Goal: Information Seeking & Learning: Learn about a topic

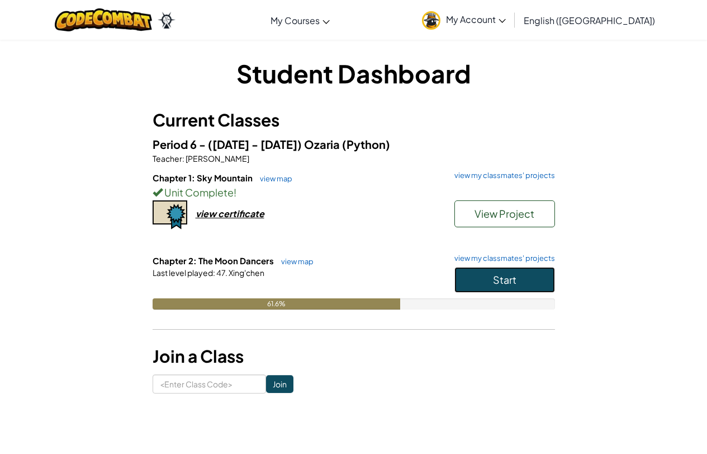
click at [474, 276] on button "Start" at bounding box center [505, 280] width 101 height 26
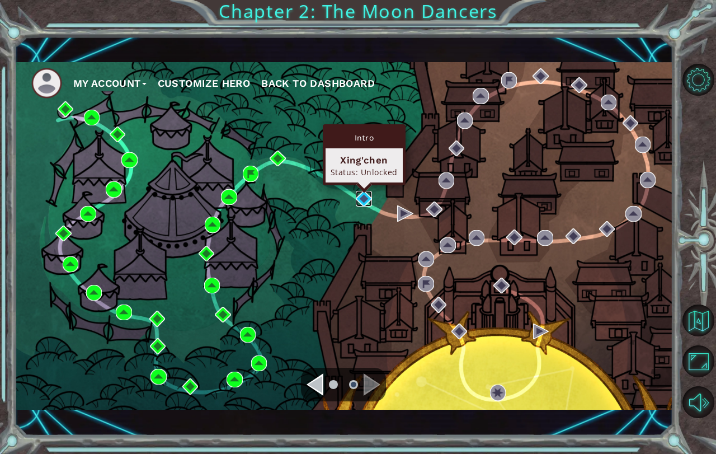
click at [358, 195] on img at bounding box center [364, 199] width 16 height 16
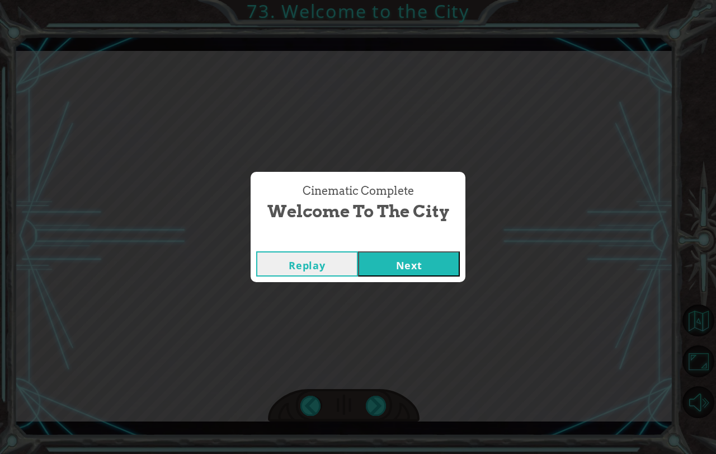
click at [370, 275] on div "Replay Next" at bounding box center [358, 263] width 215 height 36
click at [377, 266] on button "Next" at bounding box center [409, 263] width 102 height 25
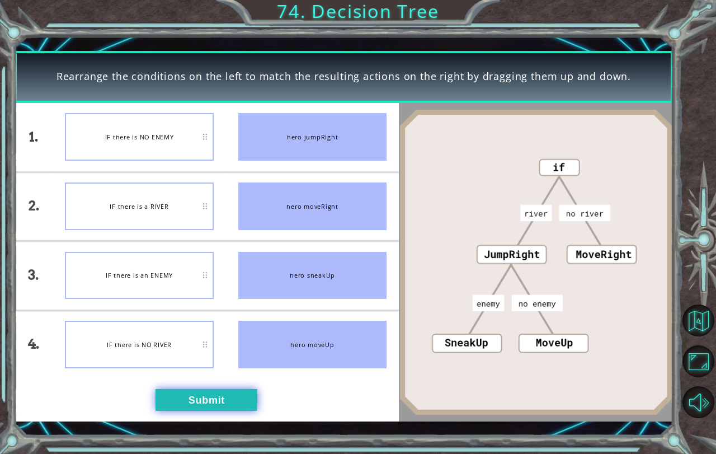
click at [209, 400] on button "Submit" at bounding box center [206, 400] width 102 height 22
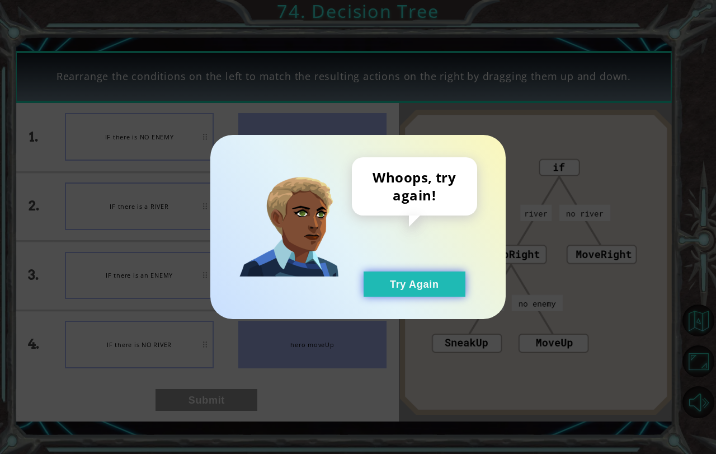
click at [433, 291] on button "Try Again" at bounding box center [414, 283] width 102 height 25
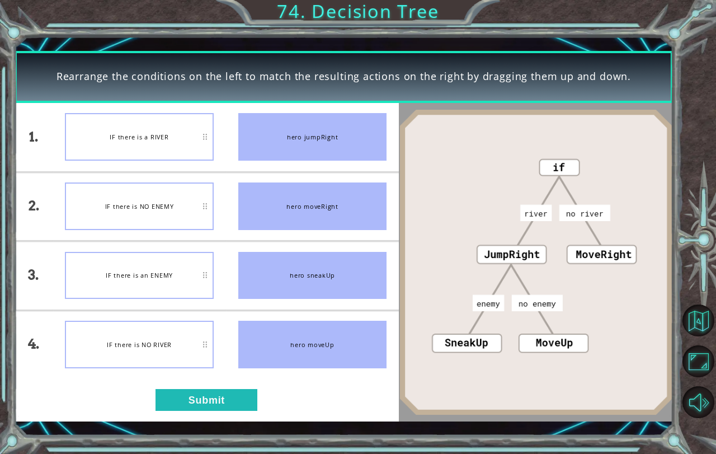
drag, startPoint x: 213, startPoint y: 381, endPoint x: 276, endPoint y: 388, distance: 64.2
drag, startPoint x: 276, startPoint y: 388, endPoint x: 328, endPoint y: 413, distance: 57.0
click at [328, 413] on div "1. 2. 3. 4. IF there is a RIVER IF there is NO ENEMY IF there is an ENEMY IF th…" at bounding box center [207, 262] width 385 height 318
click at [237, 405] on button "Submit" at bounding box center [206, 400] width 102 height 22
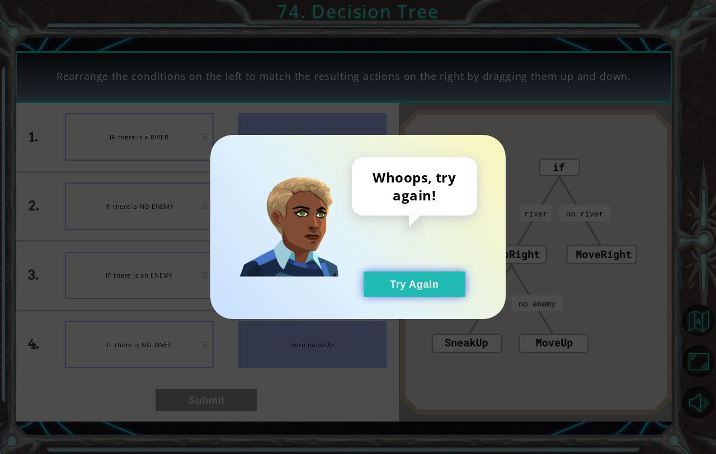
click at [410, 281] on button "Try Again" at bounding box center [414, 283] width 102 height 25
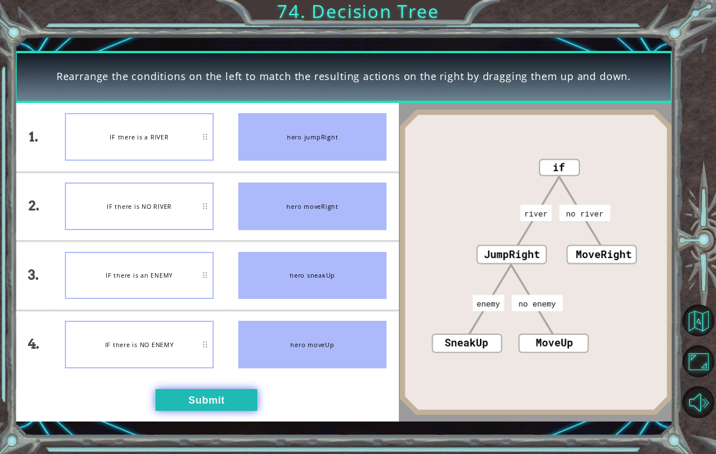
click at [212, 394] on button "Submit" at bounding box center [206, 400] width 102 height 22
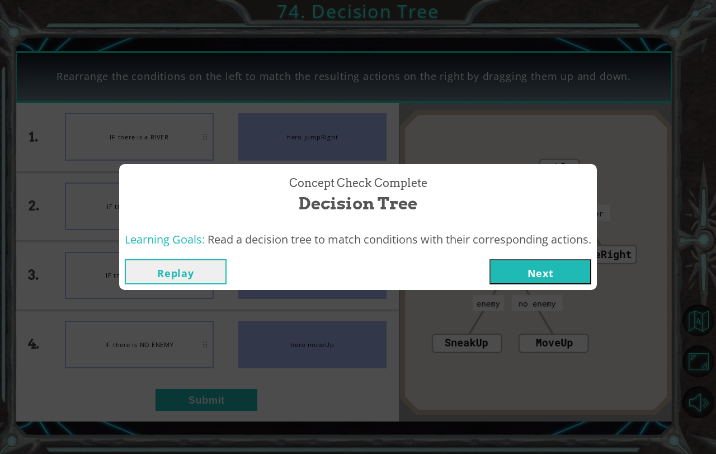
drag, startPoint x: 508, startPoint y: 268, endPoint x: 516, endPoint y: 265, distance: 8.3
click at [509, 268] on button "Next" at bounding box center [540, 271] width 102 height 25
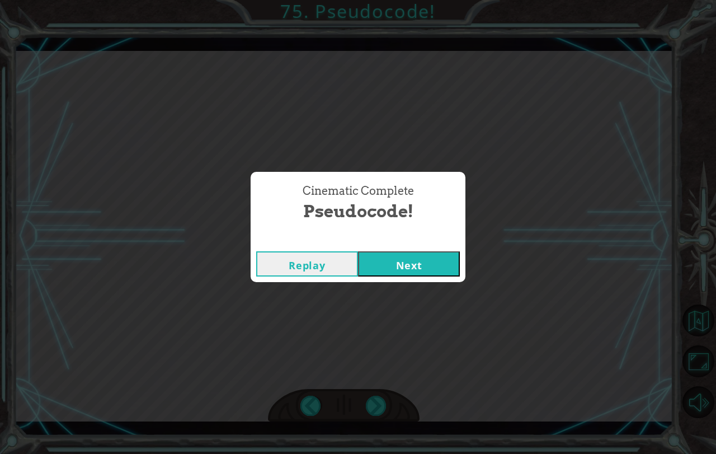
click at [394, 263] on button "Next" at bounding box center [409, 263] width 102 height 25
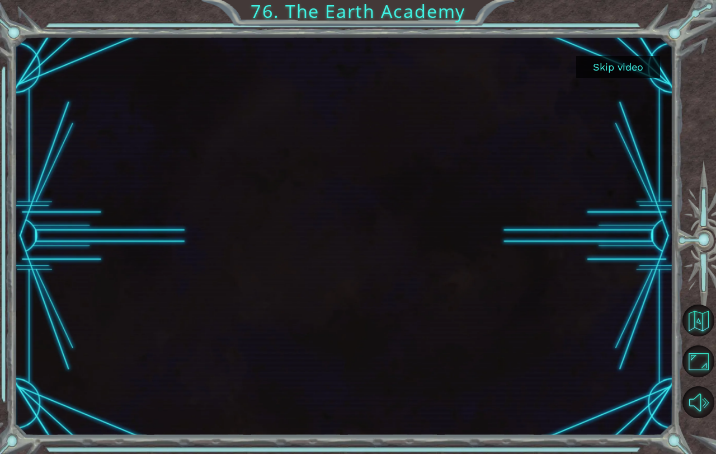
click at [608, 59] on button "Skip video" at bounding box center [618, 67] width 84 height 22
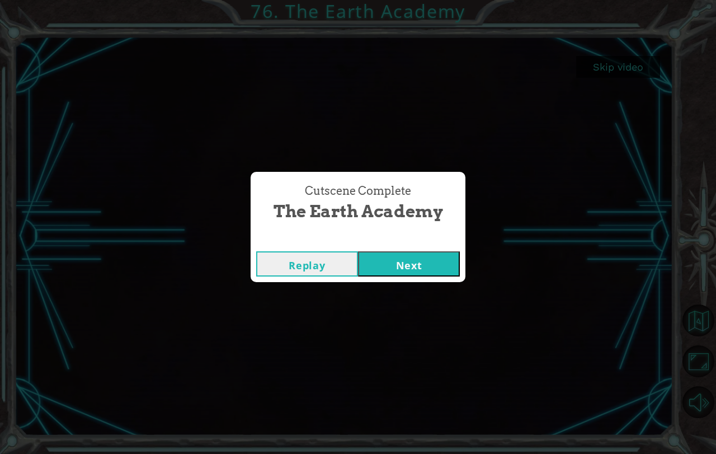
click at [424, 257] on button "Next" at bounding box center [409, 263] width 102 height 25
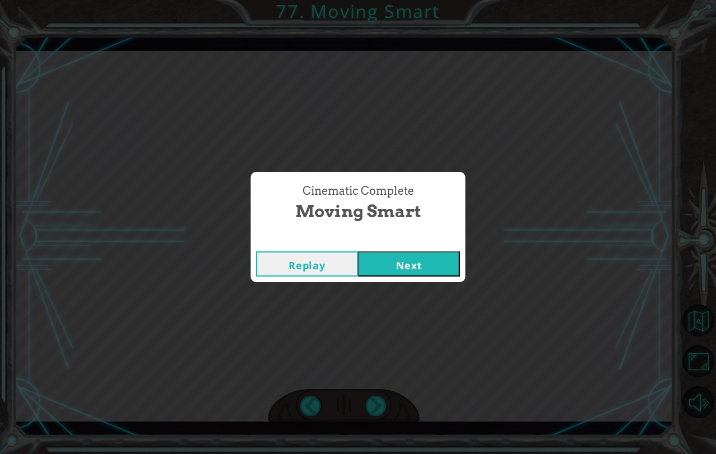
click at [403, 261] on button "Next" at bounding box center [409, 263] width 102 height 25
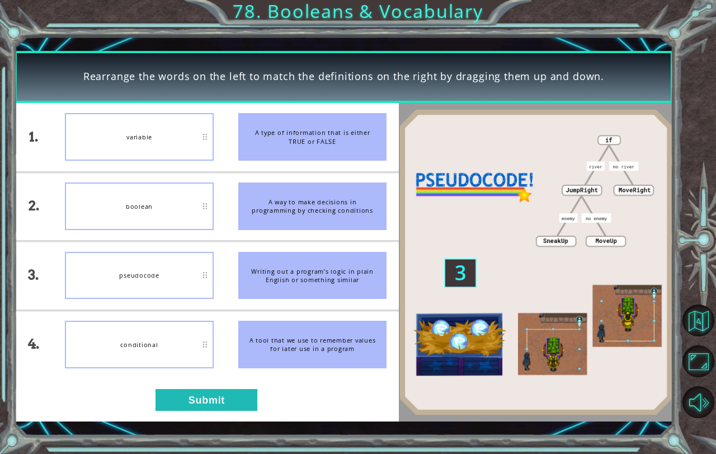
click at [162, 122] on div "variable" at bounding box center [139, 137] width 148 height 48
click at [213, 400] on button "Submit" at bounding box center [206, 400] width 102 height 22
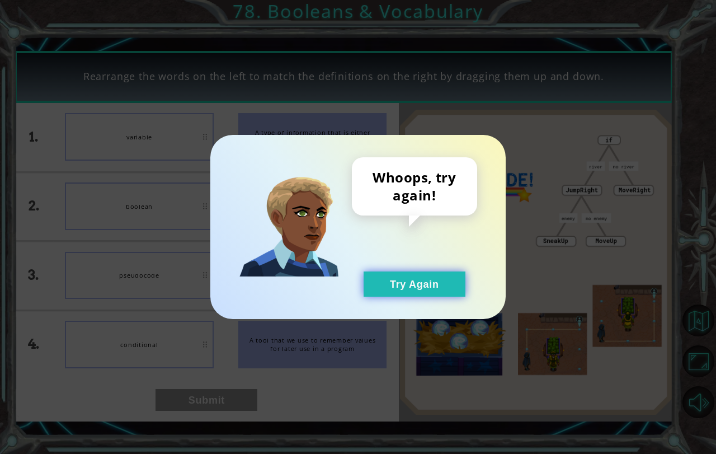
click at [441, 278] on button "Try Again" at bounding box center [414, 283] width 102 height 25
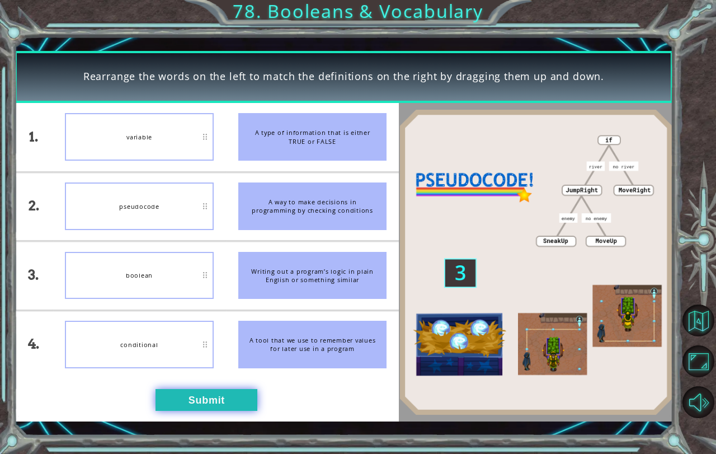
click at [186, 391] on button "Submit" at bounding box center [206, 400] width 102 height 22
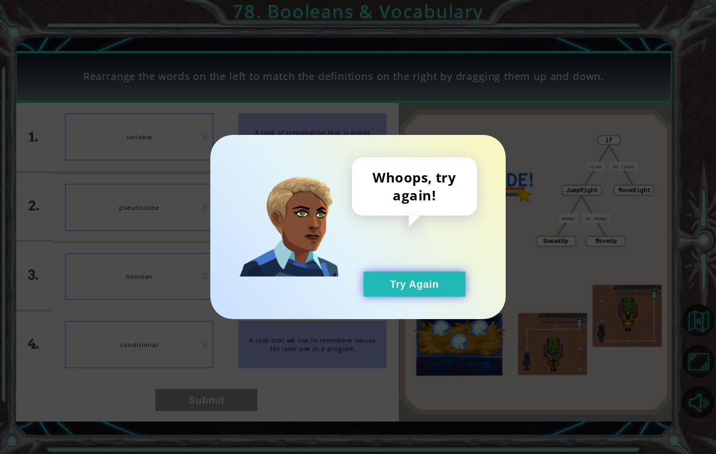
click at [427, 280] on button "Try Again" at bounding box center [414, 283] width 102 height 25
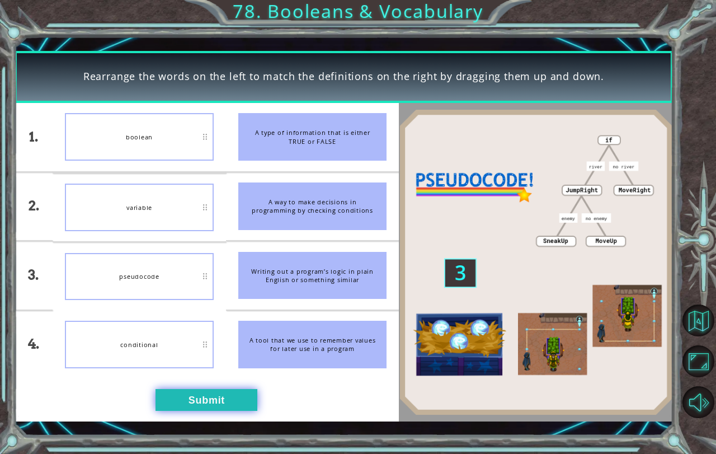
click at [211, 395] on button "Submit" at bounding box center [206, 400] width 102 height 22
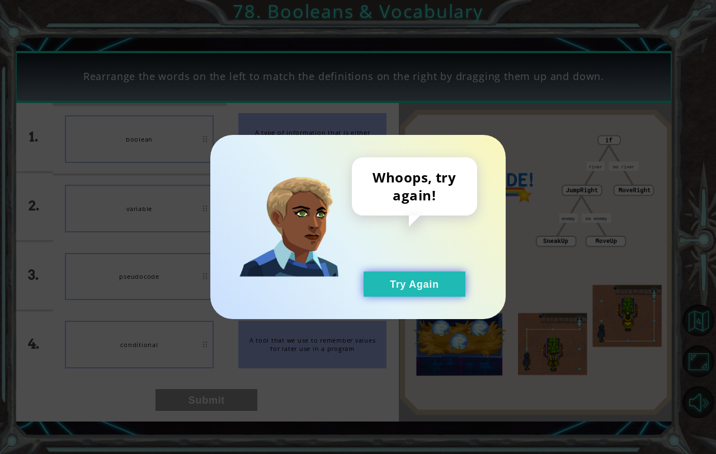
click at [431, 276] on button "Try Again" at bounding box center [414, 283] width 102 height 25
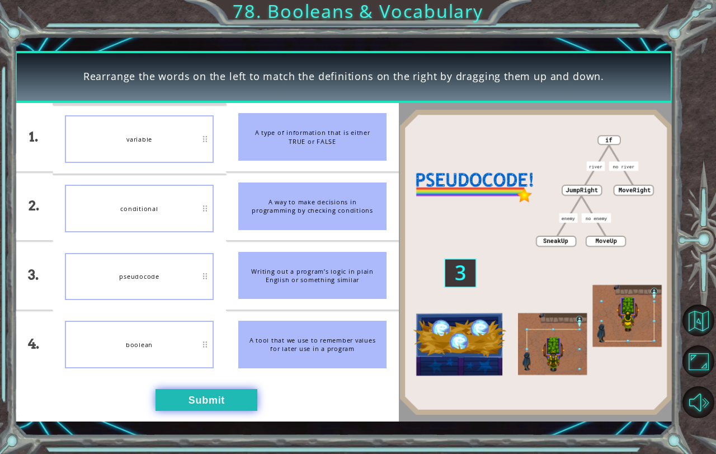
click at [228, 398] on button "Submit" at bounding box center [206, 400] width 102 height 22
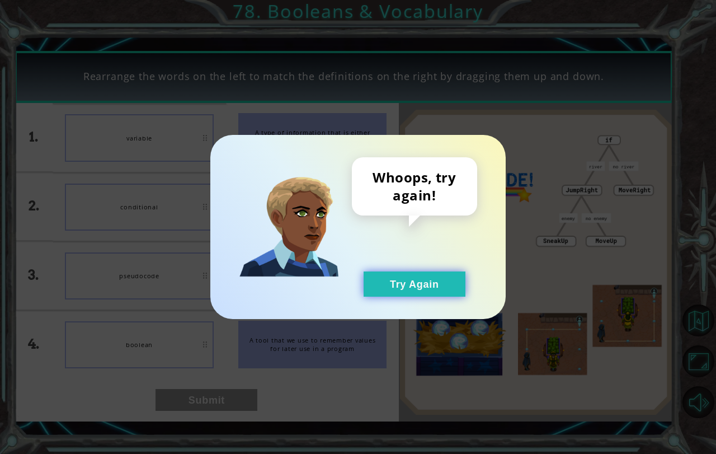
click at [365, 278] on button "Try Again" at bounding box center [414, 283] width 102 height 25
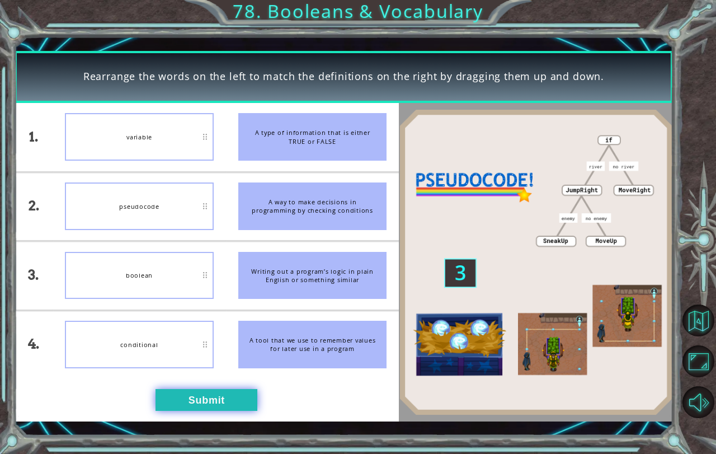
drag, startPoint x: 200, startPoint y: 383, endPoint x: 201, endPoint y: 390, distance: 6.9
click at [200, 383] on div "1. 2. 3. 4. variable pseudocode boolean conditional A type of information that …" at bounding box center [207, 262] width 385 height 318
click at [209, 408] on button "Submit" at bounding box center [206, 400] width 102 height 22
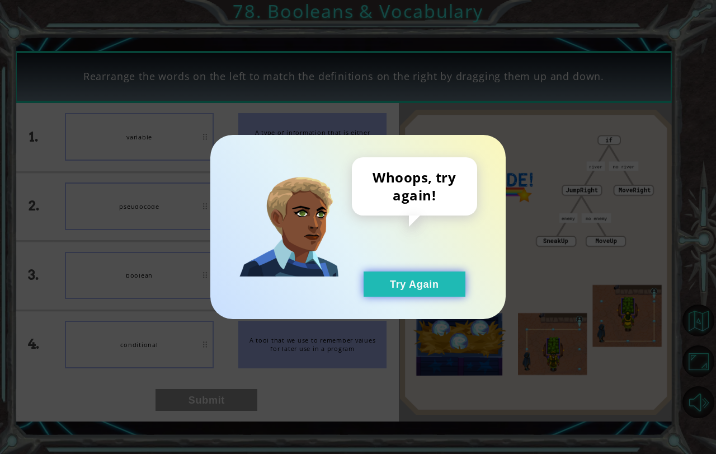
click at [408, 272] on button "Try Again" at bounding box center [414, 283] width 102 height 25
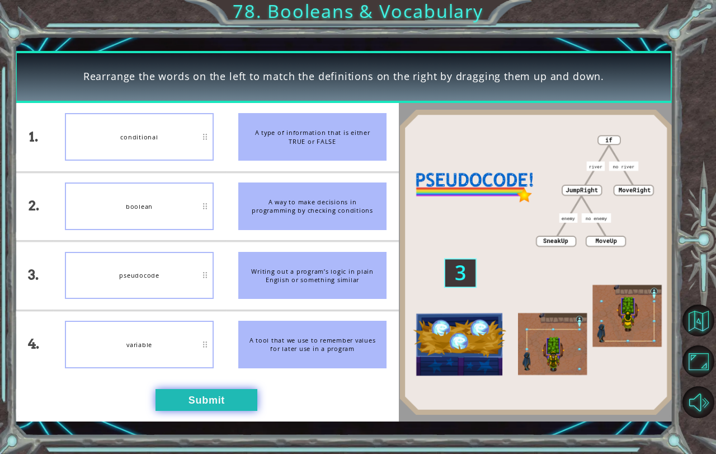
click at [193, 398] on button "Submit" at bounding box center [206, 400] width 102 height 22
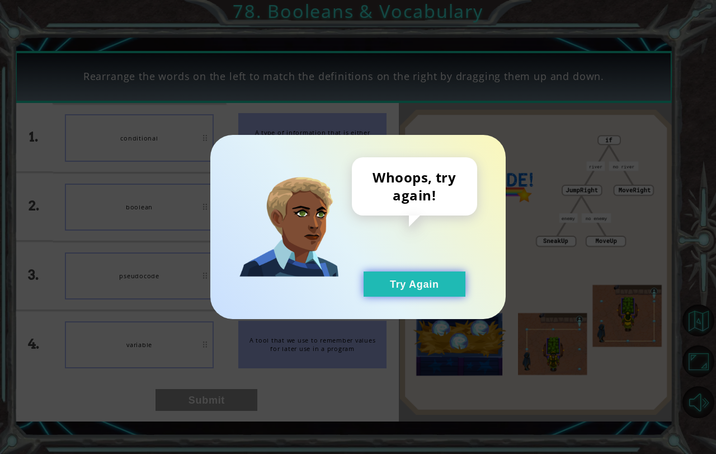
click at [383, 292] on button "Try Again" at bounding box center [414, 283] width 102 height 25
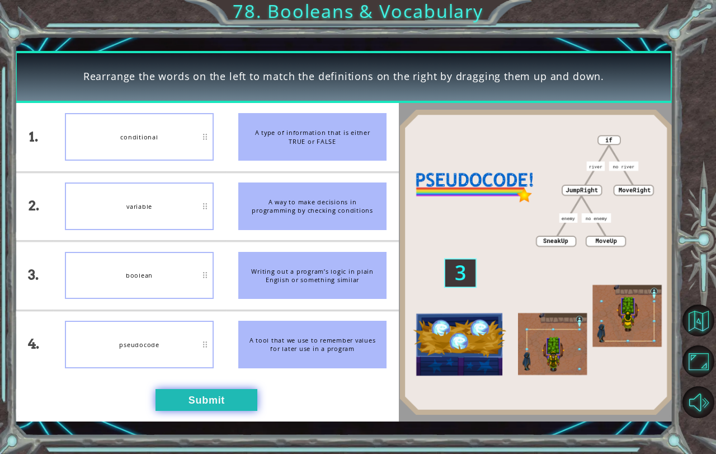
click at [221, 404] on button "Submit" at bounding box center [206, 400] width 102 height 22
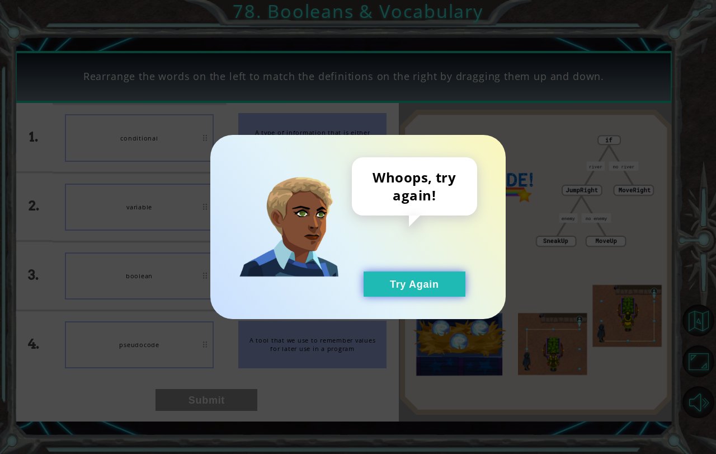
click at [387, 291] on button "Try Again" at bounding box center [414, 283] width 102 height 25
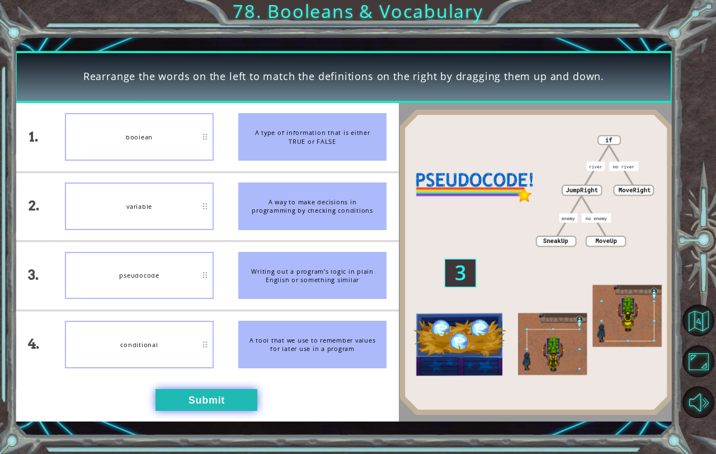
click at [221, 395] on button "Submit" at bounding box center [206, 400] width 102 height 22
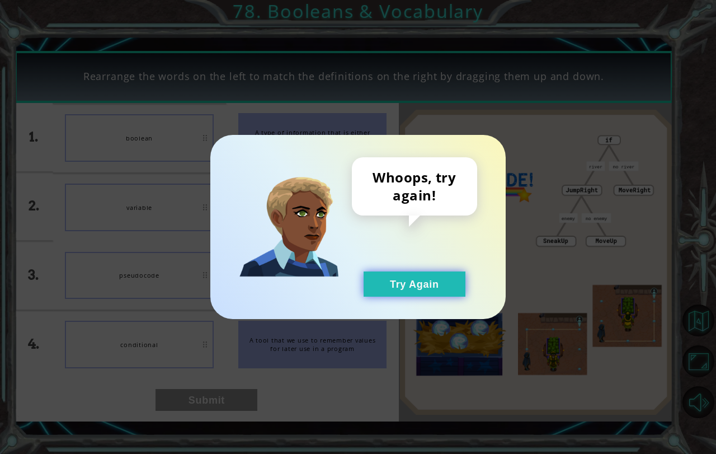
drag, startPoint x: 372, startPoint y: 291, endPoint x: 384, endPoint y: 287, distance: 12.0
click at [377, 290] on button "Try Again" at bounding box center [414, 283] width 102 height 25
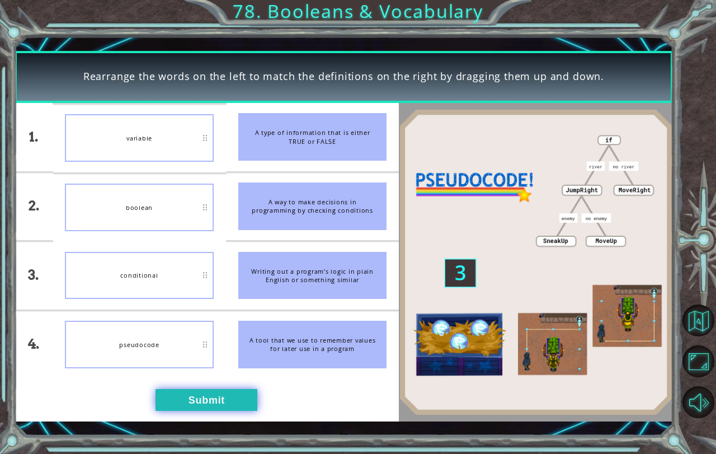
click at [192, 404] on button "Submit" at bounding box center [206, 400] width 102 height 22
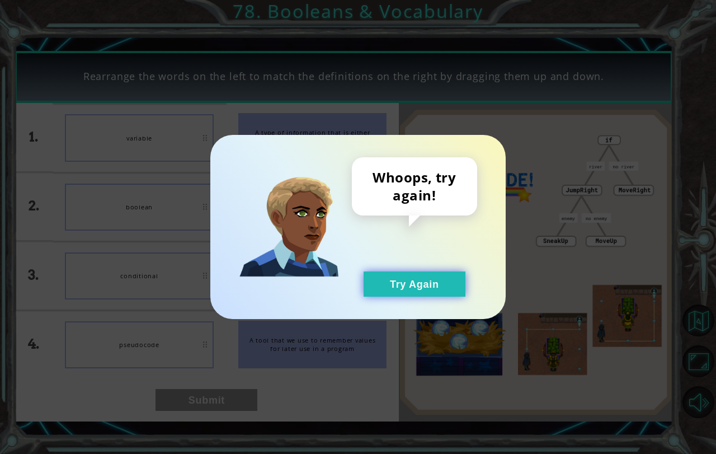
click at [389, 286] on button "Try Again" at bounding box center [414, 283] width 102 height 25
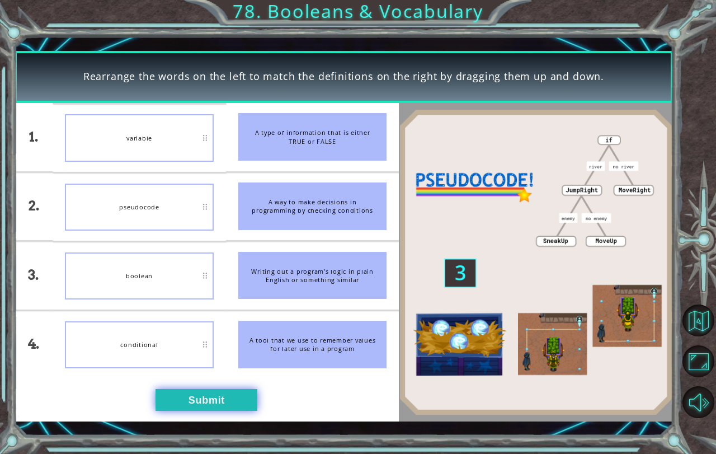
click at [201, 410] on button "Submit" at bounding box center [206, 400] width 102 height 22
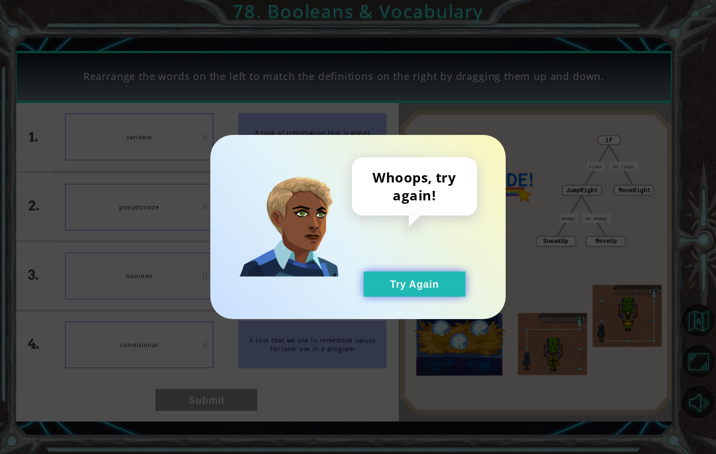
click at [418, 273] on button "Try Again" at bounding box center [414, 283] width 102 height 25
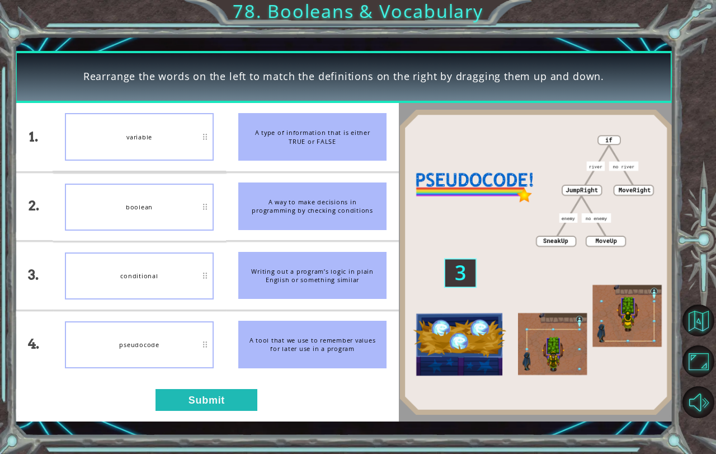
click at [219, 382] on div "1. 2. 3. 4. variable boolean conditional pseudocode A type of information that …" at bounding box center [207, 262] width 385 height 318
click at [222, 400] on button "Submit" at bounding box center [206, 400] width 102 height 22
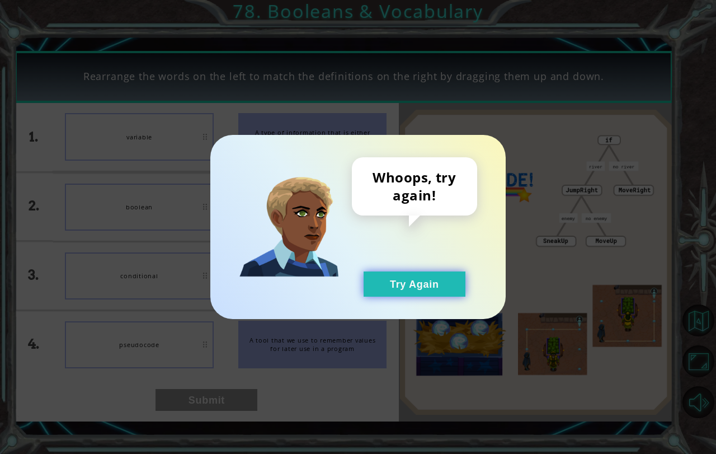
click at [381, 291] on button "Try Again" at bounding box center [414, 283] width 102 height 25
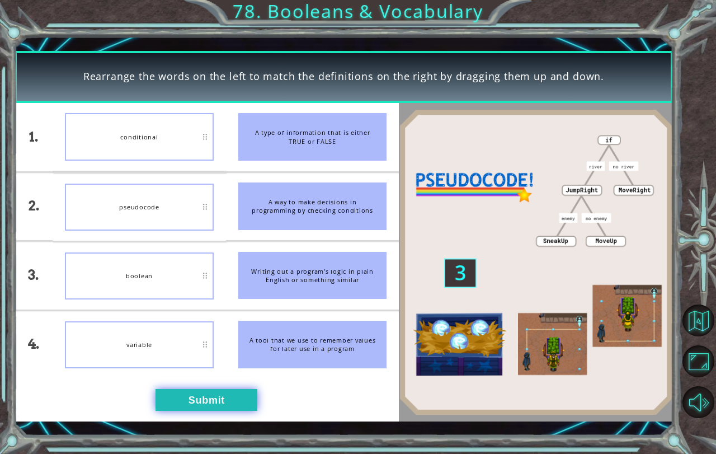
click at [185, 391] on button "Submit" at bounding box center [206, 400] width 102 height 22
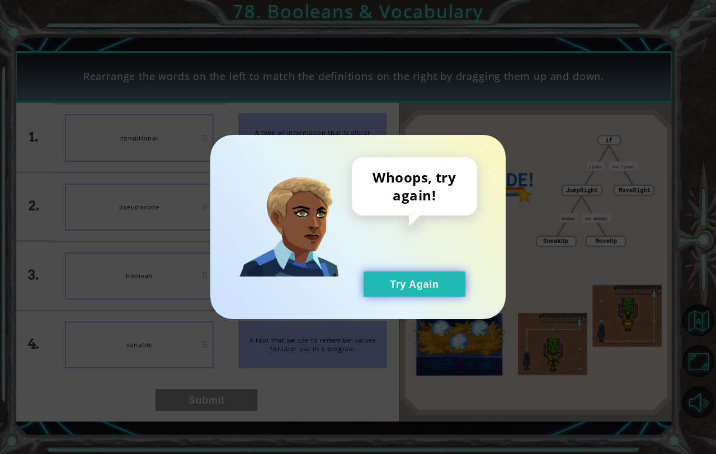
click at [410, 294] on button "Try Again" at bounding box center [414, 283] width 102 height 25
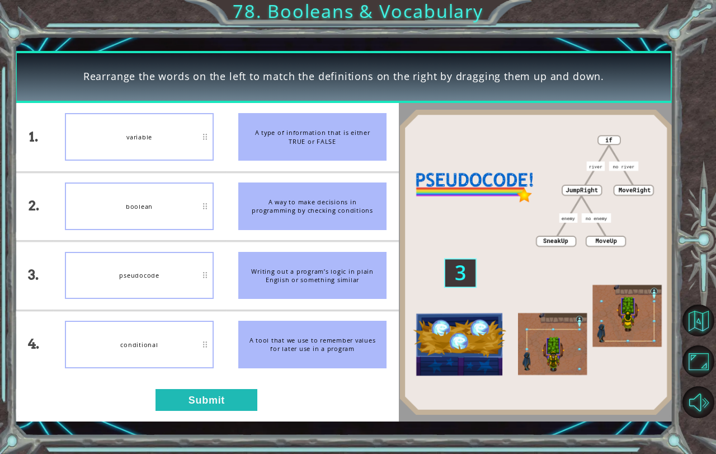
click at [561, 237] on img at bounding box center [536, 262] width 274 height 306
click at [570, 230] on img at bounding box center [536, 262] width 274 height 306
click at [202, 400] on button "Submit" at bounding box center [206, 400] width 102 height 22
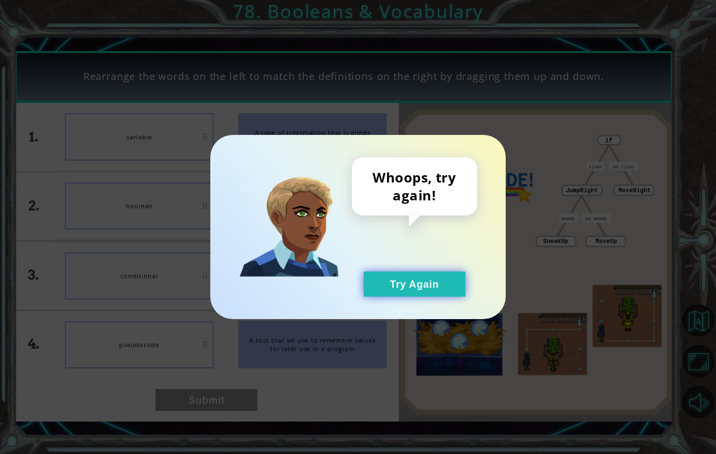
click at [381, 287] on button "Try Again" at bounding box center [414, 283] width 102 height 25
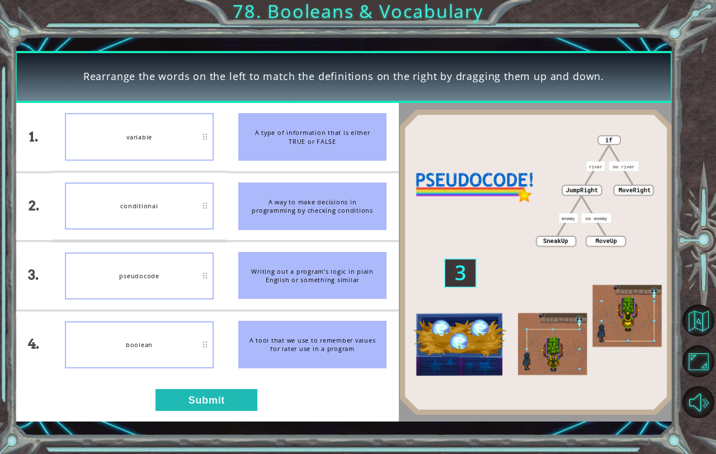
click at [163, 374] on li "boolean" at bounding box center [139, 344] width 173 height 68
click at [202, 406] on button "Submit" at bounding box center [206, 400] width 102 height 22
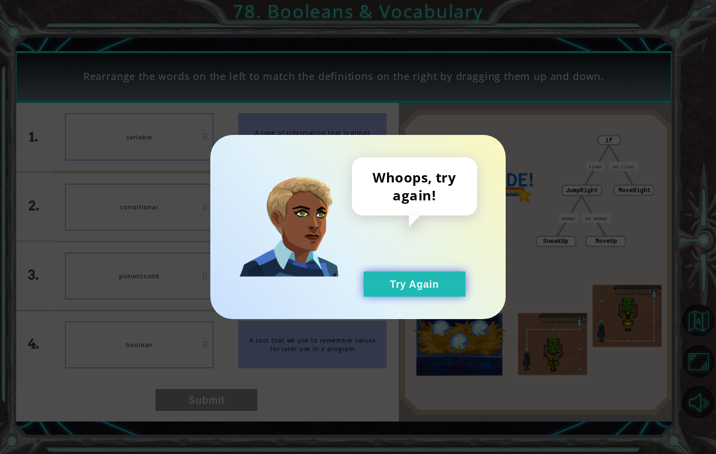
click at [398, 289] on button "Try Again" at bounding box center [414, 283] width 102 height 25
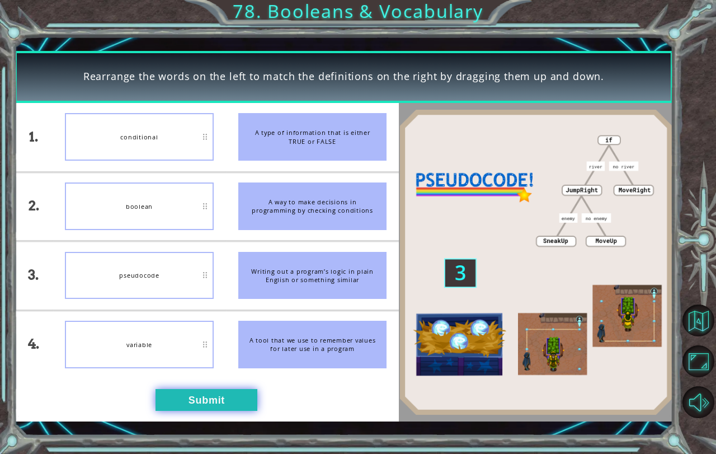
click at [175, 393] on button "Submit" at bounding box center [206, 400] width 102 height 22
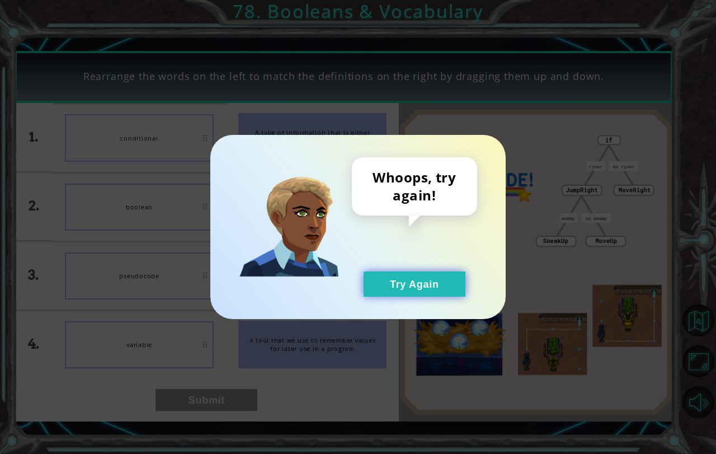
click at [441, 286] on button "Try Again" at bounding box center [414, 283] width 102 height 25
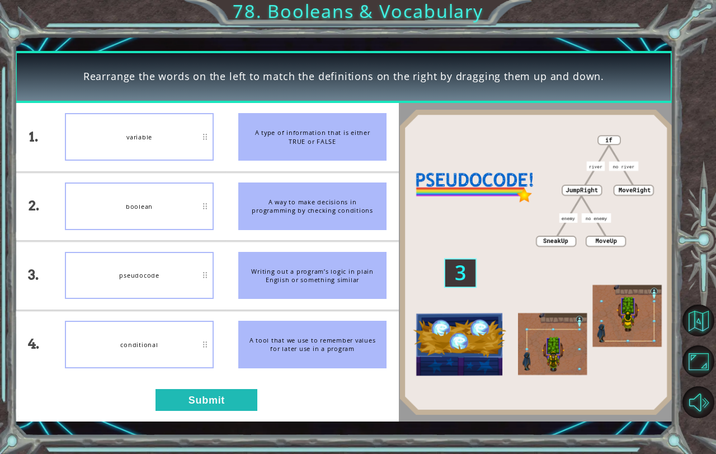
click at [271, 136] on div "A type of information that is either TRUE or FALSE" at bounding box center [312, 137] width 148 height 48
click at [281, 132] on div "A type of information that is either TRUE or FALSE" at bounding box center [312, 137] width 148 height 48
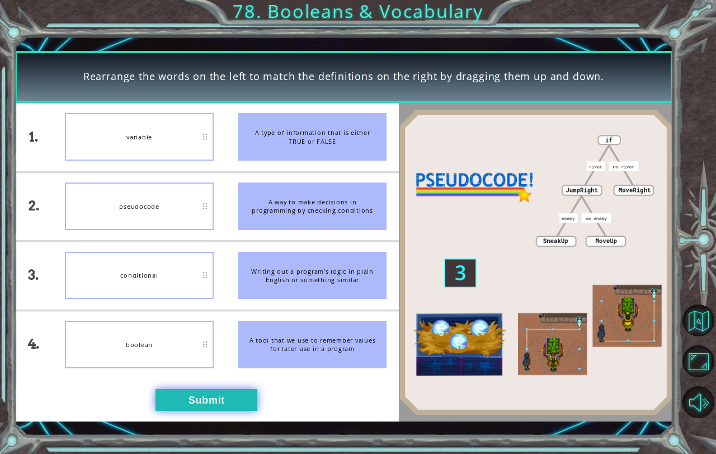
click at [220, 405] on button "Submit" at bounding box center [206, 400] width 102 height 22
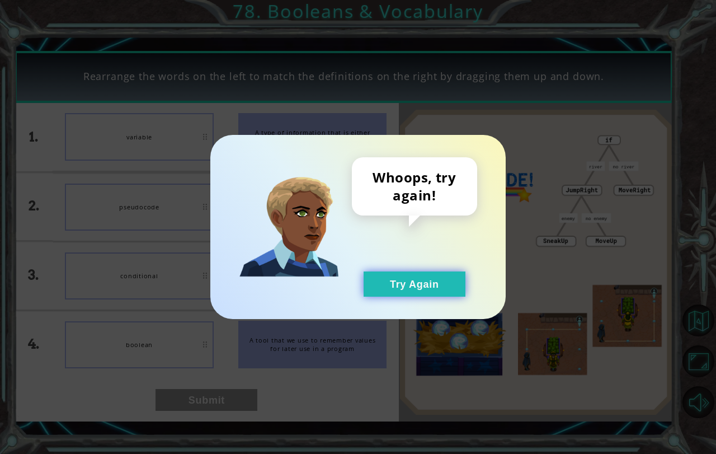
click at [389, 287] on button "Try Again" at bounding box center [414, 283] width 102 height 25
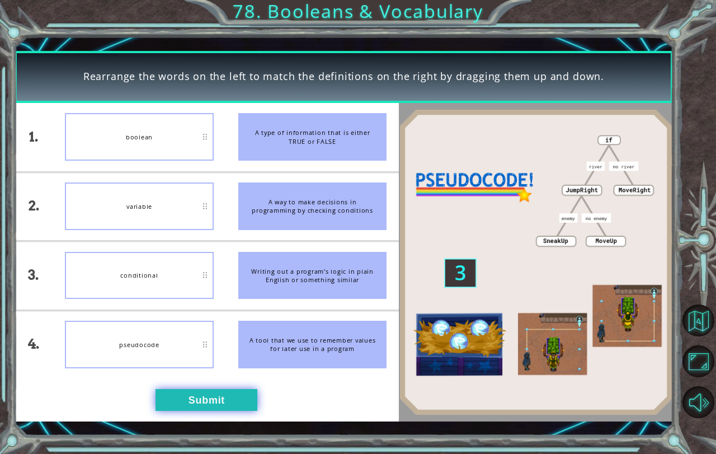
click at [226, 405] on button "Submit" at bounding box center [206, 400] width 102 height 22
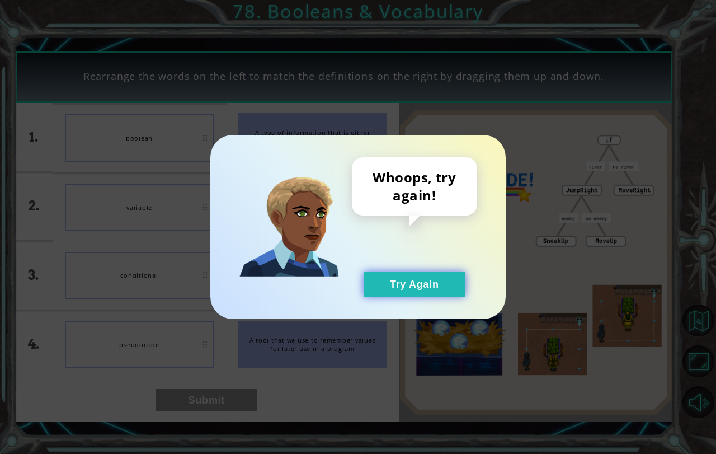
click at [410, 285] on button "Try Again" at bounding box center [414, 283] width 102 height 25
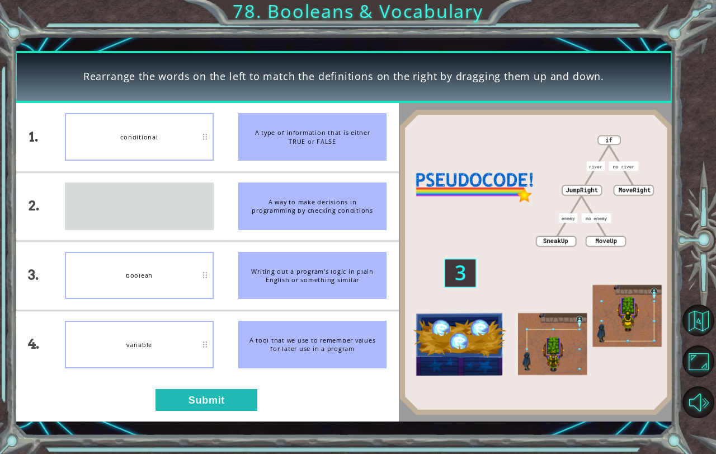
click at [119, 240] on li "pseudocode" at bounding box center [139, 206] width 173 height 68
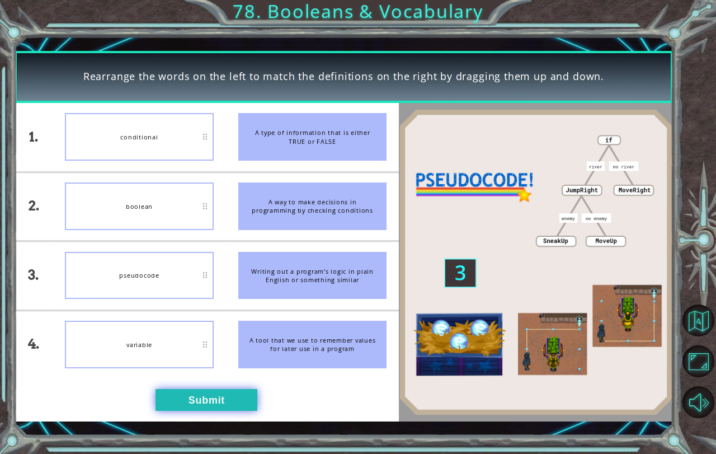
drag, startPoint x: 180, startPoint y: 384, endPoint x: 187, endPoint y: 398, distance: 16.0
click at [180, 386] on div "1. 2. 3. 4. conditional boolean pseudocode variable A type of information that …" at bounding box center [207, 262] width 385 height 318
click at [187, 400] on button "Submit" at bounding box center [206, 400] width 102 height 22
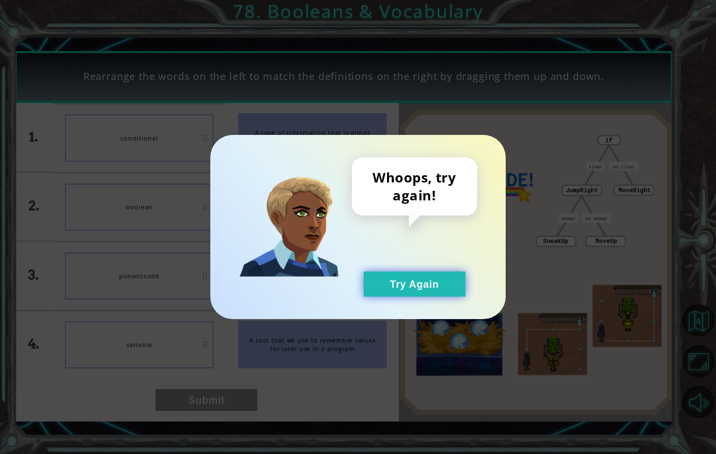
click at [390, 282] on button "Try Again" at bounding box center [414, 283] width 102 height 25
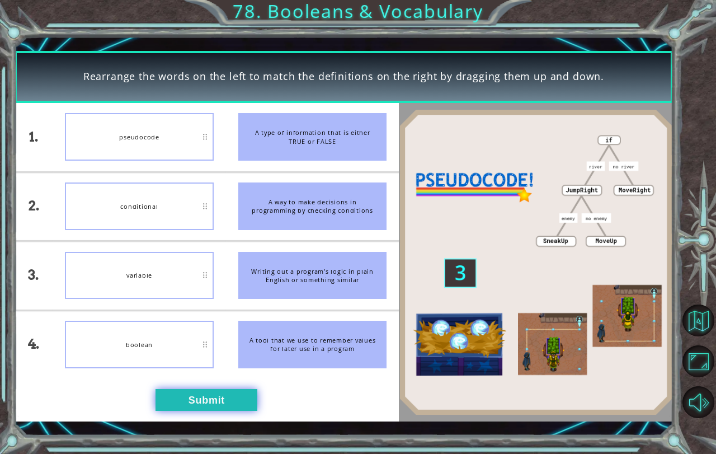
click at [245, 391] on button "Submit" at bounding box center [206, 400] width 102 height 22
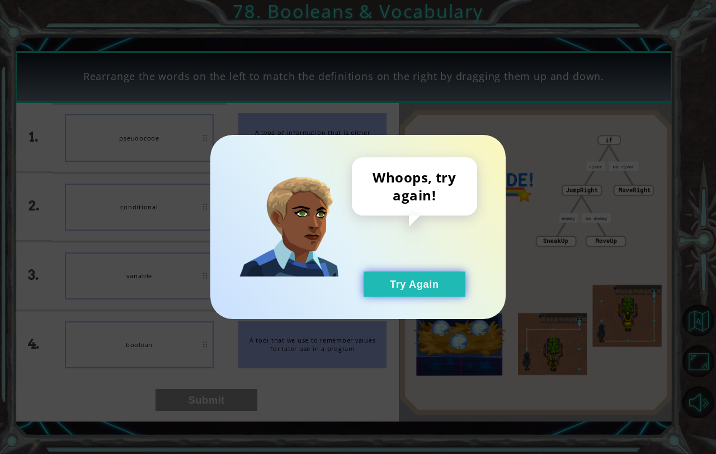
click at [422, 285] on button "Try Again" at bounding box center [414, 283] width 102 height 25
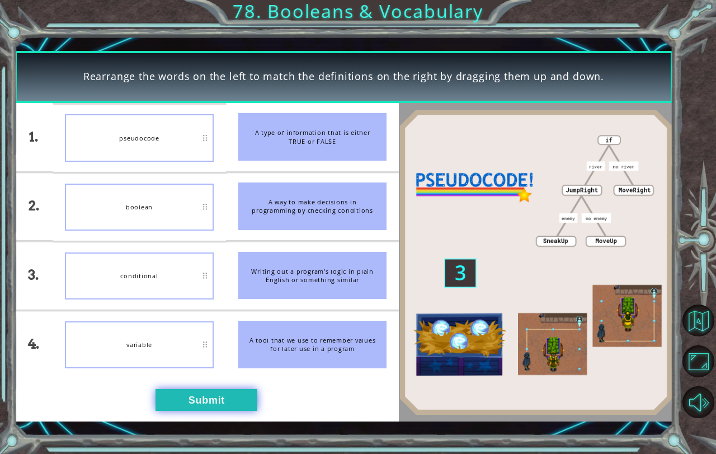
click at [206, 391] on div "1. 2. 3. 4. pseudocode boolean conditional variable A type of information that …" at bounding box center [207, 262] width 385 height 318
click at [213, 395] on button "Submit" at bounding box center [206, 400] width 102 height 22
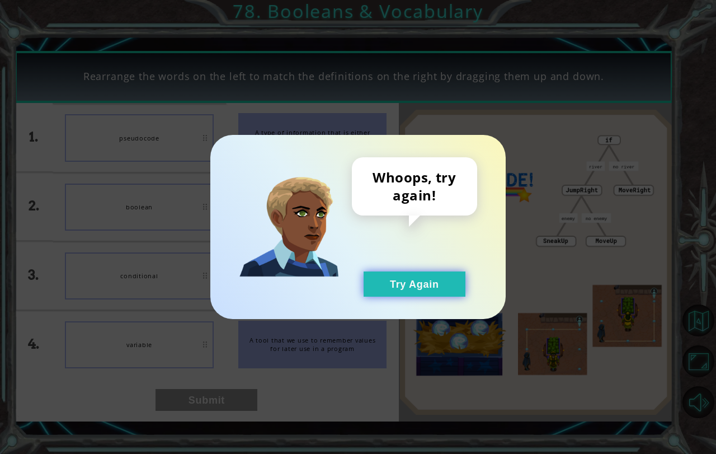
click at [434, 278] on button "Try Again" at bounding box center [414, 283] width 102 height 25
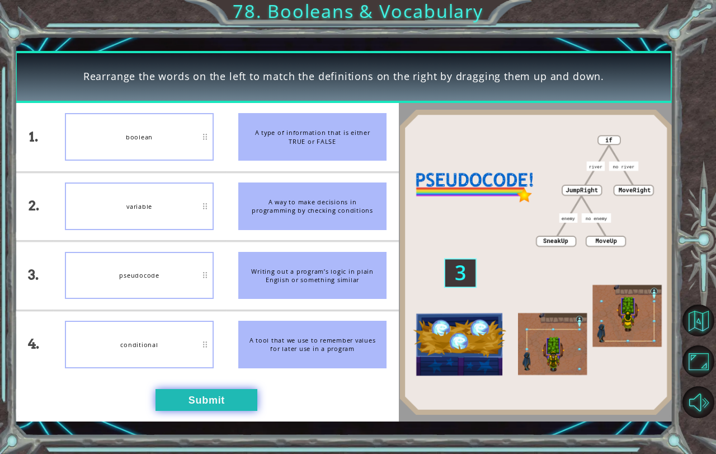
click at [167, 390] on button "Submit" at bounding box center [206, 400] width 102 height 22
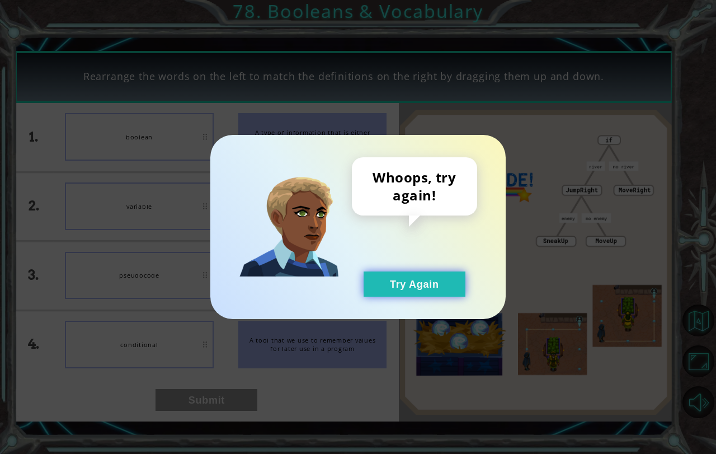
click at [408, 286] on button "Try Again" at bounding box center [414, 283] width 102 height 25
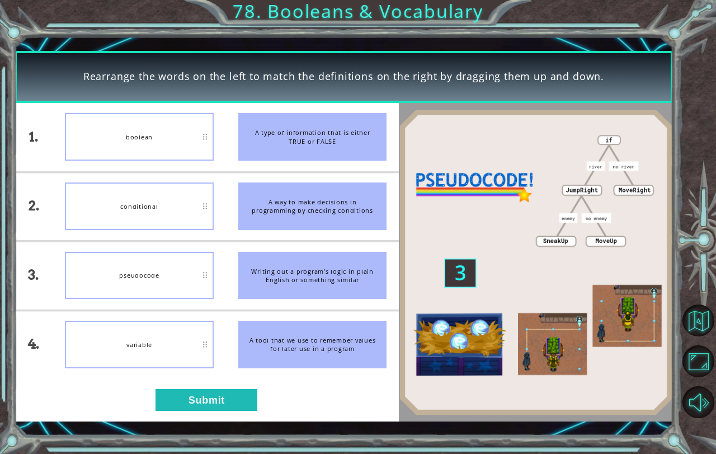
click at [230, 414] on div "1. 2. 3. 4. boolean conditional pseudocode variable A type of information that …" at bounding box center [207, 262] width 385 height 318
click at [228, 399] on button "Submit" at bounding box center [206, 400] width 102 height 22
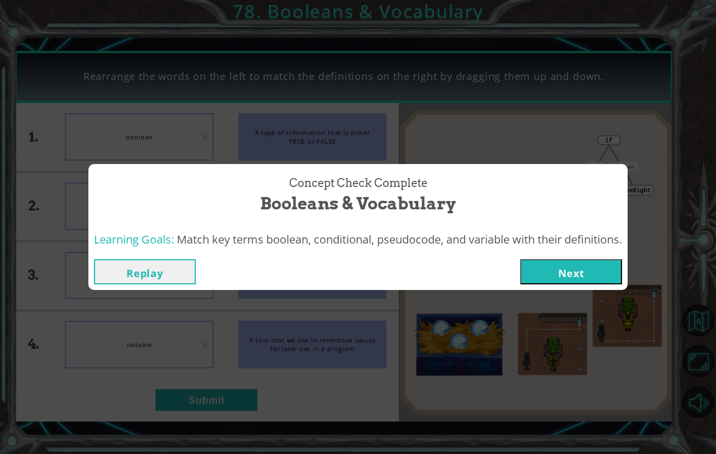
click at [580, 263] on button "Next" at bounding box center [571, 271] width 102 height 25
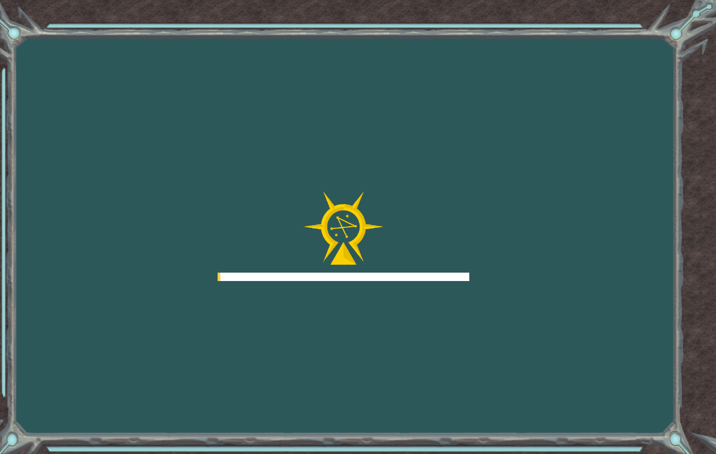
click at [580, 265] on div "Goals Error loading from server. Try refreshing the page. You'll need to join a…" at bounding box center [358, 227] width 716 height 454
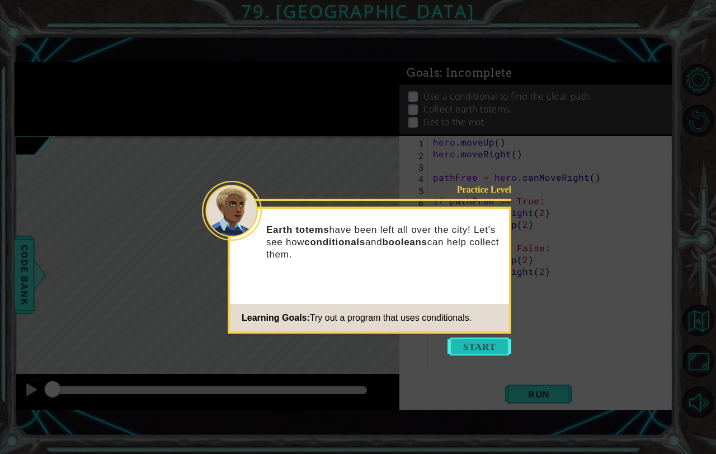
click at [488, 342] on button "Start" at bounding box center [479, 346] width 64 height 18
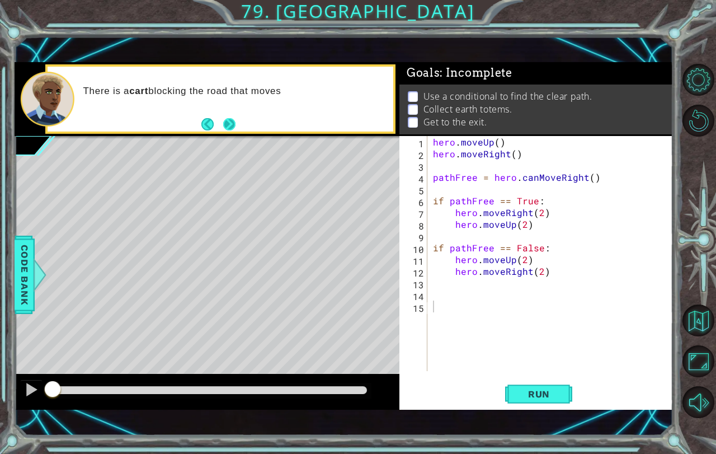
click at [229, 129] on button "Next" at bounding box center [229, 123] width 13 height 13
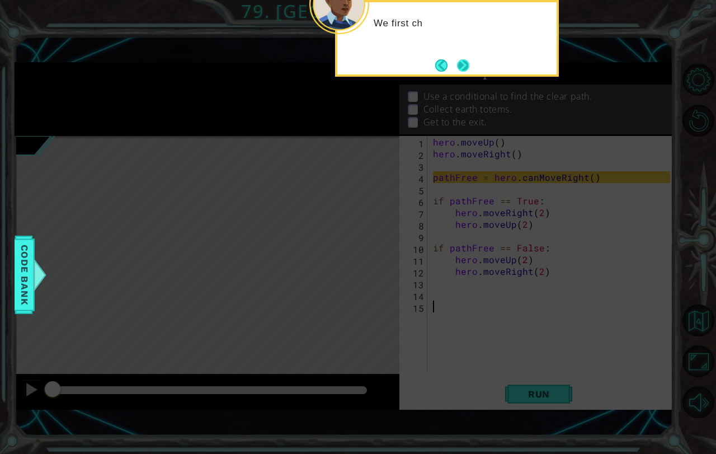
click at [470, 62] on button "Next" at bounding box center [463, 65] width 13 height 13
click at [471, 62] on div at bounding box center [447, 38] width 224 height 77
click at [471, 62] on button "Next" at bounding box center [463, 65] width 15 height 15
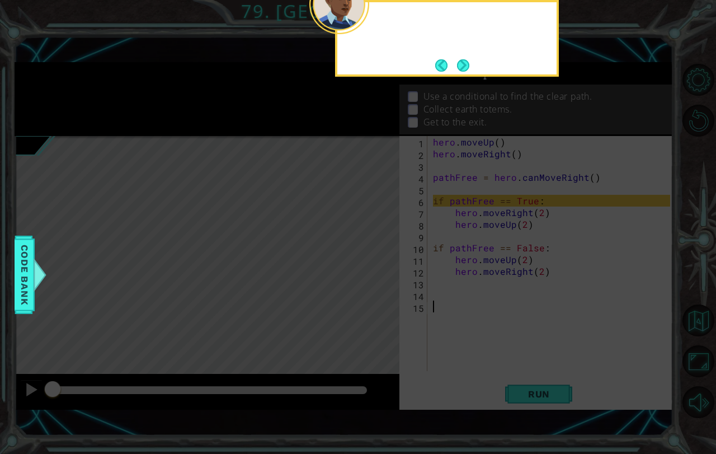
click at [471, 62] on div at bounding box center [447, 38] width 224 height 77
click at [470, 62] on button "Next" at bounding box center [463, 65] width 14 height 14
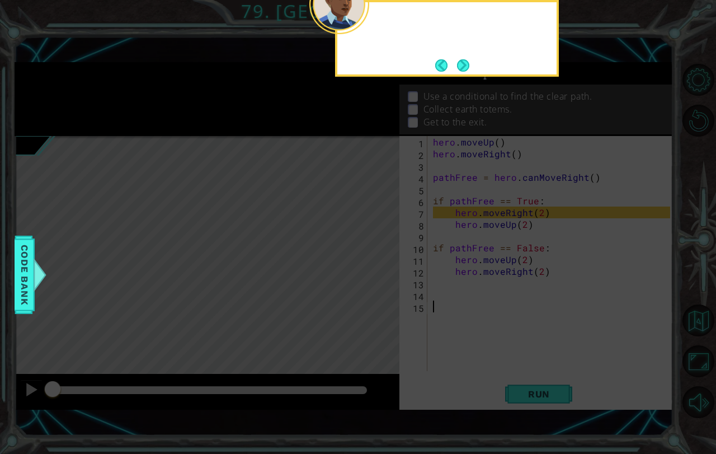
click at [471, 62] on div at bounding box center [447, 38] width 224 height 77
click at [469, 62] on button "Next" at bounding box center [462, 65] width 13 height 13
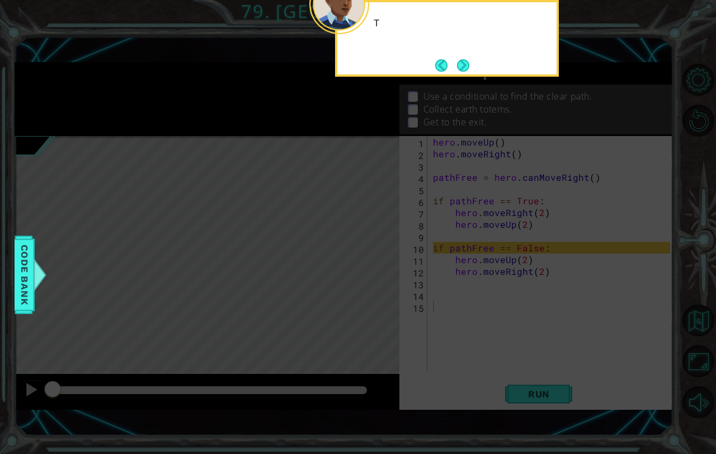
click at [471, 62] on button "Next" at bounding box center [463, 65] width 21 height 21
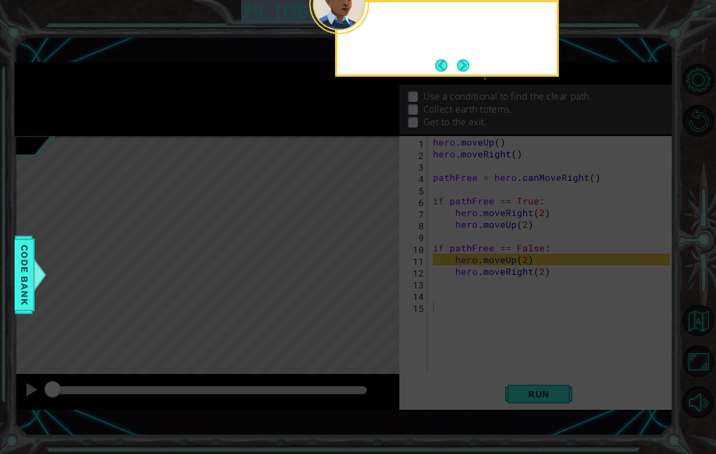
click at [471, 62] on div at bounding box center [447, 38] width 224 height 77
click at [471, 62] on button "Next" at bounding box center [463, 65] width 20 height 20
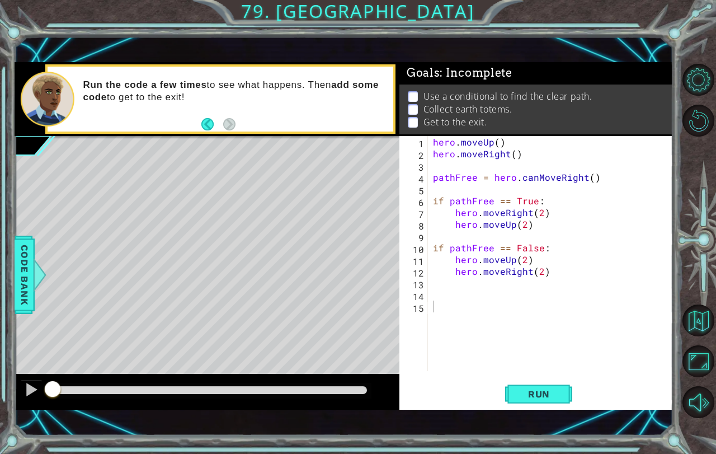
drag, startPoint x: 540, startPoint y: 417, endPoint x: 538, endPoint y: 375, distance: 42.0
click at [539, 381] on div "1 ההההההההההההההההההההההההההההההההההההההההההההההההההההההההההההההההההההההההההההה…" at bounding box center [344, 235] width 659 height 399
click at [536, 385] on button "Run" at bounding box center [538, 393] width 67 height 27
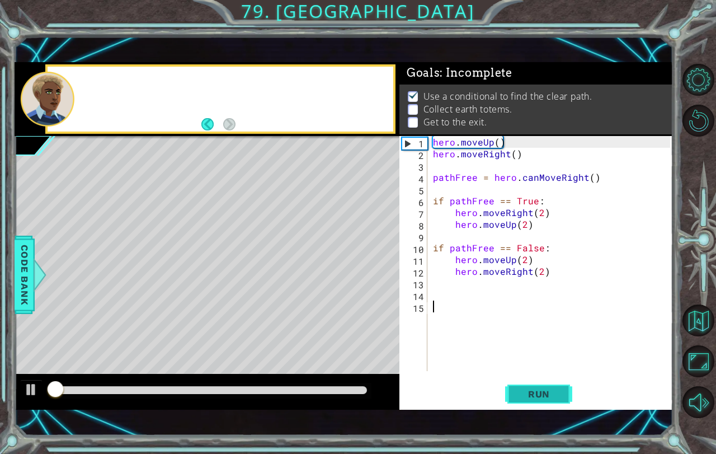
scroll to position [6, 0]
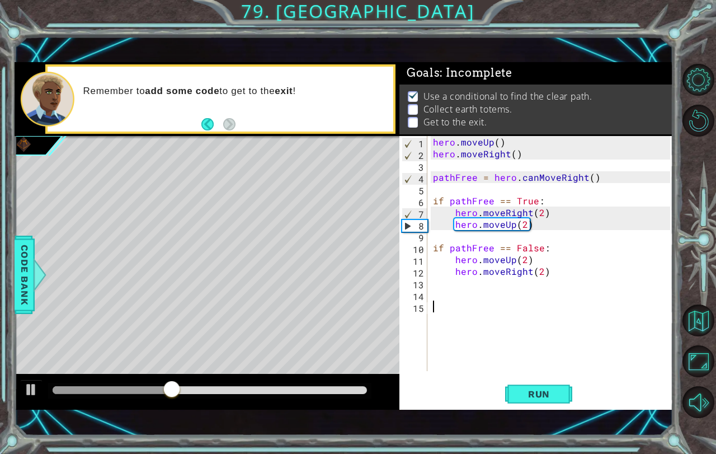
click at [485, 290] on div "hero . moveUp ( ) hero . moveRight ( ) pathFree = hero . canMoveRight ( ) if pa…" at bounding box center [553, 265] width 245 height 258
type textarea "hero.movejumpRight()"
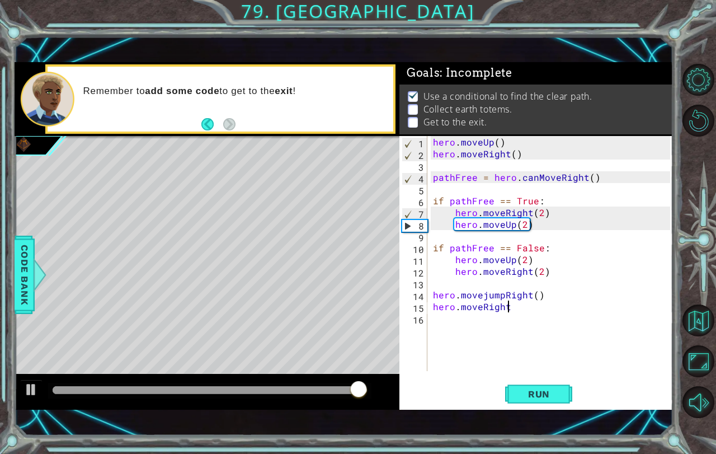
scroll to position [0, 4]
type textarea "hero.moveRight()"
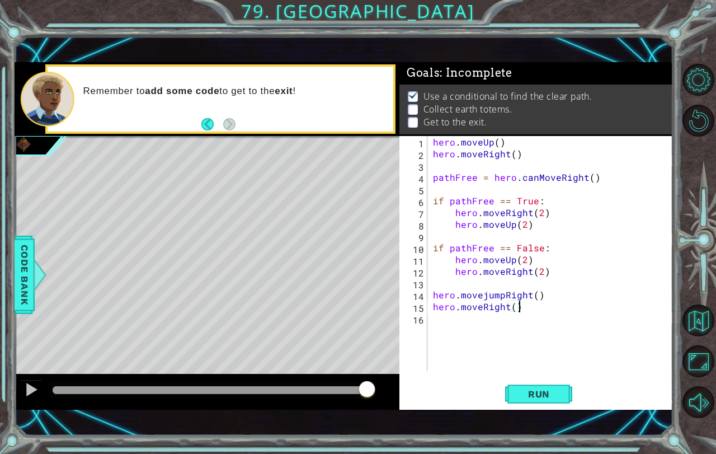
scroll to position [0, 0]
type textarea "g"
type textarea "hero.jumpDown()"
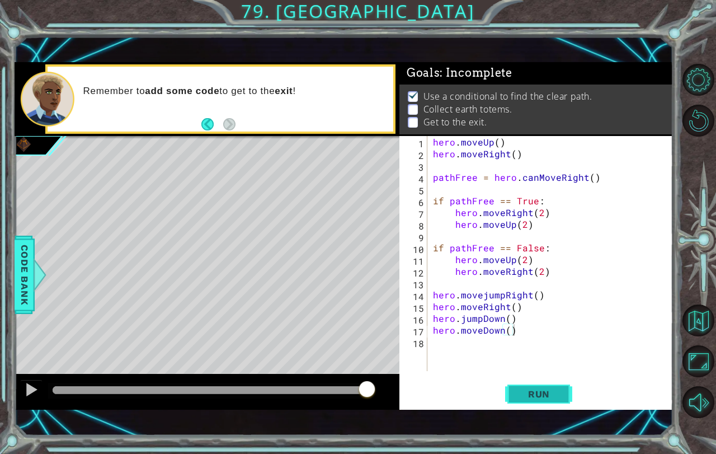
click at [533, 390] on span "Run" at bounding box center [539, 393] width 44 height 11
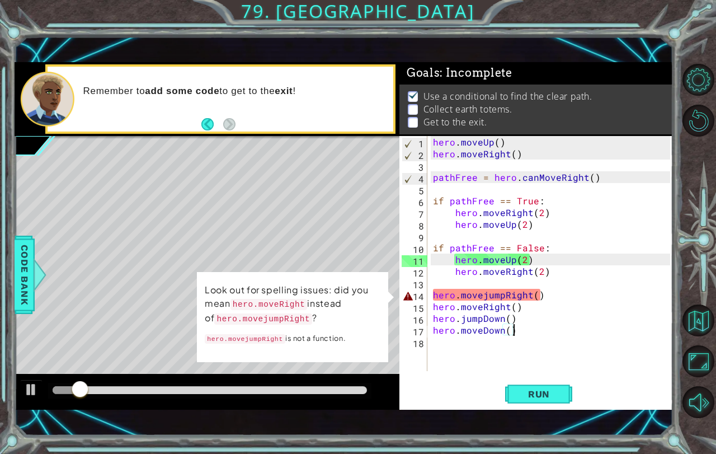
click at [484, 296] on div "hero . moveUp ( ) hero . moveRight ( ) pathFree = hero . canMoveRight ( ) if pa…" at bounding box center [553, 265] width 245 height 258
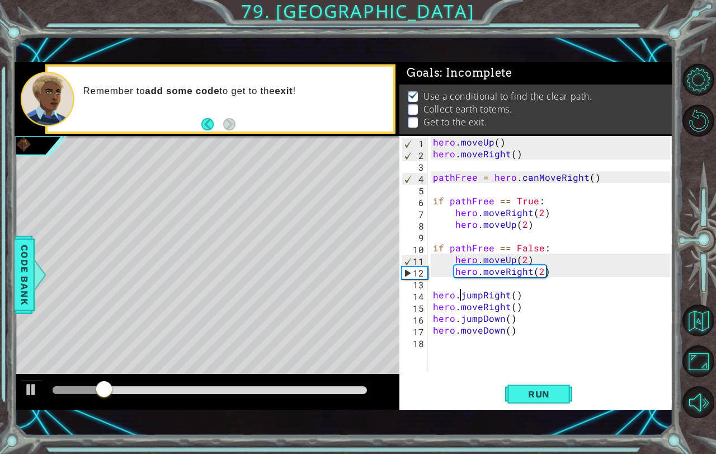
scroll to position [0, 2]
type textarea "hero.jumpRight()"
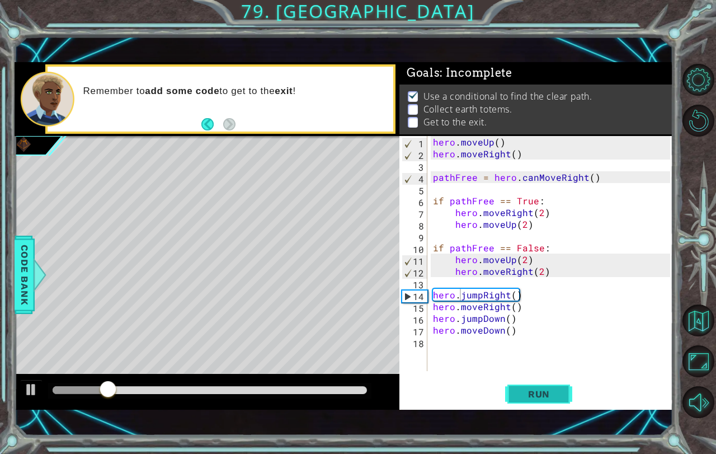
click at [539, 396] on span "Run" at bounding box center [539, 393] width 44 height 11
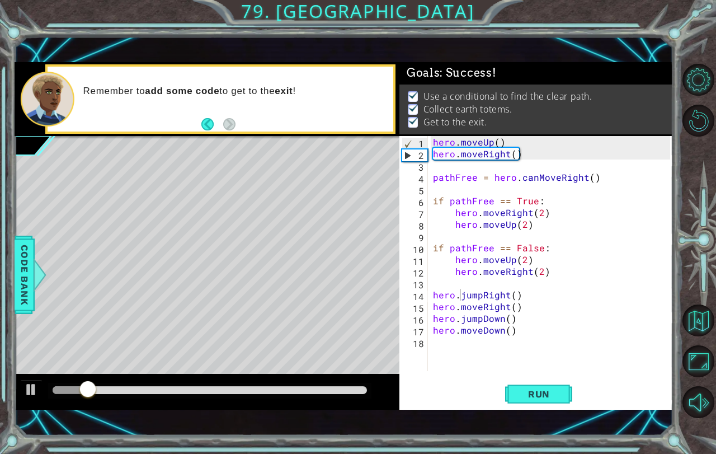
click at [332, 381] on div at bounding box center [207, 392] width 385 height 36
click at [330, 383] on div at bounding box center [209, 391] width 323 height 16
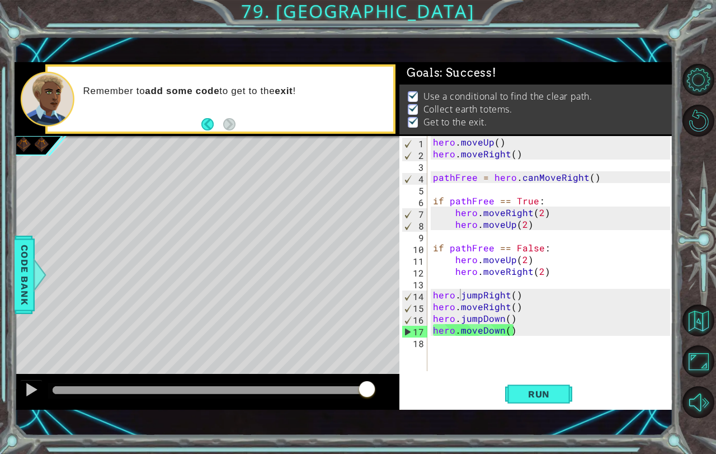
drag, startPoint x: 324, startPoint y: 389, endPoint x: 414, endPoint y: 387, distance: 89.5
click at [414, 387] on div "1 ההההההההההההההההההההההההההההההההההההההההההההההההההההההההההההההההההההההההההההה…" at bounding box center [344, 235] width 659 height 347
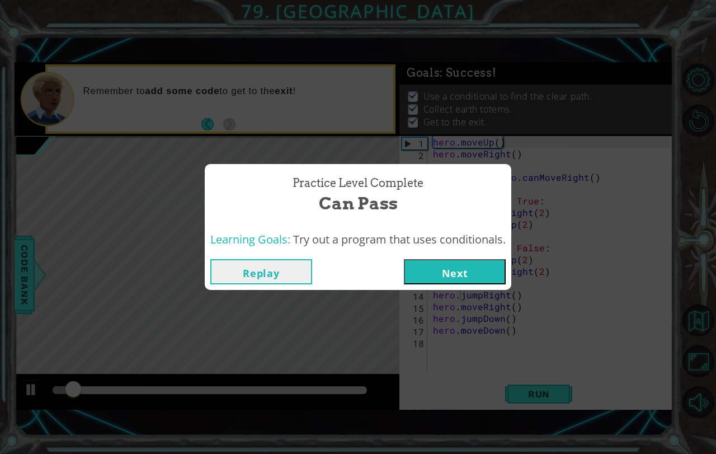
click at [448, 263] on button "Next" at bounding box center [455, 271] width 102 height 25
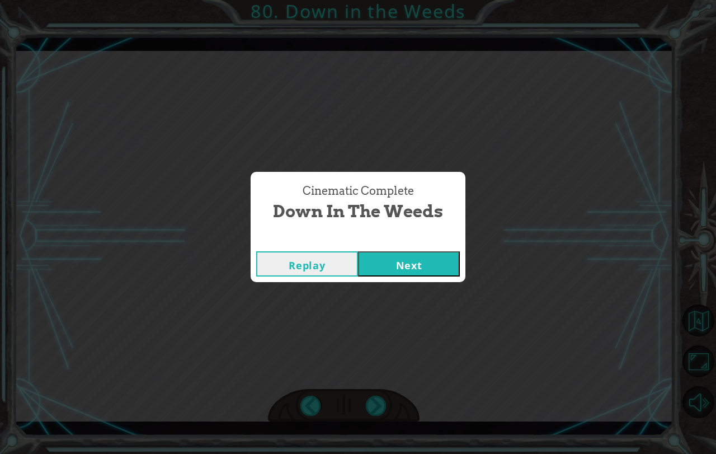
click at [423, 261] on button "Next" at bounding box center [409, 263] width 102 height 25
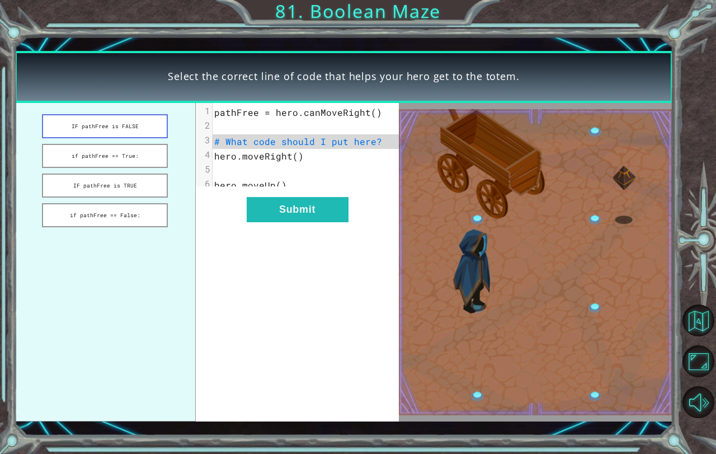
click at [122, 126] on button "IF pathFree is FALSE" at bounding box center [105, 126] width 126 height 24
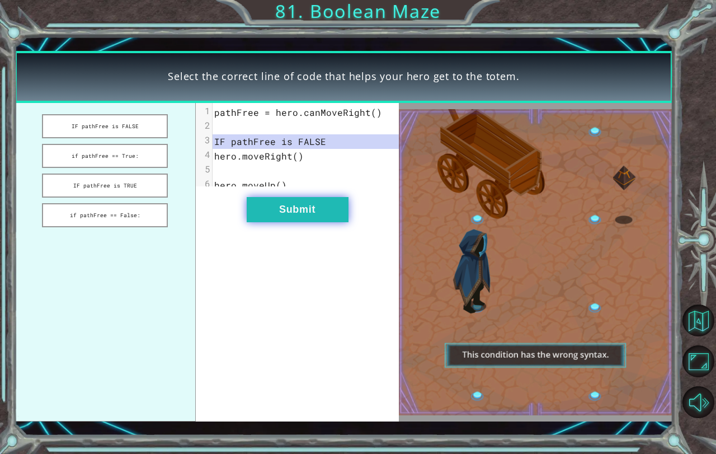
click at [287, 205] on button "Submit" at bounding box center [298, 209] width 102 height 25
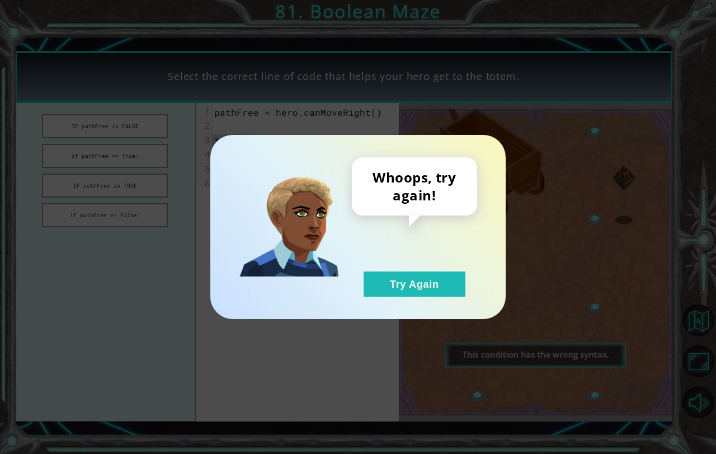
drag, startPoint x: 399, startPoint y: 282, endPoint x: 228, endPoint y: 195, distance: 191.6
click at [397, 284] on button "Try Again" at bounding box center [414, 283] width 102 height 25
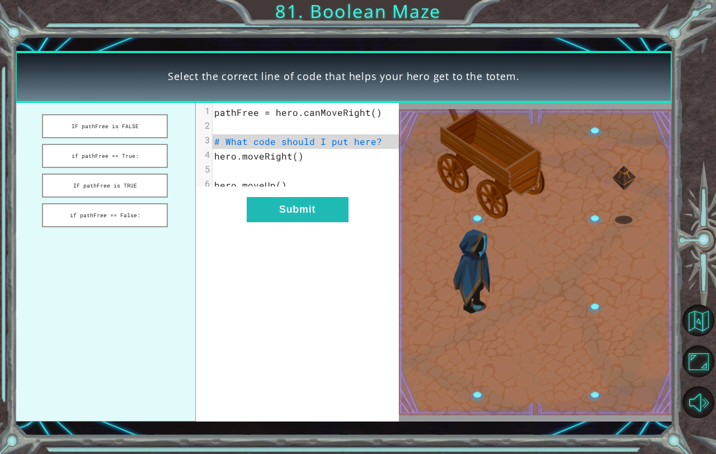
drag, startPoint x: 145, startPoint y: 152, endPoint x: 171, endPoint y: 175, distance: 34.9
click at [139, 154] on button "if pathFree == True:" at bounding box center [105, 156] width 126 height 24
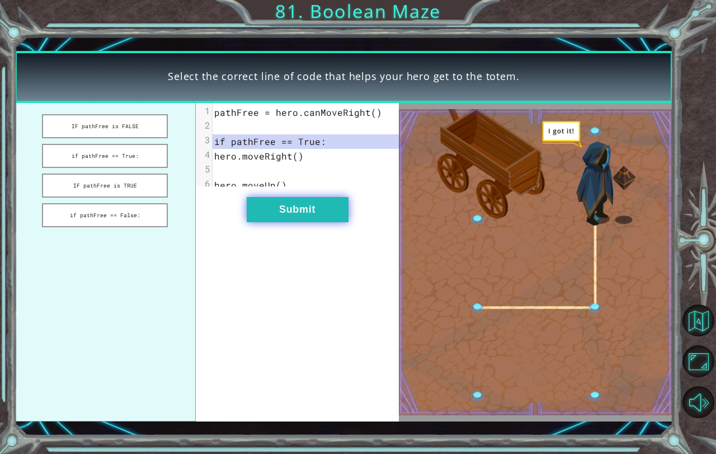
click at [295, 218] on button "Submit" at bounding box center [298, 209] width 102 height 25
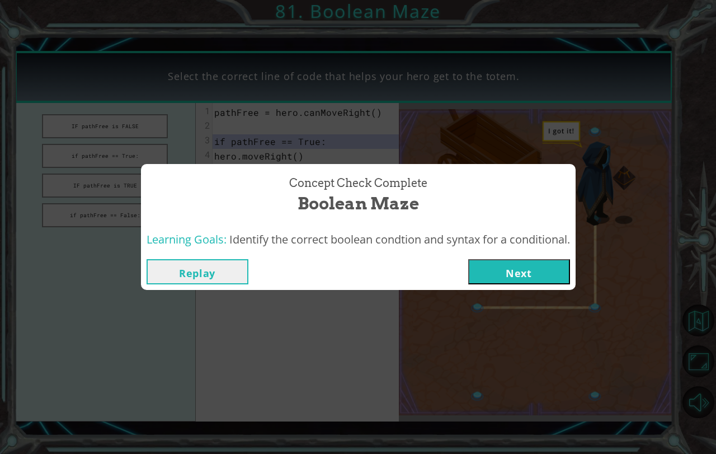
click at [519, 275] on button "Next" at bounding box center [519, 271] width 102 height 25
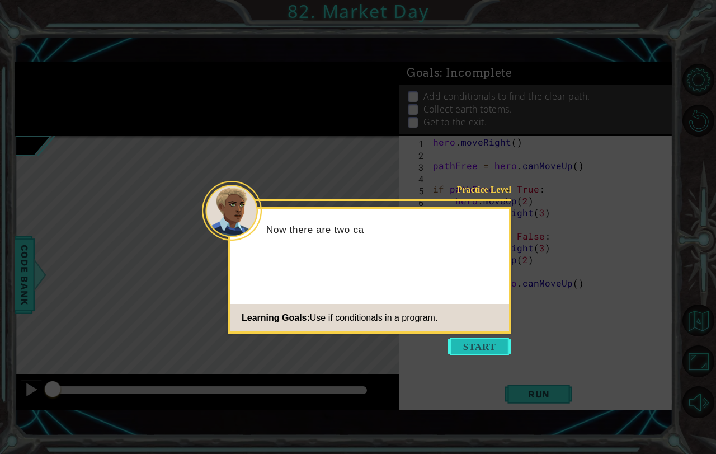
click at [468, 342] on button "Start" at bounding box center [479, 346] width 64 height 18
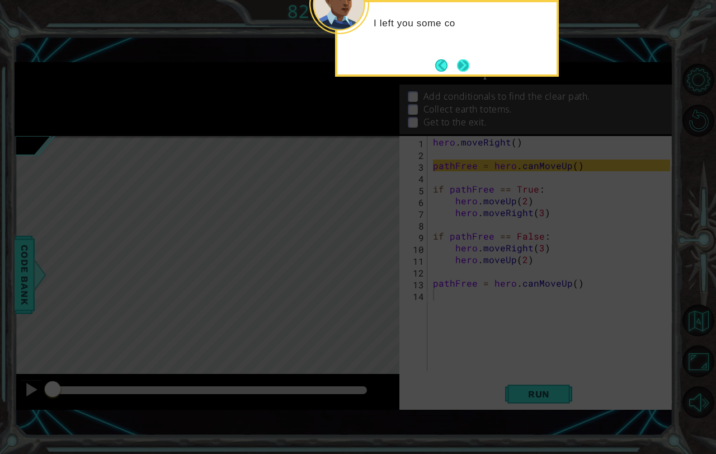
click at [468, 65] on button "Next" at bounding box center [463, 65] width 12 height 12
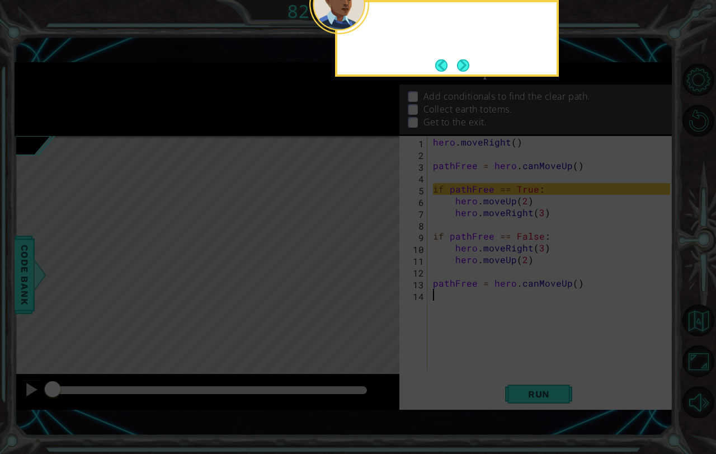
click at [465, 65] on button "Next" at bounding box center [463, 65] width 12 height 12
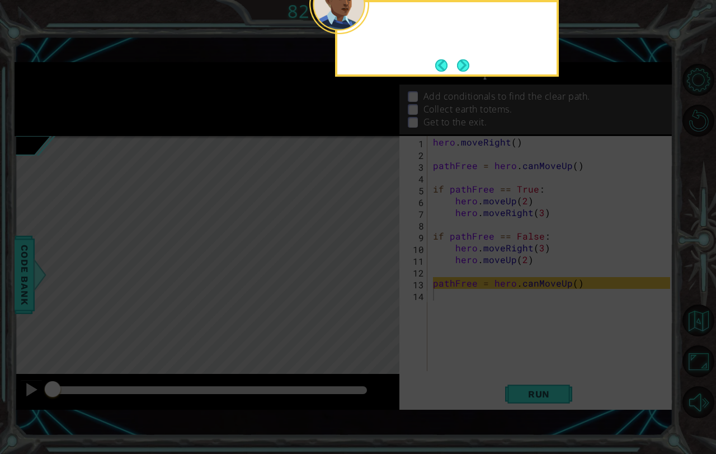
click at [465, 65] on button "Next" at bounding box center [463, 65] width 15 height 15
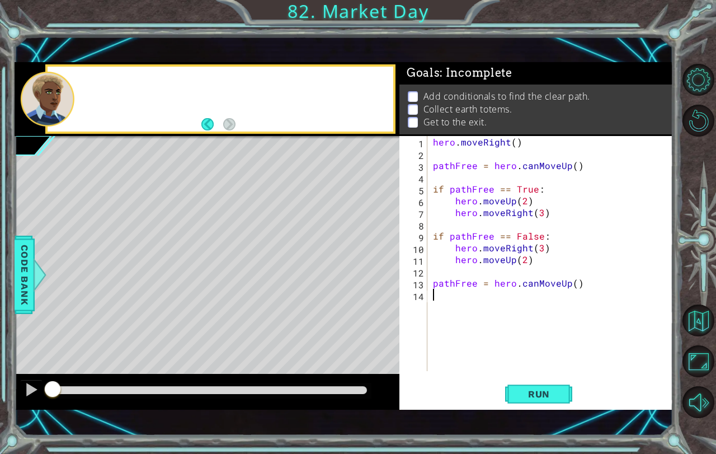
click at [465, 66] on span ": Incomplete" at bounding box center [476, 72] width 72 height 13
click at [543, 394] on span "Run" at bounding box center [539, 393] width 44 height 11
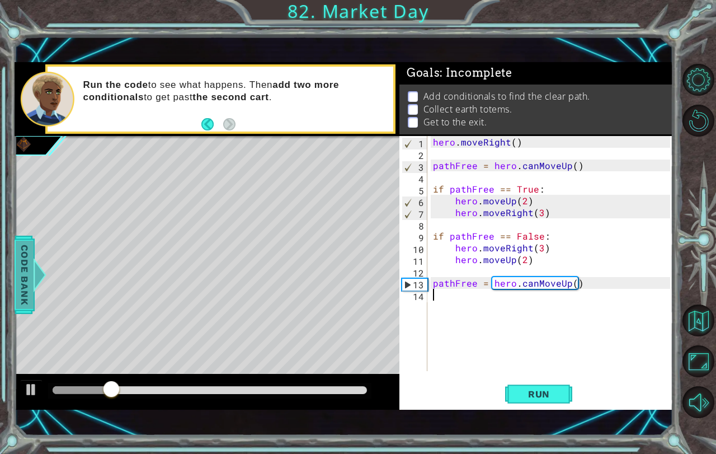
click at [27, 265] on span "Code Bank" at bounding box center [25, 274] width 18 height 68
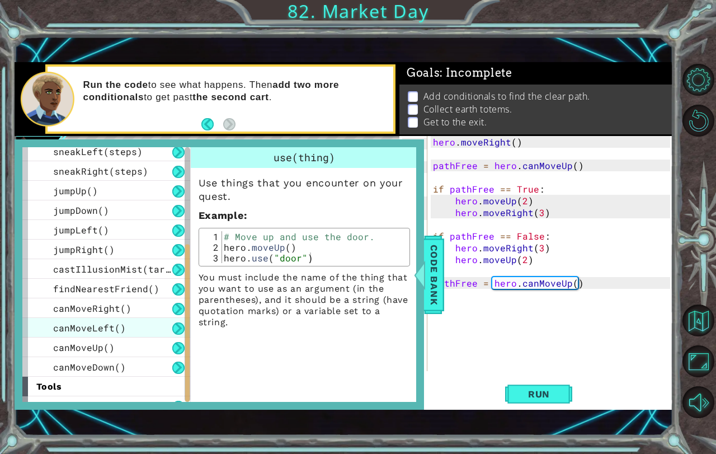
scroll to position [215, 0]
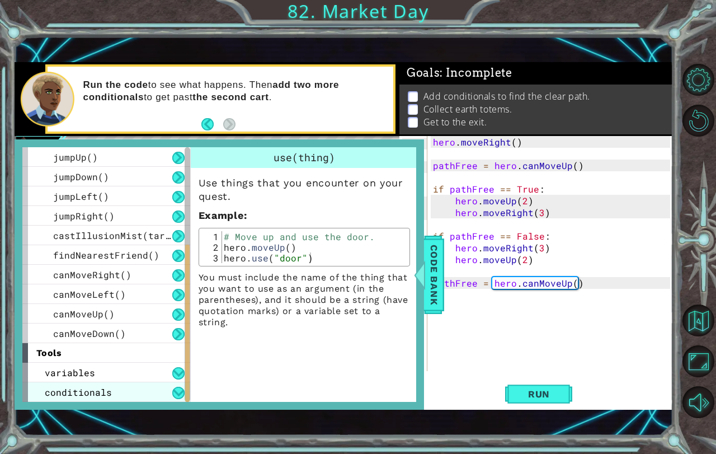
click at [127, 387] on div "conditionals" at bounding box center [106, 392] width 168 height 20
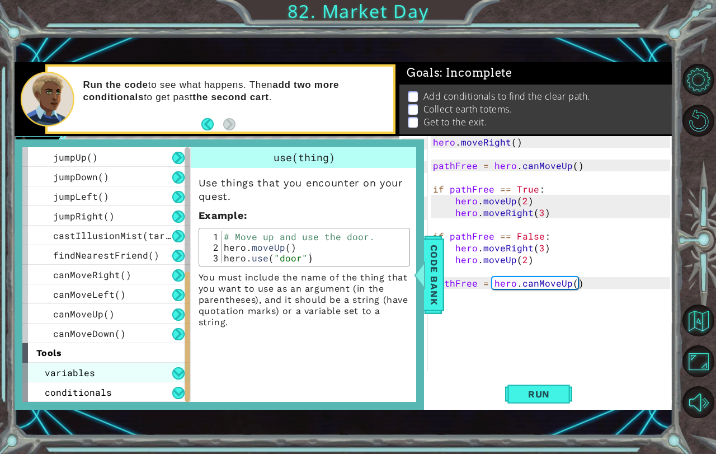
click at [140, 371] on div "variables" at bounding box center [106, 372] width 168 height 20
drag, startPoint x: 140, startPoint y: 371, endPoint x: 134, endPoint y: 374, distance: 6.5
click at [139, 371] on div "variables" at bounding box center [106, 372] width 168 height 20
click at [134, 375] on div "variables" at bounding box center [106, 372] width 168 height 20
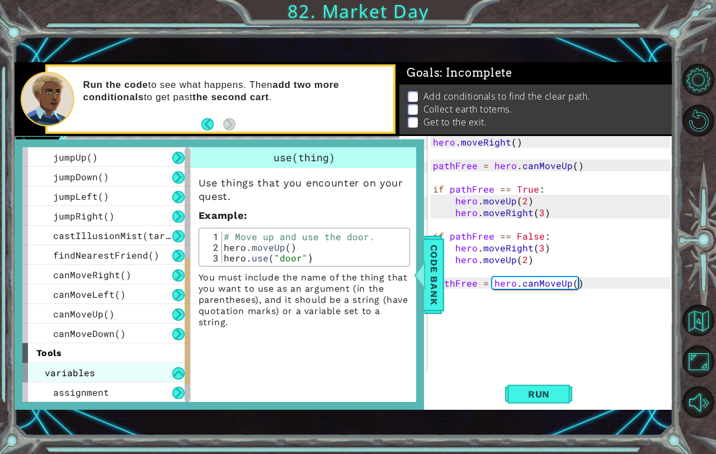
click at [139, 375] on div "variables" at bounding box center [106, 372] width 168 height 20
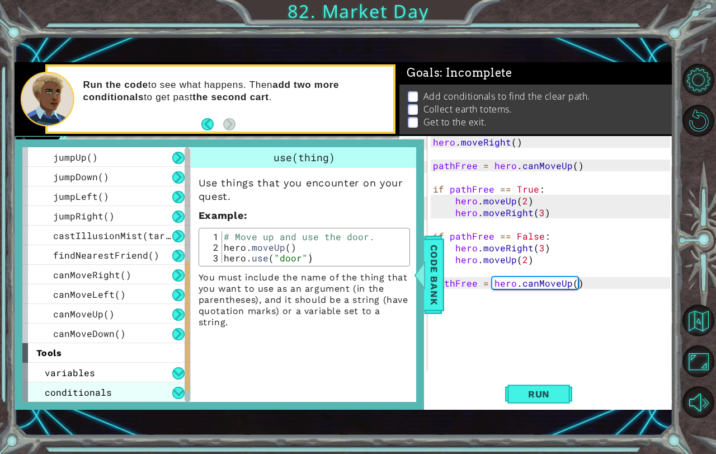
click at [141, 388] on div "conditionals" at bounding box center [106, 392] width 168 height 20
click at [147, 372] on div "variables" at bounding box center [106, 372] width 168 height 20
click at [144, 383] on div "assignment" at bounding box center [106, 392] width 168 height 20
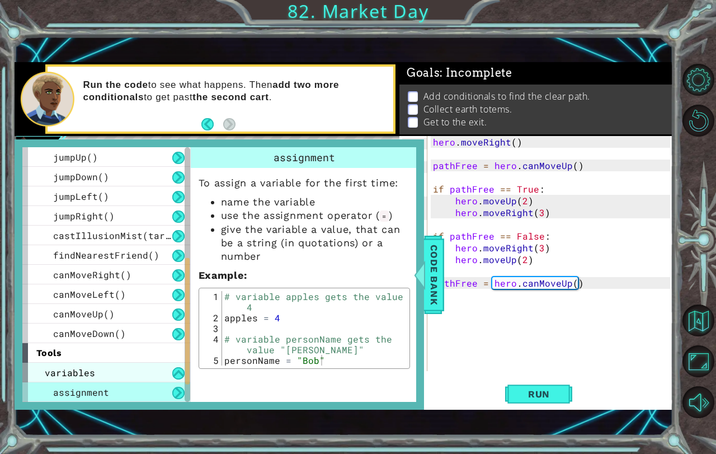
click at [144, 369] on div "variables" at bounding box center [106, 372] width 168 height 20
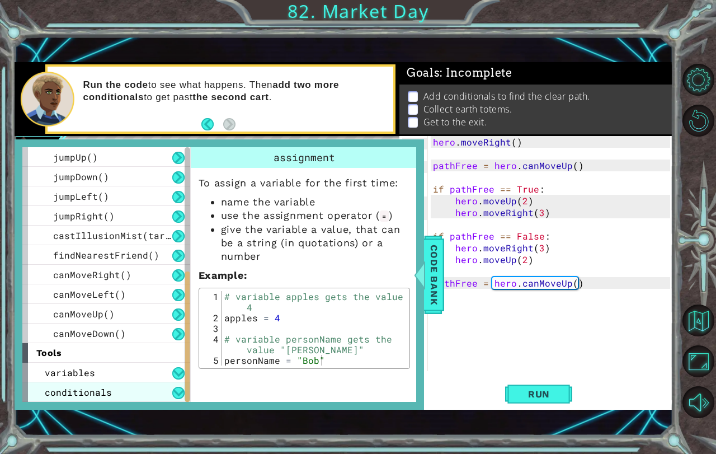
click at [134, 388] on div "conditionals" at bounding box center [106, 392] width 168 height 20
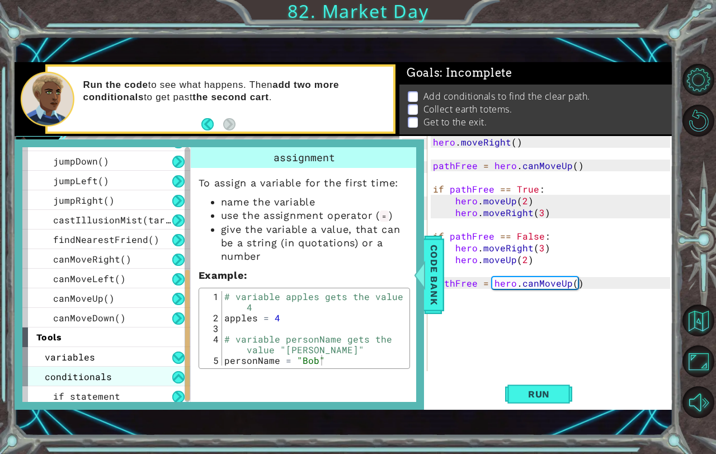
scroll to position [235, 0]
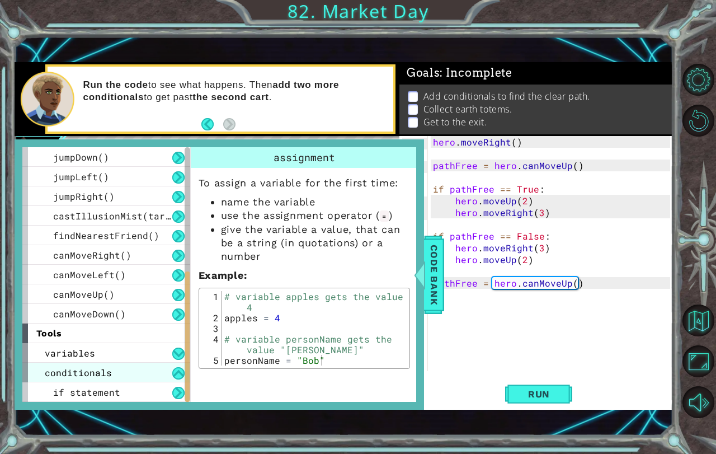
click at [134, 388] on div "if statement" at bounding box center [106, 392] width 168 height 20
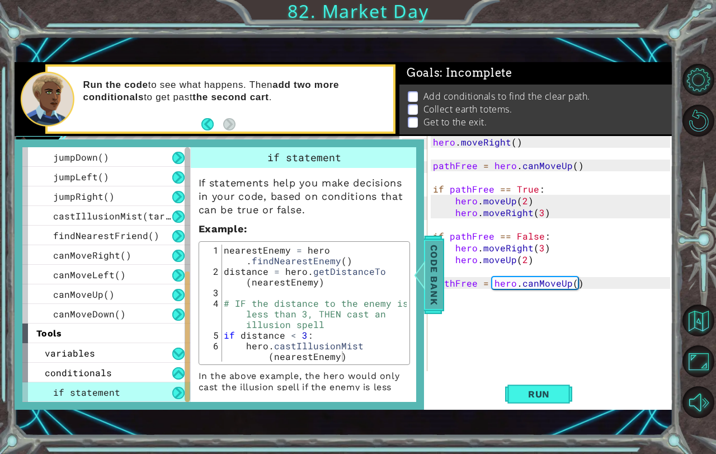
click at [429, 282] on span "Code Bank" at bounding box center [434, 274] width 18 height 68
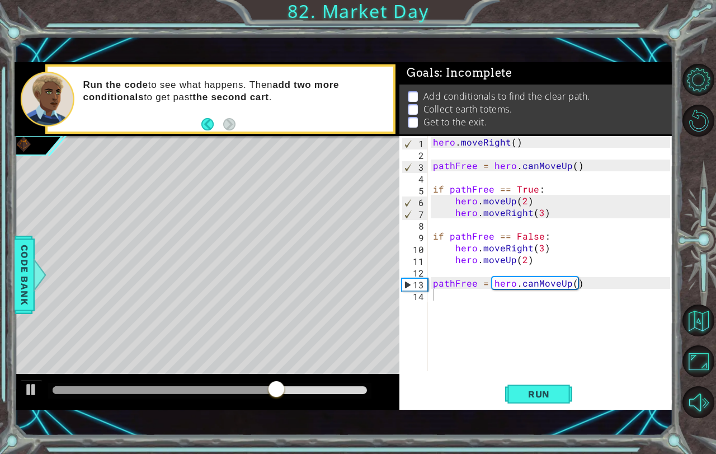
type textarea "pathFree = hero.canMoveUp()"
click at [445, 278] on div "hero . moveRight ( ) pathFree = hero . canMoveUp ( ) if pathFree == True : hero…" at bounding box center [553, 265] width 245 height 258
click at [459, 270] on div "hero . moveRight ( ) pathFree = hero . canMoveUp ( ) if pathFree == True : hero…" at bounding box center [553, 265] width 245 height 258
click at [542, 276] on div "hero . moveRight ( ) pathFree = hero . canMoveUp ( ) if pathFree == True : hero…" at bounding box center [553, 265] width 245 height 258
click at [530, 313] on div "hero . moveRight ( ) pathFree = hero . canMoveUp ( ) if pathFree == True : hero…" at bounding box center [553, 265] width 245 height 258
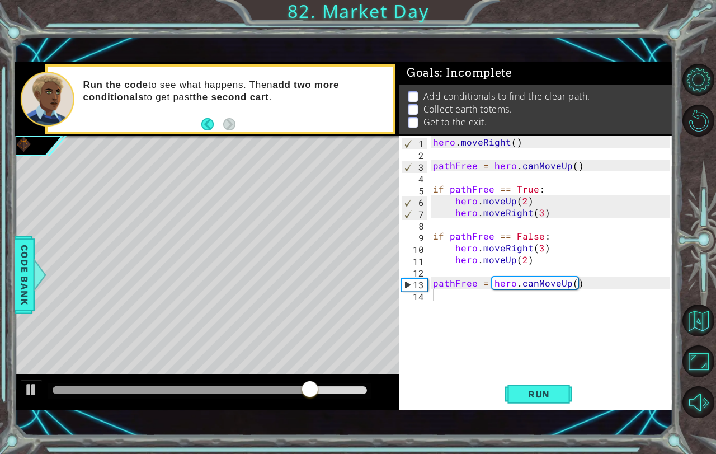
click at [428, 281] on div "1 2 3 4 5 6 7 8 9 10 11 12 13 14 hero . moveRight ( ) pathFree = hero . canMove…" at bounding box center [534, 253] width 271 height 235
click at [437, 278] on div "hero . moveRight ( ) pathFree = hero . canMoveUp ( ) if pathFree == True : hero…" at bounding box center [553, 265] width 245 height 258
click at [434, 282] on div "hero . moveRight ( ) pathFree = hero . canMoveUp ( ) if pathFree == True : hero…" at bounding box center [553, 265] width 245 height 258
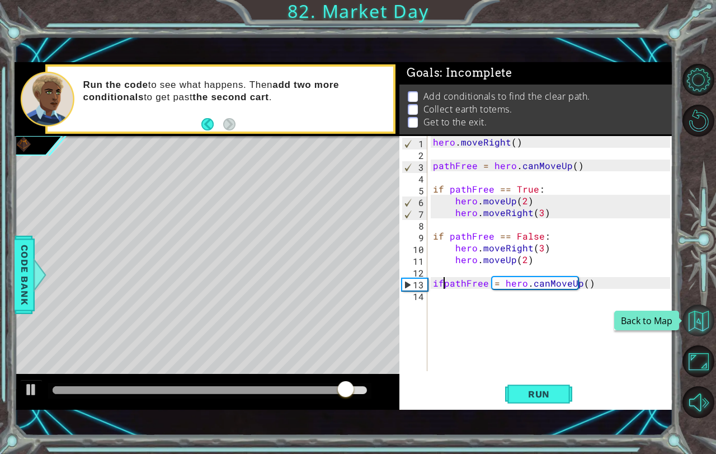
scroll to position [0, 1]
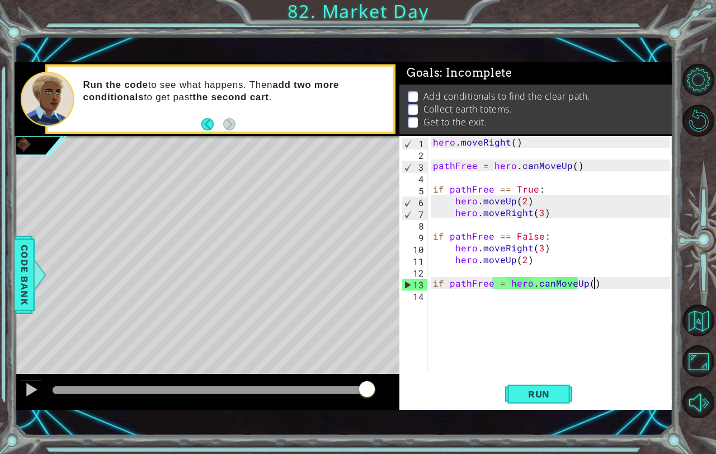
click at [600, 281] on div "hero . moveRight ( ) pathFree = hero . canMoveUp ( ) if pathFree == True : hero…" at bounding box center [553, 265] width 245 height 258
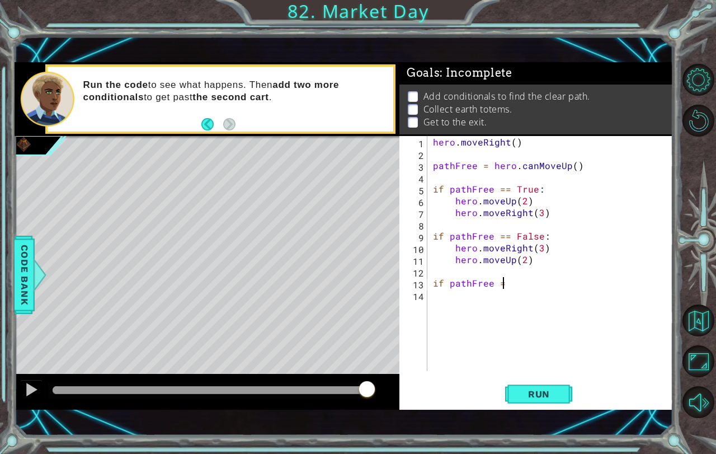
scroll to position [0, 4]
type textarea "if pathFree == True"
click at [502, 315] on div "hero . moveRight ( ) pathFree = hero . canMoveUp ( ) if pathFree == True : hero…" at bounding box center [553, 265] width 245 height 258
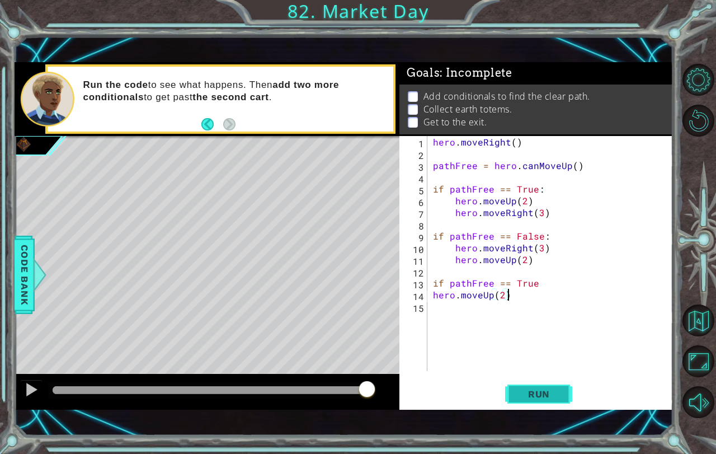
click at [558, 405] on button "Run" at bounding box center [538, 393] width 67 height 27
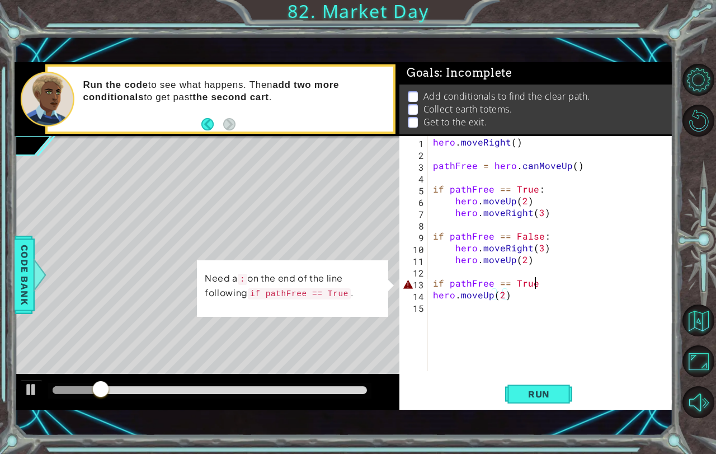
click at [536, 287] on div "hero . moveRight ( ) pathFree = hero . canMoveUp ( ) if pathFree == True : hero…" at bounding box center [553, 265] width 245 height 258
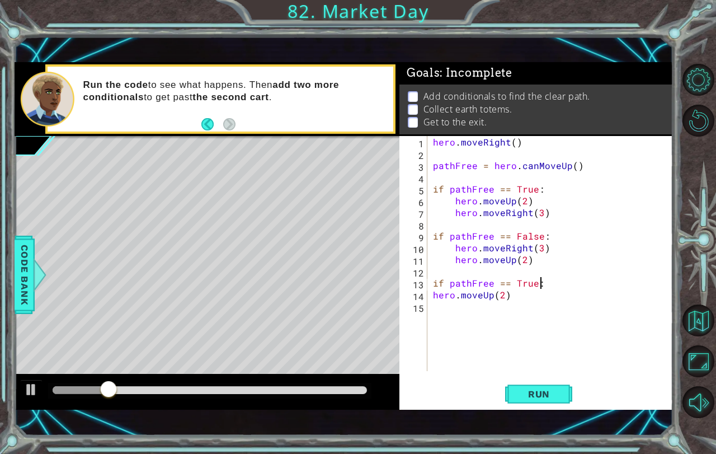
scroll to position [0, 6]
click at [541, 398] on span "Run" at bounding box center [539, 393] width 44 height 11
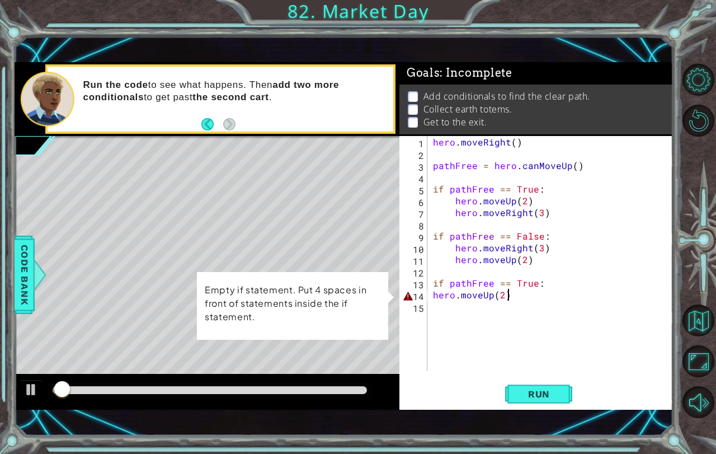
click at [524, 299] on div "hero . moveRight ( ) pathFree = hero . canMoveUp ( ) if pathFree == True : hero…" at bounding box center [553, 265] width 245 height 258
click at [435, 289] on div "hero . moveRight ( ) pathFree = hero . canMoveUp ( ) if pathFree == True : hero…" at bounding box center [553, 265] width 245 height 258
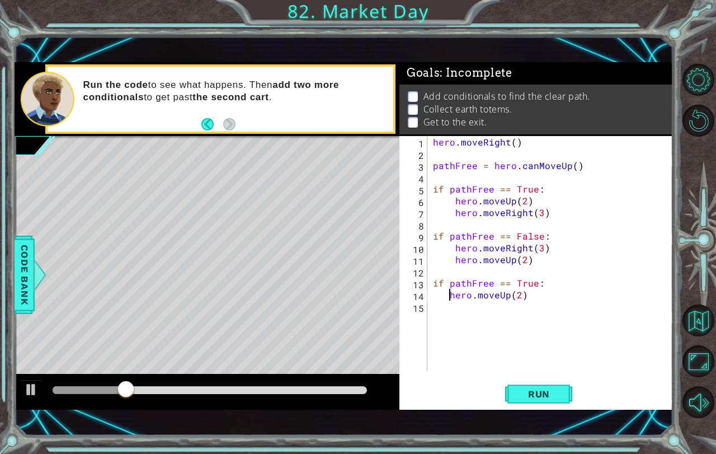
type textarea "hero.moveUp(2)"
click at [524, 391] on span "Run" at bounding box center [539, 393] width 44 height 11
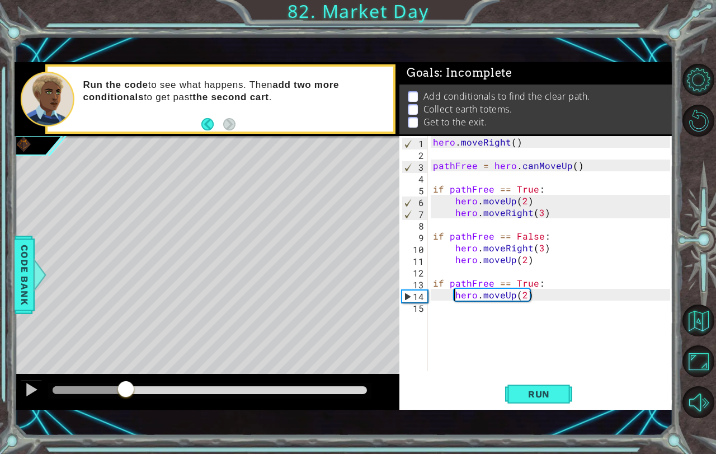
drag, startPoint x: 83, startPoint y: 389, endPoint x: 126, endPoint y: 379, distance: 44.4
click at [126, 379] on div at bounding box center [207, 392] width 385 height 36
click at [453, 309] on div "hero . moveRight ( ) pathFree = hero . canMoveUp ( ) if pathFree == True : hero…" at bounding box center [553, 265] width 245 height 258
click at [508, 297] on div "hero . moveRight ( ) pathFree = hero . canMoveUp ( ) if pathFree == True : hero…" at bounding box center [553, 265] width 245 height 258
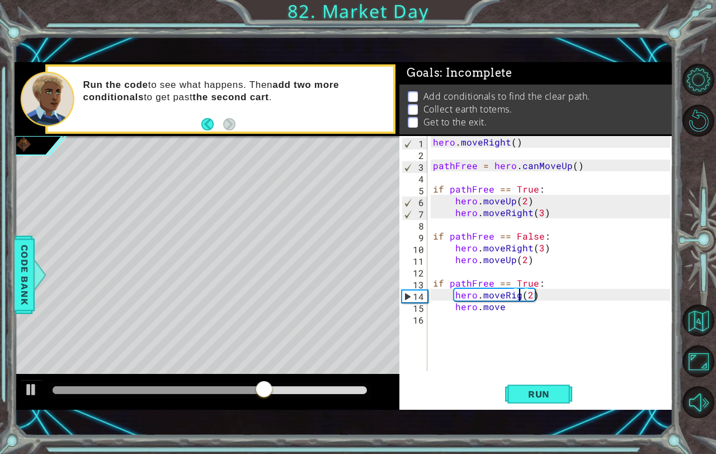
type textarea "hero.moveRight(2)"
click at [514, 313] on div "hero . moveRight ( ) pathFree = hero . canMoveUp ( ) if pathFree == True : hero…" at bounding box center [553, 265] width 245 height 258
type textarea "hero.moveUp(2)"
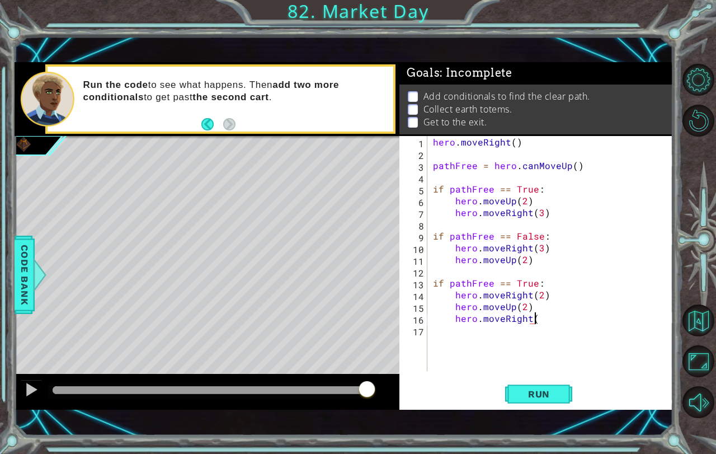
scroll to position [0, 6]
type textarea "hero.moveRight(2)"
click at [533, 380] on button "Run" at bounding box center [538, 393] width 67 height 27
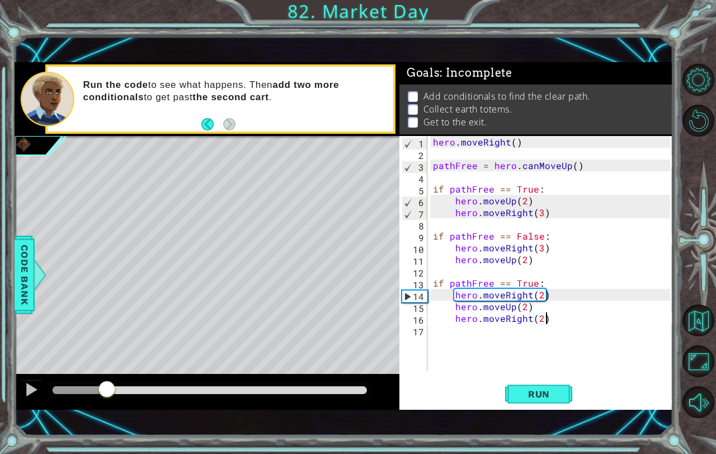
drag, startPoint x: 60, startPoint y: 386, endPoint x: 107, endPoint y: 377, distance: 47.3
click at [107, 377] on div at bounding box center [207, 392] width 385 height 36
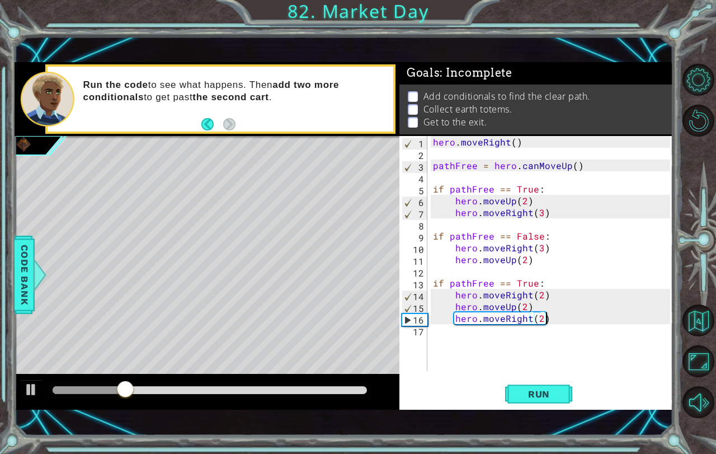
click at [462, 338] on div "hero . moveRight ( ) pathFree = hero . canMoveUp ( ) if pathFree == True : hero…" at bounding box center [553, 265] width 245 height 258
click at [474, 332] on div "hero . moveRight ( ) pathFree = hero . canMoveUp ( ) if pathFree == True : hero…" at bounding box center [553, 265] width 245 height 258
type textarea "hero.moveLeft(2)"
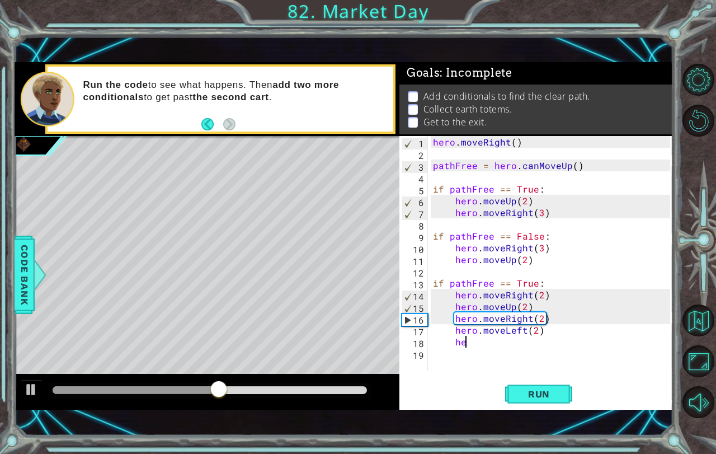
scroll to position [0, 2]
type textarea "hero.moveUp()"
type textarea "hero.moveUp(2)"
click at [513, 385] on button "Run" at bounding box center [538, 393] width 67 height 27
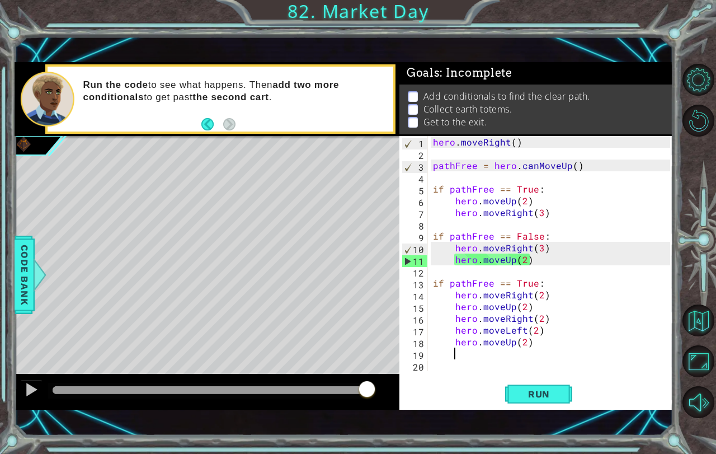
drag, startPoint x: 120, startPoint y: 388, endPoint x: 387, endPoint y: 380, distance: 266.9
click at [387, 380] on div at bounding box center [207, 392] width 385 height 36
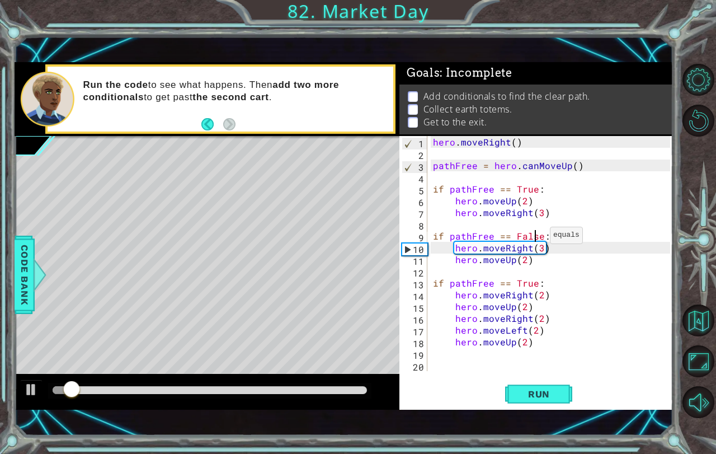
click at [536, 238] on div "hero . moveRight ( ) pathFree = hero . canMoveUp ( ) if pathFree == True : hero…" at bounding box center [553, 265] width 245 height 258
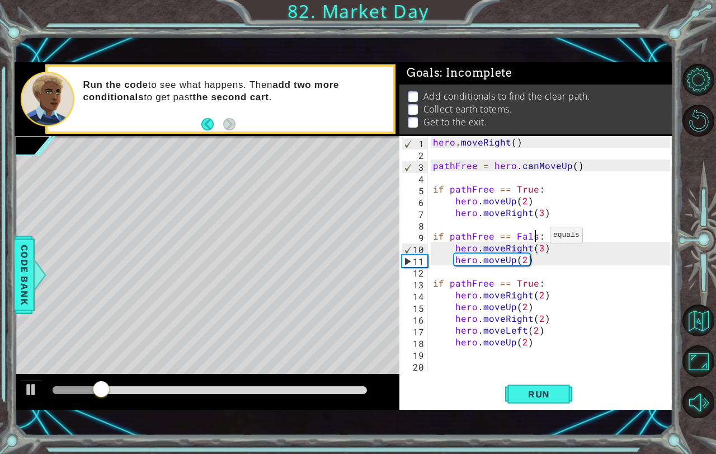
scroll to position [0, 6]
click at [542, 395] on span "Run" at bounding box center [539, 393] width 44 height 11
click at [556, 237] on div "hero . moveRight ( ) pathFree = hero . canMoveUp ( ) if pathFree == True : hero…" at bounding box center [553, 265] width 245 height 258
click at [405, 256] on div "11" at bounding box center [414, 261] width 25 height 12
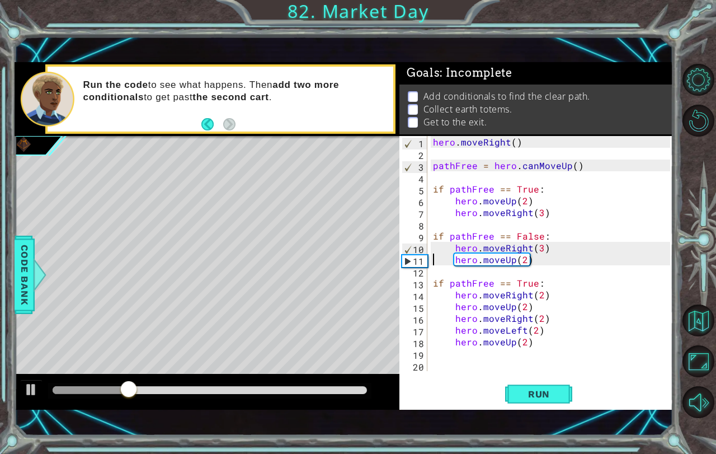
click at [405, 256] on div "11" at bounding box center [414, 261] width 25 height 12
click at [404, 260] on div "11" at bounding box center [414, 261] width 25 height 12
click at [409, 272] on div "12" at bounding box center [415, 273] width 26 height 12
type textarea "if pathFree == True:"
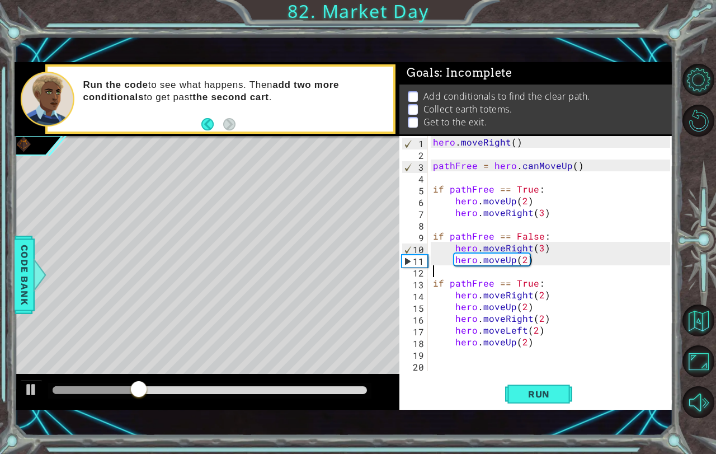
click at [409, 272] on div "12" at bounding box center [415, 273] width 26 height 12
type textarea "if pathFree == True:"
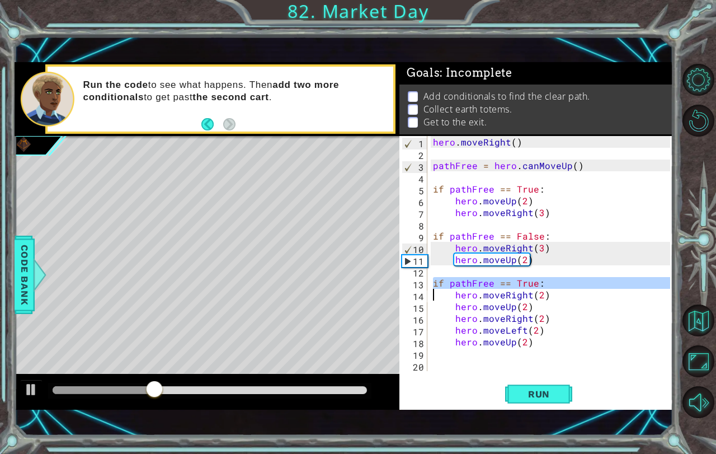
click at [400, 290] on div "1 2 3 4 5 6 7 8 9 10 11 12 13 14 15 16 17 18 19 20 hero . moveRight ( ) pathFre…" at bounding box center [534, 253] width 271 height 235
click at [399, 344] on div "if pathFree == True: hero.moveRight(2) 1 2 3 4 5 6 7 8 9 10 11 12 13 14 15 16 1…" at bounding box center [534, 253] width 271 height 235
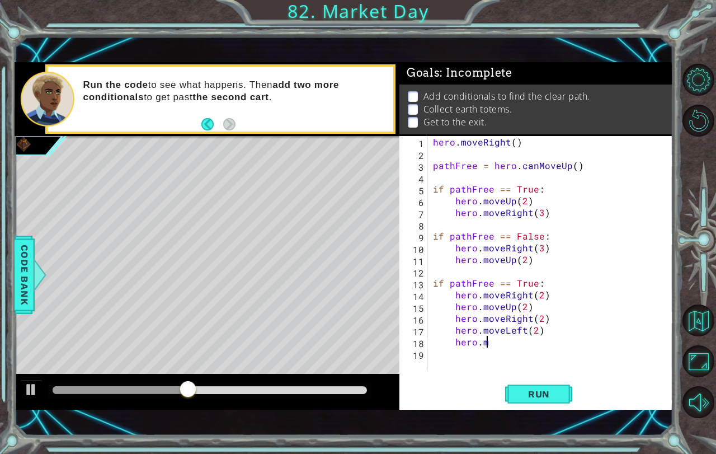
type textarea "h"
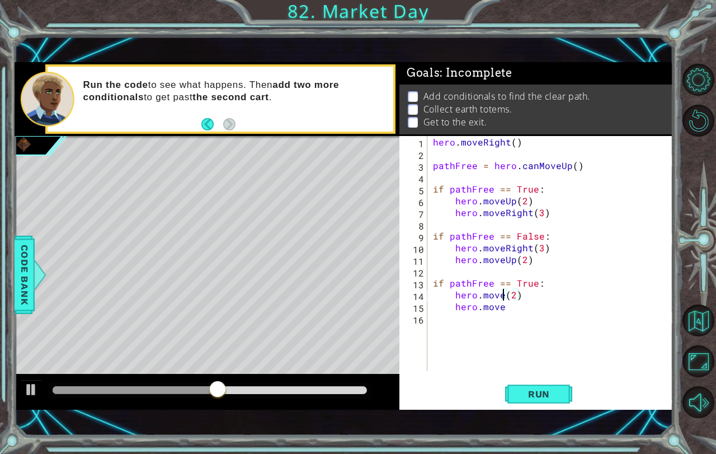
type textarea "hero.moveUp(2)"
type textarea "h"
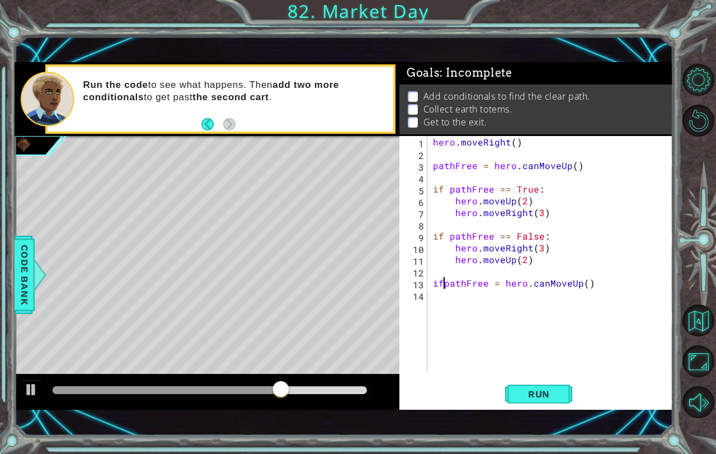
scroll to position [0, 1]
click at [552, 389] on button "Run" at bounding box center [538, 393] width 67 height 27
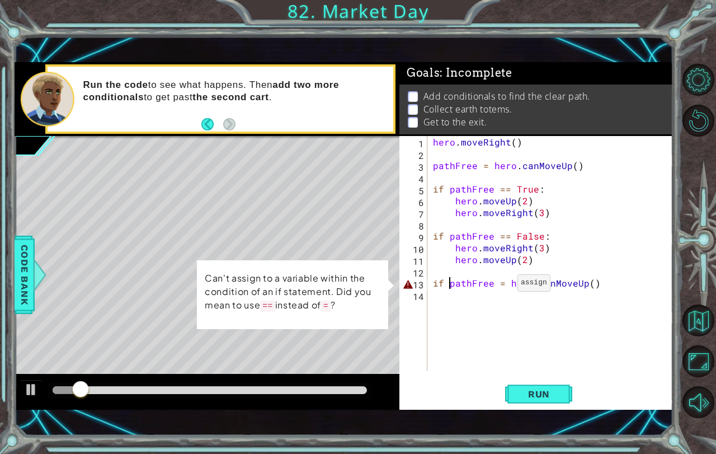
click at [504, 285] on div "hero . moveRight ( ) pathFree = hero . canMoveUp ( ) if pathFree == True : hero…" at bounding box center [553, 265] width 245 height 258
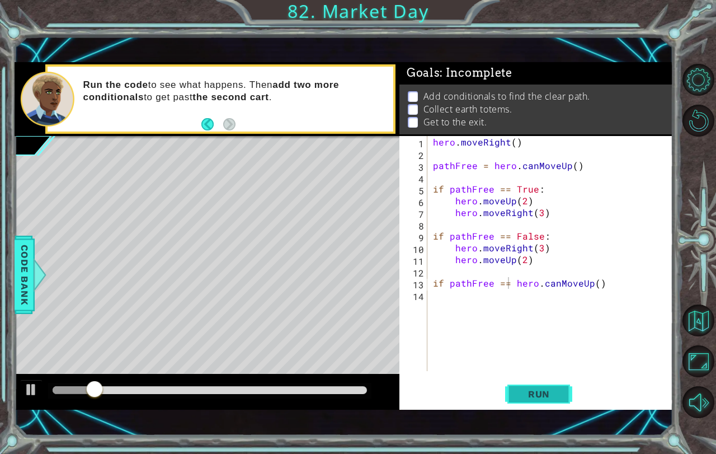
click at [524, 391] on span "Run" at bounding box center [539, 393] width 44 height 11
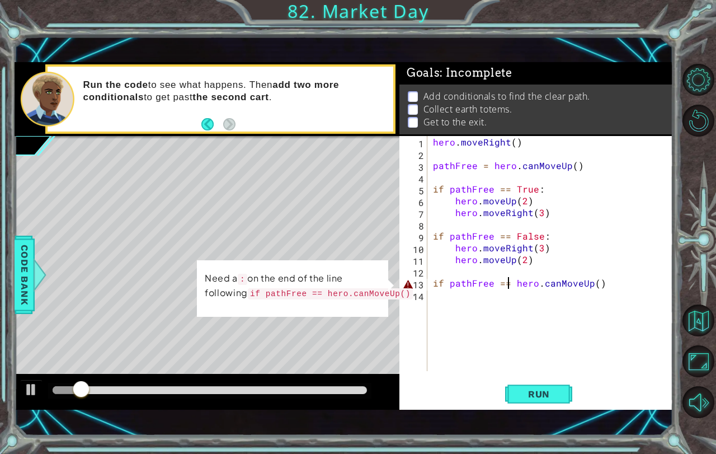
click at [599, 281] on div "hero . moveRight ( ) pathFree = hero . canMoveUp ( ) if pathFree == True : hero…" at bounding box center [553, 265] width 245 height 258
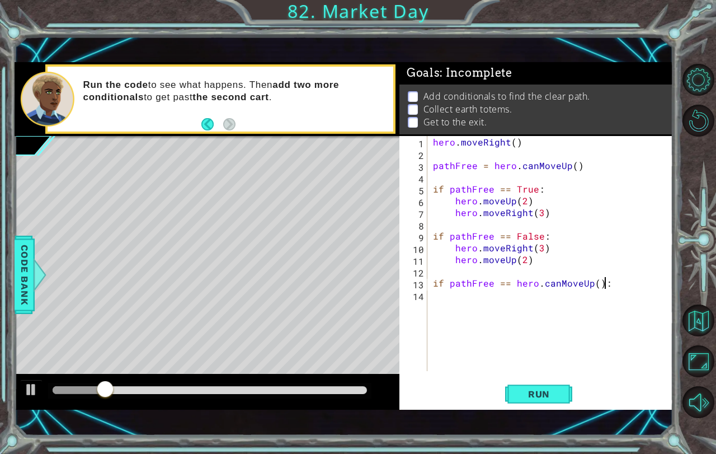
scroll to position [0, 10]
type textarea "if pathFree == hero.canMoveUp():"
click at [540, 388] on button "Run" at bounding box center [538, 393] width 67 height 27
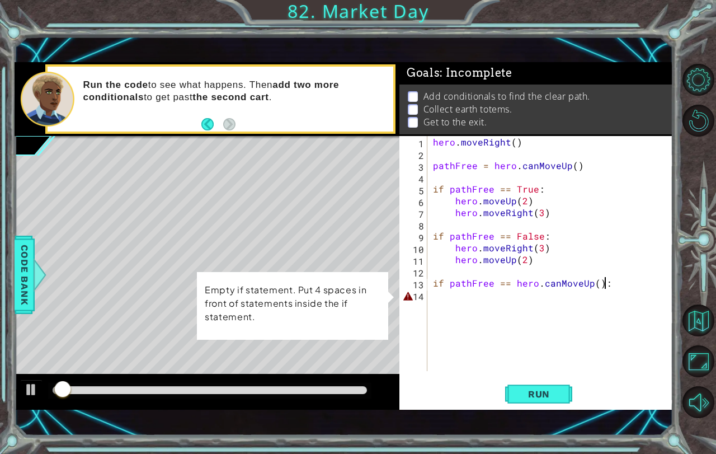
click at [495, 296] on div "hero . moveRight ( ) pathFree = hero . canMoveUp ( ) if pathFree == True : hero…" at bounding box center [553, 265] width 245 height 258
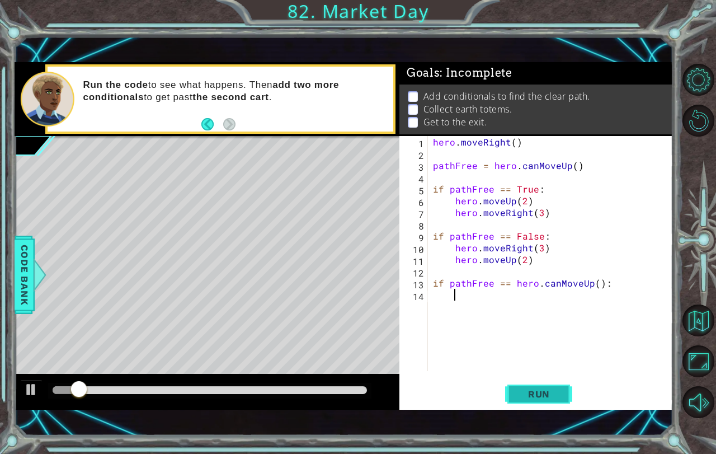
click at [530, 391] on span "Run" at bounding box center [539, 393] width 44 height 11
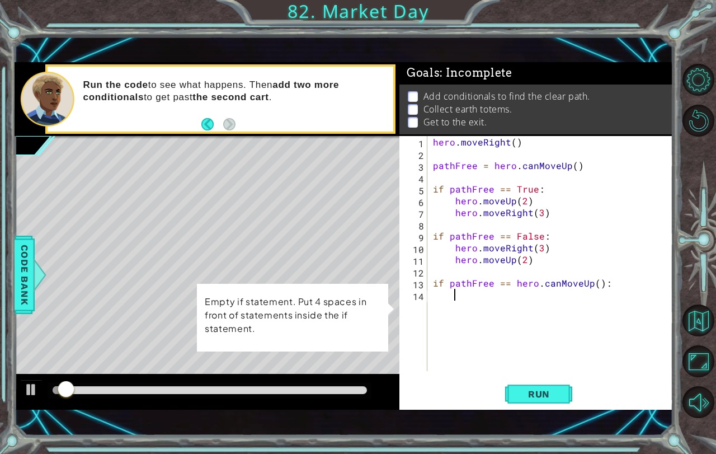
click at [462, 298] on div "hero . moveRight ( ) pathFree = hero . canMoveUp ( ) if pathFree == True : hero…" at bounding box center [553, 265] width 245 height 258
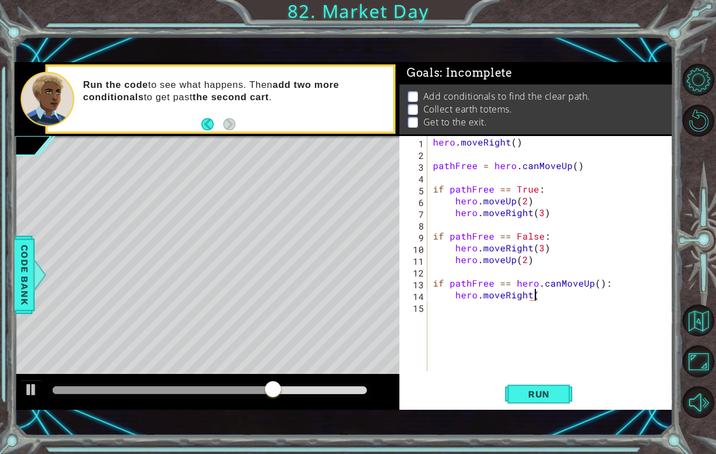
scroll to position [0, 6]
type textarea "hero.moveRight(2)"
click at [524, 386] on button "Run" at bounding box center [538, 393] width 67 height 27
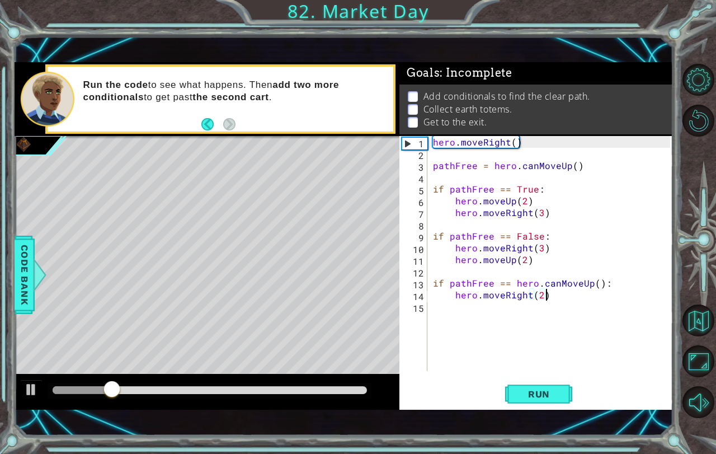
click at [501, 307] on div "hero . moveRight ( ) pathFree = hero . canMoveUp ( ) if pathFree == True : hero…" at bounding box center [553, 265] width 245 height 258
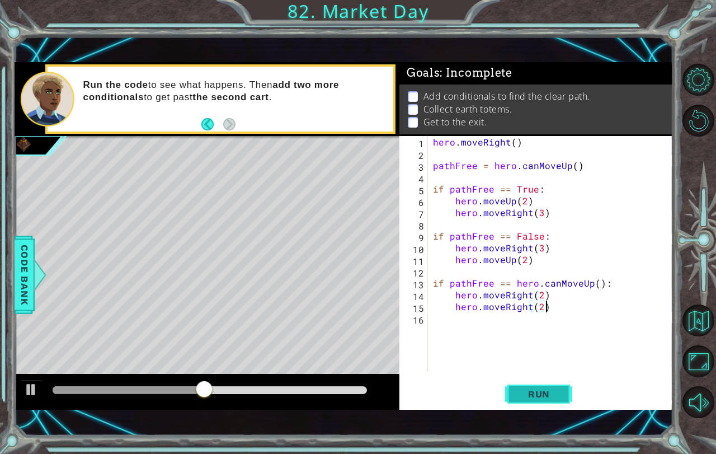
click at [538, 395] on span "Run" at bounding box center [539, 393] width 44 height 11
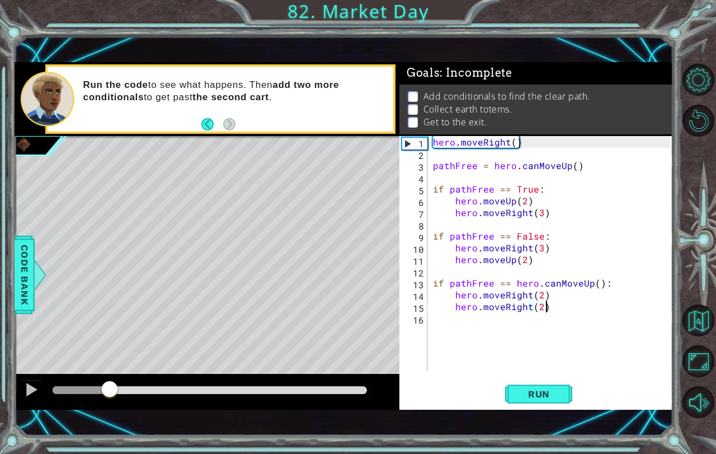
drag, startPoint x: 146, startPoint y: 390, endPoint x: 110, endPoint y: 379, distance: 37.5
click at [110, 379] on div at bounding box center [207, 392] width 385 height 36
drag, startPoint x: 110, startPoint y: 379, endPoint x: 105, endPoint y: 377, distance: 5.8
click at [105, 377] on div at bounding box center [207, 392] width 385 height 36
drag, startPoint x: 122, startPoint y: 386, endPoint x: 53, endPoint y: 376, distance: 70.1
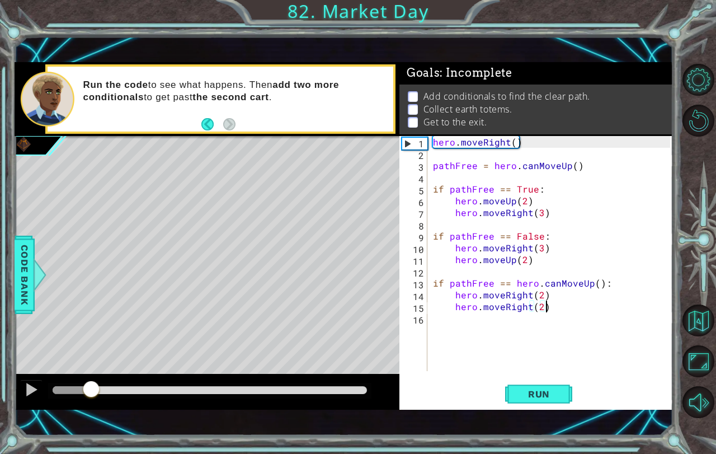
click at [58, 377] on div at bounding box center [207, 392] width 385 height 36
click at [406, 141] on div "1" at bounding box center [414, 144] width 25 height 12
type textarea "hero.moveRight(2)"
click at [406, 141] on div "1" at bounding box center [414, 144] width 25 height 12
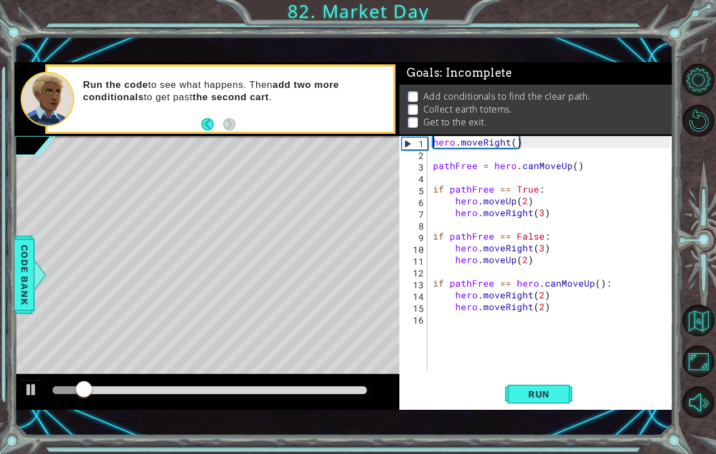
scroll to position [0, 0]
click at [541, 300] on div "hero . moveRight ( ) pathFree = hero . canMoveUp ( ) if pathFree == True : hero…" at bounding box center [553, 265] width 245 height 258
click at [541, 307] on div "hero . moveRight ( ) pathFree = hero . canMoveUp ( ) if pathFree == True : hero…" at bounding box center [553, 265] width 245 height 258
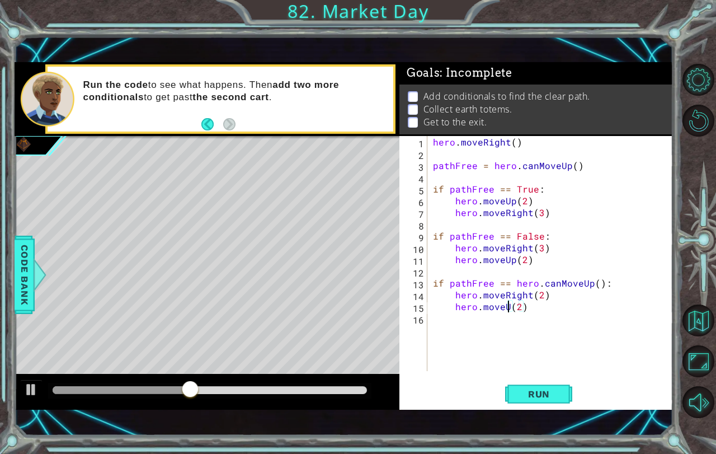
scroll to position [0, 5]
click at [518, 383] on button "Run" at bounding box center [538, 393] width 67 height 27
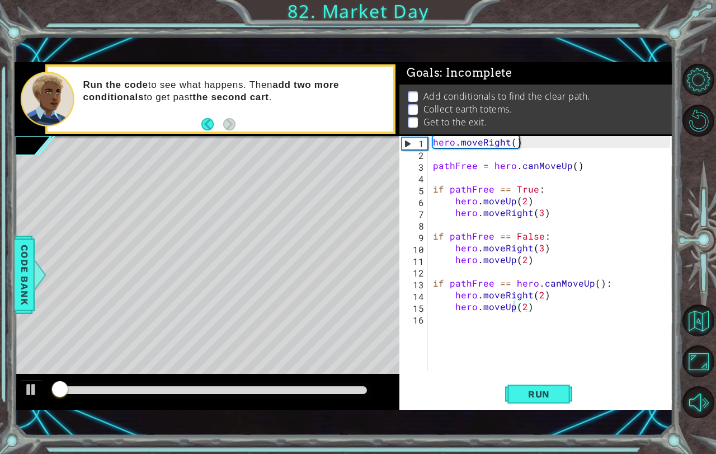
click at [70, 385] on div at bounding box center [209, 391] width 323 height 16
drag, startPoint x: 64, startPoint y: 385, endPoint x: 109, endPoint y: 385, distance: 44.7
click at [109, 385] on div at bounding box center [109, 390] width 20 height 20
click at [538, 306] on div "hero . moveRight ( ) pathFree = hero . canMoveUp ( ) if pathFree == True : hero…" at bounding box center [553, 265] width 245 height 258
click at [450, 307] on div "hero . moveRight ( ) pathFree = hero . canMoveUp ( ) if pathFree == True : hero…" at bounding box center [553, 265] width 245 height 258
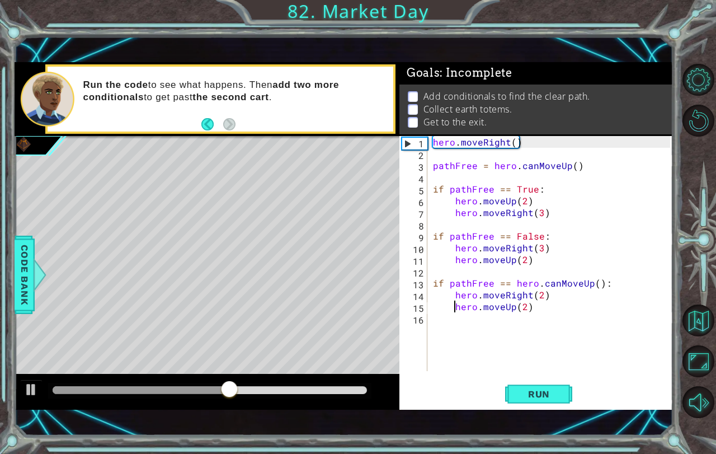
scroll to position [0, 4]
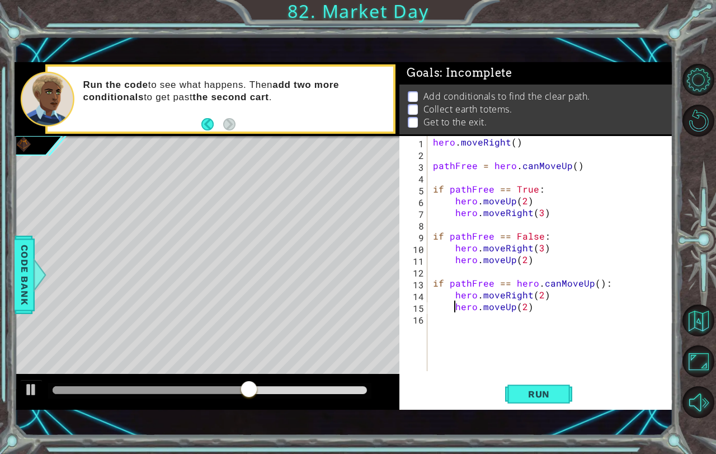
type textarea "hero.moveUp(2)"
click at [536, 398] on span "Run" at bounding box center [539, 393] width 44 height 11
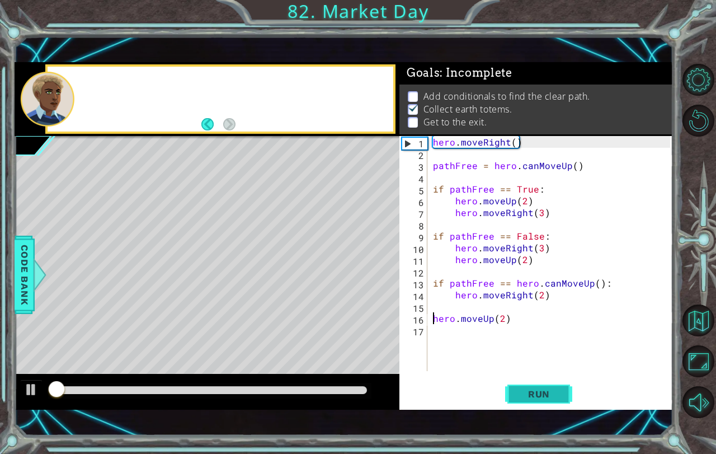
scroll to position [6, 0]
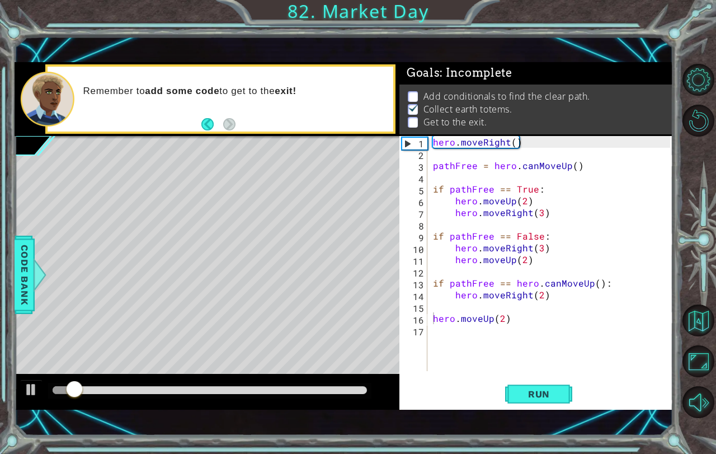
drag, startPoint x: 63, startPoint y: 379, endPoint x: 85, endPoint y: 380, distance: 22.4
click at [85, 380] on div at bounding box center [207, 392] width 385 height 36
drag, startPoint x: 81, startPoint y: 388, endPoint x: 175, endPoint y: 383, distance: 94.6
click at [175, 383] on div at bounding box center [175, 390] width 20 height 20
click at [501, 331] on div "hero . moveRight ( ) pathFree = hero . canMoveUp ( ) if pathFree == True : hero…" at bounding box center [553, 265] width 245 height 258
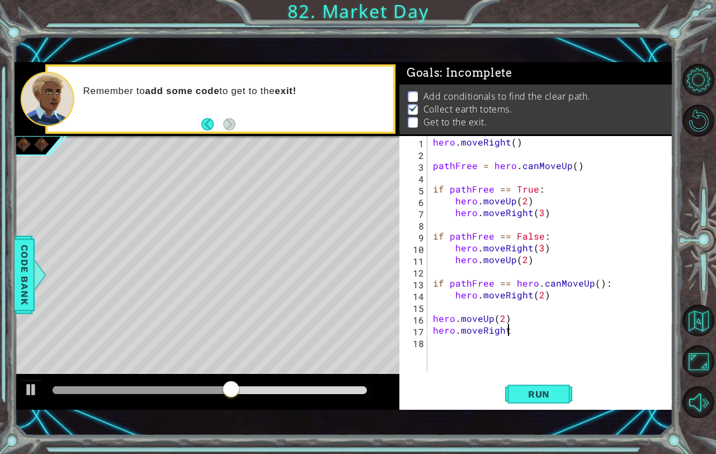
scroll to position [0, 4]
click at [528, 376] on div "hero.moveRight() 1 2 3 4 5 6 7 8 9 10 11 12 13 14 15 16 17 18 hero . moveRight …" at bounding box center [535, 272] width 273 height 273
click at [528, 383] on button "Run" at bounding box center [538, 393] width 67 height 27
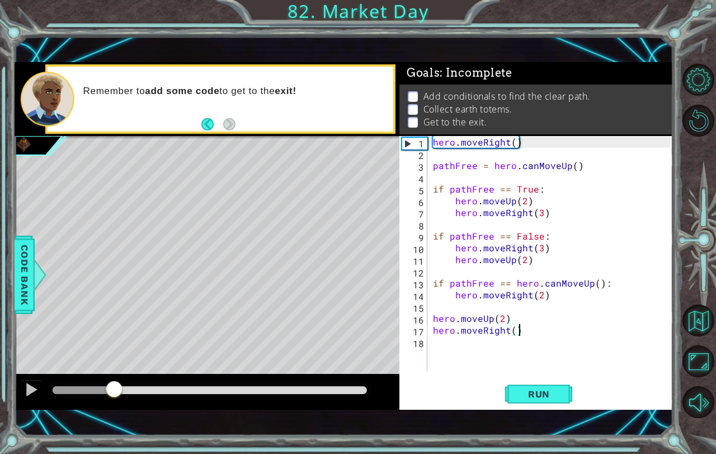
drag, startPoint x: 70, startPoint y: 390, endPoint x: 101, endPoint y: 376, distance: 34.1
click at [101, 376] on div at bounding box center [207, 392] width 385 height 36
click at [513, 329] on div "hero . moveRight ( ) pathFree = hero . canMoveUp ( ) if pathFree == True : hero…" at bounding box center [553, 265] width 245 height 258
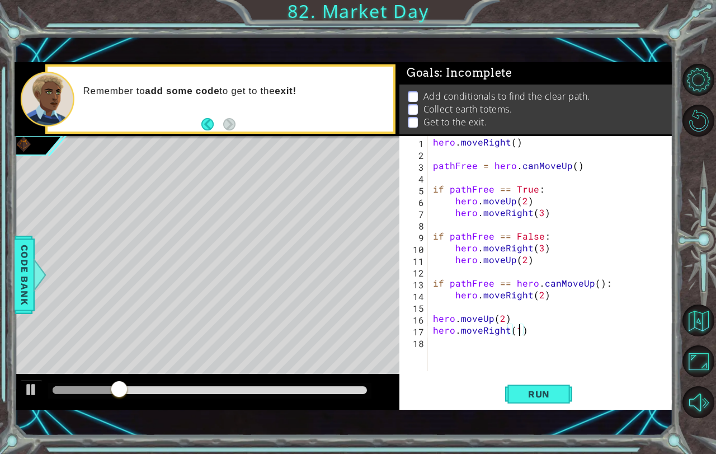
click at [538, 375] on div "hero.moveRight(1) 1 2 3 4 5 6 7 8 9 10 11 12 13 14 15 16 17 18 hero . moveRight…" at bounding box center [535, 272] width 273 height 273
click at [539, 382] on button "Run" at bounding box center [538, 393] width 67 height 27
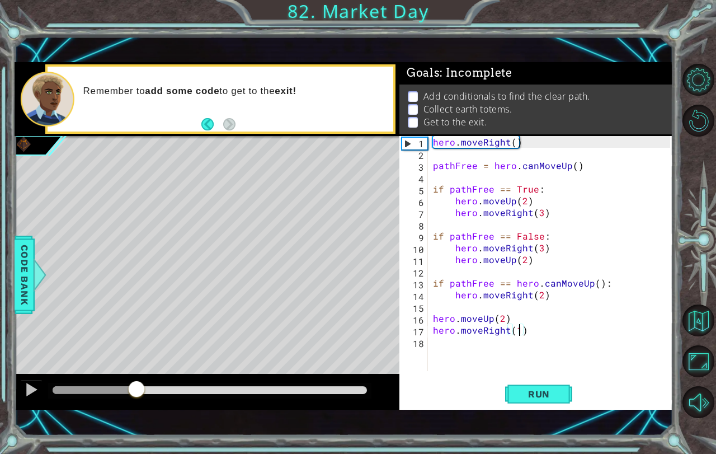
drag, startPoint x: 68, startPoint y: 390, endPoint x: 129, endPoint y: 383, distance: 60.8
click at [129, 383] on div at bounding box center [136, 390] width 20 height 20
drag, startPoint x: 125, startPoint y: 382, endPoint x: 111, endPoint y: 381, distance: 14.0
click at [111, 381] on div at bounding box center [111, 390] width 20 height 20
click at [521, 397] on span "Run" at bounding box center [539, 393] width 44 height 11
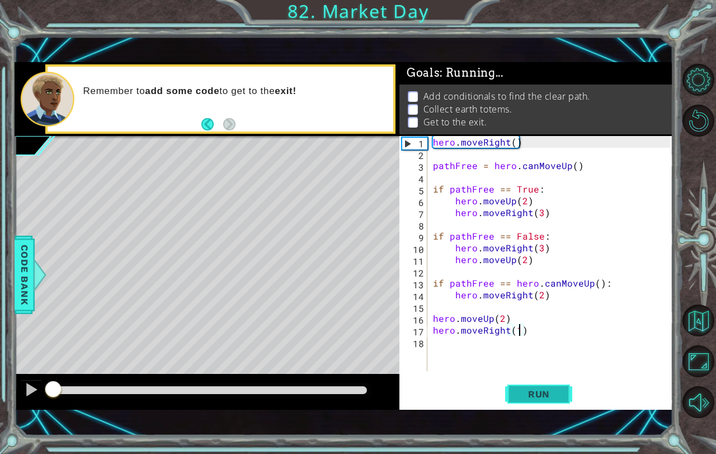
click at [521, 397] on span "Run" at bounding box center [539, 393] width 44 height 11
click at [528, 391] on span "Run" at bounding box center [539, 393] width 44 height 11
drag, startPoint x: 139, startPoint y: 390, endPoint x: 64, endPoint y: 394, distance: 75.0
click at [64, 394] on div at bounding box center [210, 390] width 314 height 8
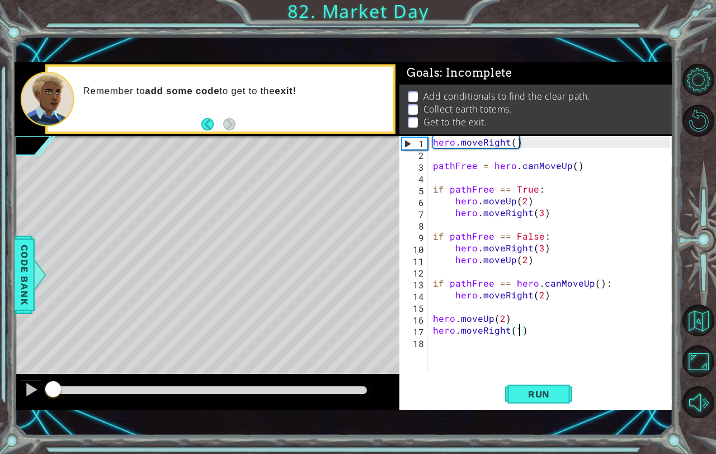
drag, startPoint x: 63, startPoint y: 394, endPoint x: 0, endPoint y: 395, distance: 63.2
click at [0, 395] on div "1 ההההההההההההההההההההההההההההההההההההההההההההההההההההההההההההההההההההההההההההה…" at bounding box center [358, 227] width 716 height 454
click at [570, 391] on button "Run" at bounding box center [538, 393] width 67 height 27
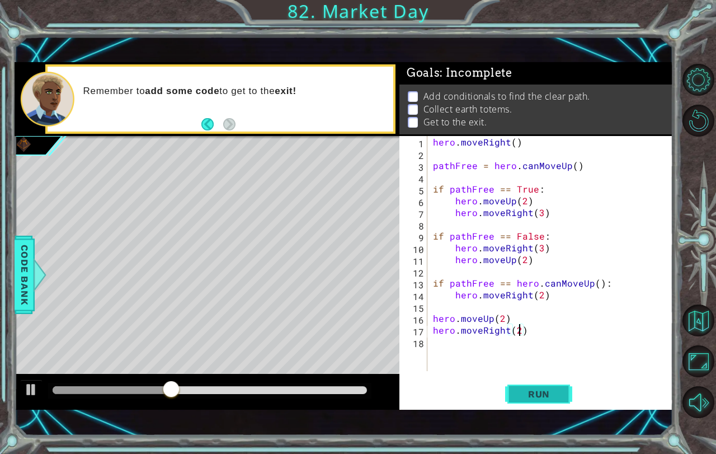
click at [521, 393] on span "Run" at bounding box center [539, 393] width 44 height 11
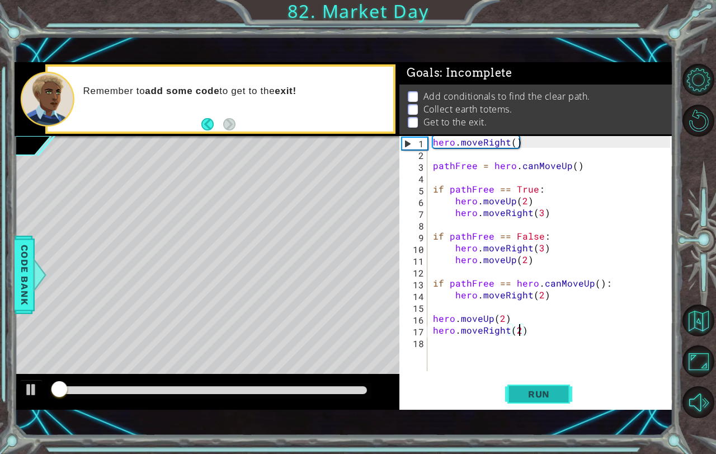
click at [521, 393] on span "Run" at bounding box center [539, 393] width 44 height 11
drag, startPoint x: 79, startPoint y: 402, endPoint x: 87, endPoint y: 402, distance: 7.3
click at [87, 402] on div at bounding box center [207, 392] width 385 height 36
drag, startPoint x: 63, startPoint y: 388, endPoint x: 159, endPoint y: 381, distance: 96.5
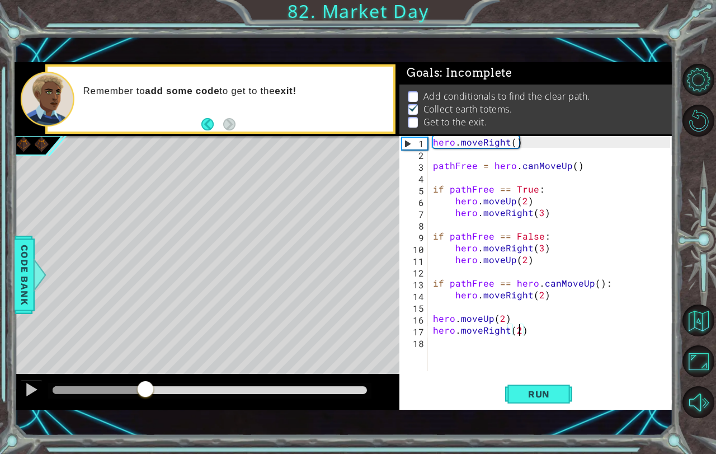
click at [149, 384] on div at bounding box center [145, 390] width 20 height 20
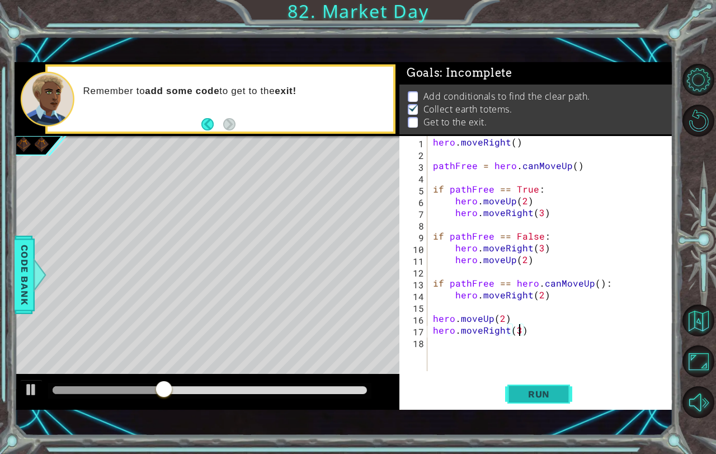
type textarea "hero.moveRight(3)"
click at [563, 402] on button "Run" at bounding box center [538, 393] width 67 height 27
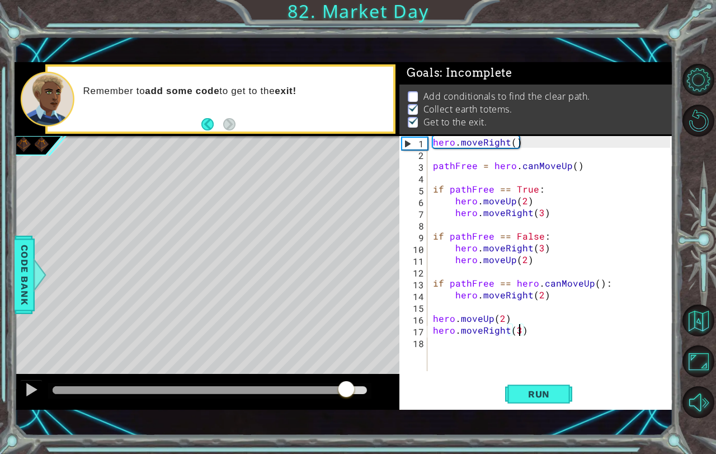
click at [347, 365] on div "methods hero use(thing) moveUp(steps) moveDown(steps) moveLeft(steps) moveRight…" at bounding box center [344, 235] width 659 height 347
click at [435, 90] on p "Add conditionals to find the clear path." at bounding box center [506, 96] width 167 height 12
drag, startPoint x: 445, startPoint y: 83, endPoint x: 458, endPoint y: 82, distance: 12.9
click at [446, 90] on p "Add conditionals to find the clear path." at bounding box center [506, 96] width 167 height 12
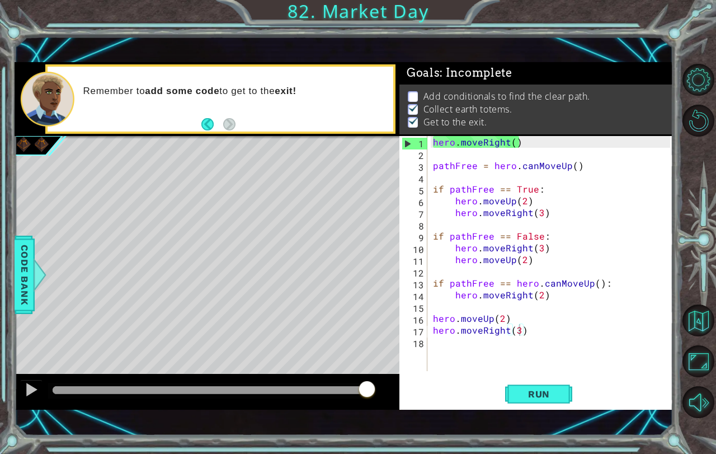
click at [518, 309] on div "hero . moveRight ( ) pathFree = hero . canMoveUp ( ) if pathFree == True : hero…" at bounding box center [553, 265] width 245 height 258
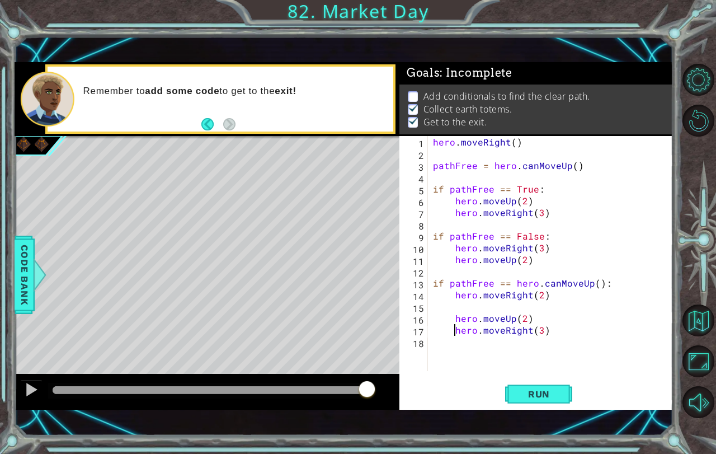
type textarea "hero.moveUp(2)"
click at [518, 306] on div "hero . moveRight ( ) pathFree = hero . canMoveUp ( ) if pathFree == True : hero…" at bounding box center [553, 265] width 245 height 258
type textarea "if pathFree =="
click at [707, 323] on button "Back to Map" at bounding box center [698, 320] width 32 height 32
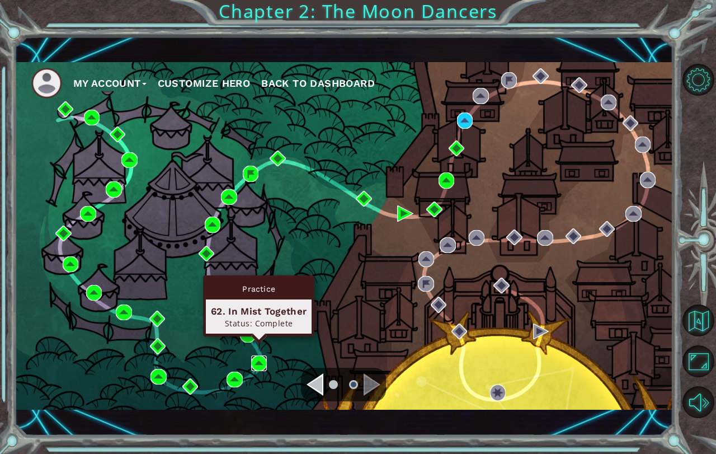
click at [253, 360] on img at bounding box center [259, 363] width 16 height 16
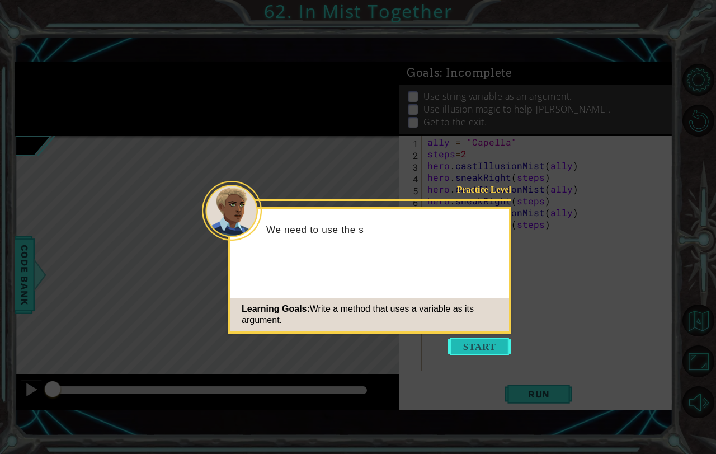
click at [464, 342] on button "Start" at bounding box center [479, 346] width 64 height 18
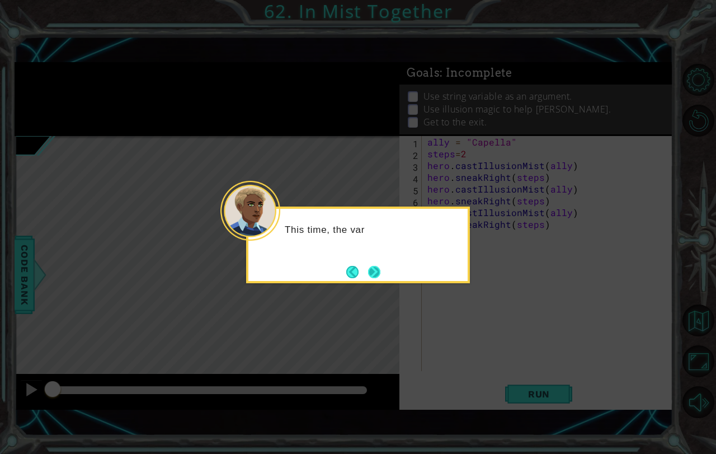
click at [381, 270] on button "Next" at bounding box center [373, 271] width 21 height 21
click at [385, 270] on div "You need to wri" at bounding box center [358, 244] width 224 height 77
click at [379, 272] on button "Next" at bounding box center [374, 271] width 13 height 13
click at [379, 272] on button "Next" at bounding box center [374, 272] width 12 height 12
click at [379, 272] on div "Level Map" at bounding box center [273, 300] width 517 height 329
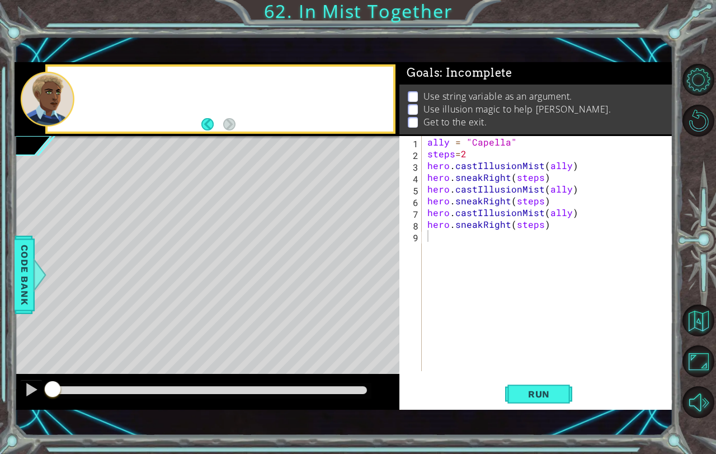
click at [379, 272] on div "Level Map" at bounding box center [273, 300] width 517 height 329
click at [538, 389] on span "Run" at bounding box center [539, 393] width 44 height 11
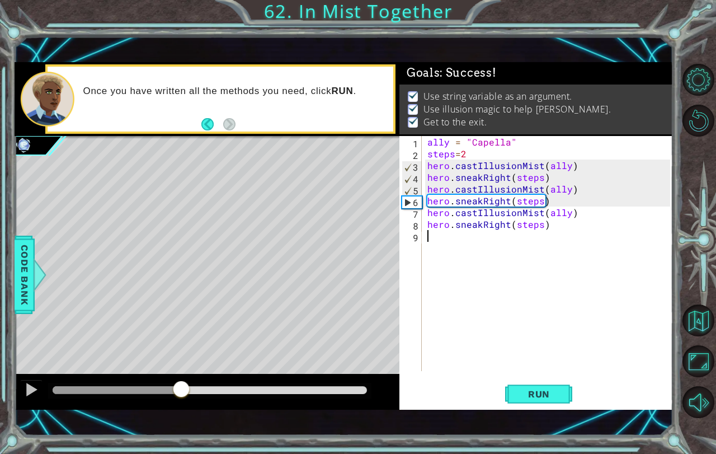
drag, startPoint x: 311, startPoint y: 391, endPoint x: 182, endPoint y: 383, distance: 129.5
click at [182, 383] on div at bounding box center [181, 390] width 20 height 20
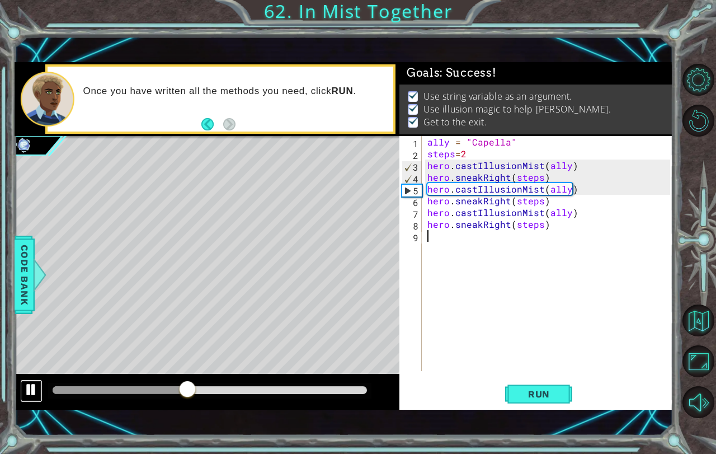
click at [20, 386] on button at bounding box center [31, 390] width 22 height 23
click at [701, 318] on button "Back to Map" at bounding box center [698, 320] width 32 height 32
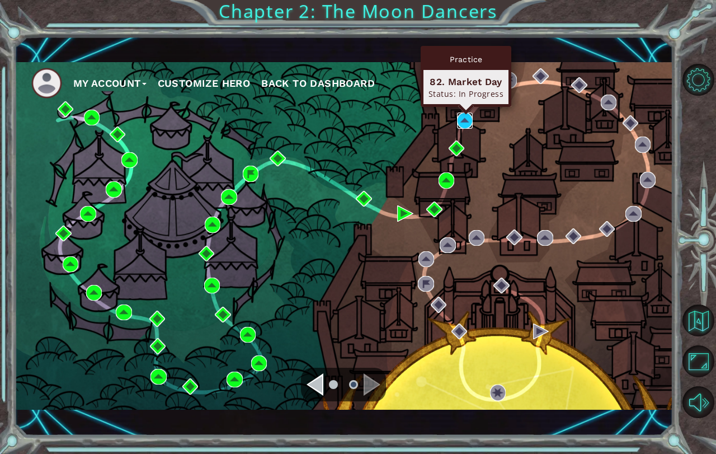
click at [466, 120] on img at bounding box center [465, 120] width 16 height 16
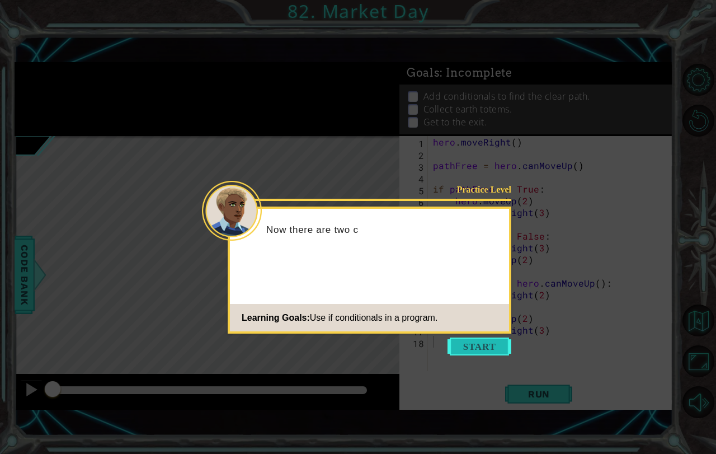
click at [474, 348] on button "Start" at bounding box center [479, 346] width 64 height 18
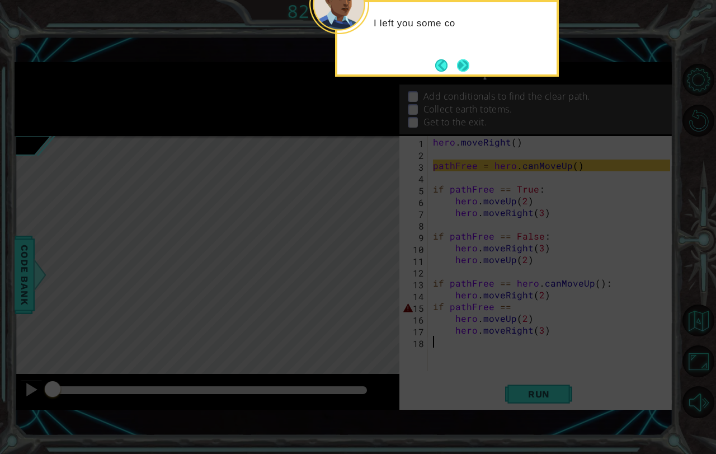
click at [465, 65] on button "Next" at bounding box center [462, 65] width 13 height 13
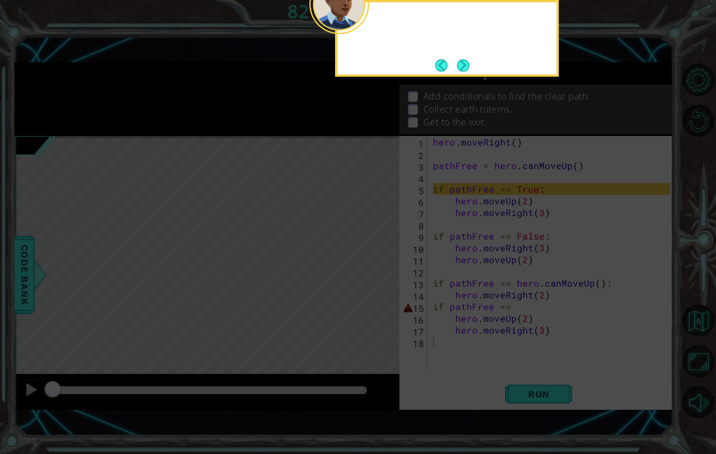
click at [465, 65] on button "Next" at bounding box center [463, 65] width 12 height 12
click at [465, 65] on button "Next" at bounding box center [463, 65] width 21 height 21
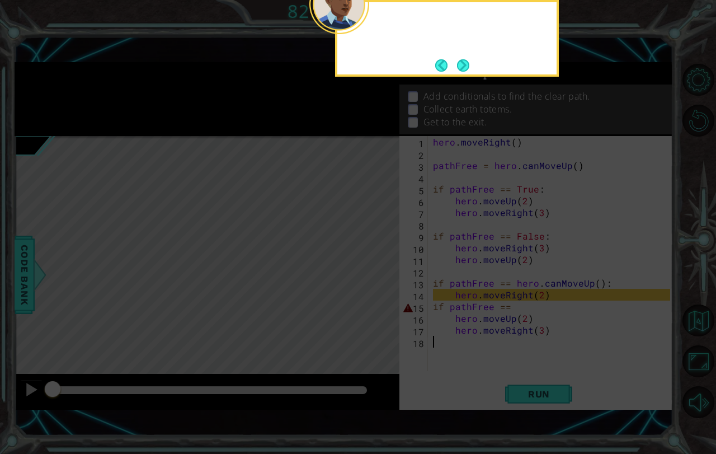
click at [465, 65] on button "Next" at bounding box center [463, 65] width 13 height 13
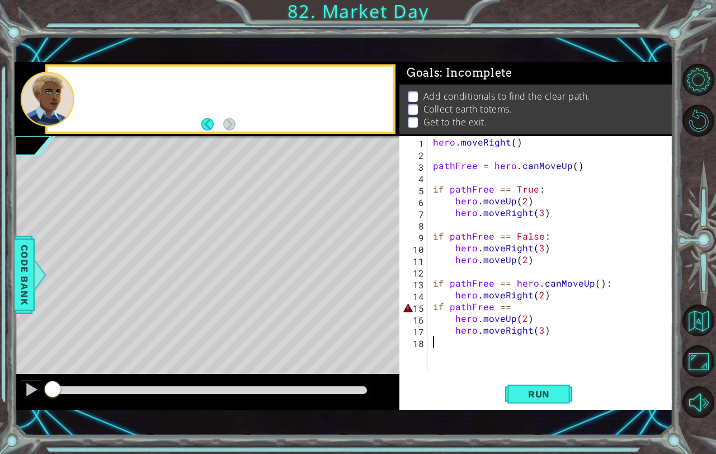
click at [465, 66] on span ": Incomplete" at bounding box center [476, 72] width 72 height 13
click at [511, 309] on div "hero . moveRight ( ) pathFree = hero . canMoveUp ( ) if pathFree == True : hero…" at bounding box center [553, 265] width 245 height 258
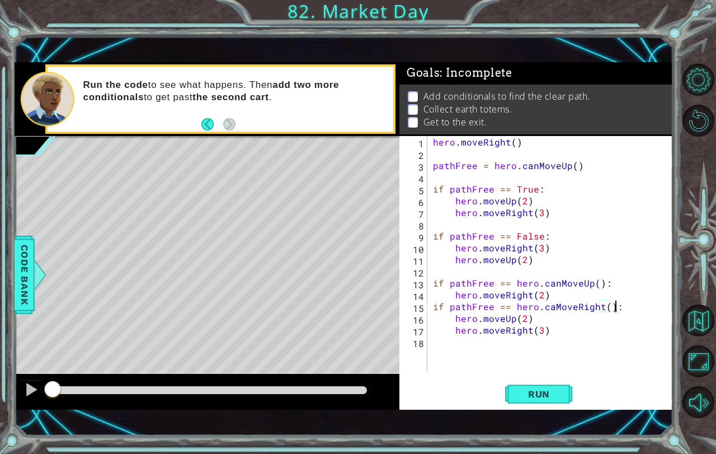
scroll to position [0, 11]
click at [539, 390] on span "Run" at bounding box center [539, 393] width 44 height 11
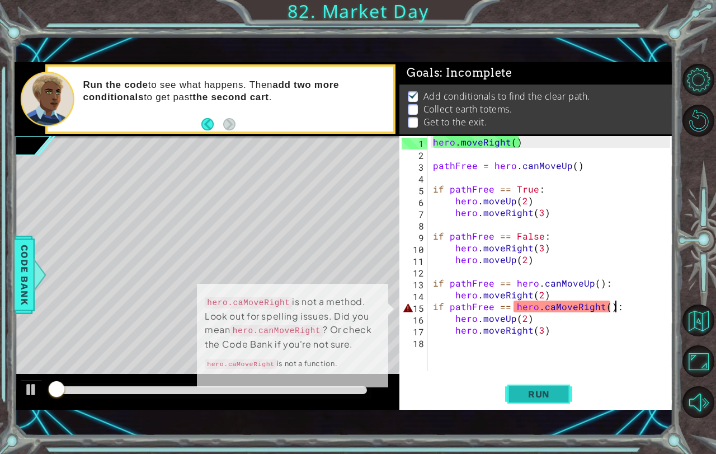
scroll to position [6, 0]
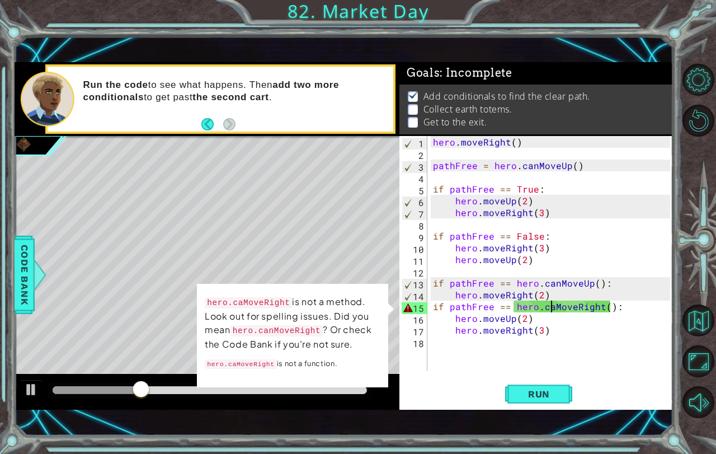
click at [553, 310] on div "hero . moveRight ( ) pathFree = hero . canMoveUp ( ) if pathFree == True : hero…" at bounding box center [553, 265] width 245 height 258
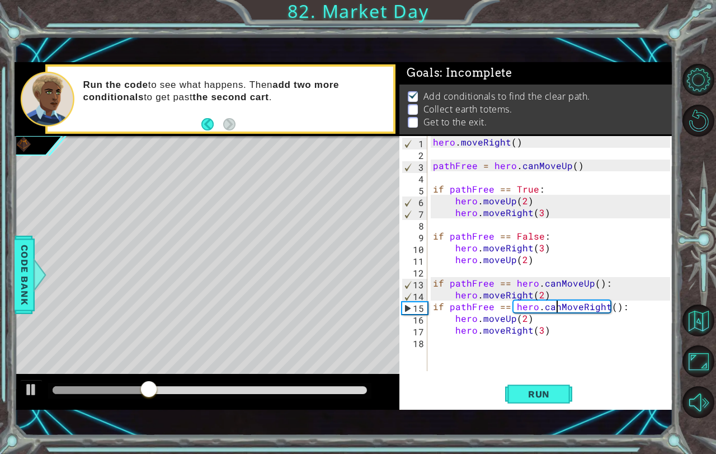
scroll to position [0, 7]
click at [534, 400] on button "Run" at bounding box center [538, 393] width 67 height 27
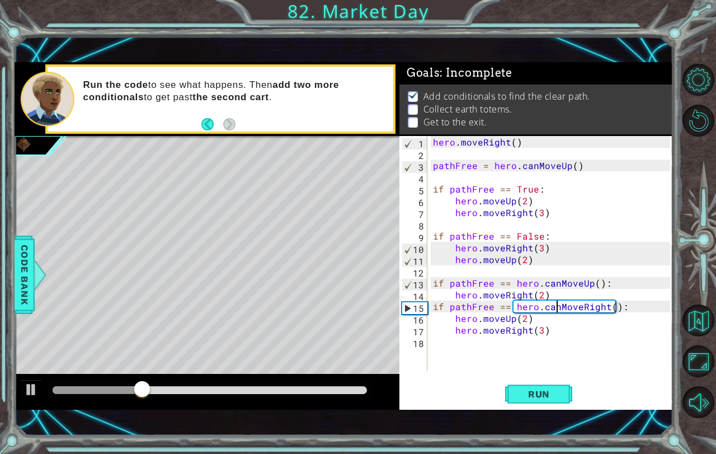
click at [526, 292] on div "hero . moveRight ( ) pathFree = hero . canMoveUp ( ) if pathFree == True : hero…" at bounding box center [553, 265] width 245 height 258
click at [528, 375] on div "hero.moveUp(2) 1 2 3 4 5 6 7 8 9 10 11 12 13 14 15 16 17 18 hero . moveRight ( …" at bounding box center [535, 272] width 273 height 273
click at [531, 385] on button "Run" at bounding box center [538, 393] width 67 height 27
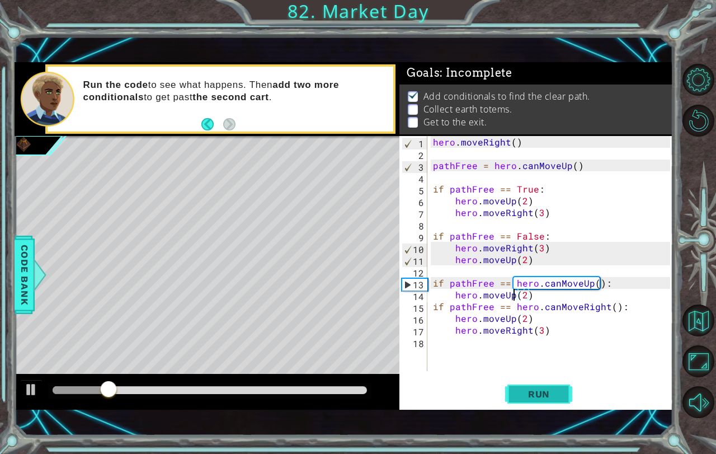
click at [536, 380] on button "Run" at bounding box center [538, 393] width 67 height 27
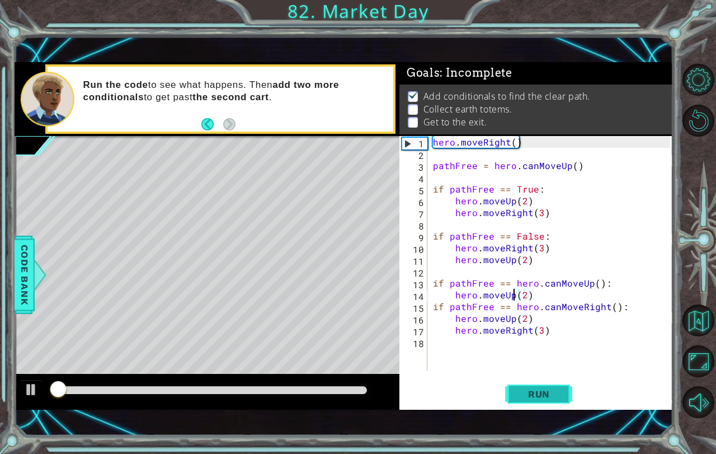
click at [536, 380] on button "Run" at bounding box center [538, 393] width 67 height 27
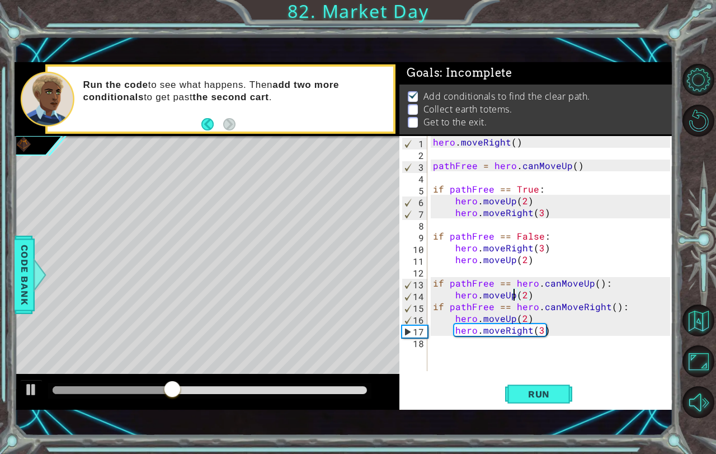
click at [534, 319] on div "hero . moveRight ( ) pathFree = hero . canMoveUp ( ) if pathFree == True : hero…" at bounding box center [553, 265] width 245 height 258
type textarea "h"
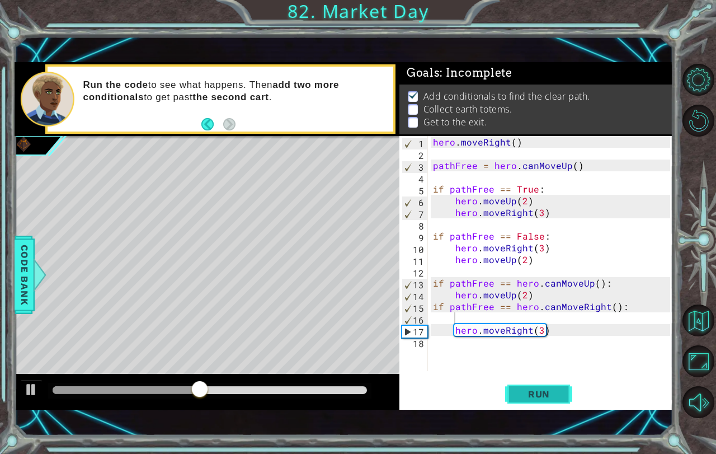
click at [538, 398] on span "Run" at bounding box center [539, 393] width 44 height 11
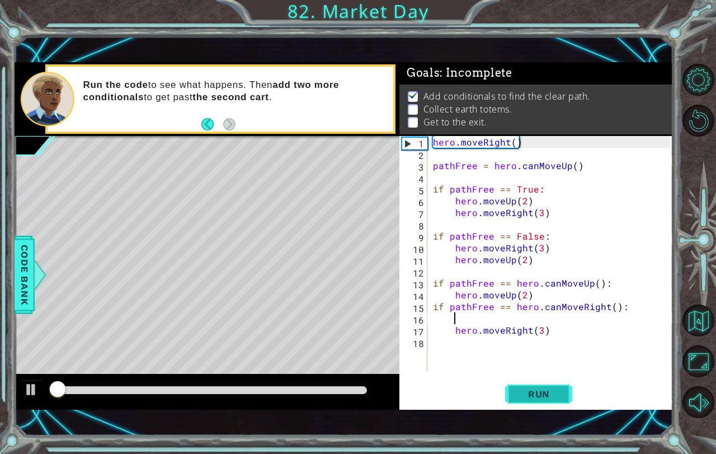
click at [538, 398] on span "Run" at bounding box center [539, 393] width 44 height 11
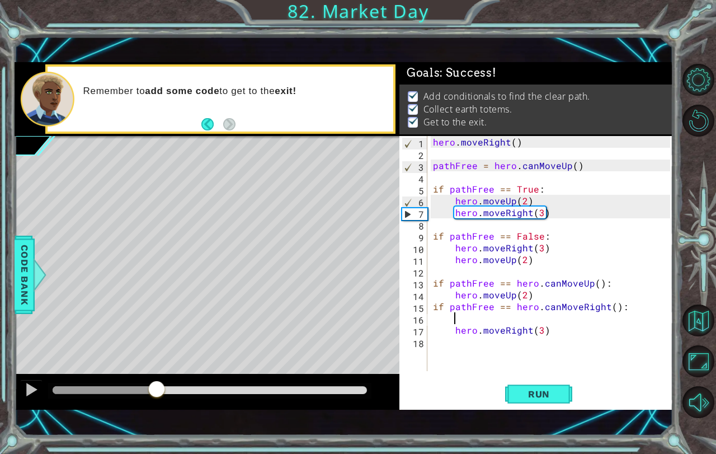
drag, startPoint x: 139, startPoint y: 394, endPoint x: 398, endPoint y: 405, distance: 258.6
click at [398, 405] on div at bounding box center [207, 392] width 385 height 36
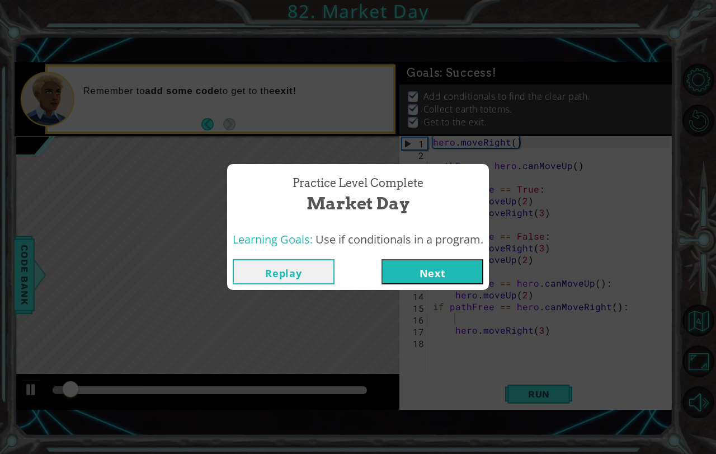
click at [412, 282] on button "Next" at bounding box center [432, 271] width 102 height 25
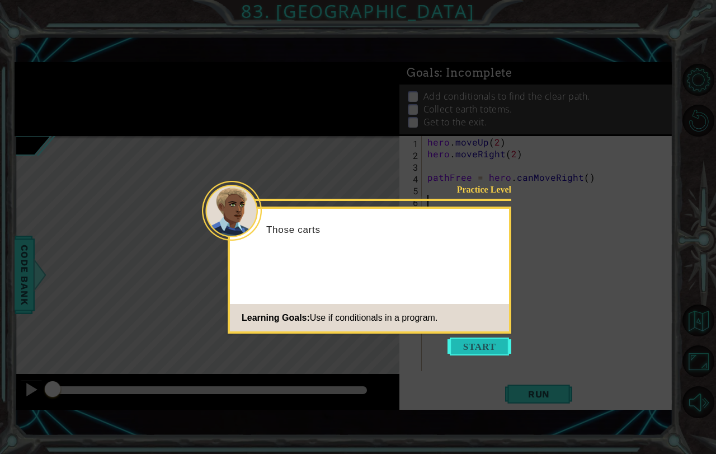
click at [471, 341] on button "Start" at bounding box center [479, 346] width 64 height 18
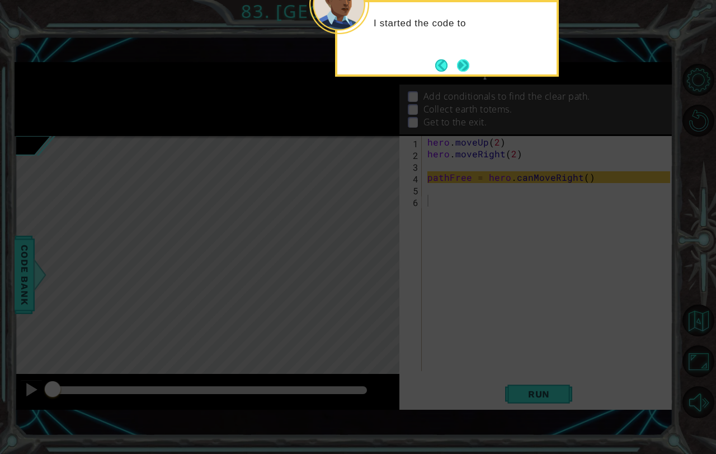
click at [457, 70] on button "Next" at bounding box center [463, 65] width 13 height 13
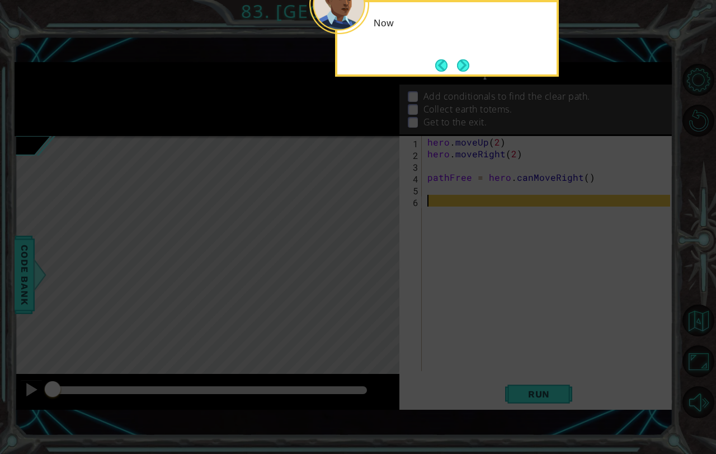
click at [458, 69] on button "Next" at bounding box center [463, 65] width 12 height 12
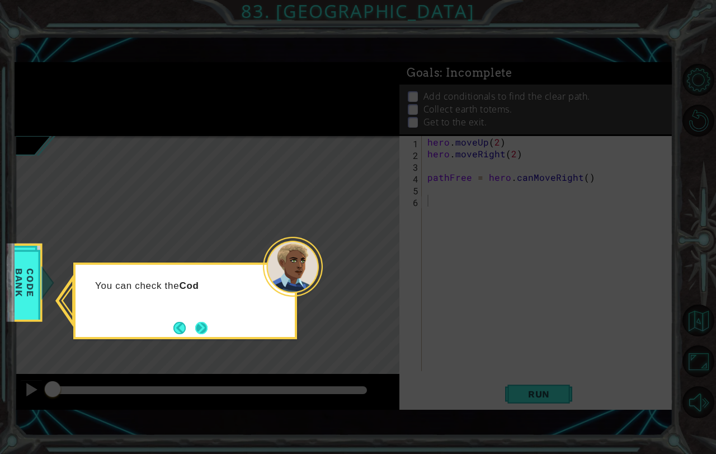
click at [194, 330] on button "Next" at bounding box center [201, 327] width 15 height 15
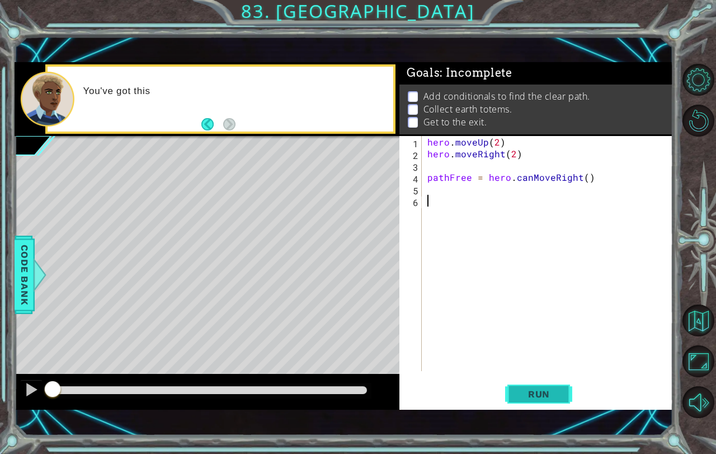
click at [543, 383] on button "Run" at bounding box center [538, 393] width 67 height 27
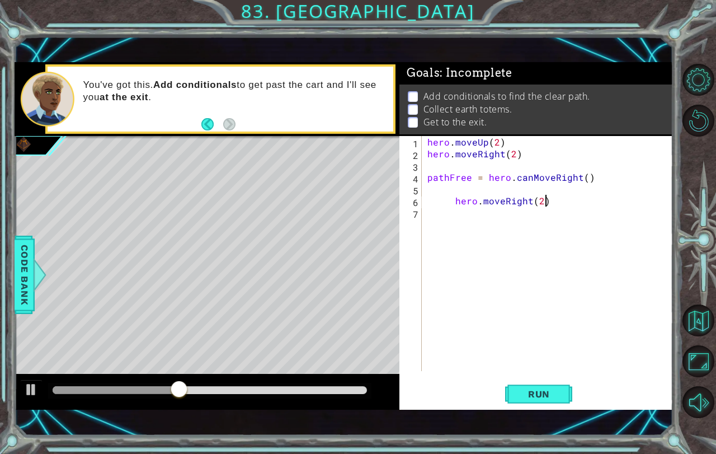
scroll to position [0, 7]
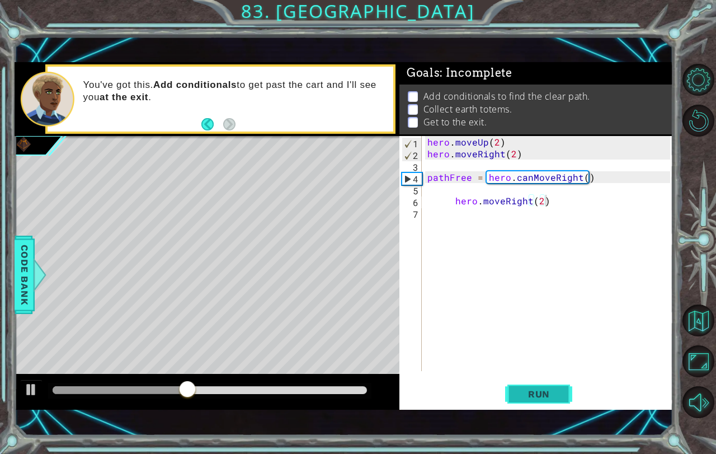
click at [533, 394] on span "Run" at bounding box center [539, 393] width 44 height 11
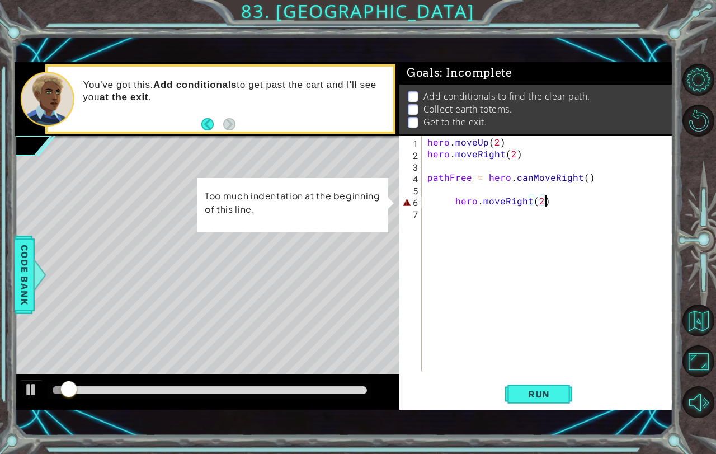
click at [453, 198] on div "hero . moveUp ( 2 ) hero . moveRight ( 2 ) pathFree = hero . canMoveRight ( ) h…" at bounding box center [550, 265] width 251 height 258
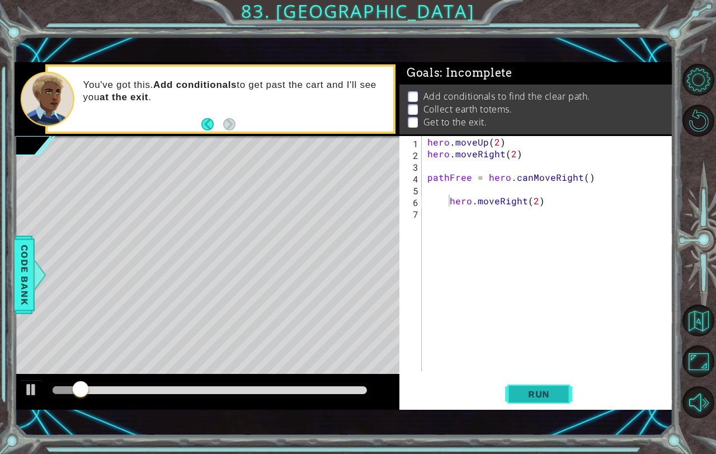
click at [538, 388] on button "Run" at bounding box center [538, 393] width 67 height 27
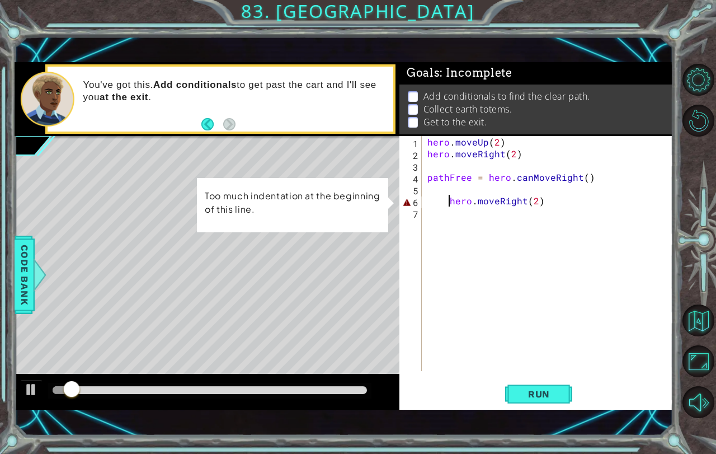
type textarea "hero.moveRight(2)"
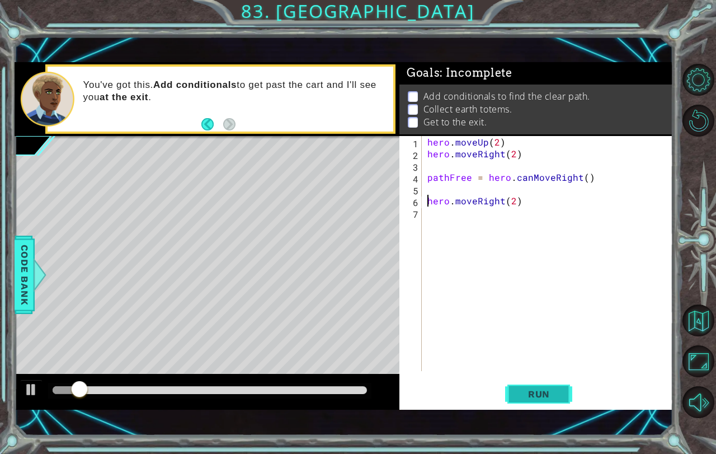
click at [527, 393] on span "Run" at bounding box center [539, 393] width 44 height 11
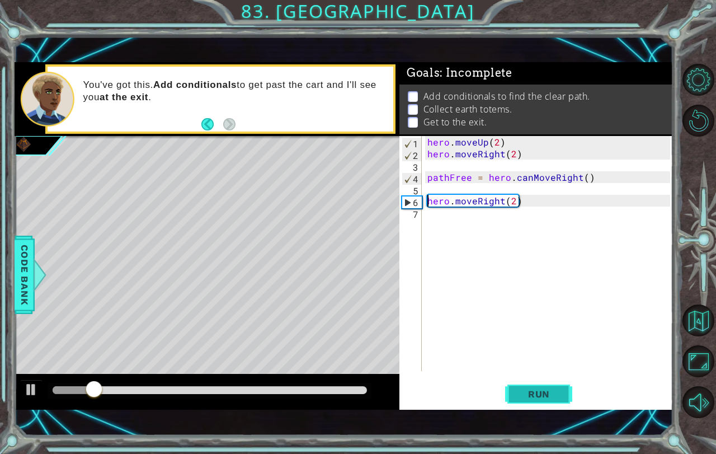
click at [533, 401] on button "Run" at bounding box center [538, 393] width 67 height 27
click at [503, 228] on div "hero . moveUp ( 2 ) hero . moveRight ( 2 ) pathFree = hero . canMoveRight ( ) h…" at bounding box center [550, 265] width 251 height 258
type textarea "hero.moveRight(2)"
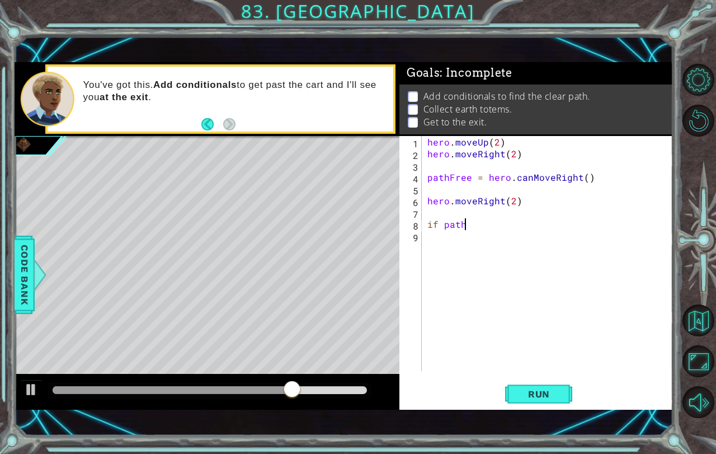
type textarea "i"
type textarea "h"
type textarea "I"
click at [429, 177] on div "hero . moveUp ( 2 ) hero . moveRight ( 2 ) pathFree = hero . canMoveRight ( ) h…" at bounding box center [550, 265] width 251 height 258
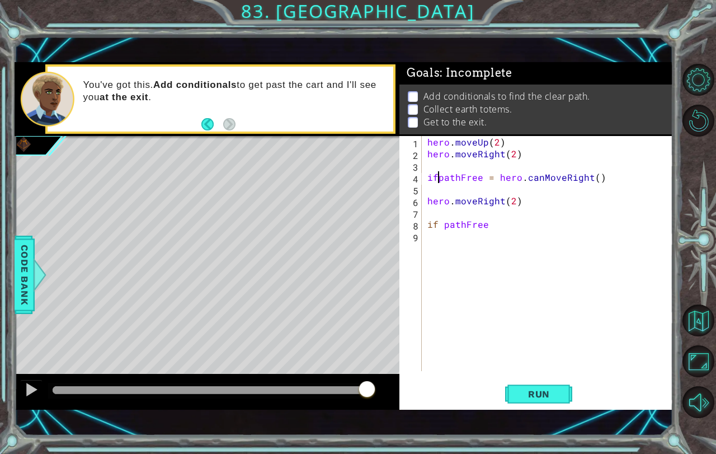
scroll to position [0, 1]
click at [498, 228] on div "hero . moveUp ( 2 ) hero . moveRight ( 2 ) if pathFree = hero . canMoveRight ( …" at bounding box center [550, 265] width 251 height 258
click at [626, 183] on div "hero . moveUp ( 2 ) hero . moveRight ( 2 ) if pathFree = hero . canMoveRight ( …" at bounding box center [550, 265] width 251 height 258
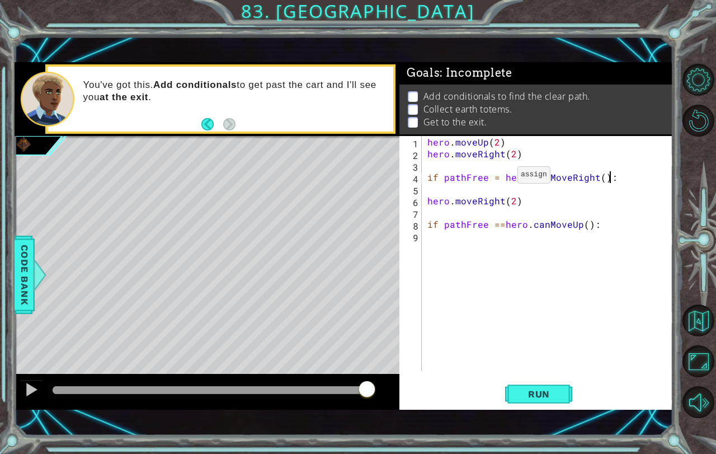
click at [498, 177] on div "hero . moveUp ( 2 ) hero . moveRight ( 2 ) if pathFree = hero . canMoveRight ( …" at bounding box center [550, 265] width 251 height 258
click at [520, 407] on button "Run" at bounding box center [538, 393] width 67 height 27
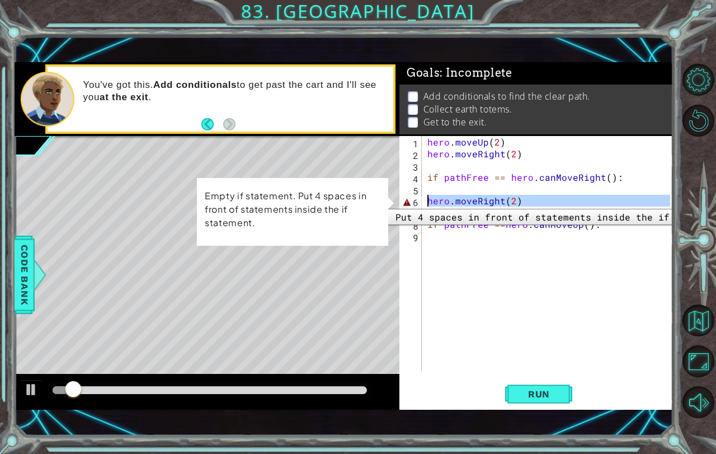
click at [419, 200] on div "6" at bounding box center [412, 202] width 20 height 12
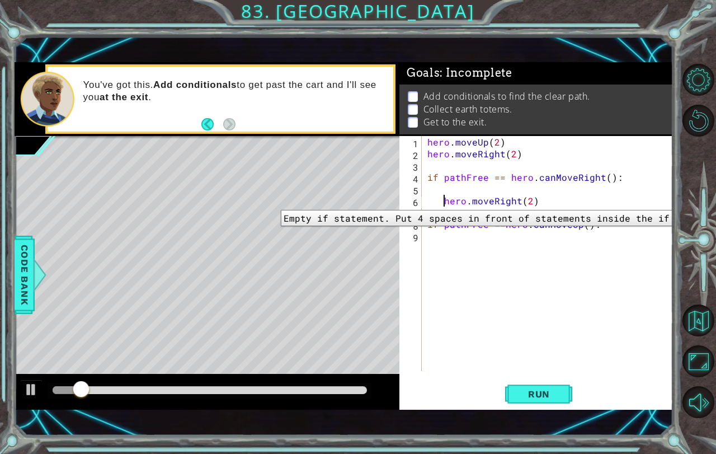
type textarea "hero.moveRight(2)"
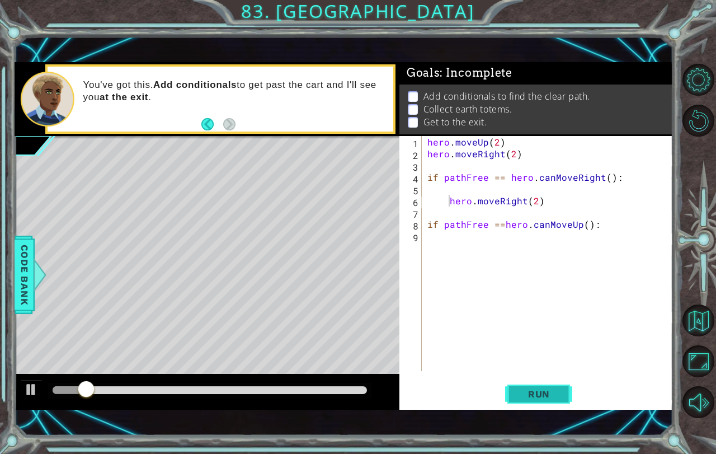
click at [544, 385] on button "Run" at bounding box center [538, 393] width 67 height 27
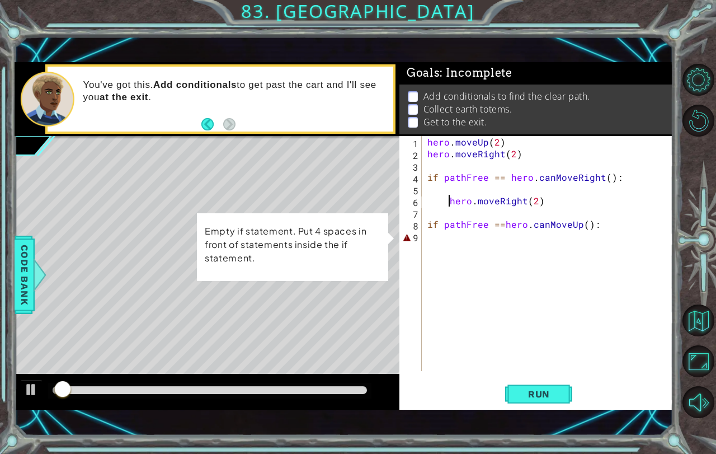
click at [474, 245] on div "hero . moveUp ( 2 ) hero . moveRight ( 2 ) if pathFree == hero . canMoveRight (…" at bounding box center [550, 265] width 251 height 258
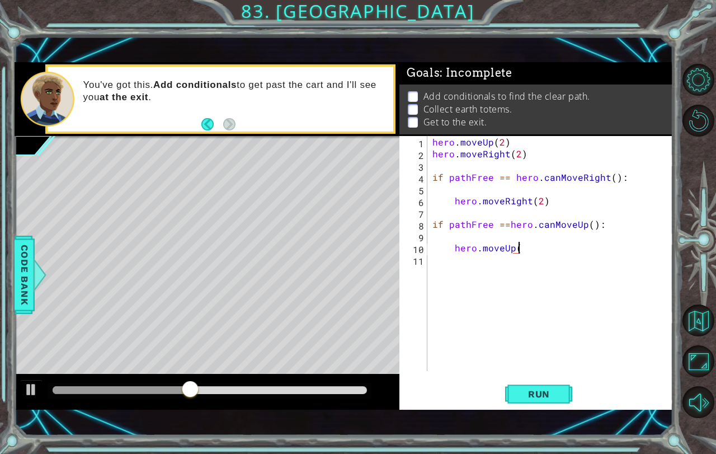
scroll to position [0, 5]
click at [530, 394] on span "Run" at bounding box center [539, 393] width 44 height 11
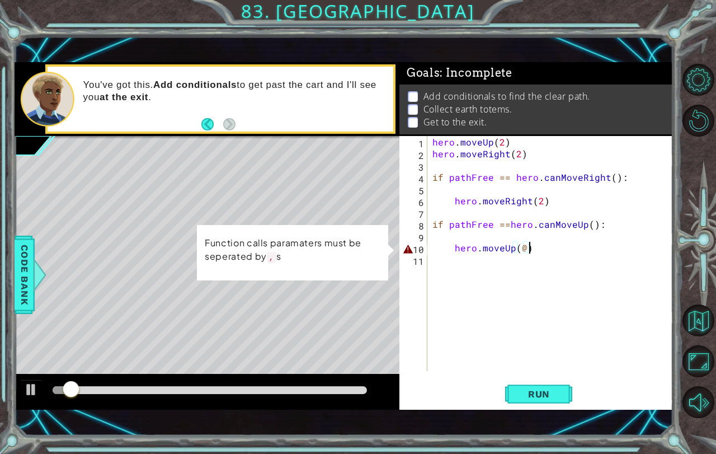
click at [526, 251] on div "hero . moveUp ( 2 ) hero . moveRight ( 2 ) if pathFree == hero . canMoveRight (…" at bounding box center [552, 265] width 245 height 258
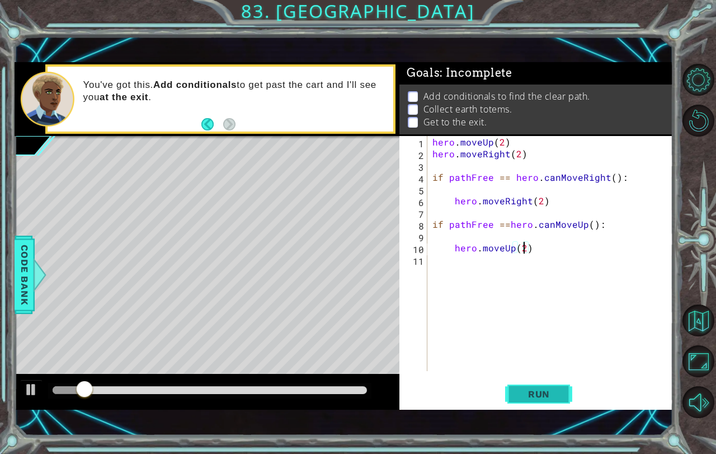
click at [519, 393] on span "Run" at bounding box center [539, 393] width 44 height 11
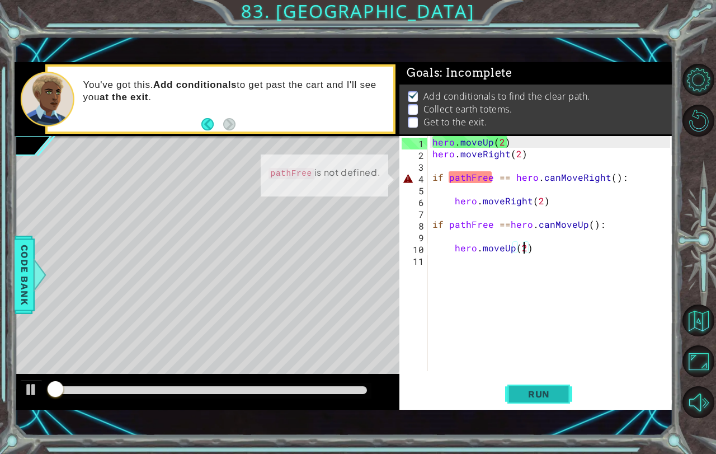
scroll to position [6, 0]
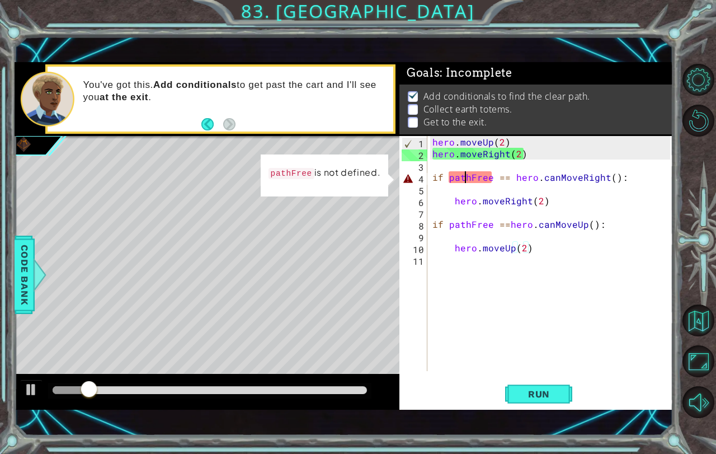
click at [467, 176] on div "hero . moveUp ( 2 ) hero . moveRight ( 2 ) if pathFree == hero . canMoveRight (…" at bounding box center [552, 265] width 245 height 258
click at [19, 258] on span "Code Bank" at bounding box center [25, 274] width 18 height 68
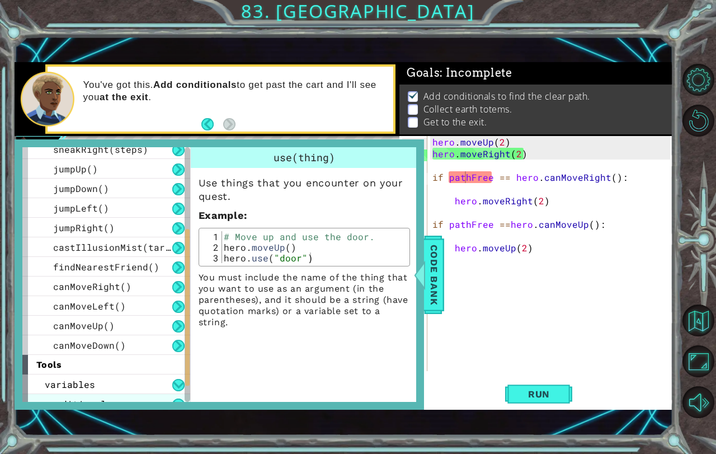
scroll to position [215, 0]
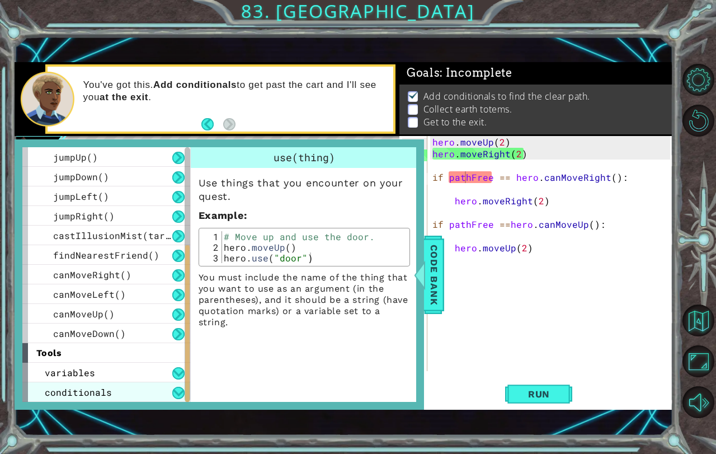
click at [97, 393] on span "conditionals" at bounding box center [78, 392] width 67 height 12
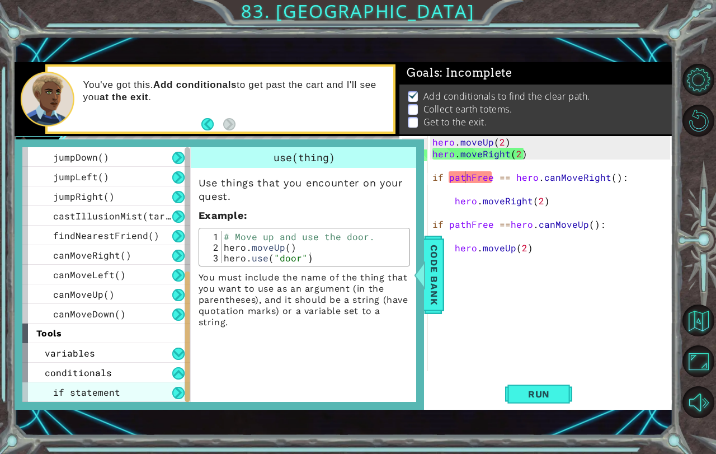
click at [118, 386] on div "if statement" at bounding box center [106, 392] width 168 height 20
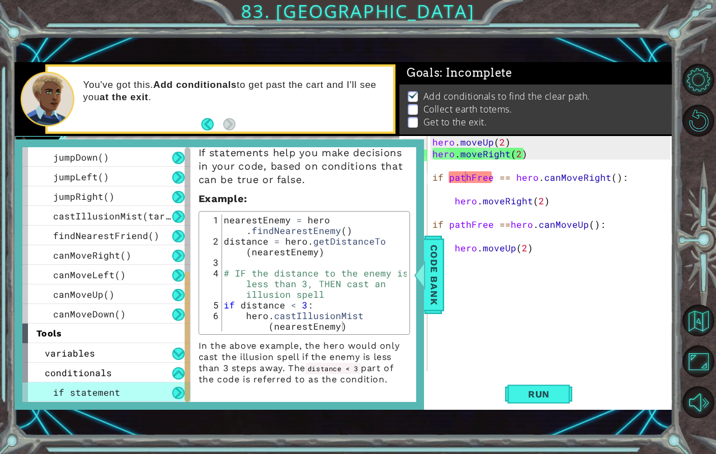
scroll to position [0, 0]
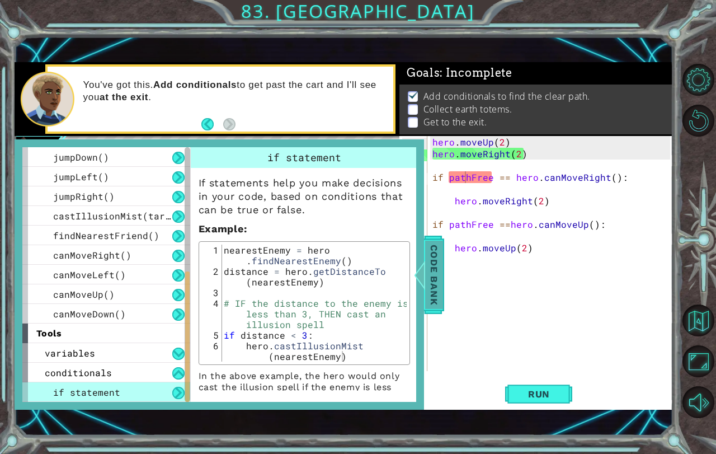
click at [437, 282] on span "Code Bank" at bounding box center [434, 274] width 18 height 68
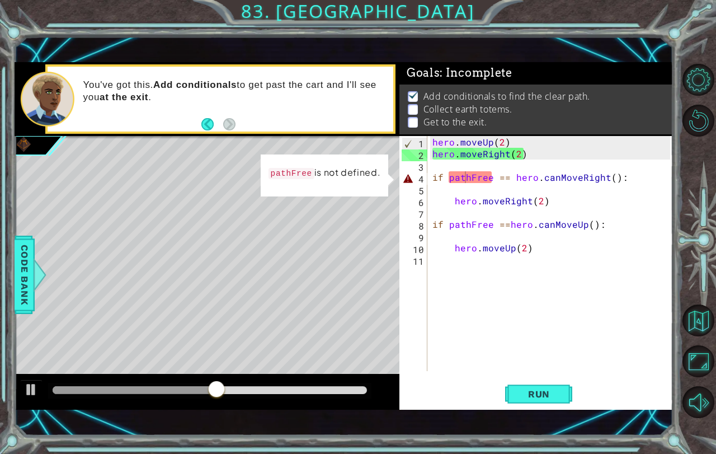
click at [476, 177] on div "hero . moveUp ( 2 ) hero . moveRight ( 2 ) if pathFree == hero . canMoveRight (…" at bounding box center [552, 265] width 245 height 258
click at [488, 173] on div "hero . moveUp ( 2 ) hero . moveRight ( 2 ) if pathFree == hero . canMoveRight (…" at bounding box center [552, 265] width 245 height 258
click at [495, 172] on div "hero . moveUp ( 2 ) hero . moveRight ( 2 ) if pathFree == hero . canMoveRight (…" at bounding box center [552, 265] width 245 height 258
click at [447, 181] on div "hero . moveUp ( 2 ) hero . moveRight ( 2 ) if pathFree == hero . canMoveRight (…" at bounding box center [552, 265] width 245 height 258
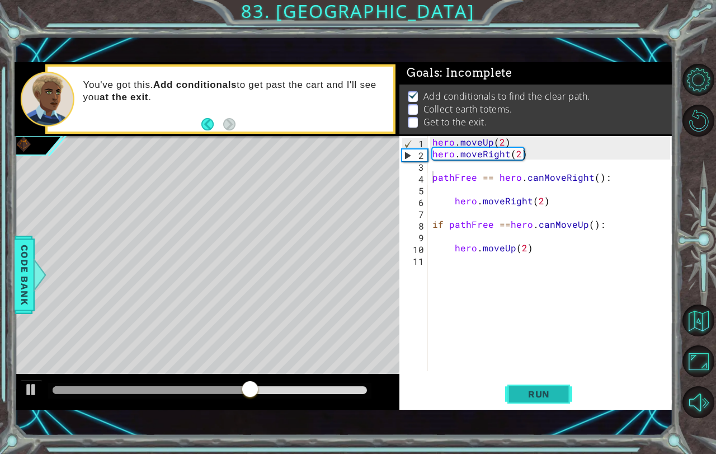
click at [533, 405] on button "Run" at bounding box center [538, 393] width 67 height 27
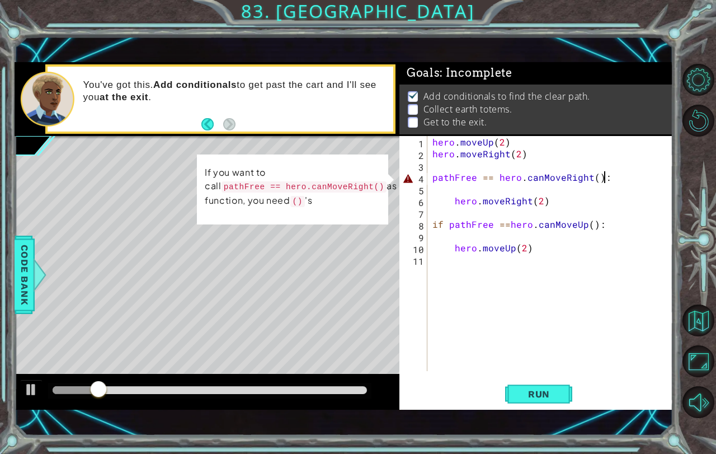
click at [608, 176] on div "hero . moveUp ( 2 ) hero . moveRight ( 2 ) pathFree == hero . canMoveRight ( ) …" at bounding box center [552, 265] width 245 height 258
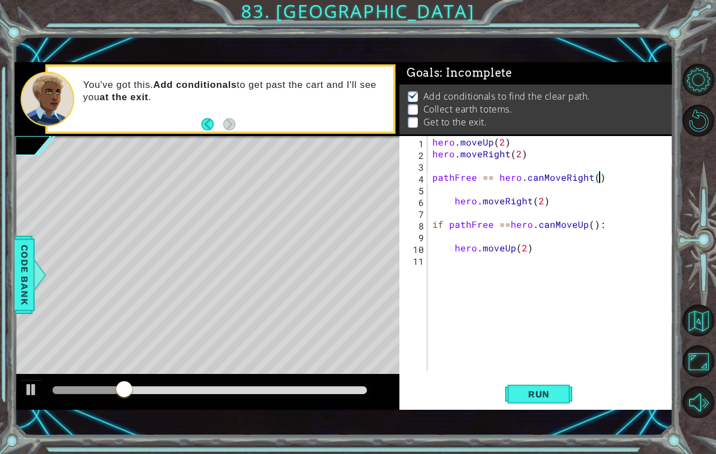
scroll to position [0, 10]
click at [552, 385] on button "Run" at bounding box center [538, 393] width 67 height 27
click at [488, 172] on div "hero . moveUp ( 2 ) hero . moveRight ( 2 ) pathFree == hero . canMoveRight ( ) …" at bounding box center [552, 265] width 245 height 258
click at [489, 173] on div "hero . moveUp ( 2 ) hero . moveRight ( 2 ) pathFree == hero . canMoveRight ( ) …" at bounding box center [552, 265] width 245 height 258
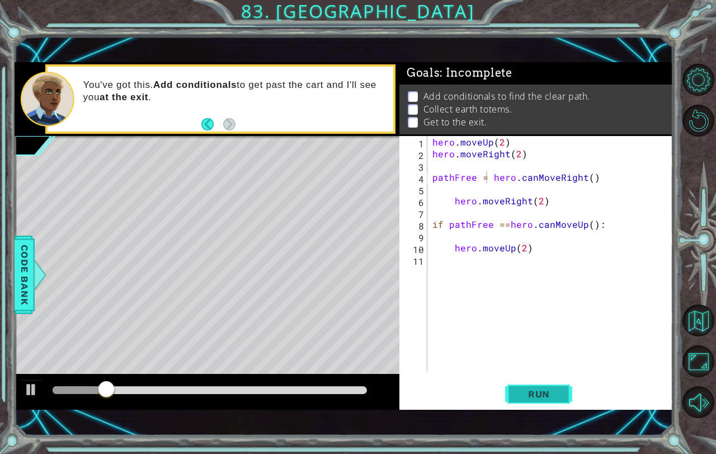
click at [531, 395] on span "Run" at bounding box center [539, 393] width 44 height 11
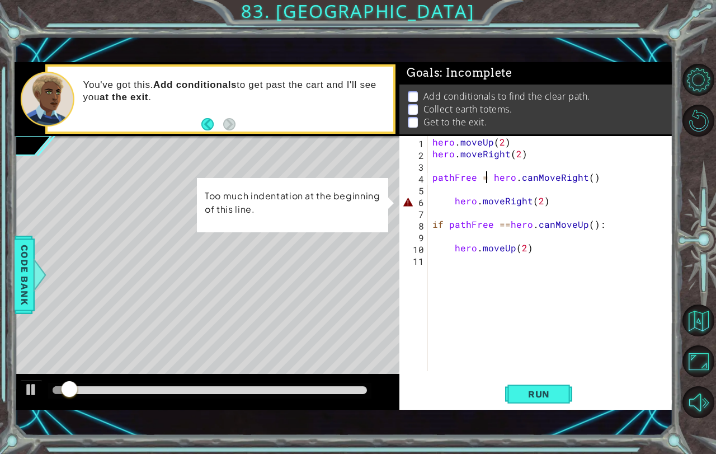
click at [455, 197] on div "hero . moveUp ( 2 ) hero . moveRight ( 2 ) pathFree = hero . canMoveRight ( ) h…" at bounding box center [552, 265] width 245 height 258
type textarea "hero.moveRight(2)"
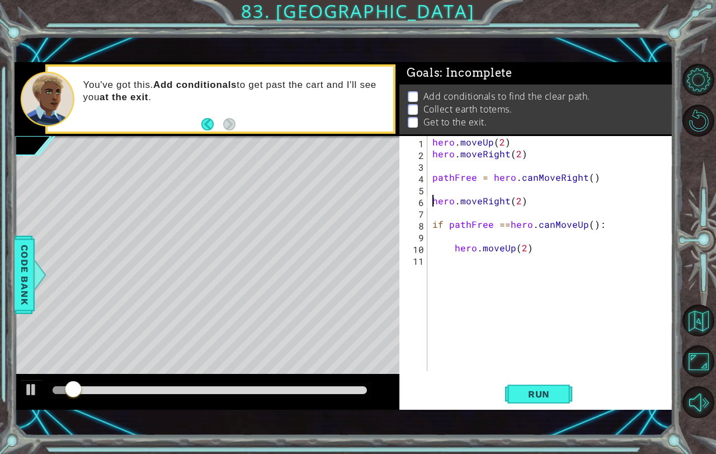
scroll to position [0, 5]
click at [532, 396] on span "Run" at bounding box center [539, 393] width 44 height 11
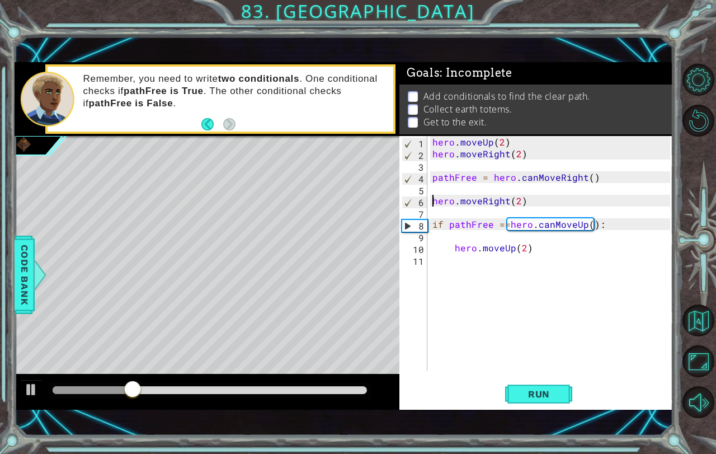
click at [466, 216] on div "hero . moveUp ( 2 ) hero . moveRight ( 2 ) pathFree = hero . canMoveRight ( ) h…" at bounding box center [552, 265] width 245 height 258
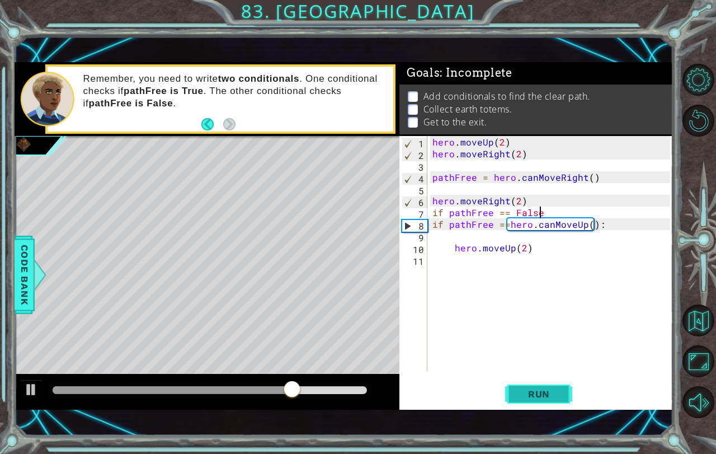
click at [534, 383] on button "Run" at bounding box center [538, 393] width 67 height 27
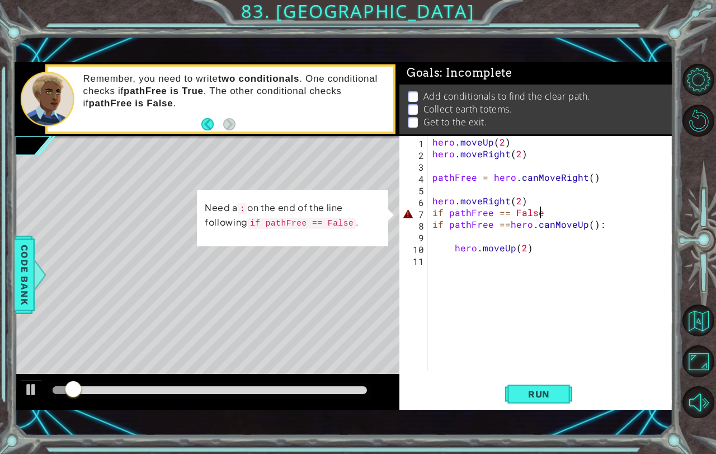
click at [558, 206] on div "hero . moveUp ( 2 ) hero . moveRight ( 2 ) pathFree = hero . canMoveRight ( ) h…" at bounding box center [552, 265] width 245 height 258
click at [549, 214] on div "hero . moveUp ( 2 ) hero . moveRight ( 2 ) pathFree = hero . canMoveRight ( ) h…" at bounding box center [552, 265] width 245 height 258
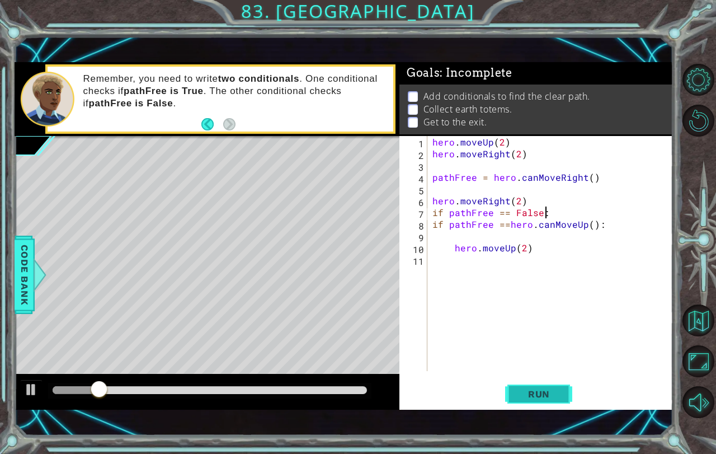
click at [512, 388] on button "Run" at bounding box center [538, 393] width 67 height 27
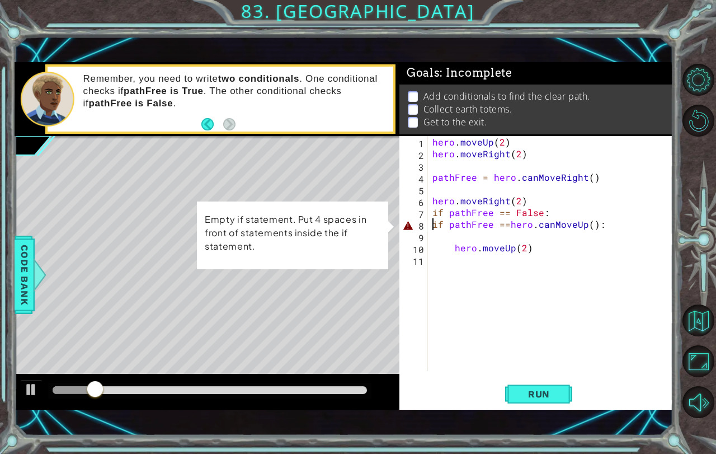
click at [432, 221] on div "hero . moveUp ( 2 ) hero . moveRight ( 2 ) pathFree = hero . canMoveRight ( ) h…" at bounding box center [552, 265] width 245 height 258
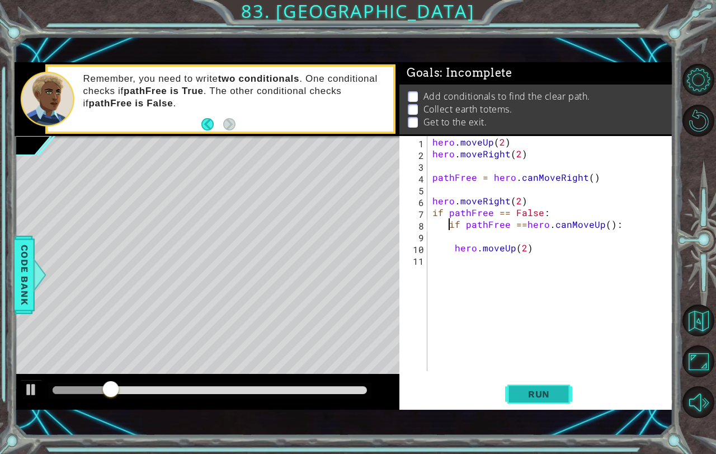
type textarea "if pathFree ==hero.canMoveUp():"
click at [535, 394] on span "Run" at bounding box center [539, 393] width 44 height 11
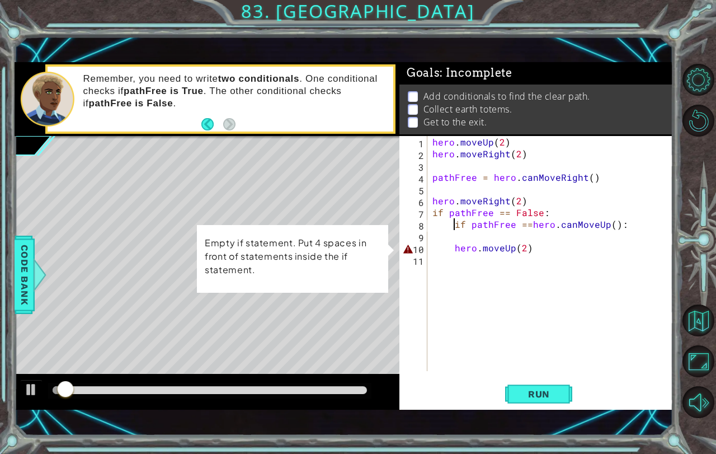
click at [450, 254] on div "hero . moveUp ( 2 ) hero . moveRight ( 2 ) pathFree = hero . canMoveRight ( ) h…" at bounding box center [552, 265] width 245 height 258
click at [455, 251] on div "hero . moveUp ( 2 ) hero . moveRight ( 2 ) pathFree = hero . canMoveRight ( ) h…" at bounding box center [552, 265] width 245 height 258
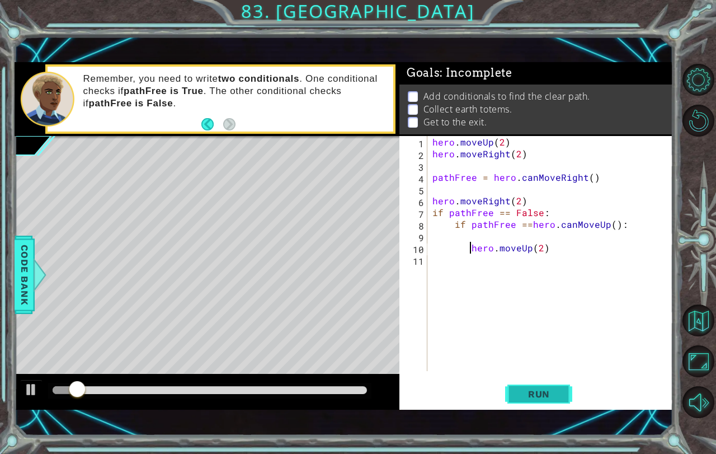
type textarea "hero.moveUp(2)"
click at [524, 394] on span "Run" at bounding box center [539, 393] width 44 height 11
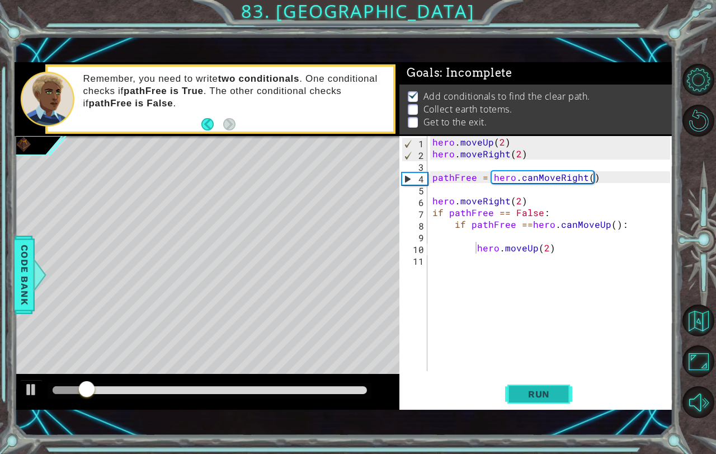
click at [536, 390] on span "Run" at bounding box center [539, 393] width 44 height 11
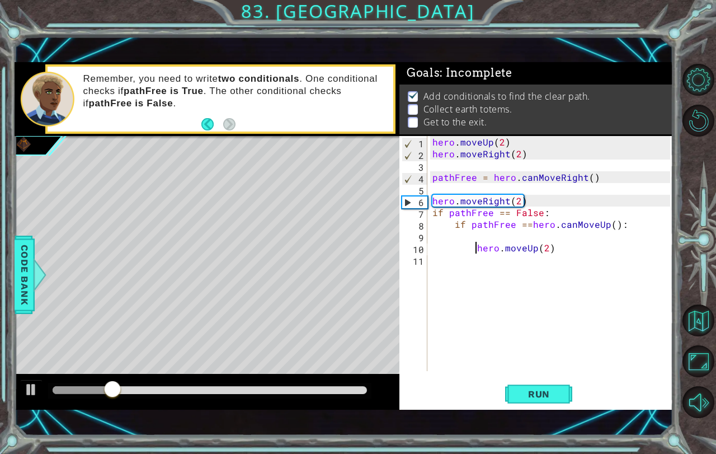
click at [483, 266] on div "hero . moveUp ( 2 ) hero . moveRight ( 2 ) pathFree = hero . canMoveRight ( ) h…" at bounding box center [552, 265] width 245 height 258
click at [503, 260] on div "hero . moveUp ( 2 ) hero . moveRight ( 2 ) pathFree = hero . canMoveRight ( ) h…" at bounding box center [552, 265] width 245 height 258
type textarea "hero.moveUp(3)"
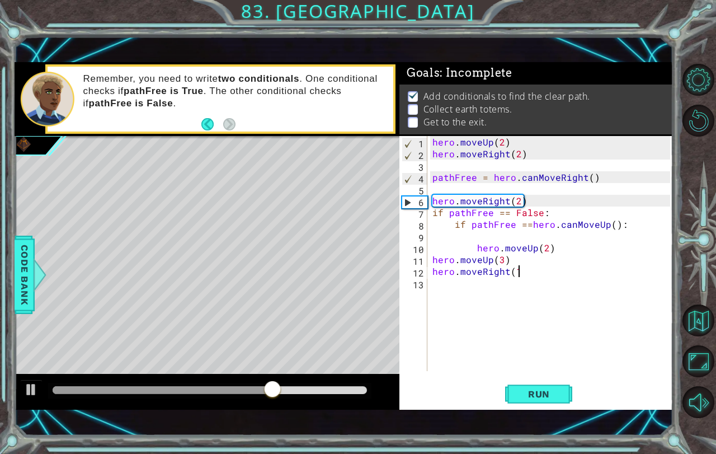
scroll to position [0, 5]
type textarea "hero.moveRight(1)"
click at [527, 397] on span "Run" at bounding box center [539, 393] width 44 height 11
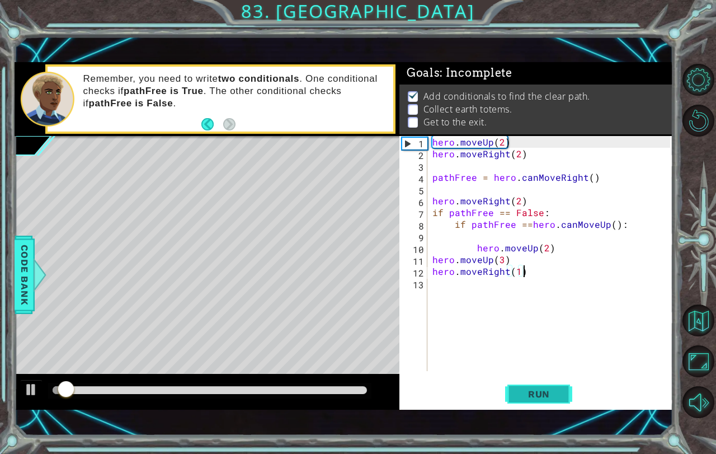
click at [539, 399] on button "Run" at bounding box center [538, 393] width 67 height 27
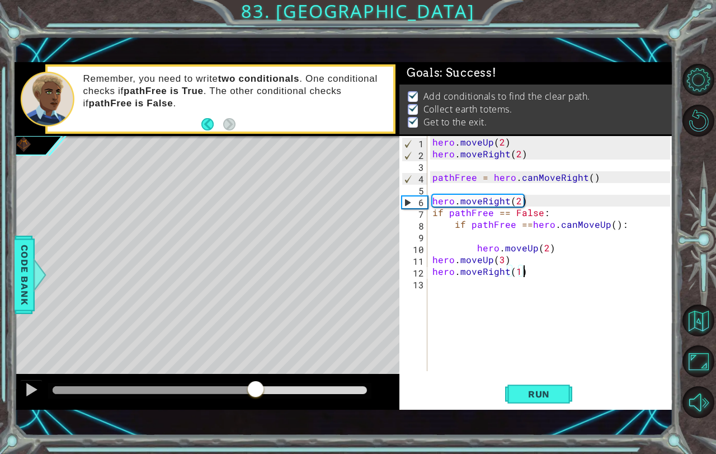
drag, startPoint x: 103, startPoint y: 389, endPoint x: 420, endPoint y: 379, distance: 316.7
click at [419, 380] on div "1 ההההההההההההההההההההההההההההההההההההההההההההההההההההההההההההההההההההההההההההה…" at bounding box center [344, 235] width 659 height 347
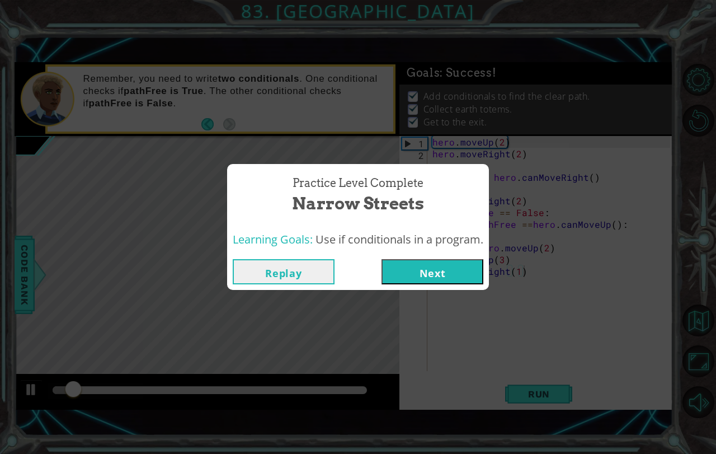
click at [402, 274] on button "Next" at bounding box center [432, 271] width 102 height 25
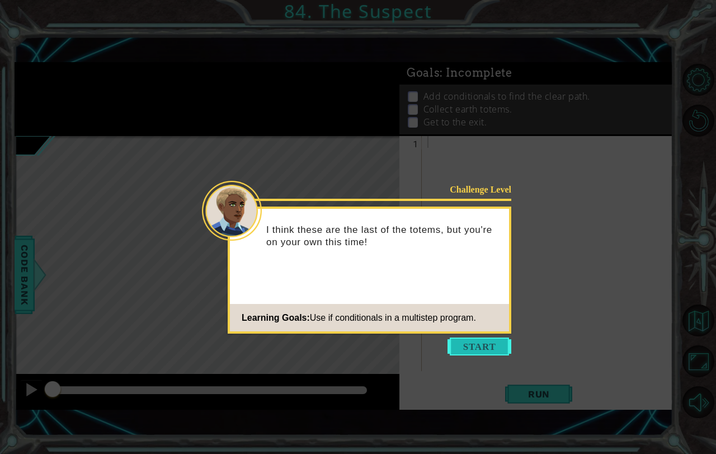
click at [478, 346] on button "Start" at bounding box center [479, 346] width 64 height 18
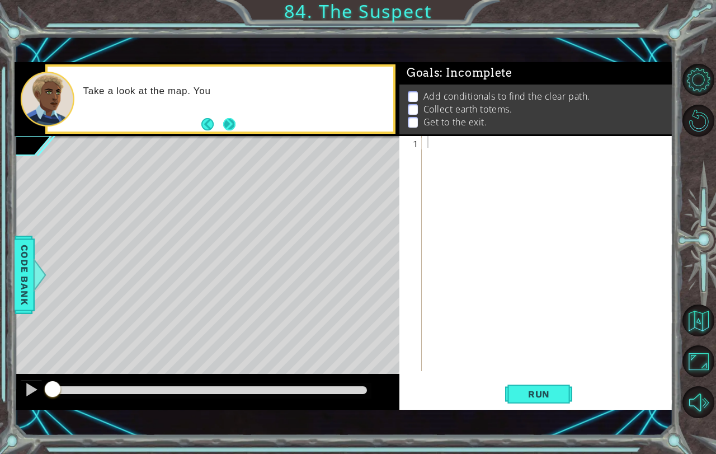
click at [231, 124] on button "Next" at bounding box center [229, 124] width 21 height 21
click at [0, 0] on icon at bounding box center [0, 0] width 0 height 0
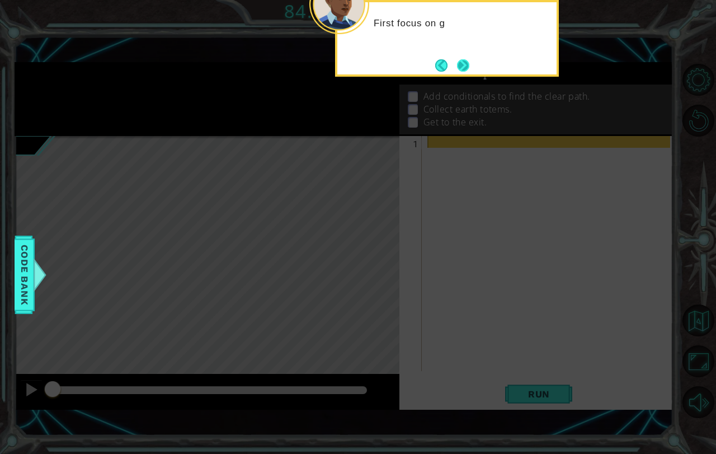
click at [455, 69] on button "Next" at bounding box center [462, 64] width 17 height 17
click at [455, 69] on button "Back" at bounding box center [446, 65] width 22 height 12
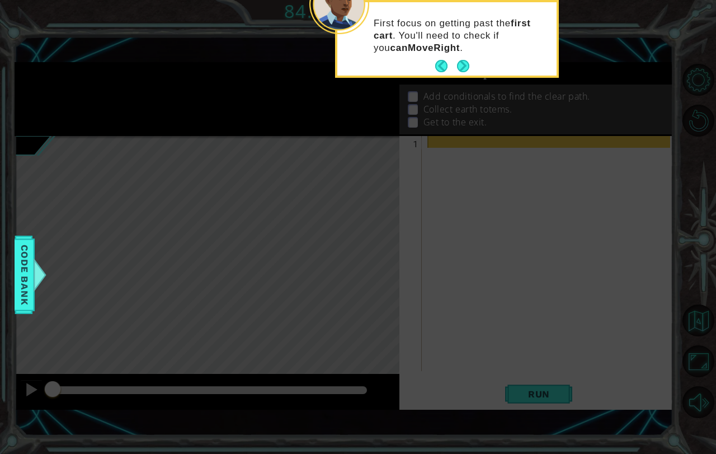
click at [455, 69] on button "Back" at bounding box center [446, 66] width 22 height 12
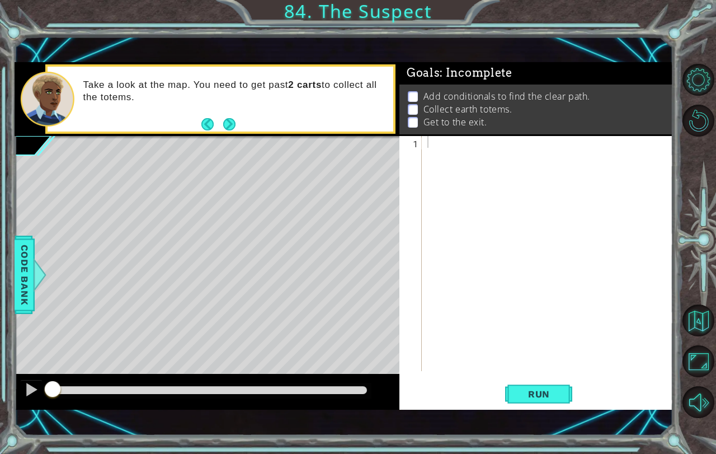
click at [455, 69] on span ": Incomplete" at bounding box center [476, 72] width 72 height 13
click at [229, 126] on button "Next" at bounding box center [229, 124] width 16 height 16
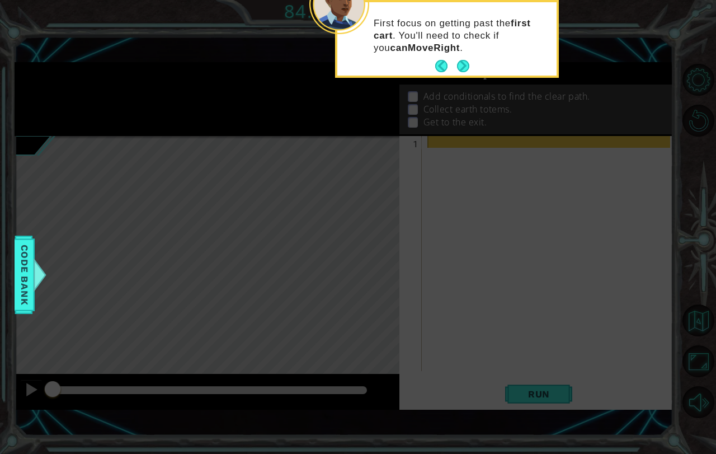
click at [478, 72] on div "First focus on getting past the first cart . You'll need to check if you canMov…" at bounding box center [446, 41] width 219 height 69
click at [469, 69] on button "Next" at bounding box center [462, 66] width 13 height 13
click at [466, 65] on button "Next" at bounding box center [463, 66] width 15 height 15
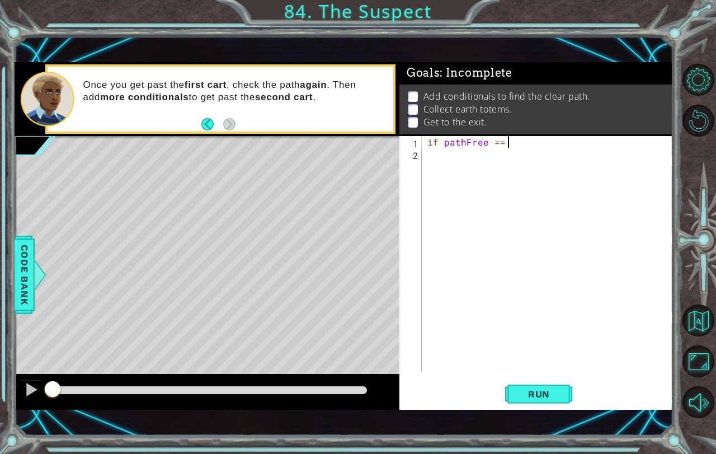
scroll to position [0, 4]
type textarea "if pathFree == True"
click at [445, 164] on div "if pathFree == True" at bounding box center [550, 265] width 251 height 258
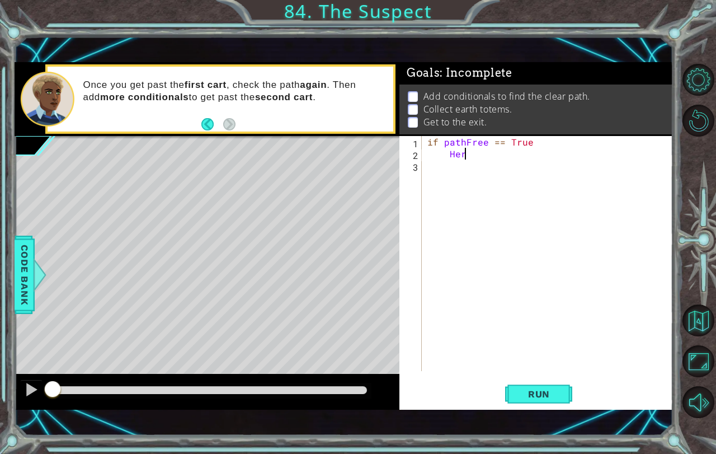
type textarea "H"
type textarea "g"
click at [539, 379] on div "hero.moveRight(4) 1 2 3 if pathFree == True hero . moveRight ( 4 ) הההההההההההה…" at bounding box center [535, 272] width 273 height 273
click at [538, 389] on span "Run" at bounding box center [539, 393] width 44 height 11
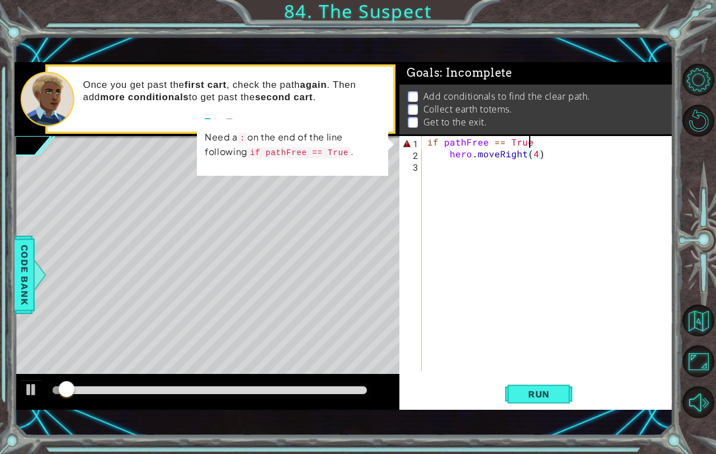
click at [532, 144] on div "if pathFree == True hero . moveRight ( 4 )" at bounding box center [550, 265] width 251 height 258
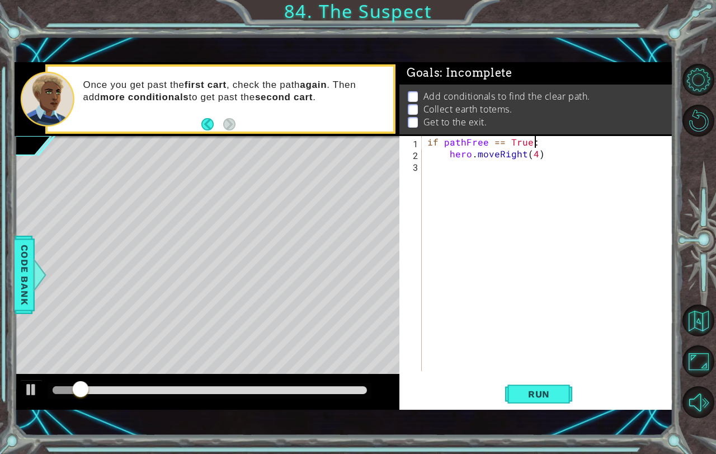
click at [574, 376] on div "if pathFree == True: 1 2 3 if pathFree == True : hero . moveRight ( 4 ) ההההההה…" at bounding box center [535, 272] width 273 height 273
click at [553, 398] on span "Run" at bounding box center [539, 393] width 44 height 11
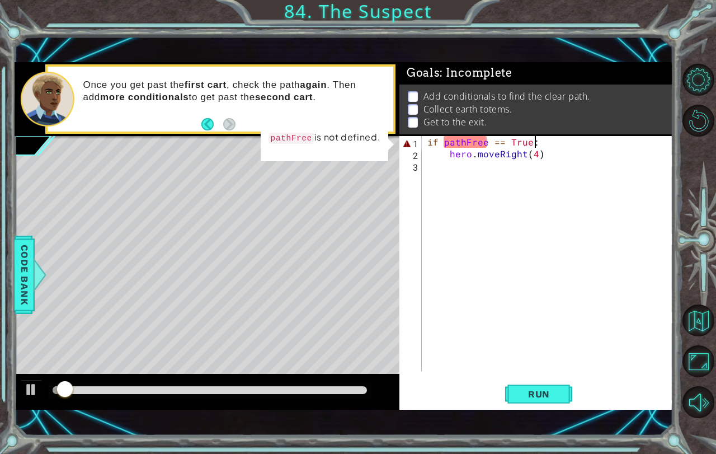
click at [461, 137] on div "if pathFree == True : hero . moveRight ( 4 )" at bounding box center [550, 265] width 251 height 258
click at [471, 136] on div "Goals : Incomplete Add conditionals to find the clear path. Collect earth totem…" at bounding box center [535, 99] width 273 height 74
click at [470, 138] on div "Goals : Incomplete Add conditionals to find the clear path. Collect earth totem…" at bounding box center [535, 235] width 273 height 347
click at [468, 139] on div "if pathFree == True : hero . moveRight ( 4 )" at bounding box center [550, 265] width 251 height 258
click at [463, 145] on div "if pathFree == True : hero . moveRight ( 4 )" at bounding box center [550, 265] width 251 height 258
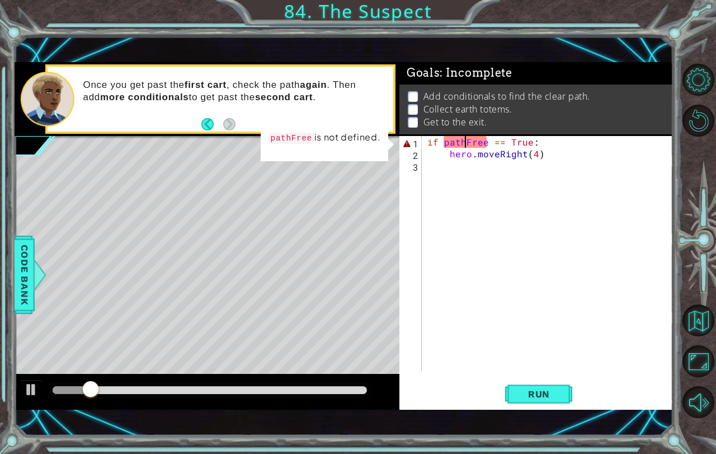
click at [358, 138] on p "pathFree is not defined." at bounding box center [324, 137] width 112 height 15
drag, startPoint x: 325, startPoint y: 138, endPoint x: 308, endPoint y: 138, distance: 17.9
click at [325, 138] on p "pathFree is not defined." at bounding box center [324, 137] width 112 height 15
click at [280, 133] on code "pathFree" at bounding box center [291, 138] width 46 height 11
drag, startPoint x: 280, startPoint y: 132, endPoint x: 308, endPoint y: 134, distance: 28.1
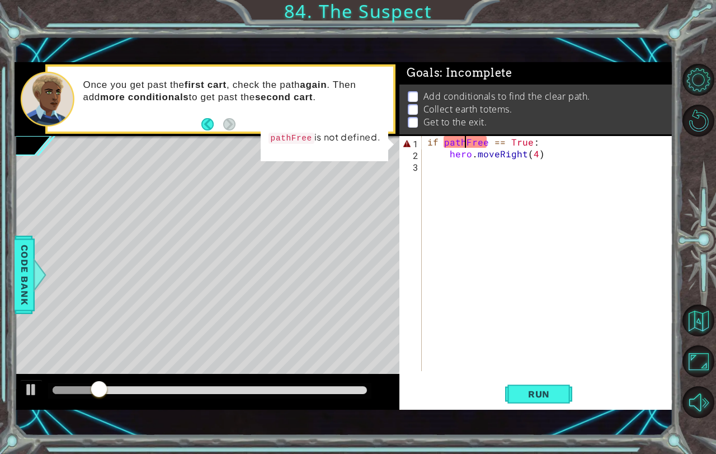
click at [292, 133] on code "pathFree" at bounding box center [291, 138] width 46 height 11
click at [456, 142] on div "if pathFree == True : hero . moveRight ( 4 )" at bounding box center [550, 265] width 251 height 258
click at [448, 145] on div "if pathFree == True : hero . moveRight ( 4 )" at bounding box center [550, 265] width 251 height 258
click at [446, 145] on div "if pathFree == True : hero . moveRight ( 4 )" at bounding box center [550, 265] width 251 height 258
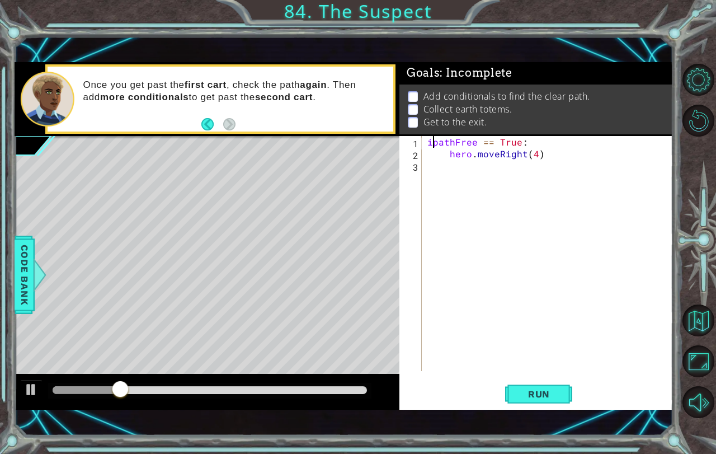
scroll to position [0, 5]
click at [516, 400] on button "Run" at bounding box center [538, 393] width 67 height 27
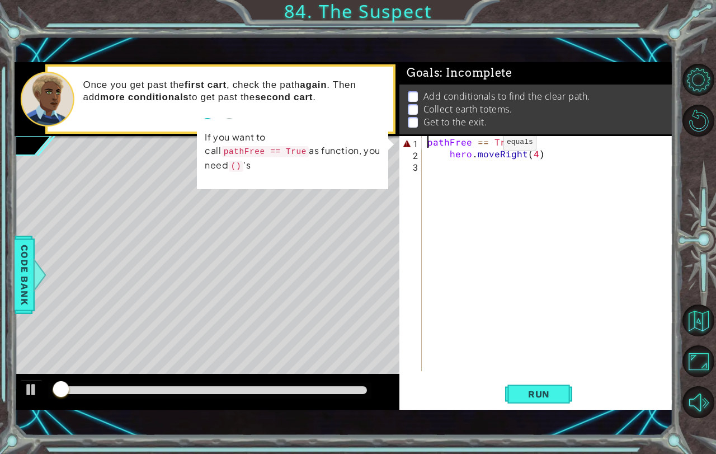
click at [484, 145] on div "pathFree == True : hero . moveRight ( 4 )" at bounding box center [550, 265] width 251 height 258
click at [540, 143] on div "pathFree == True : hero . moveRight ( 4 )" at bounding box center [550, 265] width 251 height 258
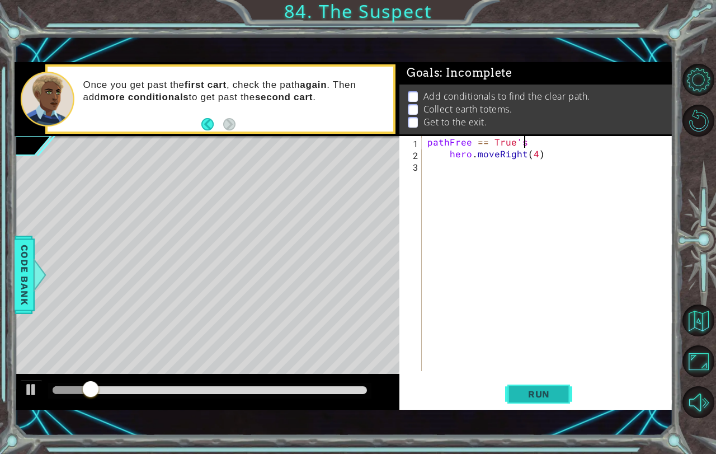
click at [519, 400] on button "Run" at bounding box center [538, 393] width 67 height 27
click at [483, 143] on div "pathFree == True hero . moveRight ( 4 )" at bounding box center [550, 265] width 251 height 258
click at [487, 141] on div "pathFree == True hero . moveRight ( 4 )" at bounding box center [550, 265] width 251 height 258
click at [526, 383] on button "Run" at bounding box center [538, 393] width 67 height 27
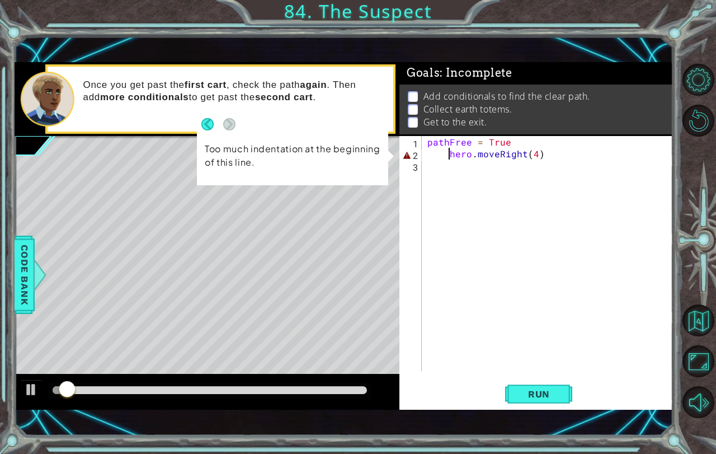
click at [447, 155] on div "pathFree = True hero . moveRight ( 4 )" at bounding box center [550, 265] width 251 height 258
type textarea "hero.moveRight(4)"
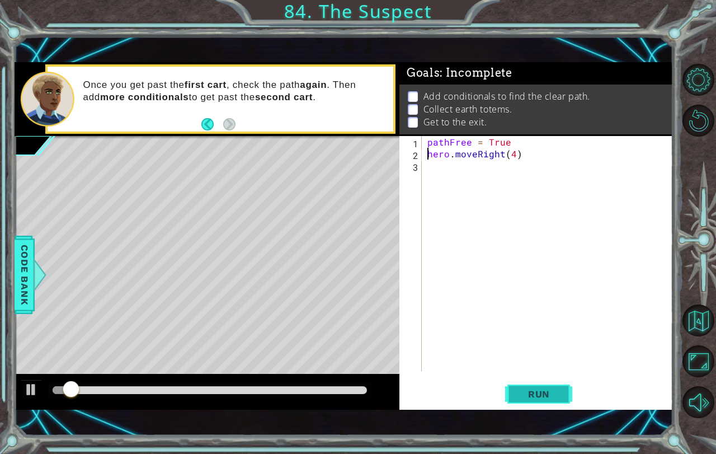
click at [532, 399] on span "Run" at bounding box center [539, 393] width 44 height 11
click at [537, 397] on span "Run" at bounding box center [539, 393] width 44 height 11
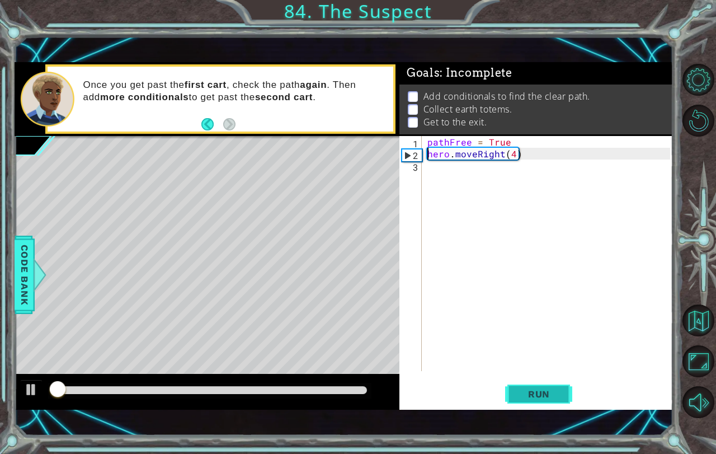
click at [537, 397] on span "Run" at bounding box center [539, 393] width 44 height 11
click at [462, 176] on div "pathFree = True hero . moveRight ( 4 )" at bounding box center [550, 265] width 251 height 258
type textarea "p"
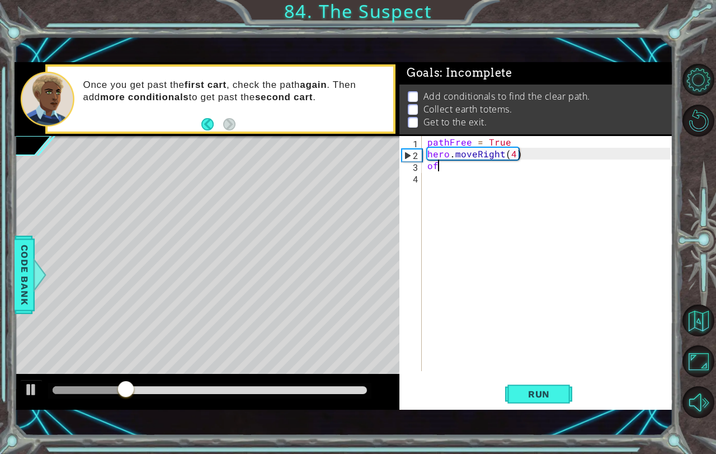
type textarea "o"
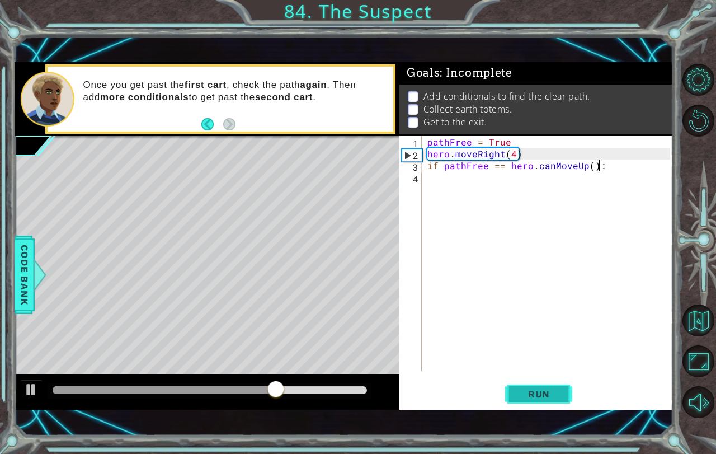
type textarea "if pathFree == hero.canMoveUp():"
click at [554, 388] on span "Run" at bounding box center [539, 393] width 44 height 11
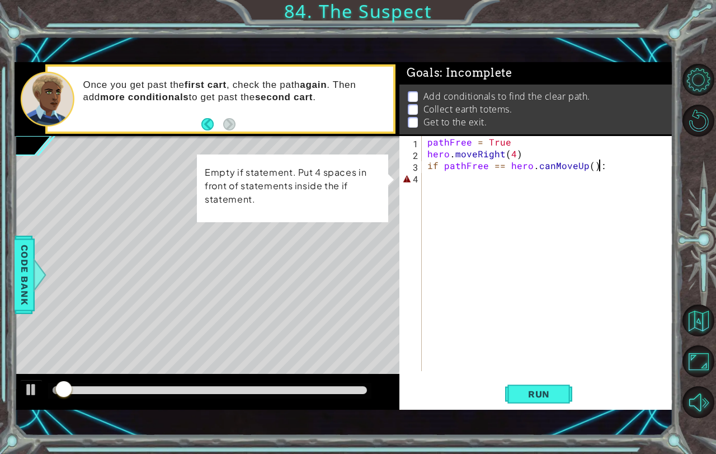
click at [443, 177] on div "pathFree = True hero . moveRight ( 4 ) if pathFree == hero . canMoveUp ( ) :" at bounding box center [550, 265] width 251 height 258
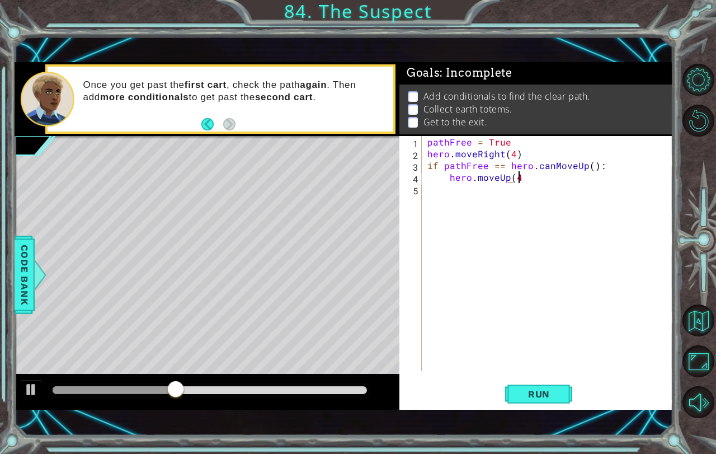
scroll to position [0, 5]
type textarea "hero.moveUp(4)"
click at [566, 400] on button "Run" at bounding box center [538, 393] width 67 height 27
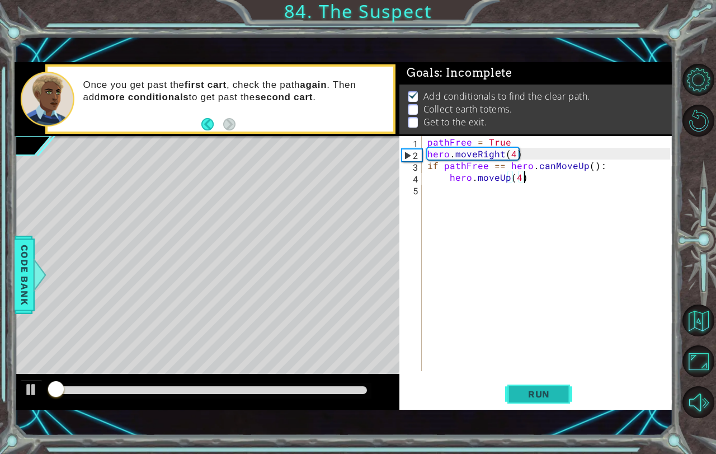
scroll to position [6, 0]
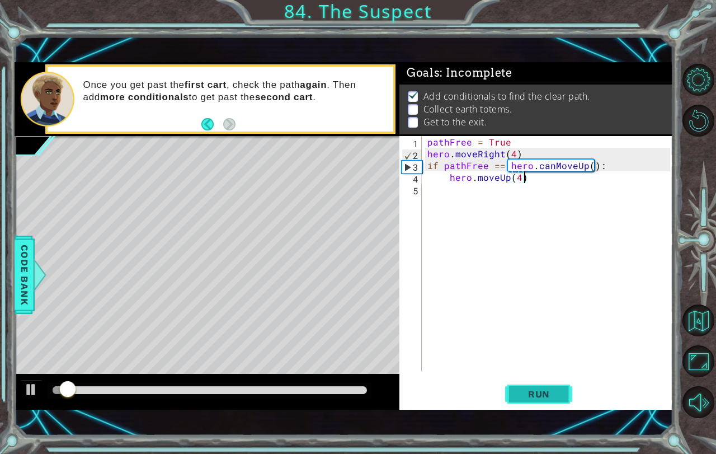
click at [532, 403] on button "Run" at bounding box center [538, 393] width 67 height 27
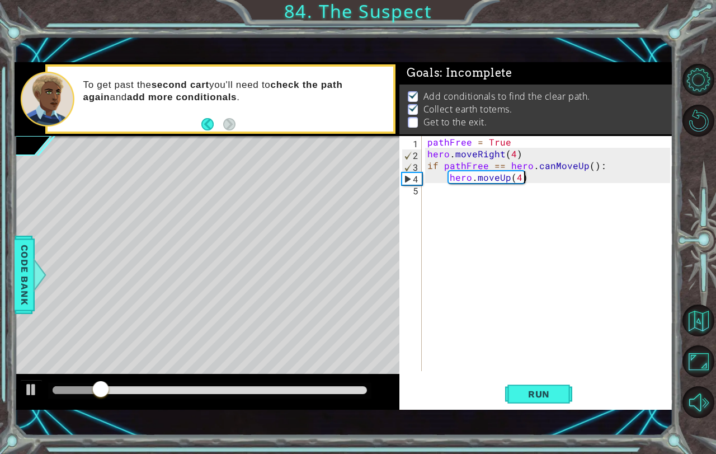
click at [464, 192] on div "pathFree = True hero . moveRight ( 4 ) if pathFree == hero . canMoveUp ( ) : he…" at bounding box center [550, 265] width 251 height 258
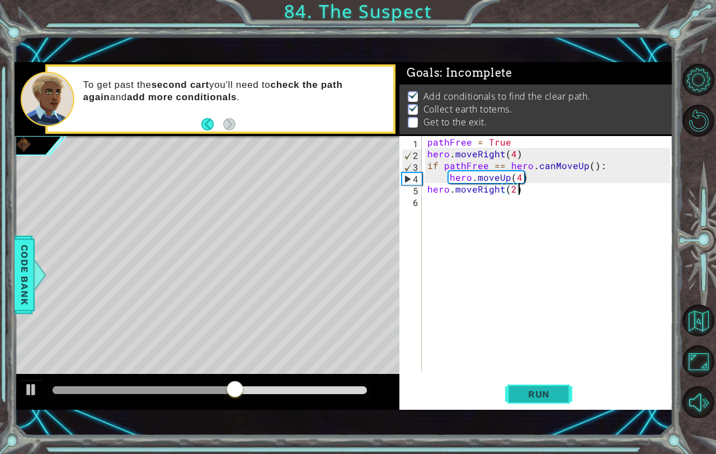
type textarea "hero.moveRight(2)"
click at [549, 388] on span "Run" at bounding box center [539, 393] width 44 height 11
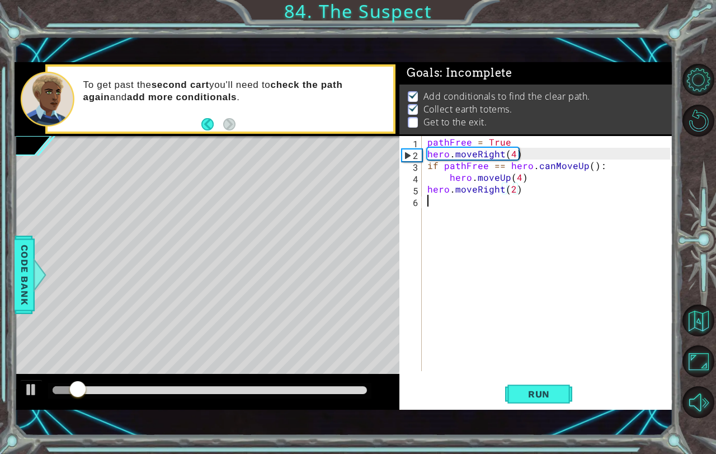
click at [488, 210] on div "pathFree = True hero . moveRight ( 4 ) if pathFree == hero . canMoveUp ( ) : he…" at bounding box center [550, 265] width 251 height 258
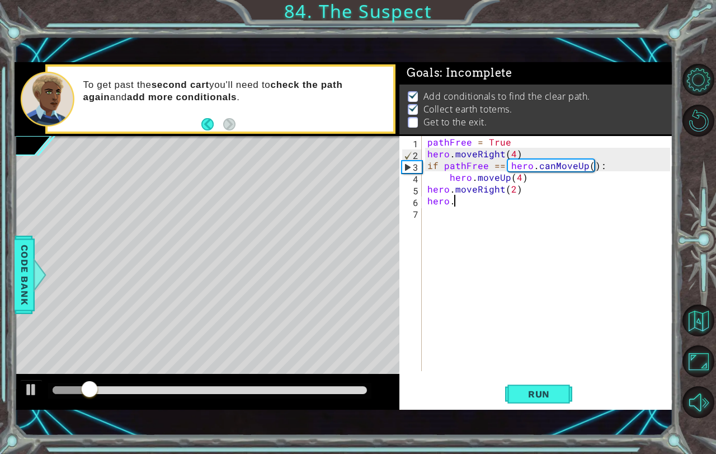
scroll to position [0, 1]
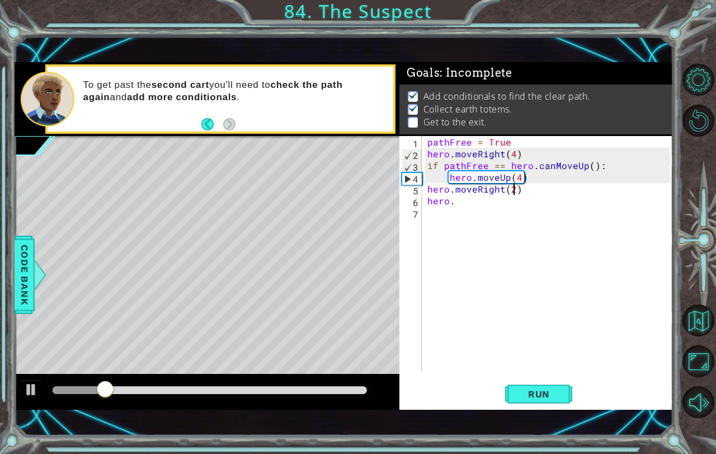
click at [511, 187] on div "pathFree = True hero . moveRight ( 4 ) if pathFree == hero . canMoveUp ( ) : he…" at bounding box center [550, 265] width 251 height 258
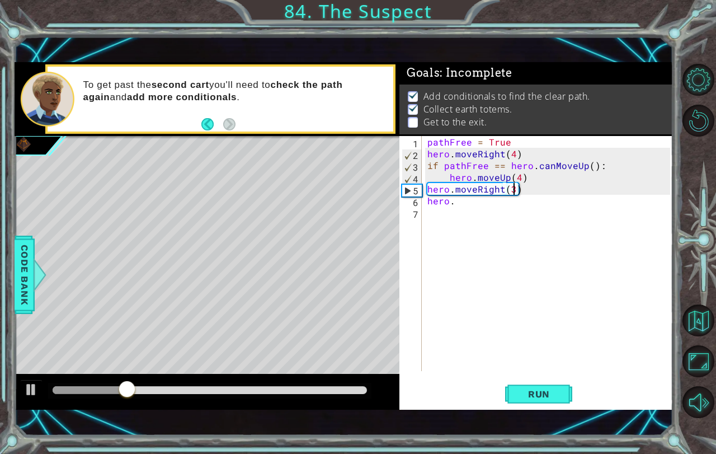
click at [504, 191] on div "pathFree = True hero . moveRight ( 4 ) if pathFree == hero . canMoveUp ( ) : he…" at bounding box center [550, 265] width 251 height 258
click at [500, 197] on div "pathFree = True hero . moveRight ( 4 ) if pathFree == hero . canMoveUp ( ) : he…" at bounding box center [550, 265] width 251 height 258
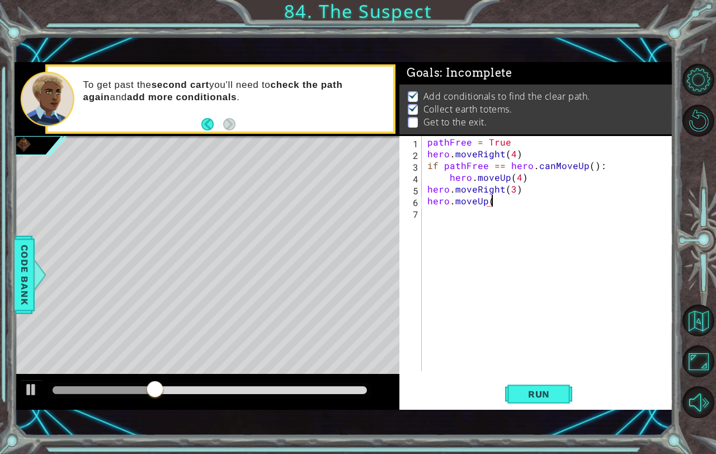
scroll to position [0, 3]
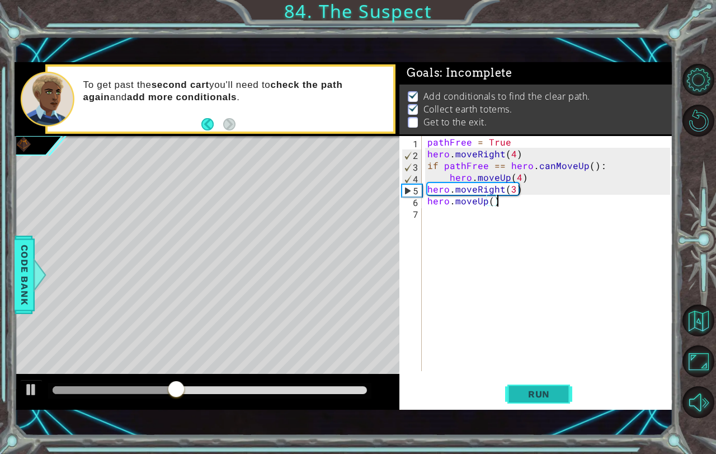
type textarea "hero.moveUp()"
click at [555, 391] on span "Run" at bounding box center [539, 393] width 44 height 11
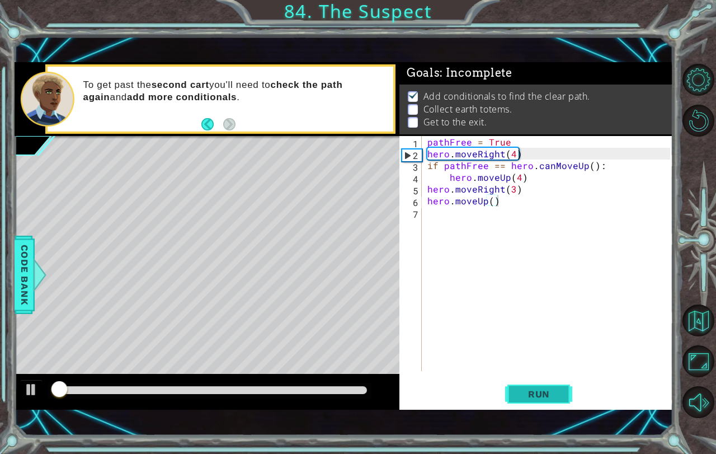
click at [555, 391] on span "Run" at bounding box center [539, 393] width 44 height 11
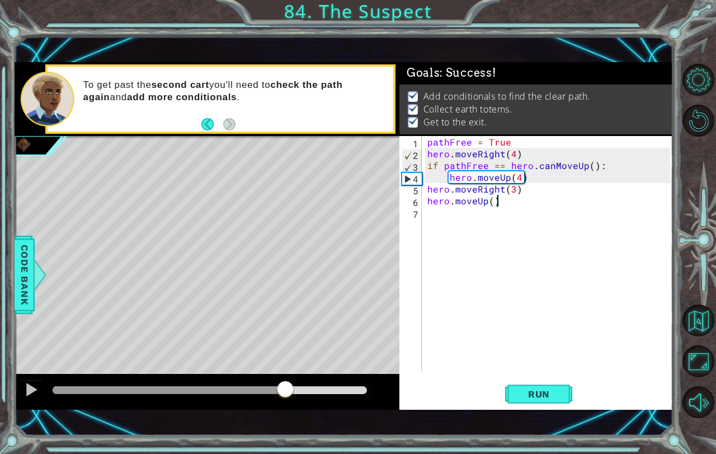
drag, startPoint x: 212, startPoint y: 386, endPoint x: 518, endPoint y: 377, distance: 306.0
click at [517, 377] on div "1 ההההההההההההההההההההההההההההההההההההההההההההההההההההההההההההההההההההההההההההה…" at bounding box center [344, 235] width 659 height 347
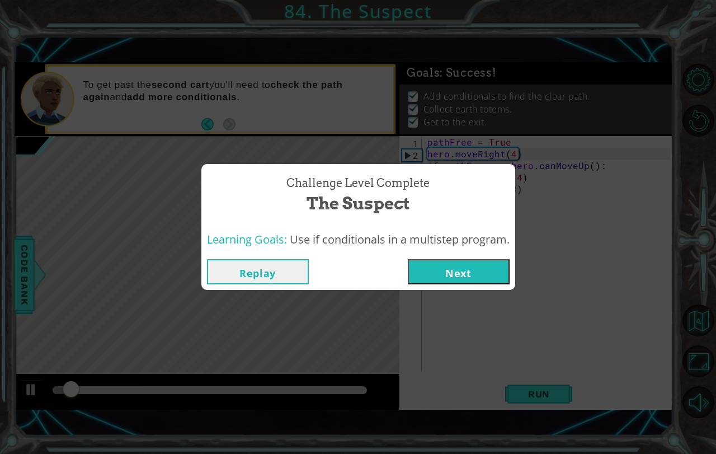
drag, startPoint x: 425, startPoint y: 272, endPoint x: 431, endPoint y: 269, distance: 6.3
click at [429, 270] on button "Next" at bounding box center [459, 271] width 102 height 25
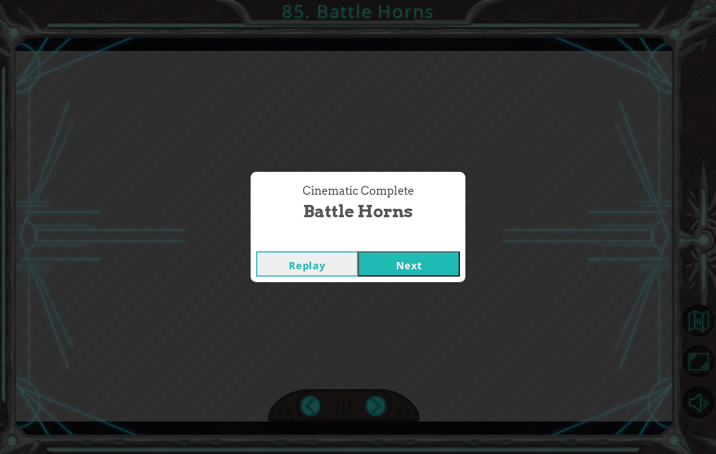
click at [420, 262] on button "Next" at bounding box center [409, 263] width 102 height 25
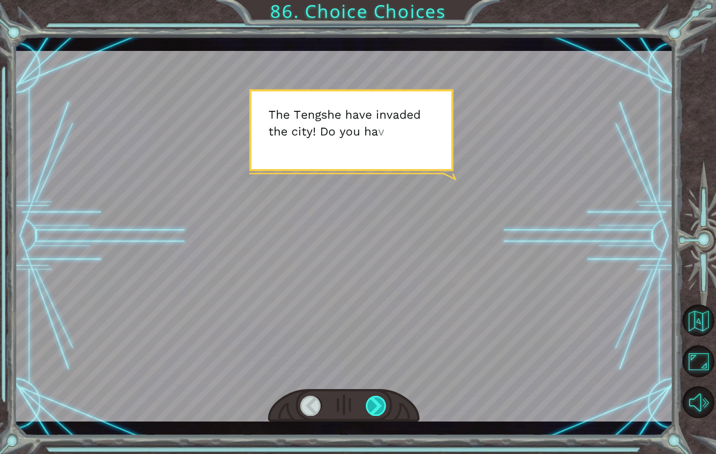
click at [377, 404] on div at bounding box center [376, 405] width 21 height 20
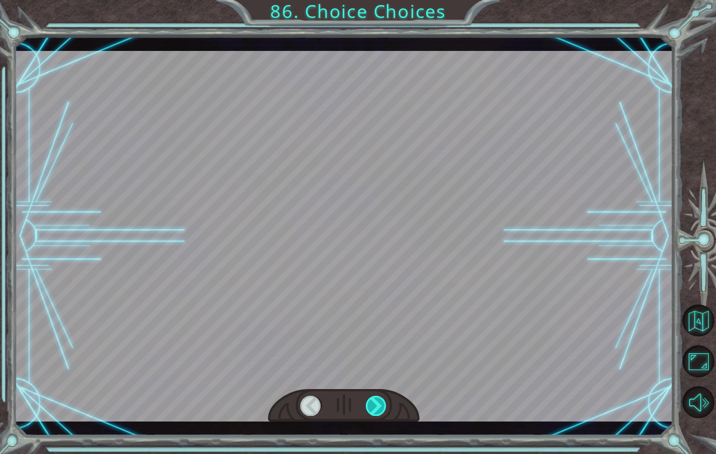
click at [376, 404] on div at bounding box center [376, 405] width 21 height 20
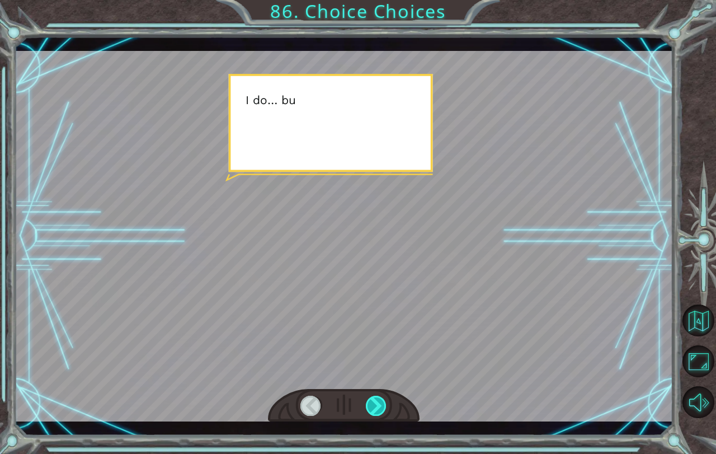
click at [376, 404] on div at bounding box center [376, 405] width 21 height 20
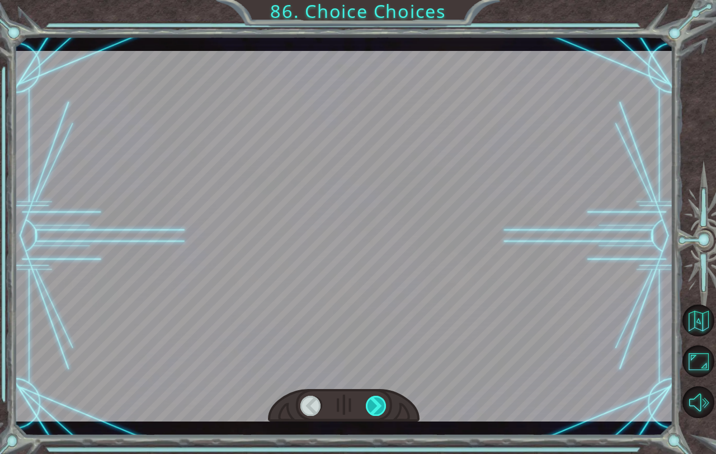
click at [376, 404] on div at bounding box center [376, 405] width 21 height 20
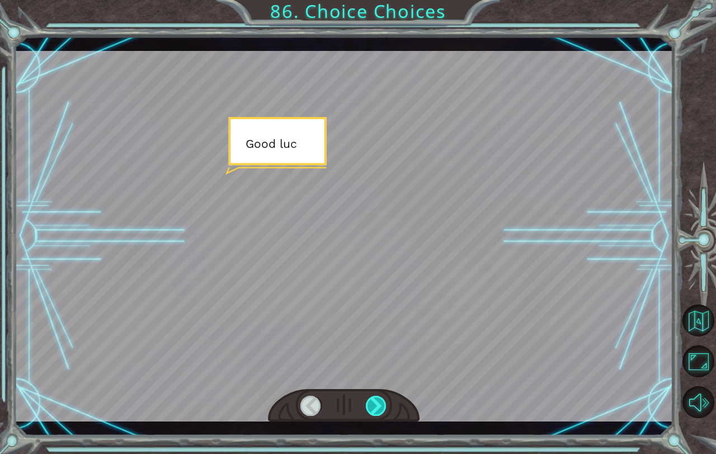
click at [376, 404] on div at bounding box center [376, 405] width 21 height 20
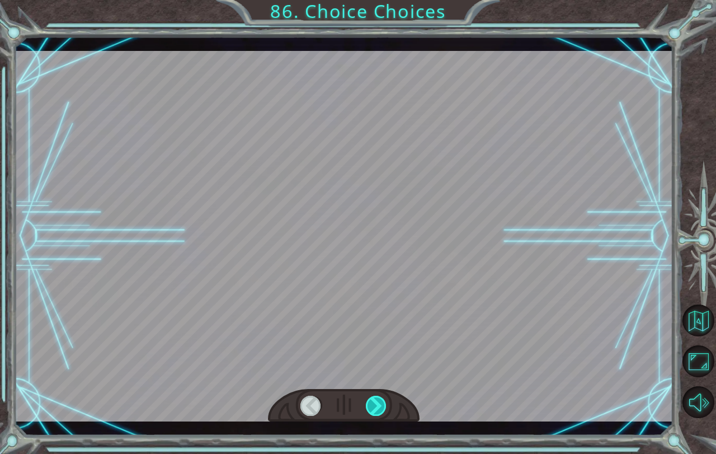
click at [376, 404] on div at bounding box center [376, 405] width 21 height 20
click at [375, 404] on div at bounding box center [376, 405] width 21 height 20
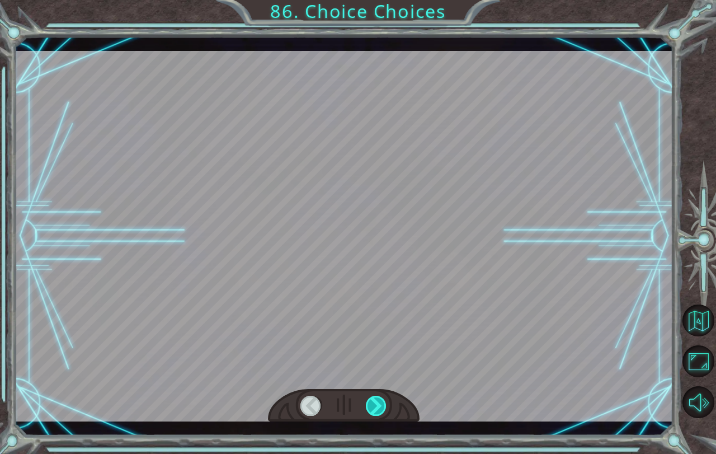
click at [375, 404] on div at bounding box center [376, 405] width 21 height 20
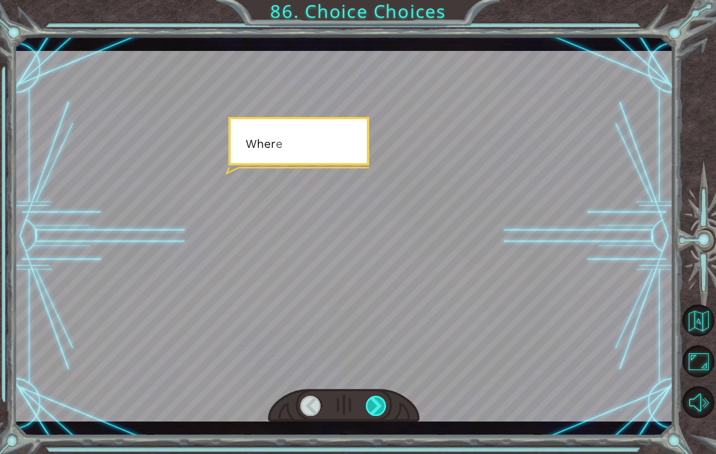
click at [375, 404] on div at bounding box center [376, 405] width 21 height 20
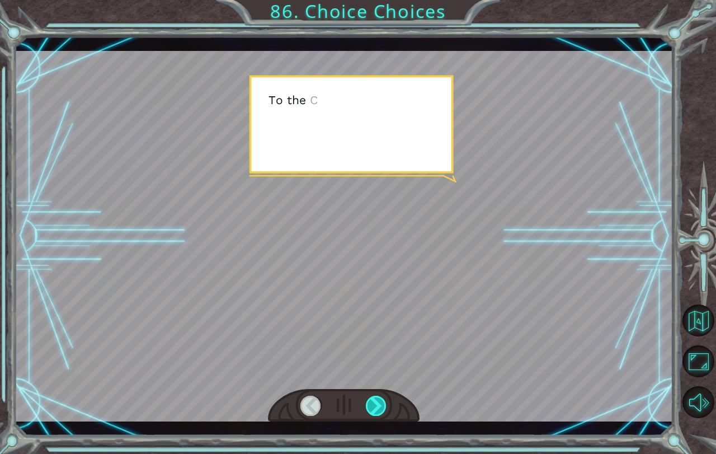
click at [375, 404] on div at bounding box center [376, 405] width 21 height 20
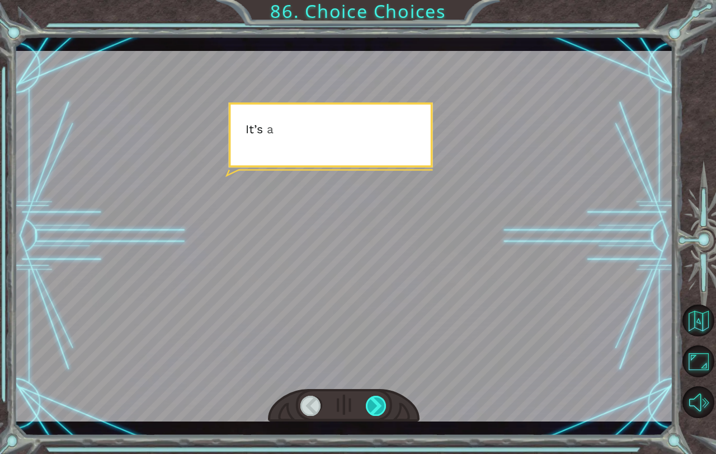
click at [375, 404] on div at bounding box center [376, 405] width 21 height 20
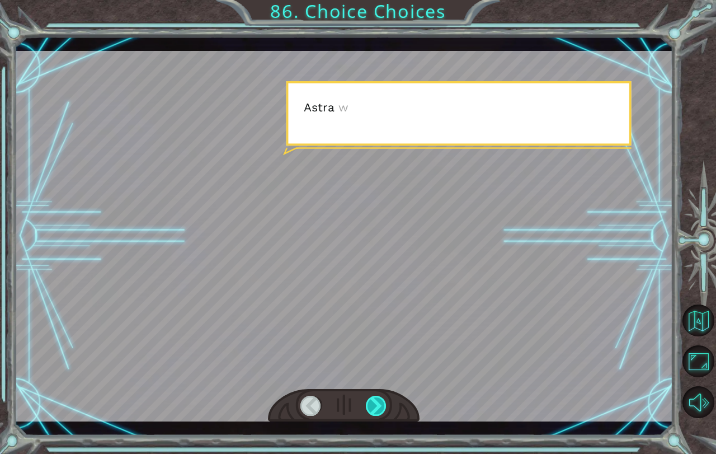
click at [375, 404] on div at bounding box center [376, 405] width 21 height 20
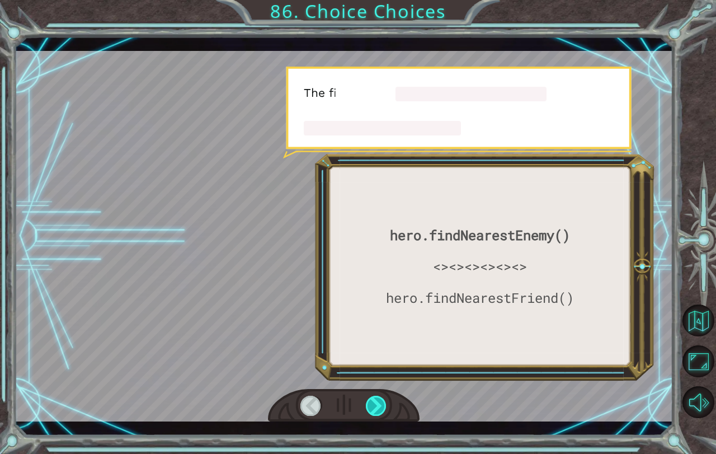
click at [375, 404] on div at bounding box center [376, 405] width 21 height 20
click at [375, 405] on div at bounding box center [376, 405] width 21 height 20
click at [374, 405] on div at bounding box center [376, 405] width 21 height 20
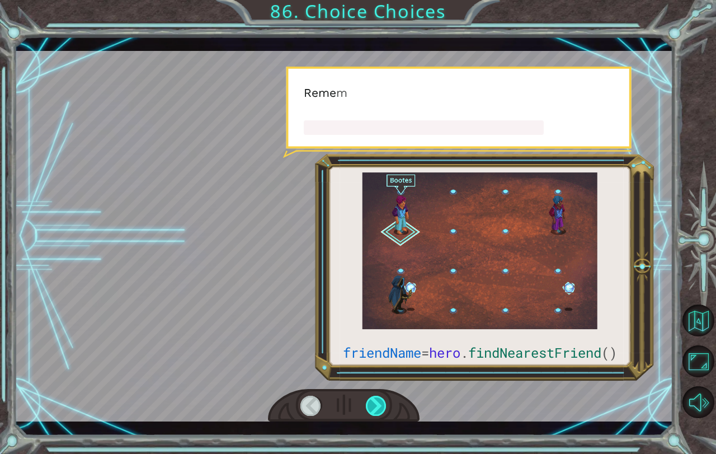
click at [374, 405] on div at bounding box center [376, 405] width 21 height 20
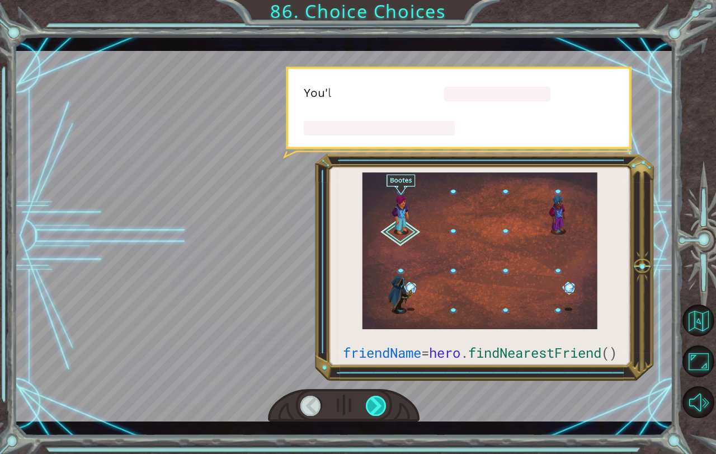
click at [374, 405] on div at bounding box center [376, 405] width 21 height 20
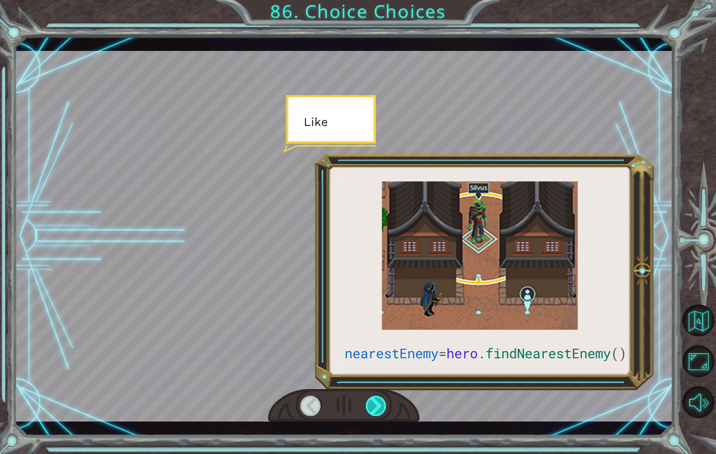
click at [374, 405] on div at bounding box center [376, 405] width 21 height 20
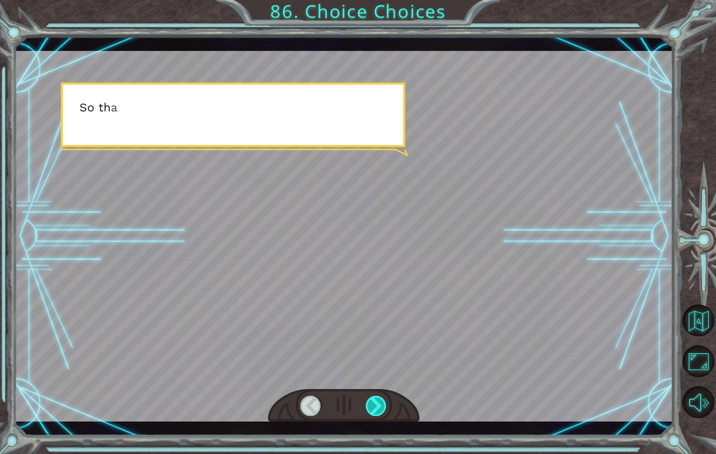
click at [374, 405] on div at bounding box center [376, 405] width 21 height 20
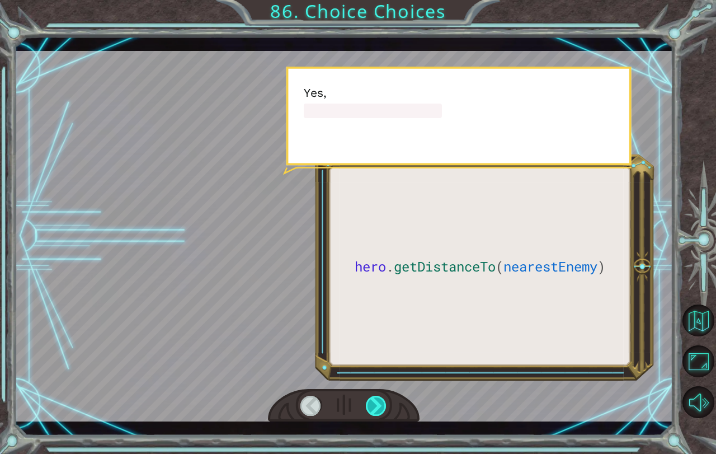
click at [374, 405] on div at bounding box center [376, 405] width 21 height 20
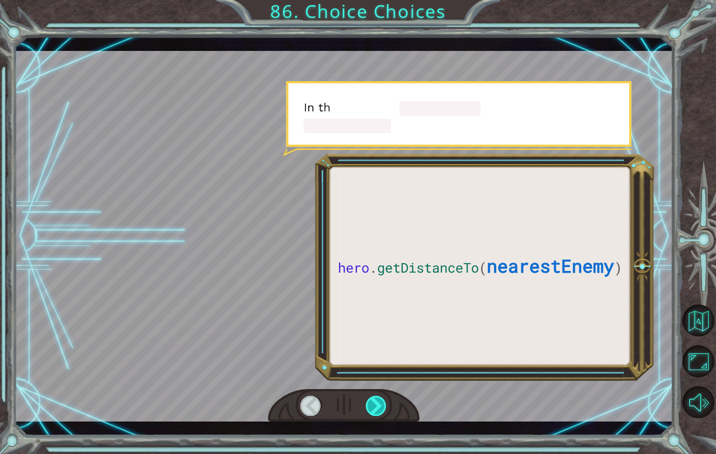
click at [374, 405] on div at bounding box center [376, 405] width 21 height 20
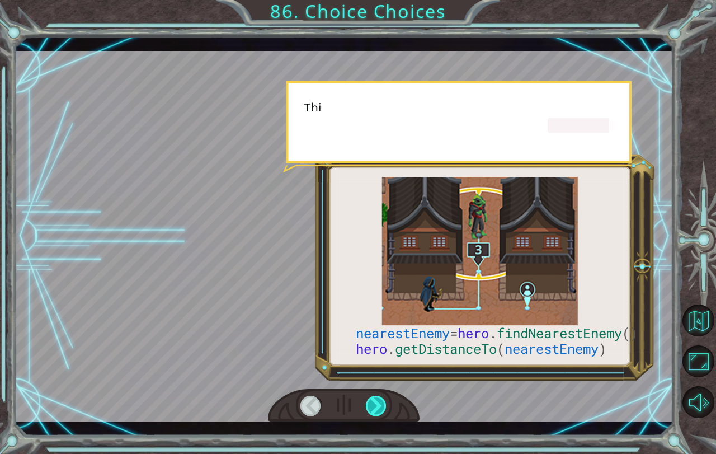
click at [374, 405] on div at bounding box center [376, 405] width 21 height 20
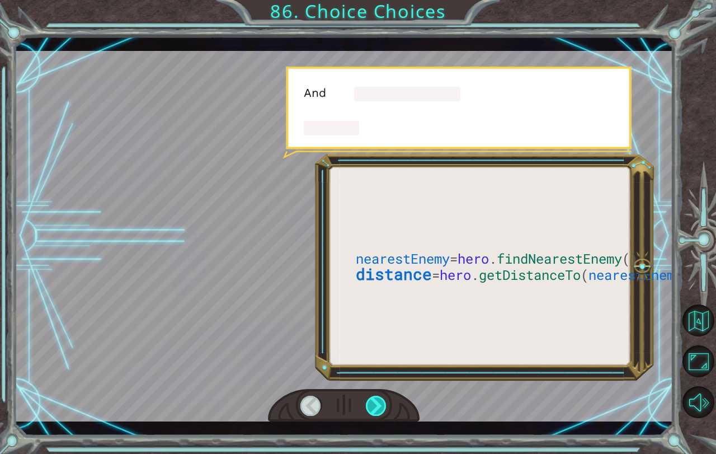
click at [374, 405] on div at bounding box center [376, 405] width 21 height 20
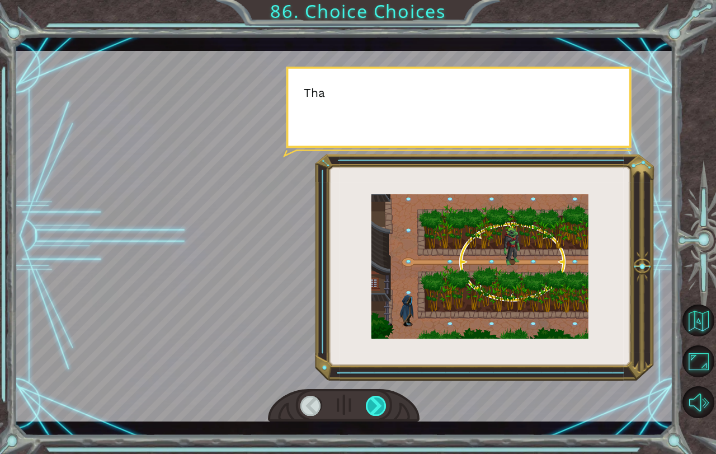
click at [374, 405] on div at bounding box center [376, 405] width 21 height 20
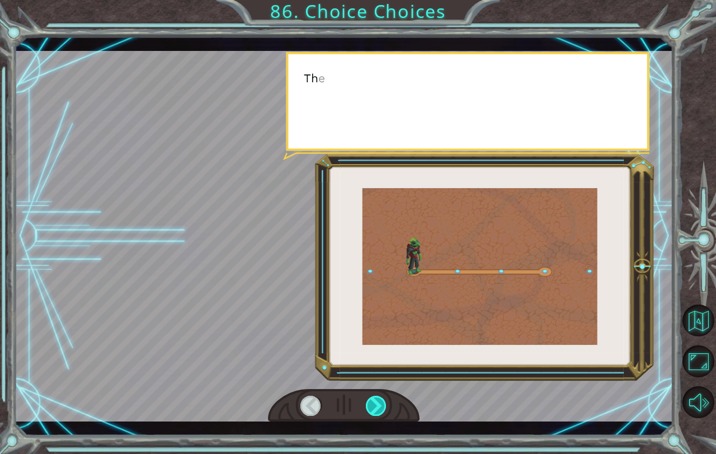
click at [374, 405] on div at bounding box center [376, 405] width 21 height 20
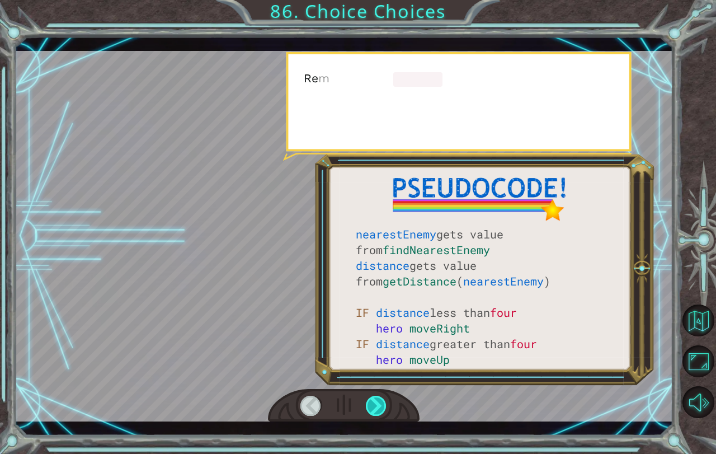
click at [374, 405] on div at bounding box center [376, 405] width 21 height 20
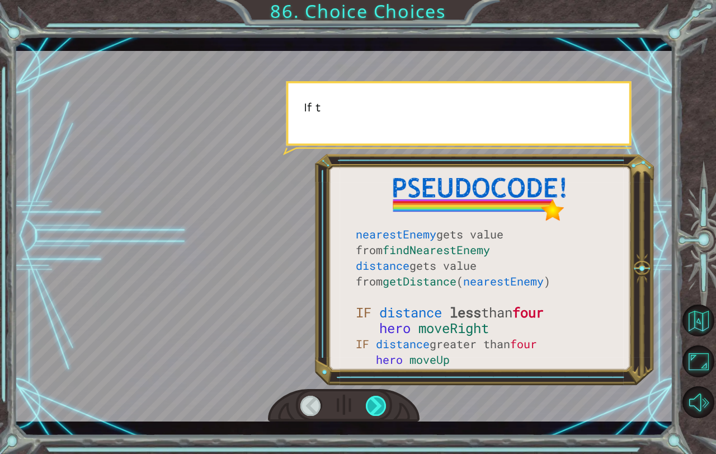
click at [374, 405] on div at bounding box center [376, 405] width 21 height 20
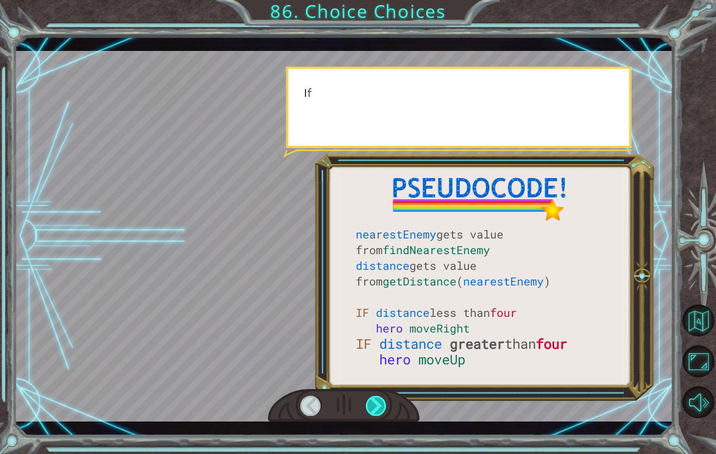
click at [374, 405] on div at bounding box center [376, 405] width 21 height 20
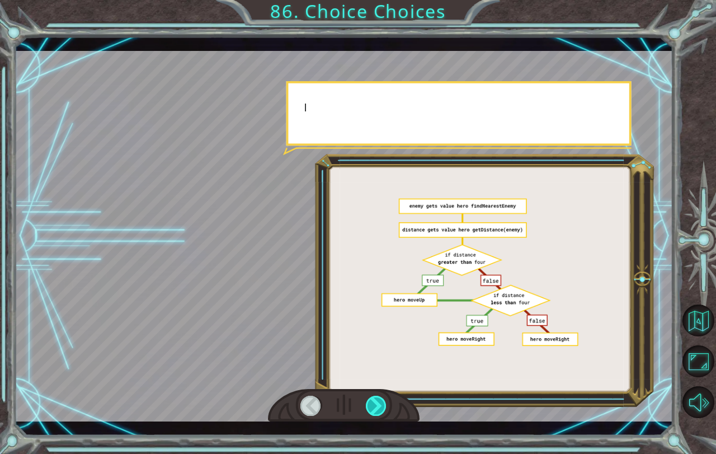
click at [374, 405] on div at bounding box center [376, 405] width 21 height 20
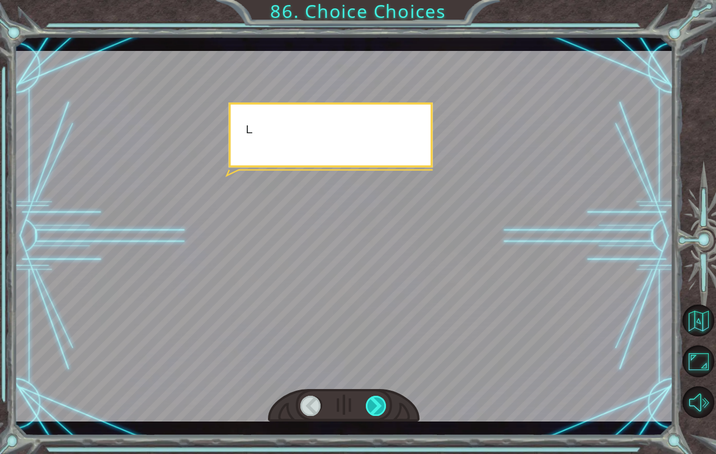
click at [374, 405] on div at bounding box center [376, 405] width 21 height 20
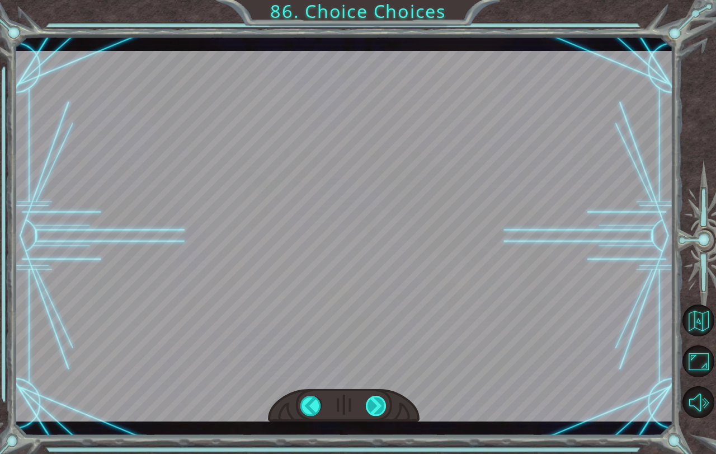
click at [374, 405] on div at bounding box center [376, 405] width 21 height 20
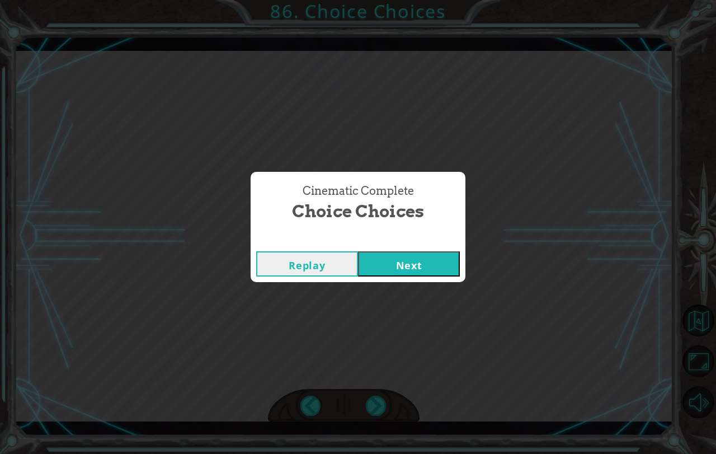
click at [403, 273] on button "Next" at bounding box center [409, 263] width 102 height 25
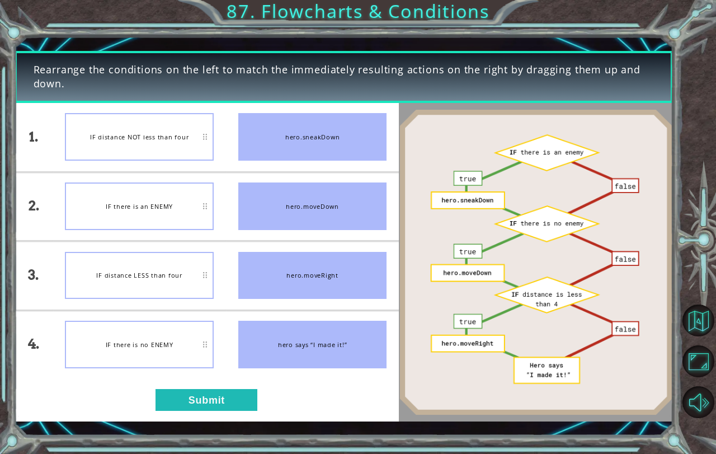
click at [126, 117] on div "IF distance NOT less than four" at bounding box center [139, 137] width 148 height 48
click at [139, 143] on div "IF distance NOT less than four" at bounding box center [139, 137] width 148 height 48
click at [190, 398] on button "Submit" at bounding box center [206, 400] width 102 height 22
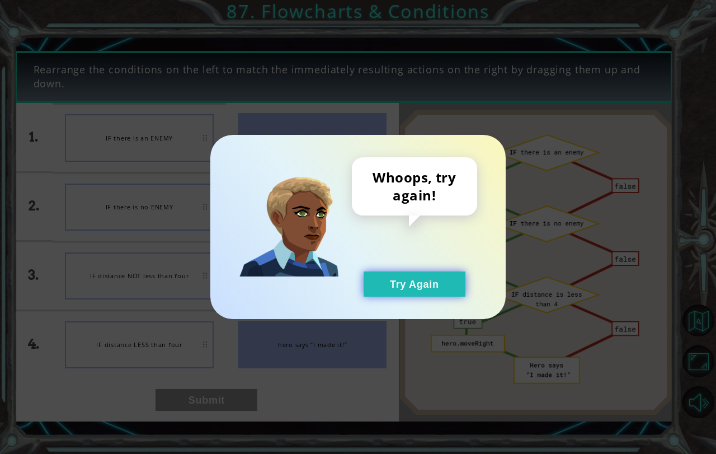
click at [433, 282] on button "Try Again" at bounding box center [414, 283] width 102 height 25
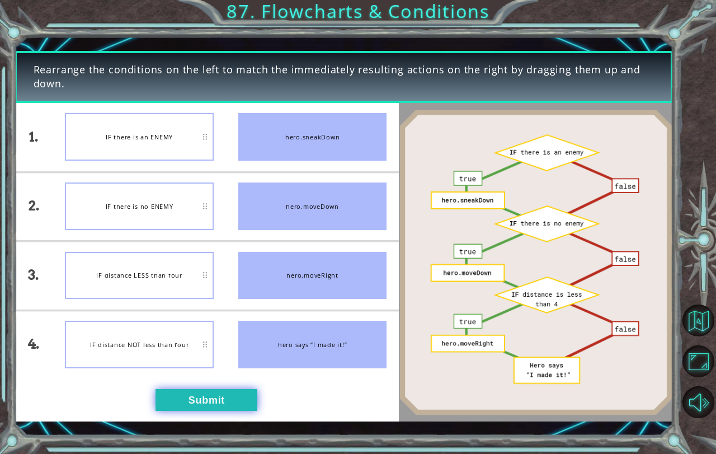
click at [200, 395] on button "Submit" at bounding box center [206, 400] width 102 height 22
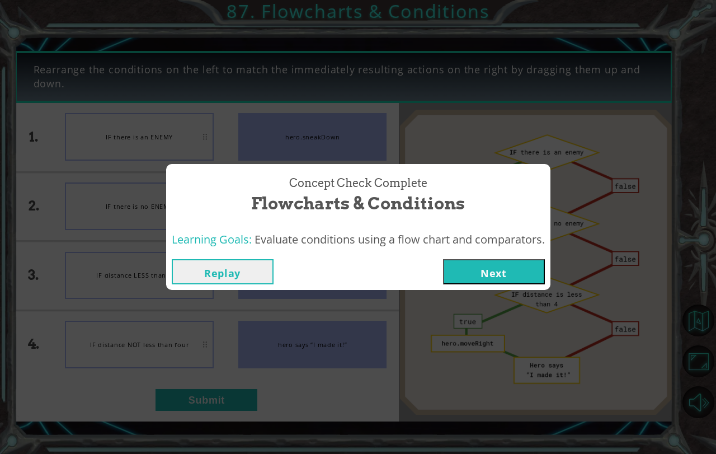
click at [509, 276] on button "Next" at bounding box center [494, 271] width 102 height 25
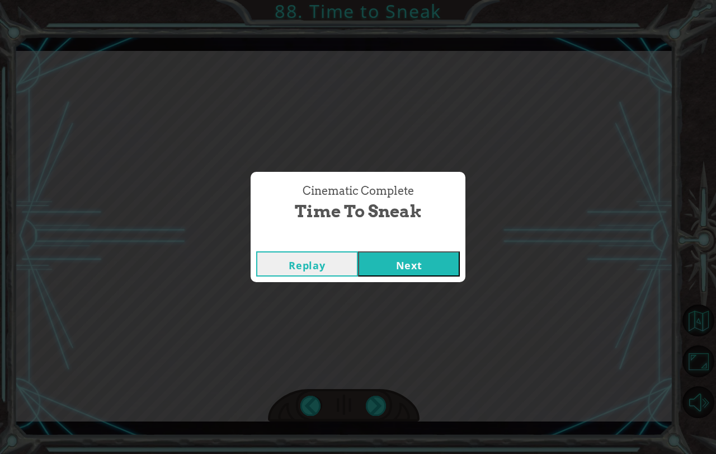
click at [446, 271] on button "Next" at bounding box center [409, 263] width 102 height 25
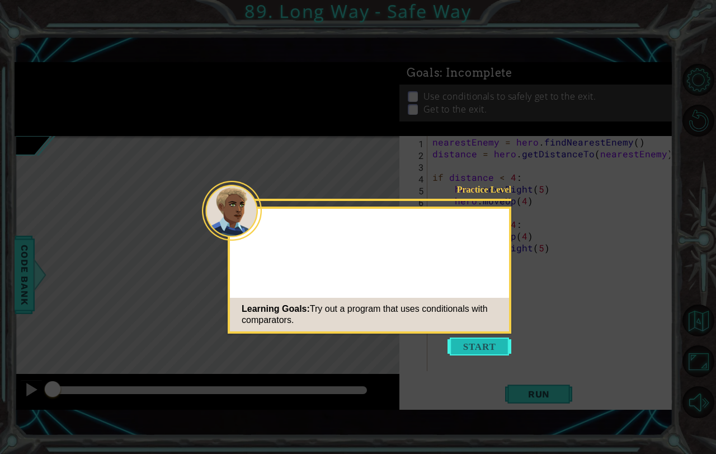
click at [460, 342] on button "Start" at bounding box center [479, 346] width 64 height 18
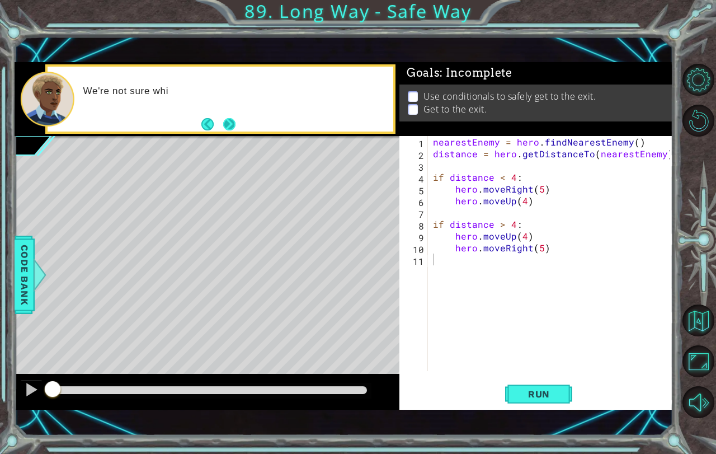
click at [235, 120] on button "Next" at bounding box center [229, 123] width 13 height 13
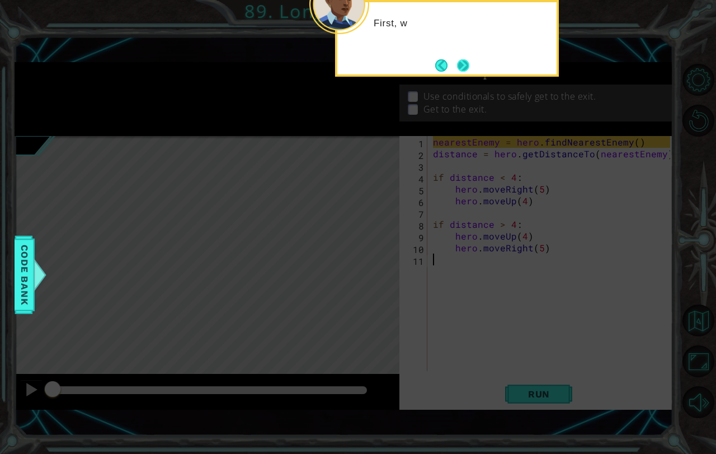
click at [461, 65] on button "Next" at bounding box center [463, 65] width 12 height 12
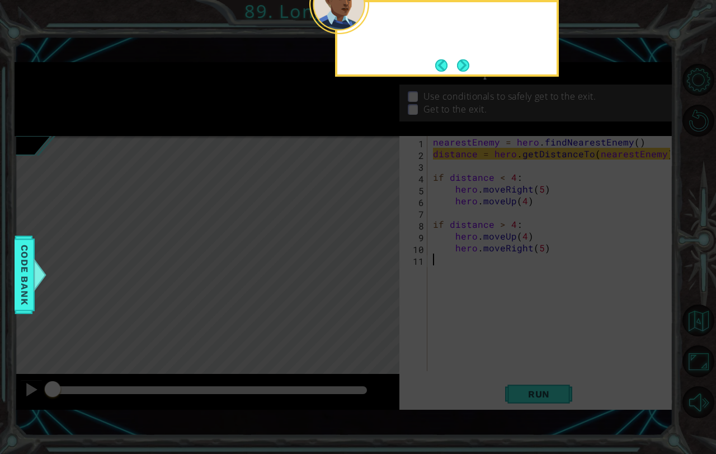
click at [461, 65] on button "Next" at bounding box center [463, 65] width 12 height 12
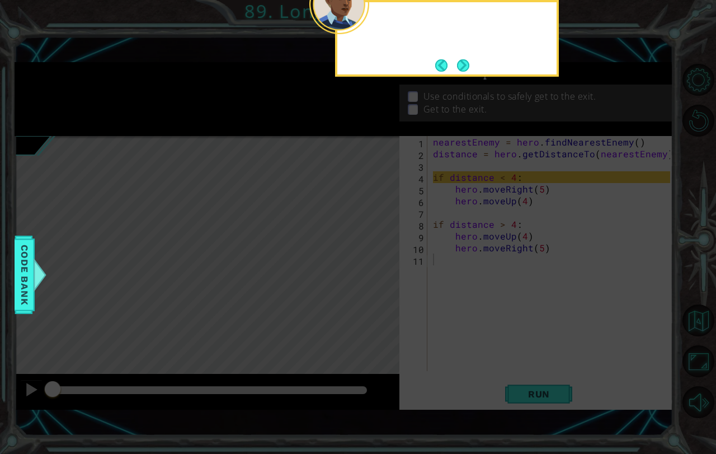
click at [461, 65] on button "Next" at bounding box center [463, 65] width 12 height 12
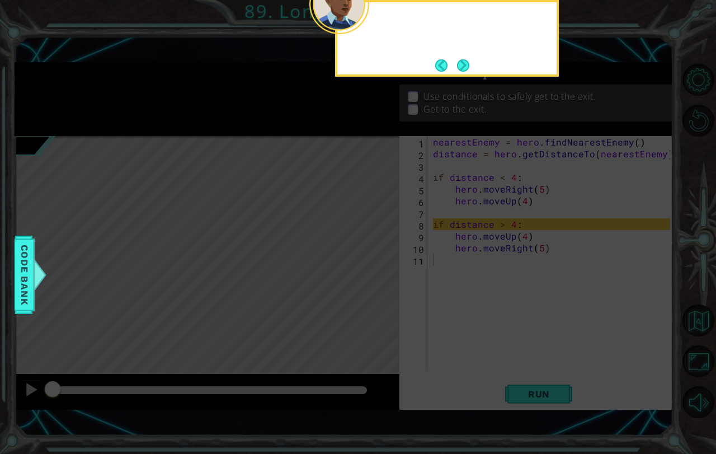
click at [461, 65] on button "Next" at bounding box center [462, 65] width 13 height 13
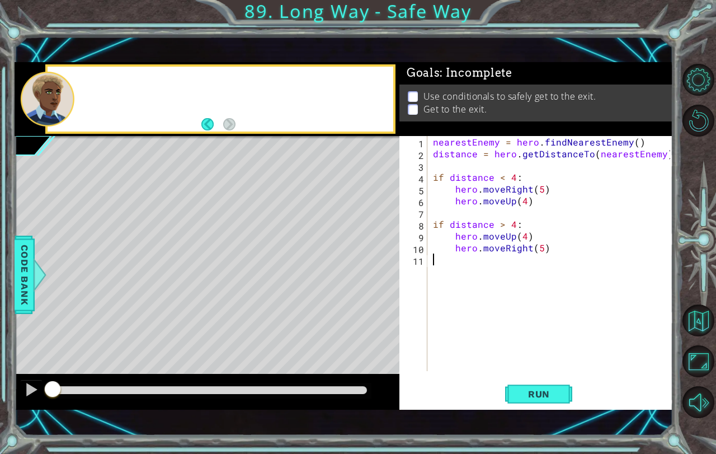
click at [461, 66] on span ": Incomplete" at bounding box center [476, 72] width 72 height 13
click at [524, 386] on button "Run" at bounding box center [538, 393] width 67 height 27
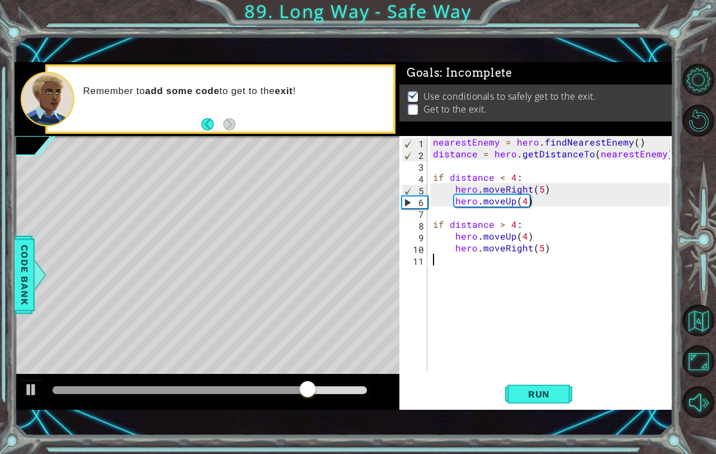
click at [525, 202] on div "nearestEnemy = hero . findNearestEnemy ( ) distance = hero . getDistanceTo ( ne…" at bounding box center [553, 265] width 245 height 258
type textarea "hero.moveUp(5)"
click at [537, 395] on span "Run" at bounding box center [539, 393] width 44 height 11
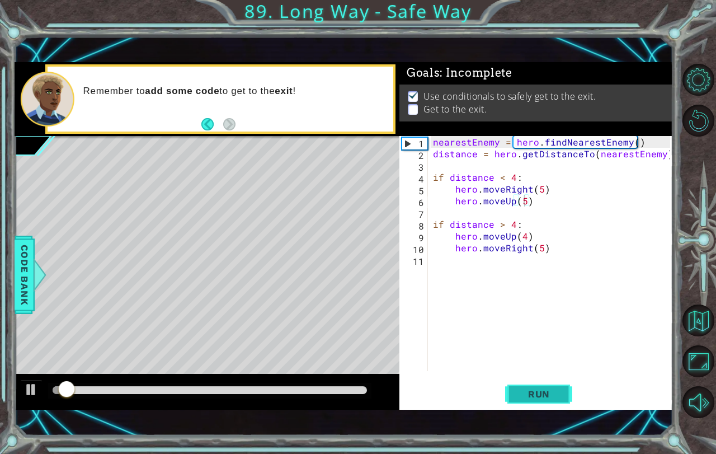
click at [546, 391] on span "Run" at bounding box center [539, 393] width 44 height 11
drag, startPoint x: 128, startPoint y: 390, endPoint x: 481, endPoint y: 366, distance: 354.2
click at [481, 366] on div "1 ההההההההההההההההההההההההההההההההההההההההההההההההההההההההההההההההההההההההההההה…" at bounding box center [344, 235] width 659 height 347
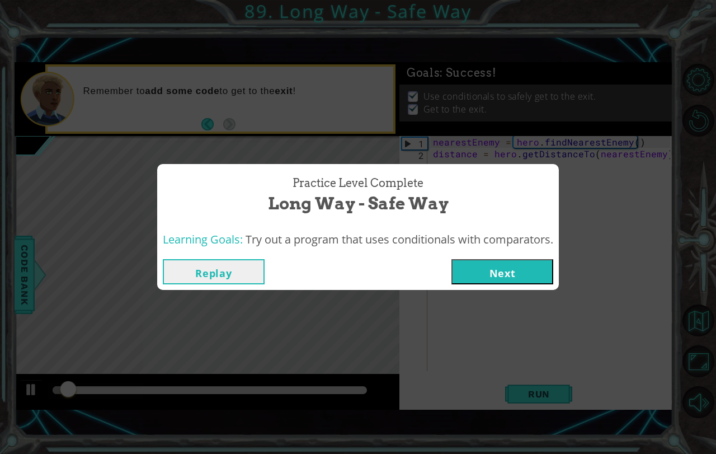
click at [477, 260] on button "Next" at bounding box center [502, 271] width 102 height 25
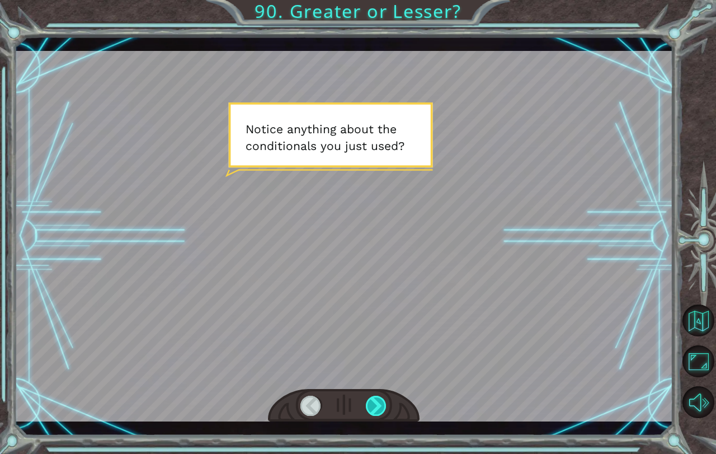
click at [370, 410] on div at bounding box center [376, 405] width 21 height 20
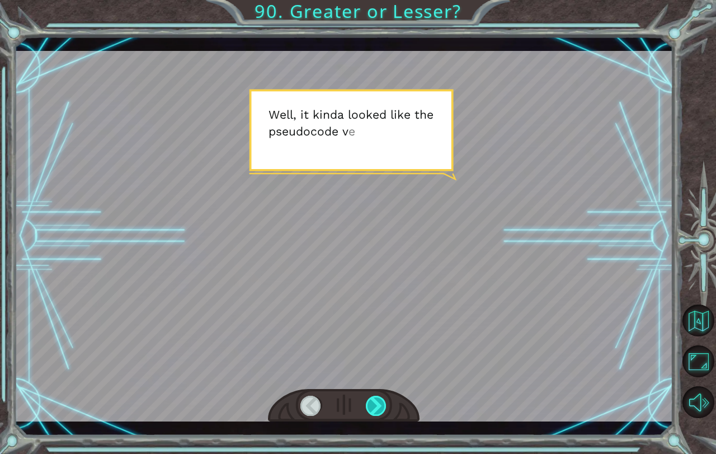
click at [369, 401] on div at bounding box center [376, 405] width 21 height 20
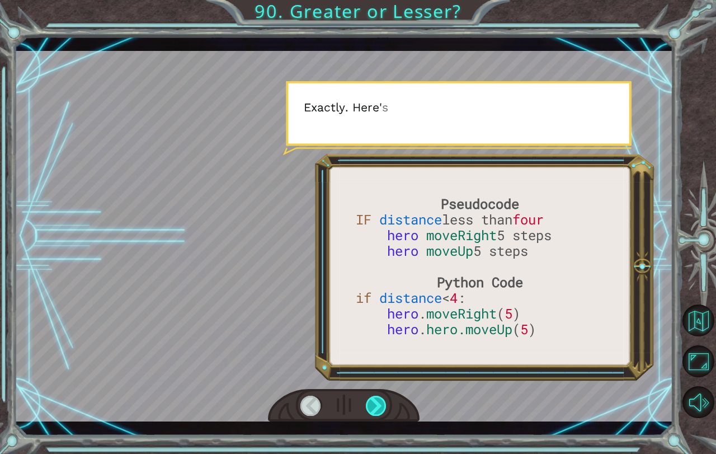
click at [369, 401] on div at bounding box center [376, 405] width 21 height 20
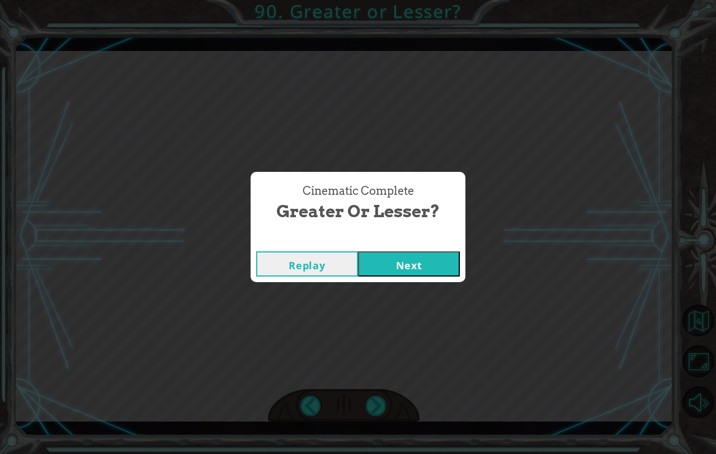
click at [452, 263] on button "Next" at bounding box center [409, 263] width 102 height 25
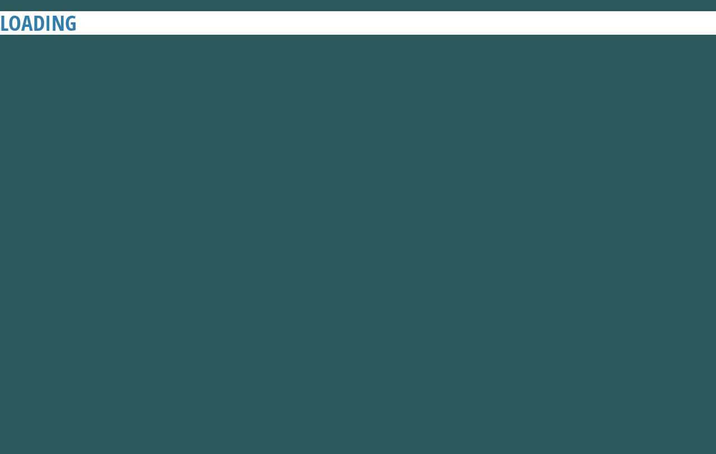
click at [449, 262] on button "Next" at bounding box center [409, 263] width 102 height 25
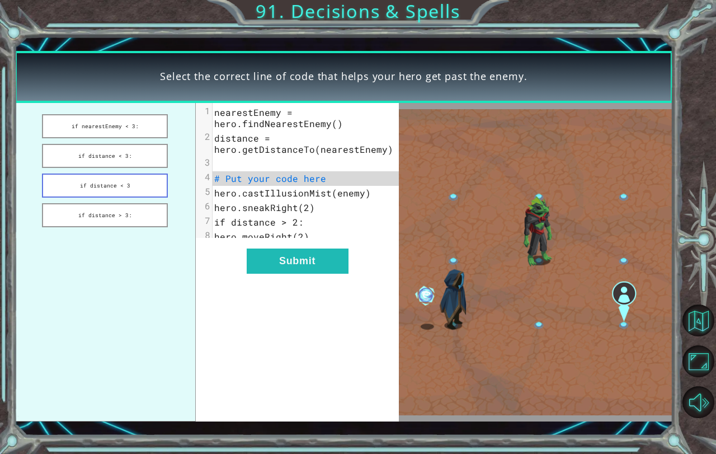
click at [133, 179] on button "if distance < 3" at bounding box center [105, 185] width 126 height 24
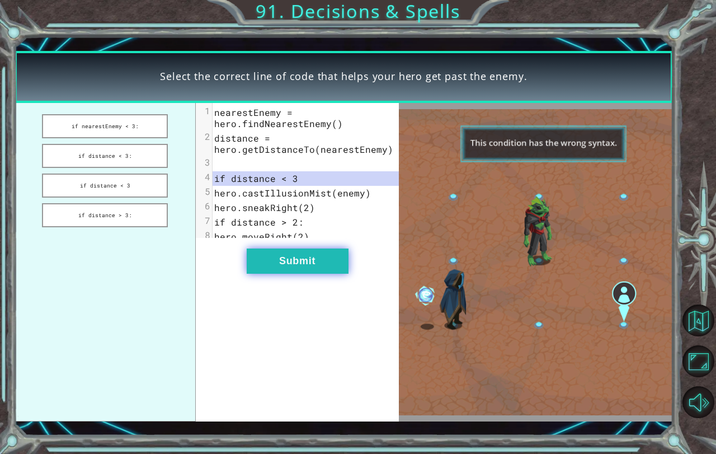
click at [270, 263] on button "Submit" at bounding box center [298, 260] width 102 height 25
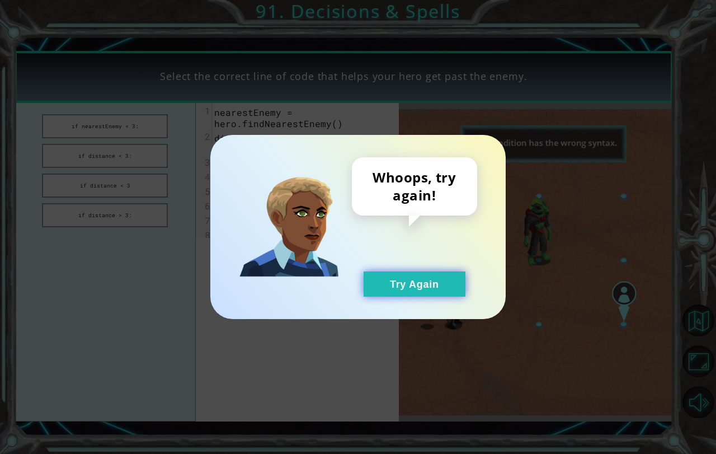
click at [385, 281] on button "Try Again" at bounding box center [414, 283] width 102 height 25
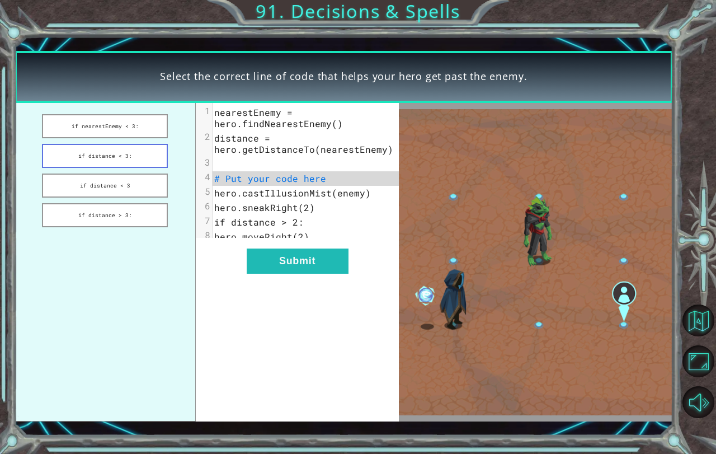
click at [98, 153] on button "if distance < 3:" at bounding box center [105, 156] width 126 height 24
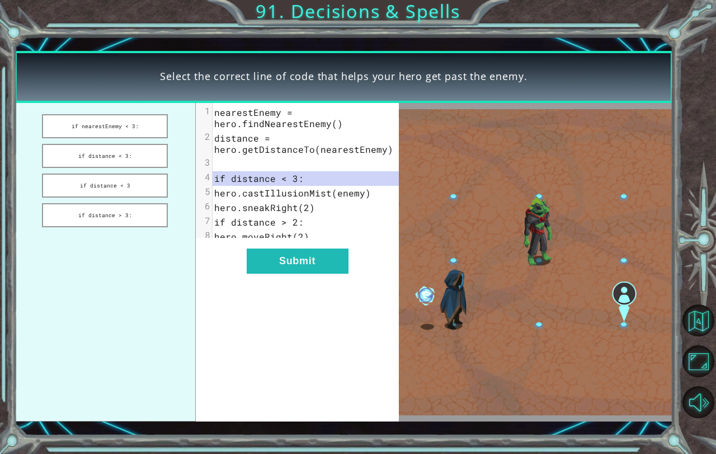
click at [300, 256] on div "xxxxxxxxxx 8 1 nearestEnemy = hero.findNearestEnemy() 2 distance = hero.getDist…" at bounding box center [298, 262] width 204 height 318
click at [322, 287] on div "xxxxxxxxxx 8 1 nearestEnemy = hero.findNearestEnemy() 2 distance = hero.getDist…" at bounding box center [298, 262] width 204 height 318
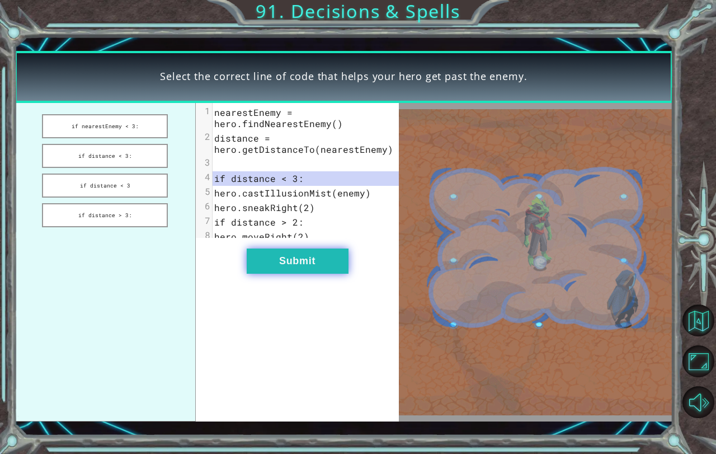
click at [323, 266] on button "Submit" at bounding box center [298, 260] width 102 height 25
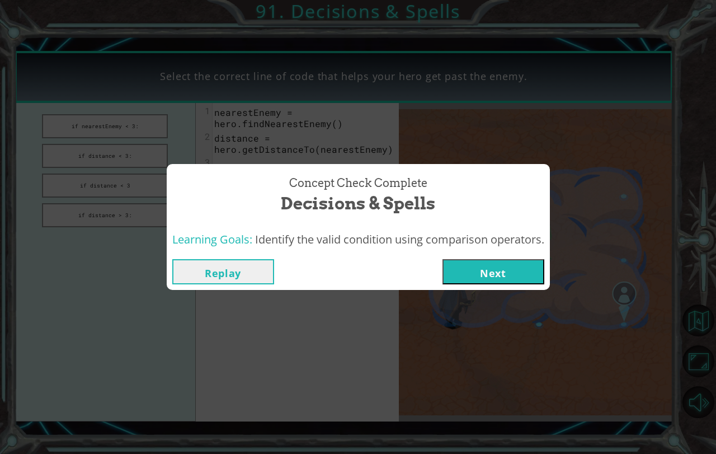
click at [512, 276] on button "Next" at bounding box center [493, 271] width 102 height 25
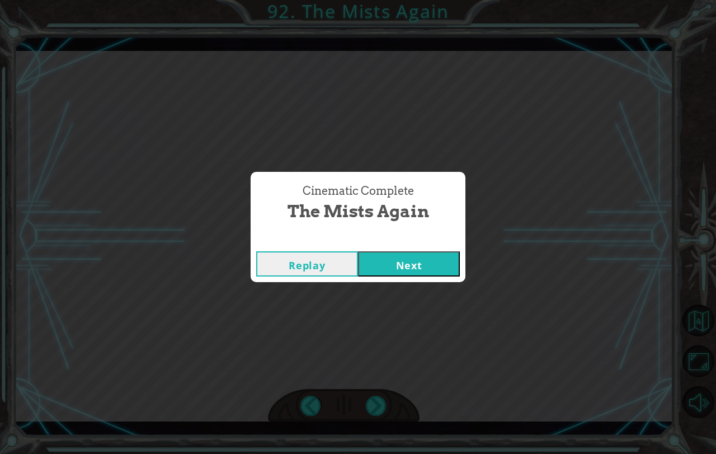
click at [407, 245] on div "Replay Next" at bounding box center [358, 263] width 215 height 36
click at [397, 267] on button "Next" at bounding box center [409, 263] width 102 height 25
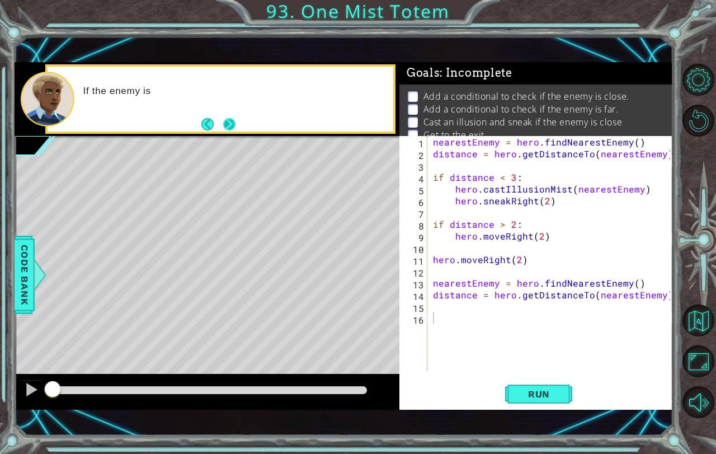
click at [232, 128] on button "Next" at bounding box center [229, 124] width 12 height 12
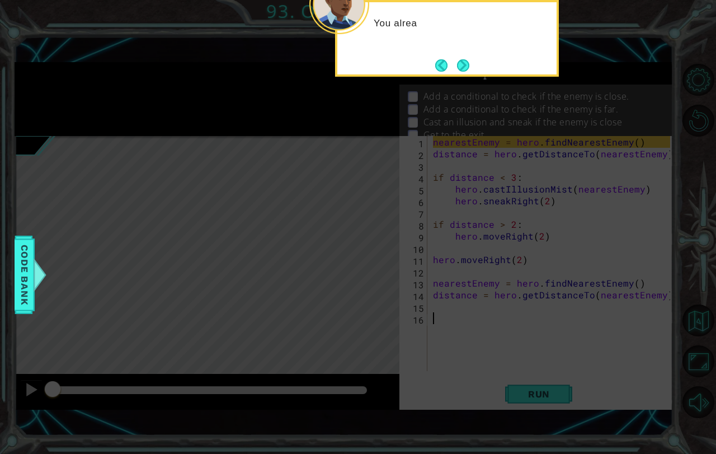
click at [459, 59] on button "Next" at bounding box center [462, 65] width 13 height 13
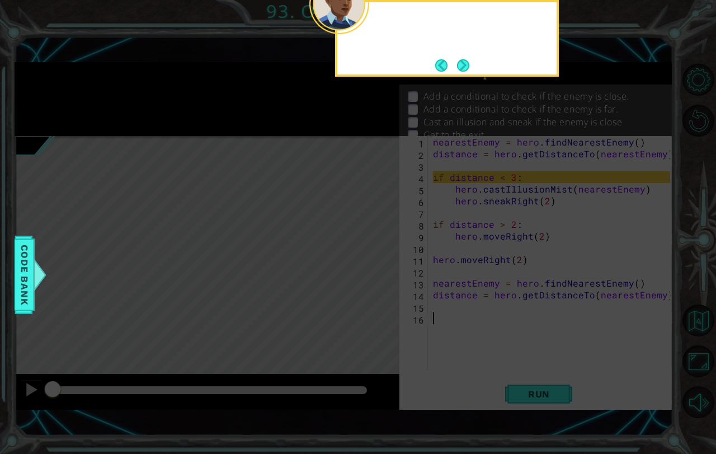
click at [461, 58] on footer at bounding box center [452, 65] width 34 height 17
click at [461, 58] on button "Next" at bounding box center [463, 65] width 15 height 15
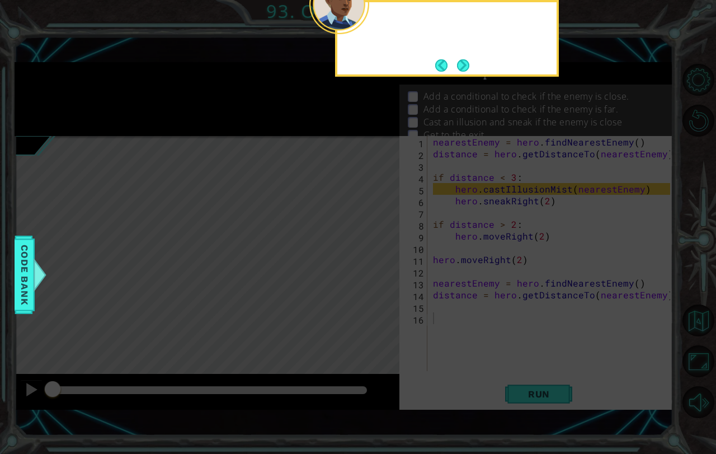
click at [461, 62] on button "Next" at bounding box center [463, 65] width 14 height 14
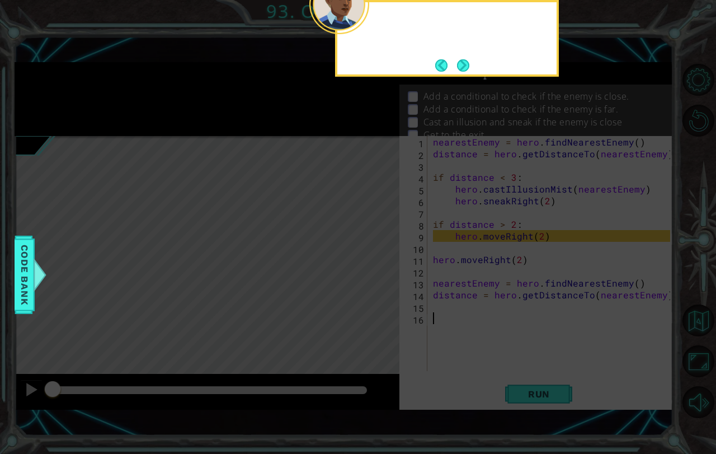
click at [461, 62] on button "Next" at bounding box center [462, 65] width 13 height 13
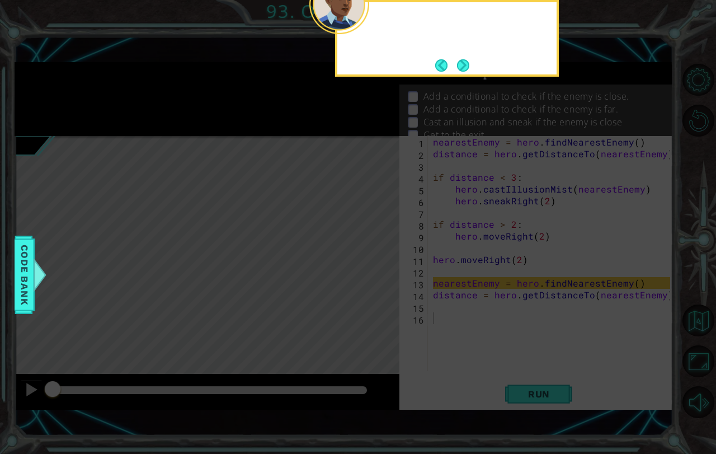
click at [461, 62] on button "Next" at bounding box center [462, 65] width 13 height 13
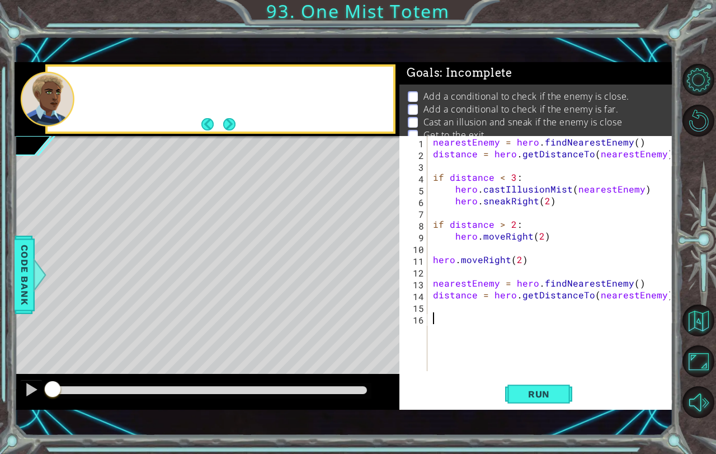
click at [461, 62] on div "1 ההההההההההההההההההההההההההההההההההההההההההההההההההההההההההההההההההההההההההההה…" at bounding box center [344, 235] width 659 height 399
click at [536, 400] on button "Run" at bounding box center [538, 393] width 67 height 27
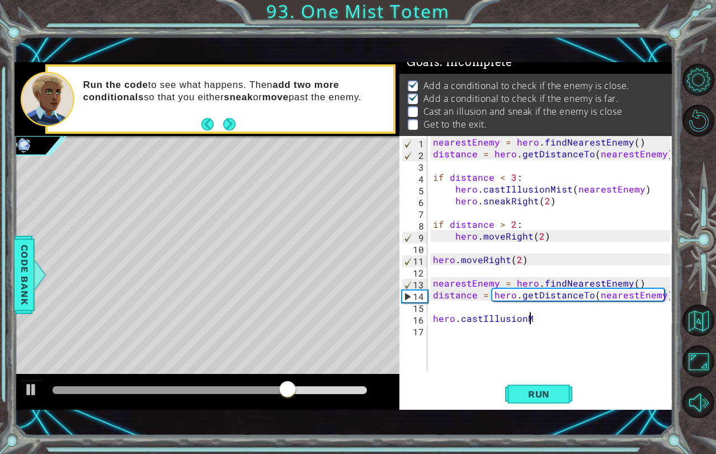
scroll to position [0, 6]
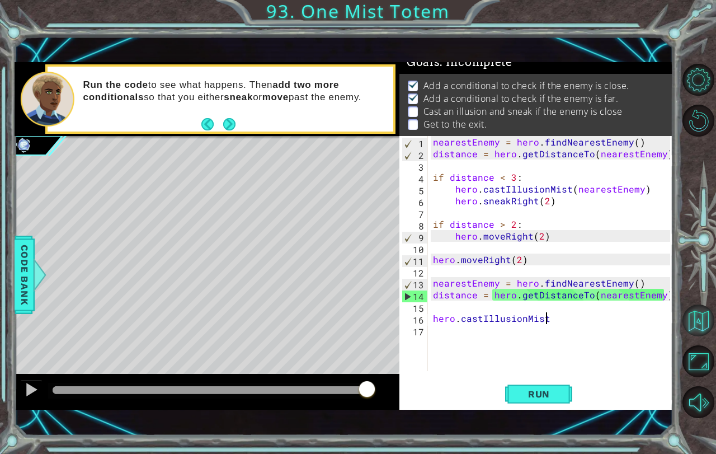
type textarea "hero.castIllusionMist"
click at [686, 320] on button "Back to Map" at bounding box center [698, 320] width 32 height 32
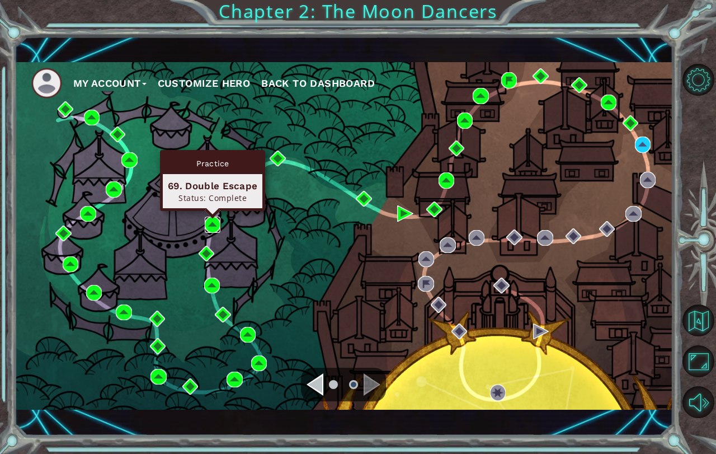
click at [210, 222] on img at bounding box center [213, 224] width 16 height 16
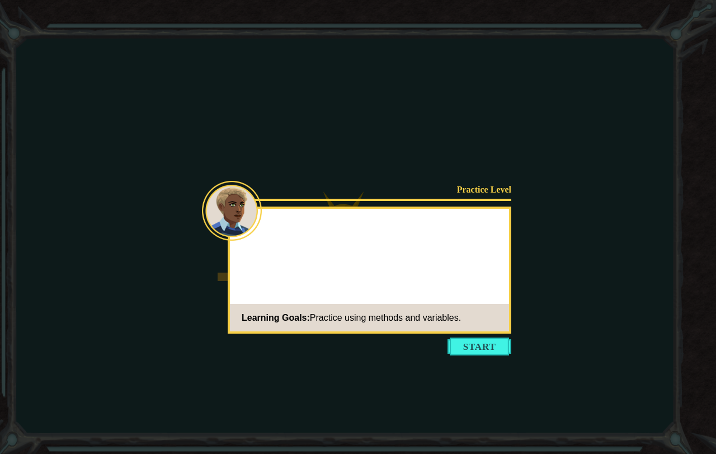
click at [489, 346] on button "Start" at bounding box center [479, 346] width 64 height 18
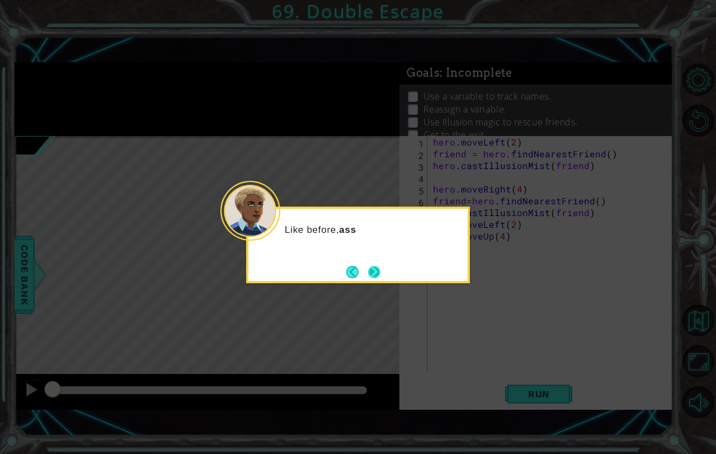
click at [367, 270] on button "Next" at bounding box center [374, 272] width 14 height 14
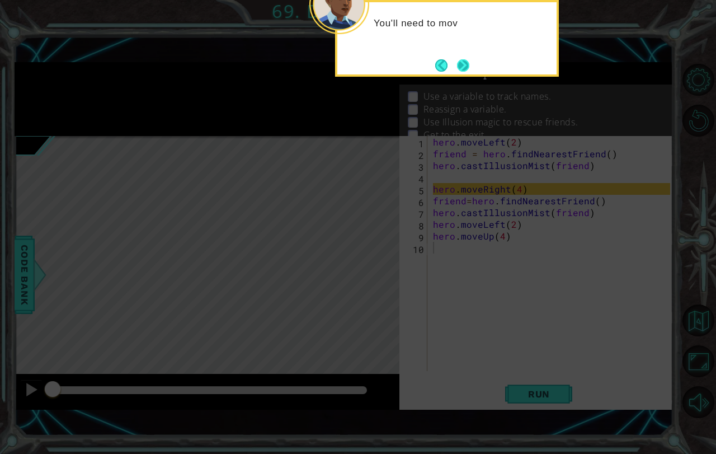
click at [459, 61] on button "Next" at bounding box center [463, 65] width 13 height 13
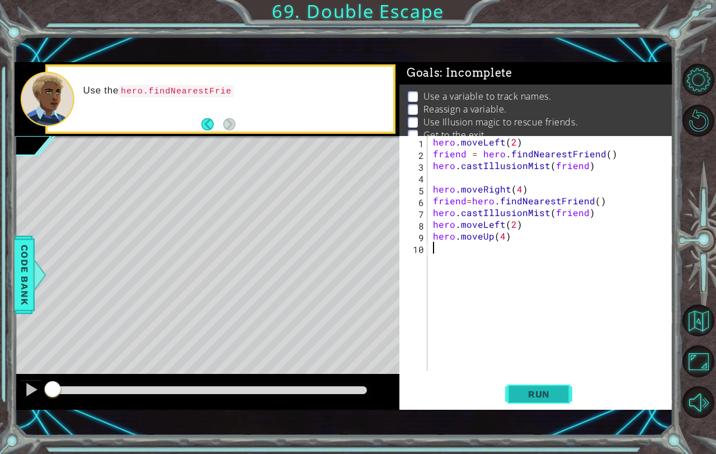
click at [528, 391] on span "Run" at bounding box center [539, 393] width 44 height 11
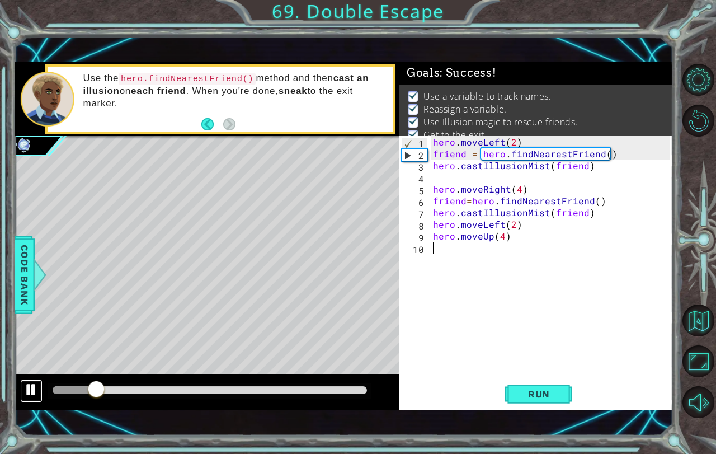
click at [32, 387] on div at bounding box center [31, 389] width 15 height 15
click at [690, 307] on button "Back to Map" at bounding box center [698, 320] width 32 height 32
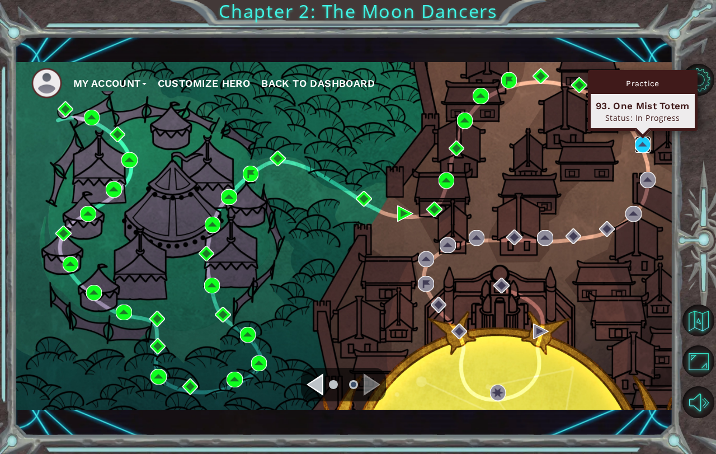
click at [643, 147] on img at bounding box center [643, 144] width 16 height 16
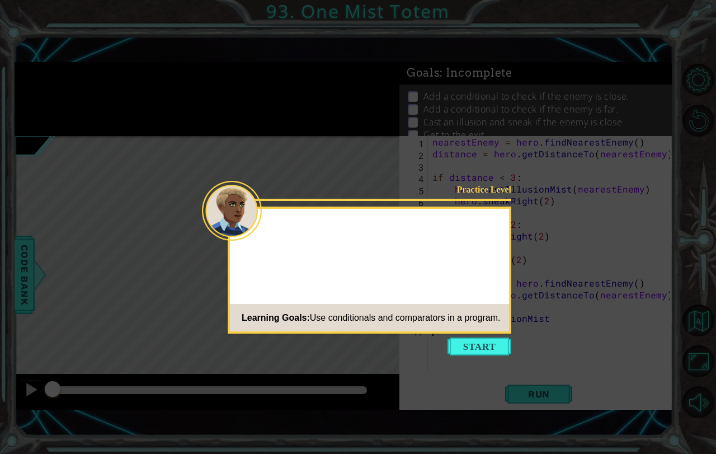
click at [479, 349] on button "Start" at bounding box center [479, 346] width 64 height 18
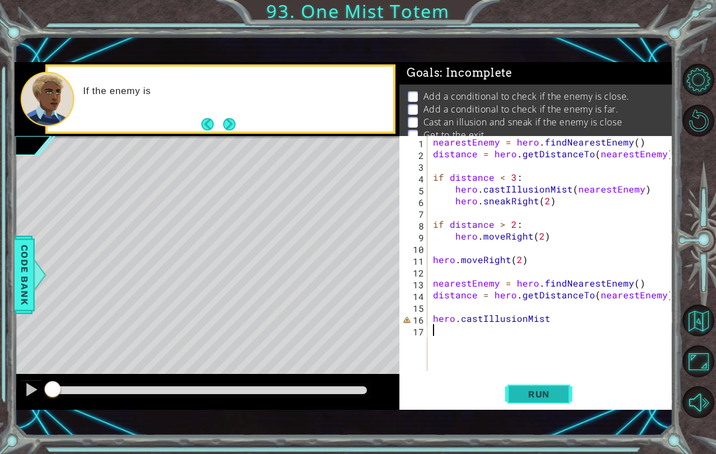
click at [533, 398] on span "Run" at bounding box center [539, 393] width 44 height 11
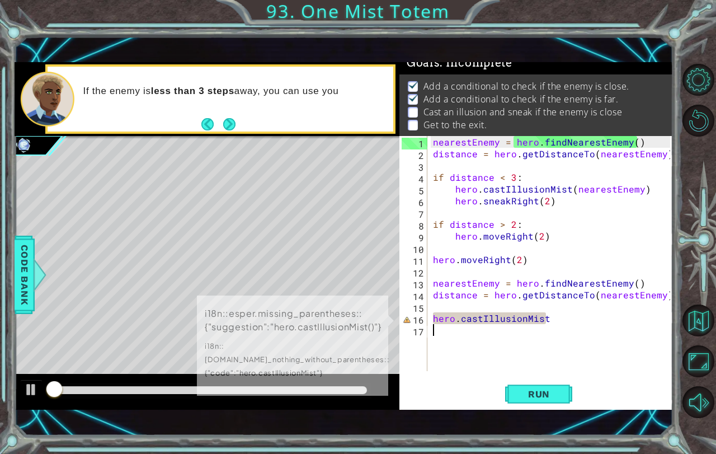
scroll to position [13, 0]
click at [218, 136] on div "If the enemy is less than 3 steps away, you can use you" at bounding box center [207, 99] width 385 height 74
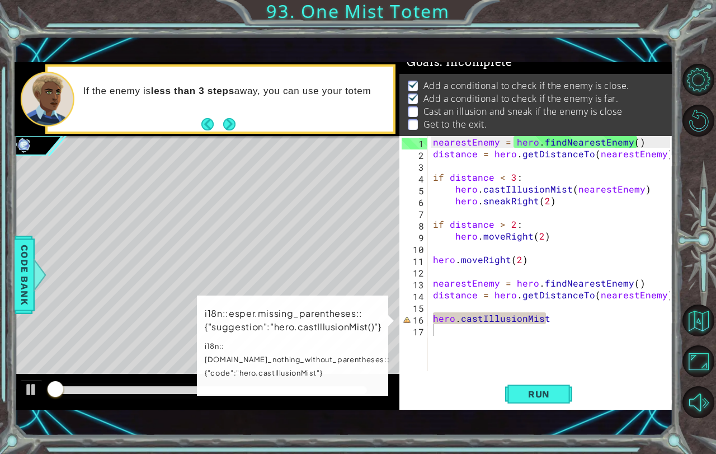
click at [218, 136] on div "If the enemy is less than 3 steps away, you can use your totem" at bounding box center [207, 99] width 385 height 74
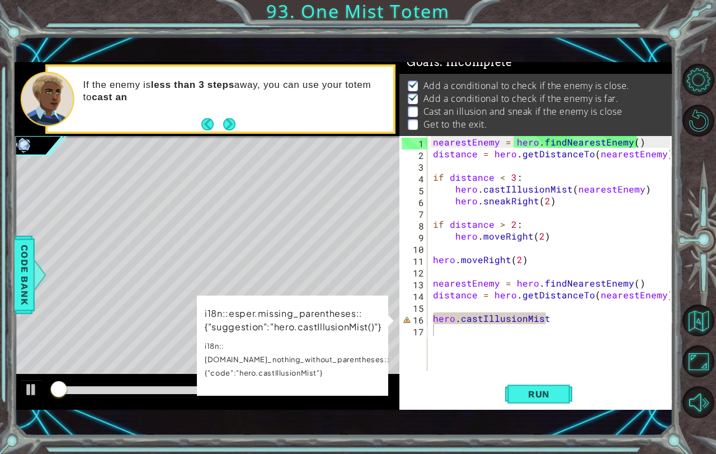
click at [230, 117] on footer at bounding box center [218, 124] width 34 height 17
click at [230, 117] on button "Next" at bounding box center [229, 124] width 20 height 20
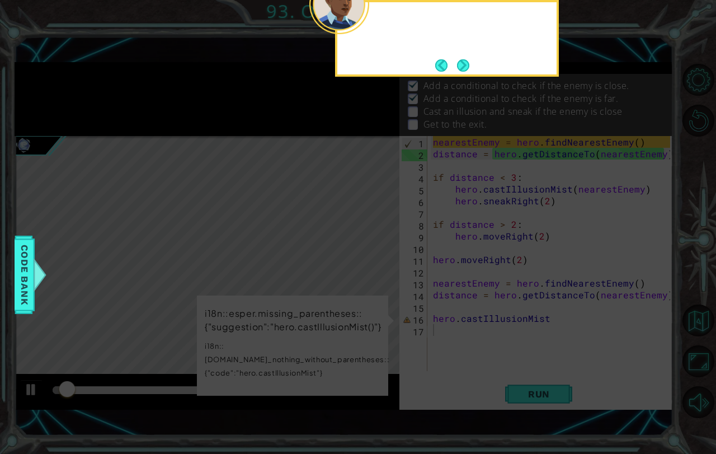
click at [230, 117] on icon at bounding box center [358, 104] width 716 height 700
click at [474, 67] on div "You already h" at bounding box center [447, 38] width 224 height 77
click at [474, 67] on div "You already have cod" at bounding box center [447, 38] width 224 height 77
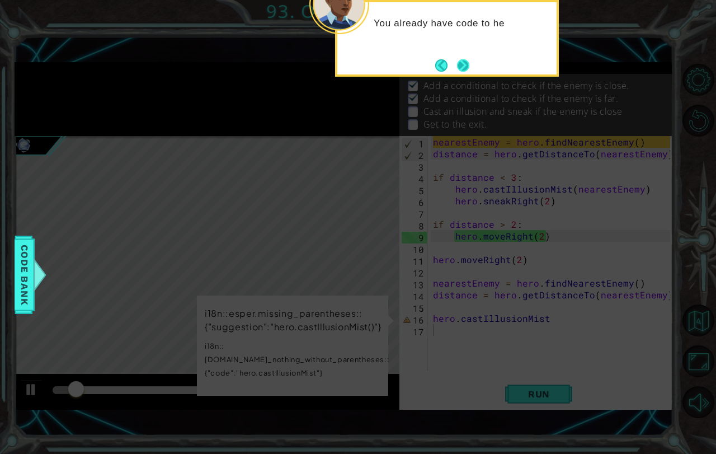
click at [457, 72] on button "Next" at bounding box center [463, 65] width 12 height 12
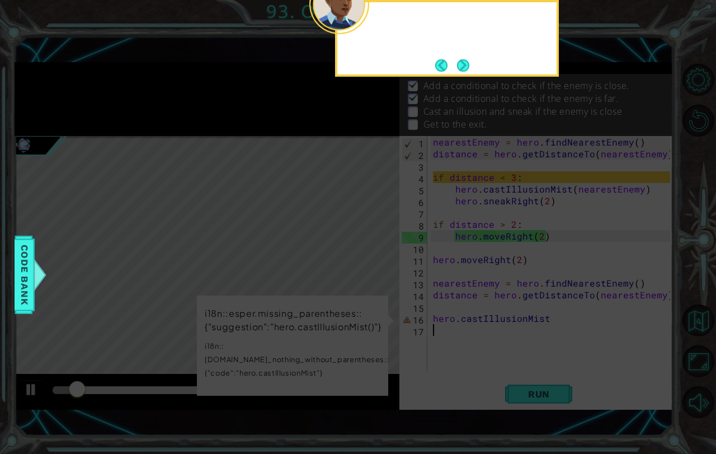
click at [455, 72] on footer at bounding box center [452, 65] width 34 height 17
click at [456, 72] on button "Next" at bounding box center [463, 65] width 14 height 14
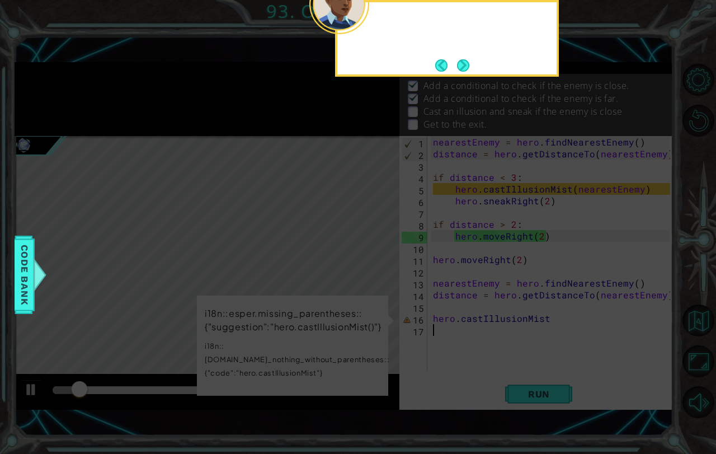
click at [456, 72] on footer at bounding box center [452, 65] width 34 height 17
click at [457, 72] on button "Next" at bounding box center [463, 65] width 12 height 12
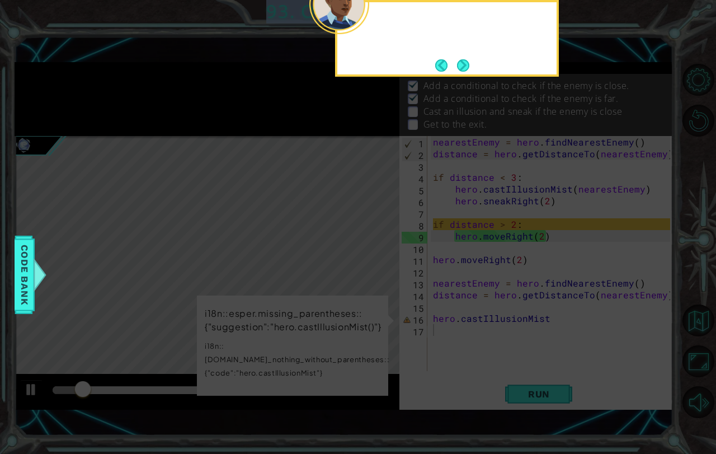
click at [456, 72] on footer at bounding box center [452, 65] width 34 height 17
click at [456, 72] on button "Next" at bounding box center [462, 65] width 13 height 13
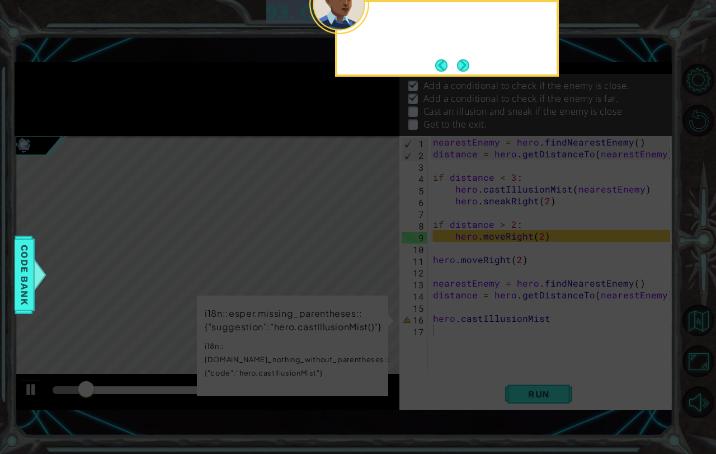
click at [456, 72] on footer at bounding box center [452, 65] width 34 height 17
click at [456, 72] on button "Next" at bounding box center [463, 65] width 14 height 14
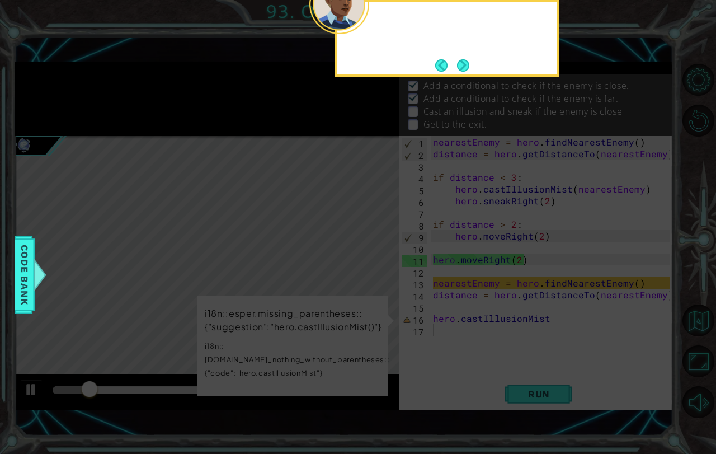
click at [458, 65] on button "Next" at bounding box center [462, 64] width 17 height 17
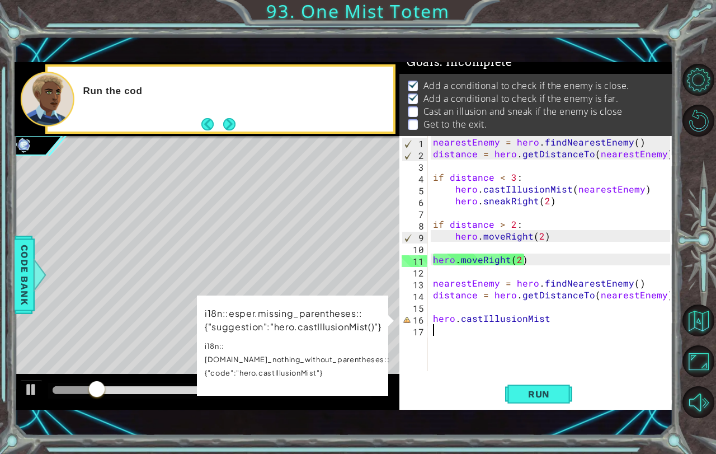
click at [551, 316] on div "nearestEnemy = hero . findNearestEnemy ( ) distance = hero . getDistanceTo ( ne…" at bounding box center [553, 265] width 245 height 258
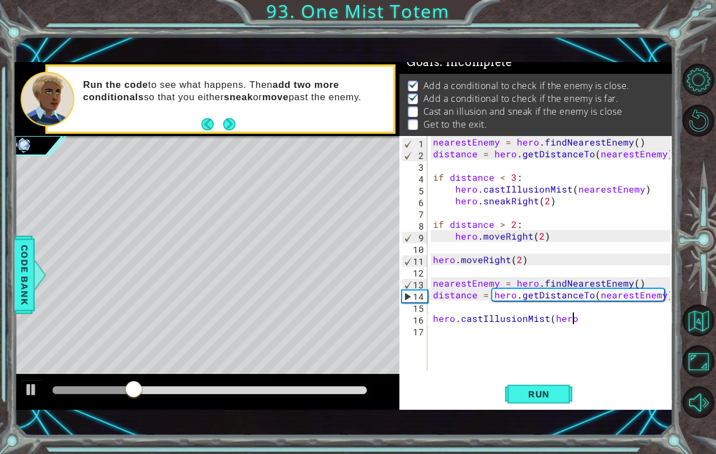
scroll to position [0, 8]
type textarea "hero.castIllusionMist(hero)"
click at [537, 387] on button "Run" at bounding box center [538, 393] width 67 height 27
drag, startPoint x: 58, startPoint y: 380, endPoint x: 125, endPoint y: 381, distance: 66.6
click at [125, 381] on div at bounding box center [125, 390] width 20 height 20
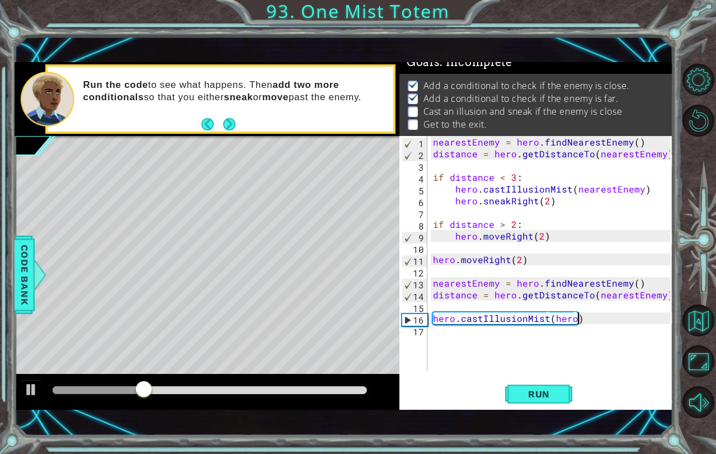
click at [464, 341] on div "nearestEnemy = hero . findNearestEnemy ( ) distance = hero . getDistanceTo ( ne…" at bounding box center [553, 265] width 245 height 258
type textarea "hero.sneakRight(2)"
click at [567, 385] on button "Run" at bounding box center [538, 393] width 67 height 27
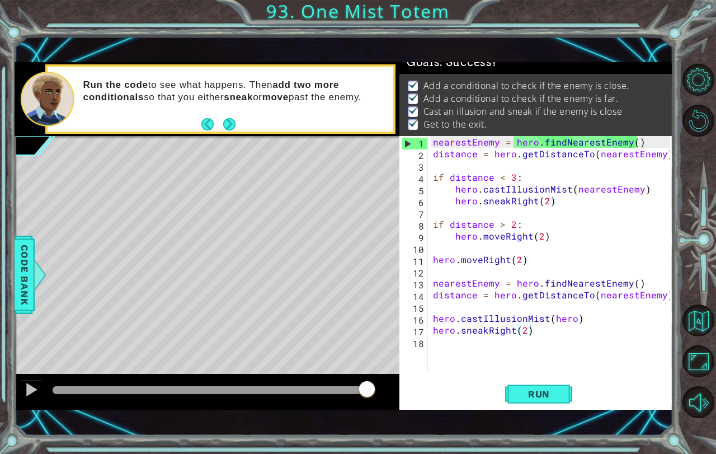
drag, startPoint x: 62, startPoint y: 388, endPoint x: 452, endPoint y: 361, distance: 391.9
click at [435, 383] on div "1 ההההההההההההההההההההההההההההההההההההההההההההההההההההההההההההההההההההההההההההה…" at bounding box center [344, 235] width 659 height 347
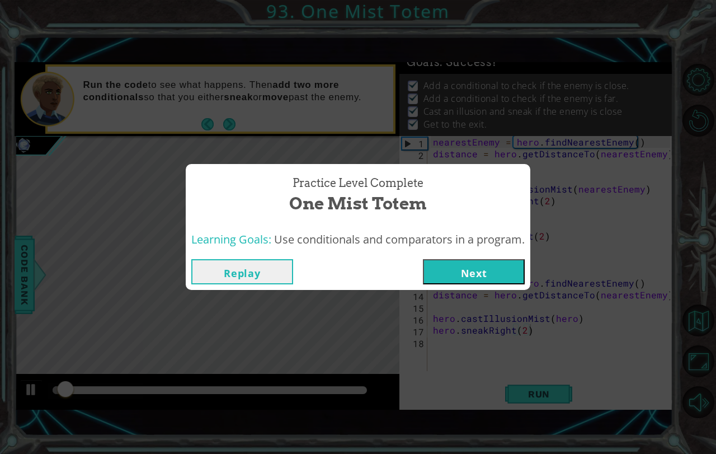
click at [474, 270] on button "Next" at bounding box center [474, 271] width 102 height 25
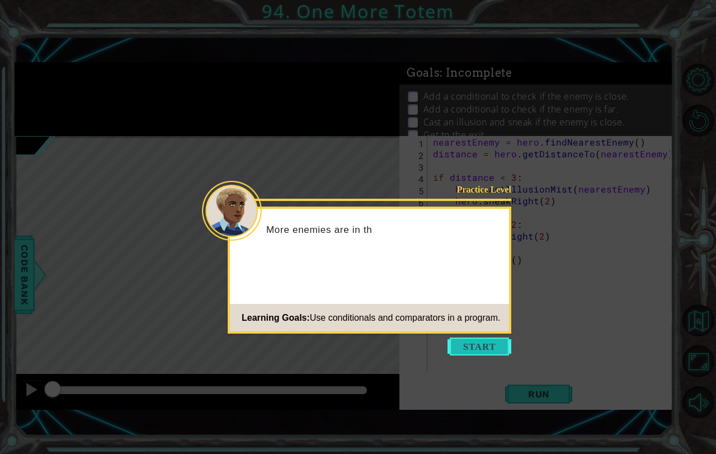
click at [476, 348] on button "Start" at bounding box center [479, 346] width 64 height 18
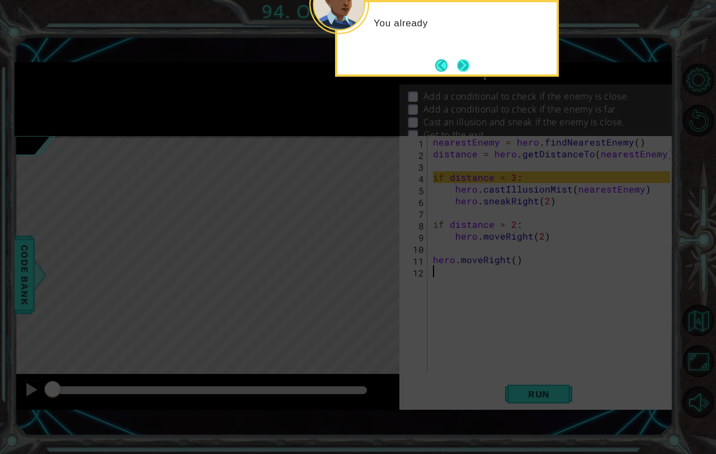
click at [470, 66] on button "Next" at bounding box center [463, 65] width 15 height 15
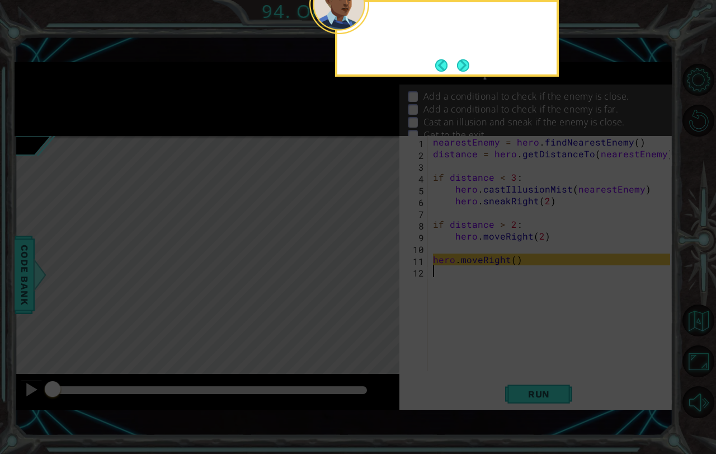
click at [473, 66] on div at bounding box center [447, 38] width 224 height 77
click at [472, 66] on div "Now" at bounding box center [447, 38] width 224 height 77
click at [457, 72] on button "Next" at bounding box center [463, 65] width 12 height 12
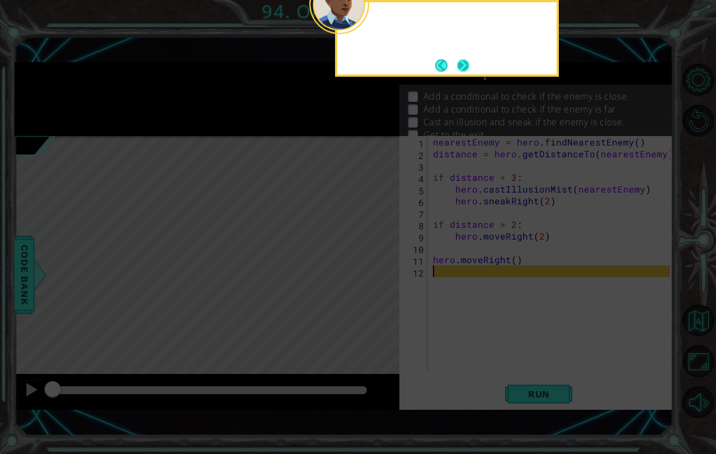
click at [463, 60] on button "Next" at bounding box center [462, 65] width 13 height 13
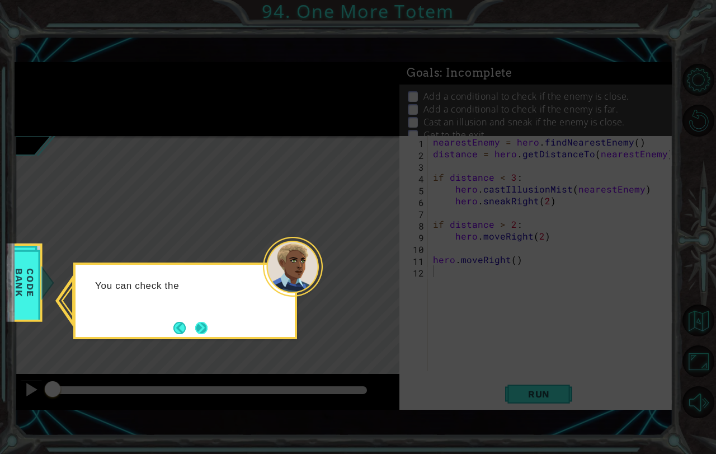
click at [195, 334] on button "Next" at bounding box center [201, 327] width 13 height 13
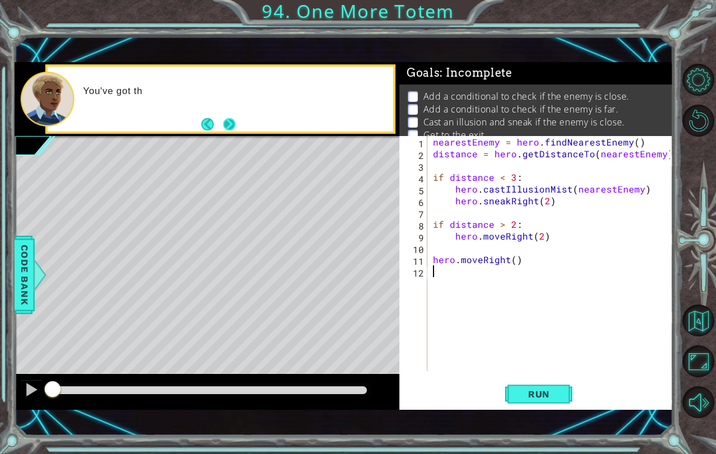
click at [223, 118] on button "Next" at bounding box center [229, 124] width 12 height 12
click at [515, 389] on button "Run" at bounding box center [538, 393] width 67 height 27
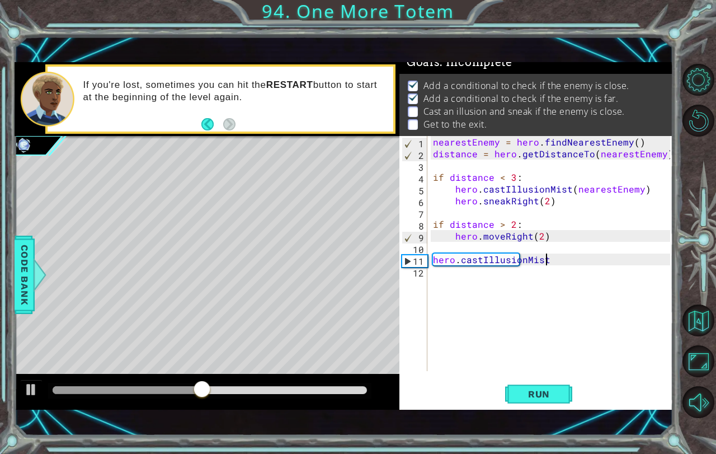
scroll to position [0, 7]
type textarea "hero.castIllusionMist(hero)"
click at [461, 270] on div "nearestEnemy = hero . findNearestEnemy ( ) distance = hero . getDistanceTo ( ne…" at bounding box center [553, 265] width 245 height 258
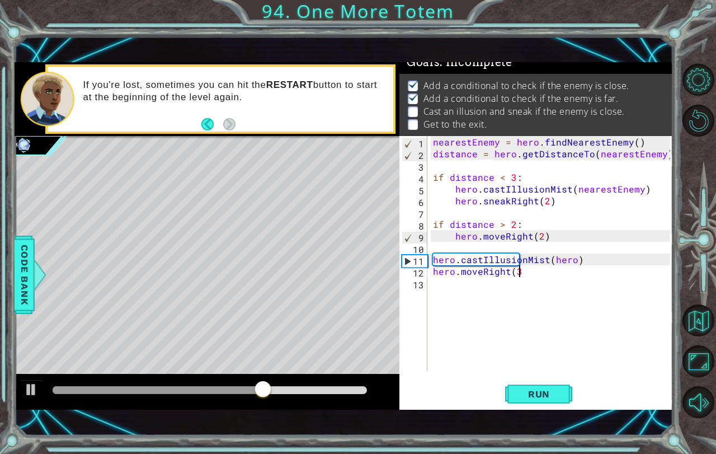
type textarea "hero.moveRight(3)"
click at [479, 277] on div "nearestEnemy = hero . findNearestEnemy ( ) distance = hero . getDistanceTo ( ne…" at bounding box center [553, 265] width 245 height 258
click at [479, 273] on div "nearestEnemy = hero . findNearestEnemy ( ) distance = hero . getDistanceTo ( ne…" at bounding box center [553, 265] width 245 height 258
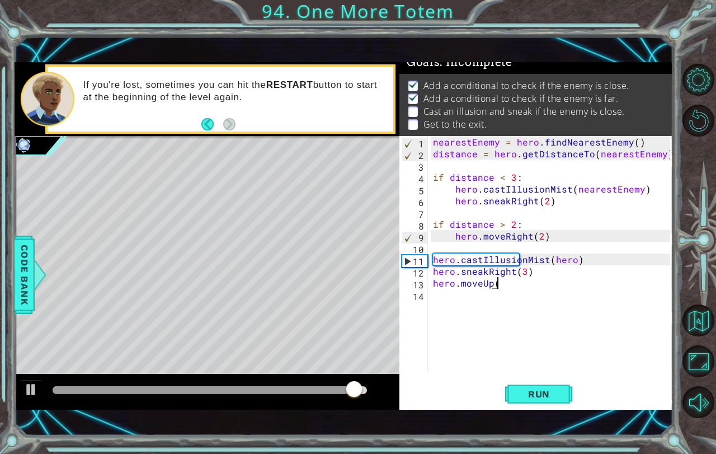
type textarea "hero.moveUp()"
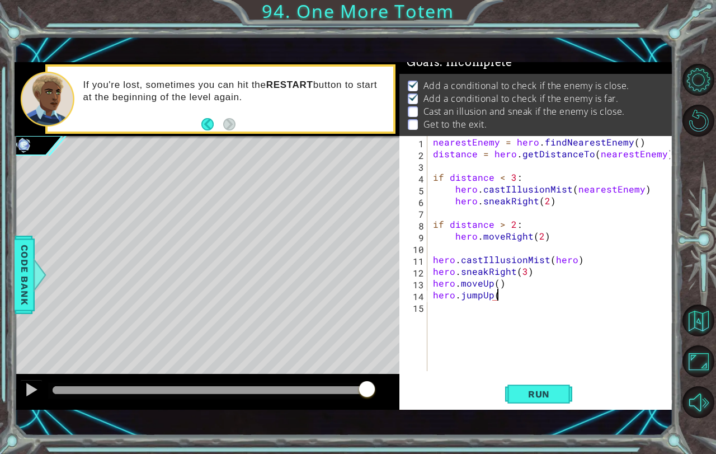
type textarea "hero.jumpUp()"
click at [514, 403] on button "Run" at bounding box center [538, 393] width 67 height 27
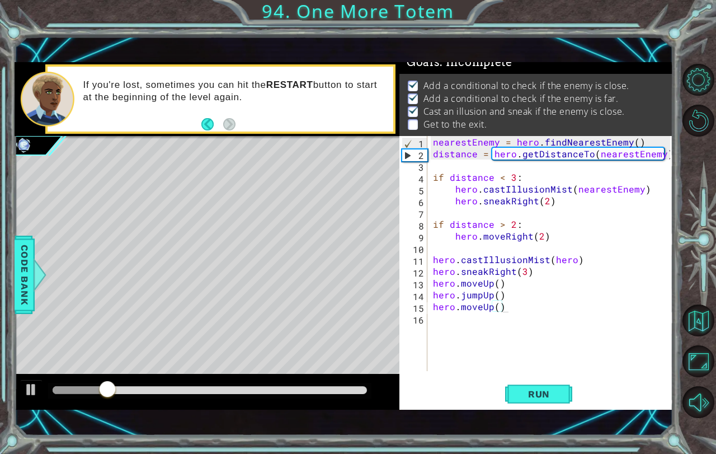
drag, startPoint x: 93, startPoint y: 403, endPoint x: 113, endPoint y: 397, distance: 20.4
click at [113, 397] on div at bounding box center [207, 392] width 385 height 36
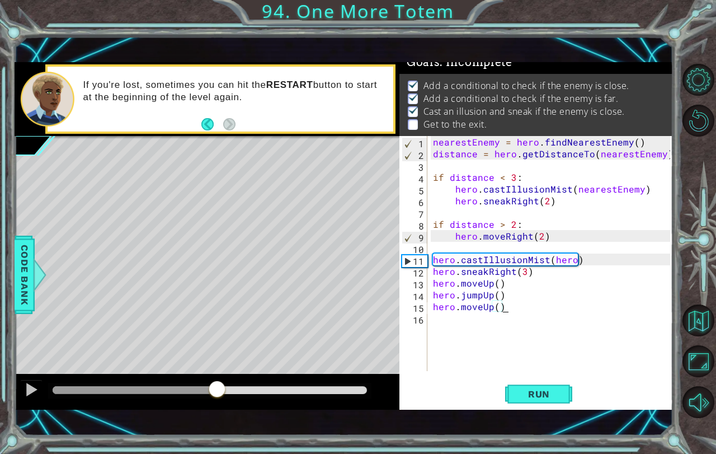
drag, startPoint x: 139, startPoint y: 390, endPoint x: 231, endPoint y: 385, distance: 92.4
click at [231, 386] on div at bounding box center [210, 390] width 314 height 8
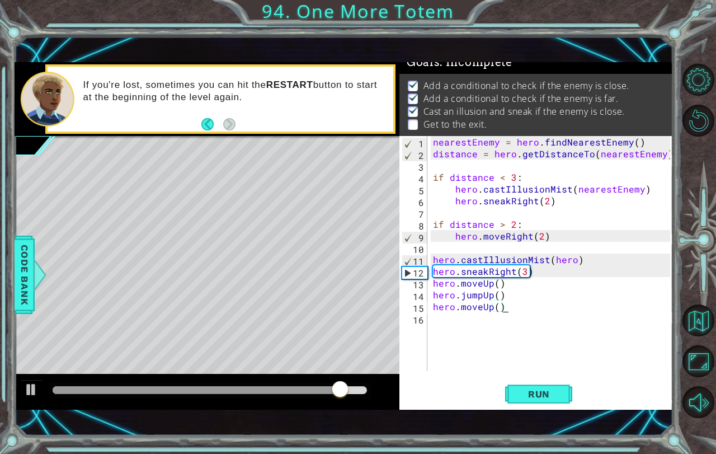
click at [582, 262] on div "nearestEnemy = hero . findNearestEnemy ( ) distance = hero . getDistanceTo ( ne…" at bounding box center [553, 265] width 245 height 258
type textarea "hero.castIllusionMist(hero)"
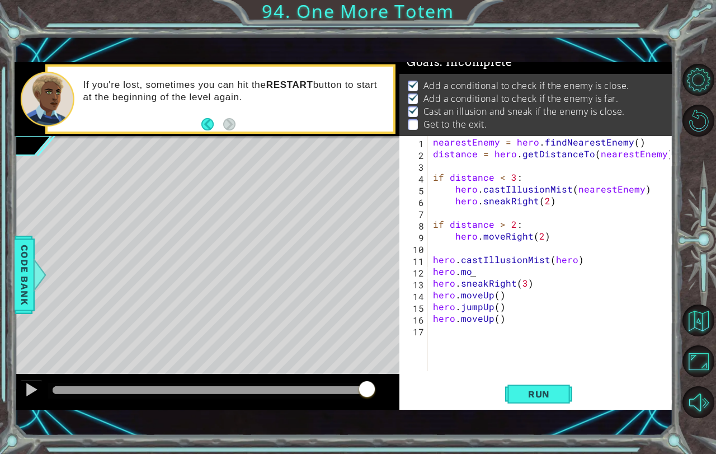
scroll to position [0, 2]
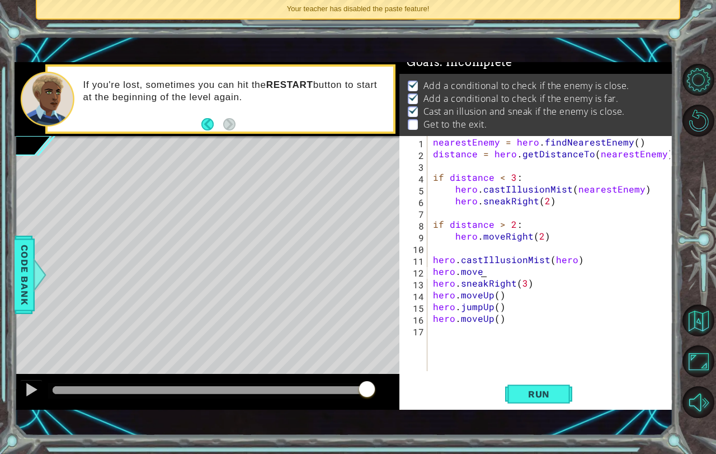
type textarea "hero.castIllusionMist(hero)"
type textarea "hero.moveRight()"
click at [545, 405] on button "Run" at bounding box center [538, 393] width 67 height 27
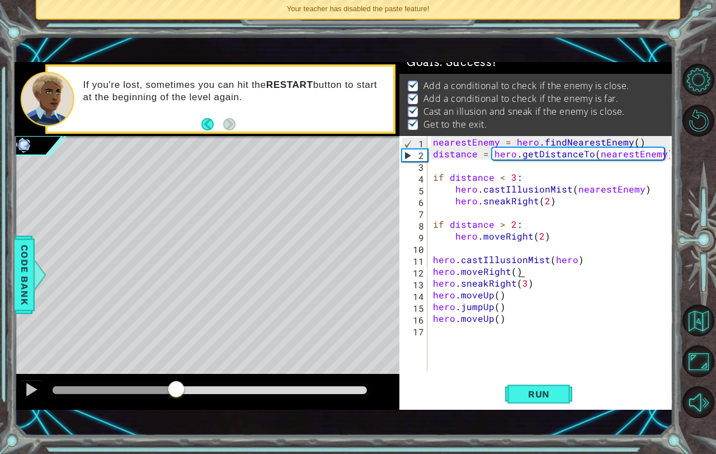
click at [707, 277] on body "1 ההההההההההההההההההההההההההההההההההההההההההההההההההההההההההההההההההההההההההההה…" at bounding box center [358, 227] width 716 height 454
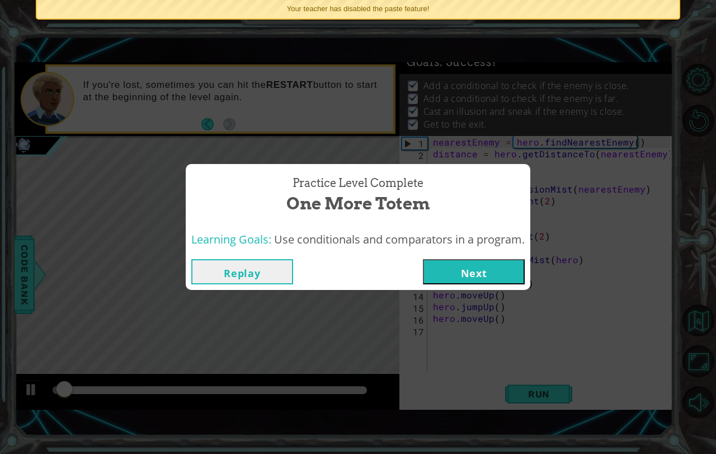
click at [452, 263] on button "Next" at bounding box center [474, 271] width 102 height 25
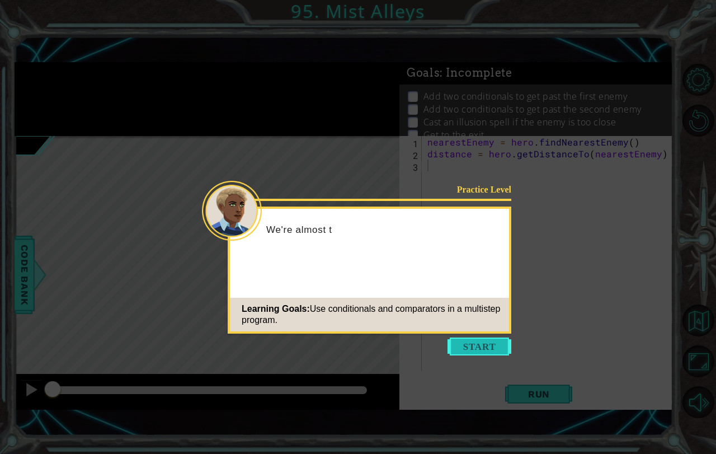
click at [480, 342] on button "Start" at bounding box center [479, 346] width 64 height 18
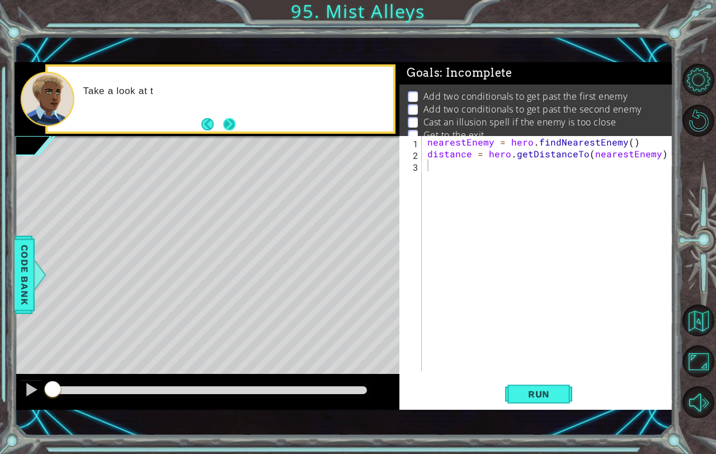
click at [229, 122] on button "Next" at bounding box center [229, 123] width 13 height 13
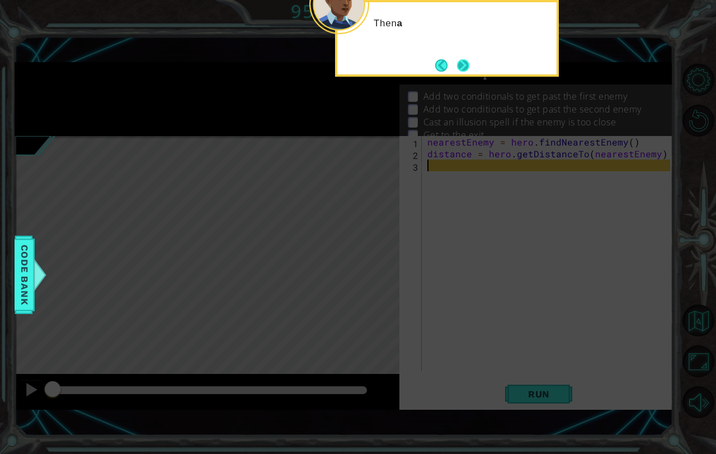
click at [463, 63] on button "Next" at bounding box center [463, 65] width 12 height 12
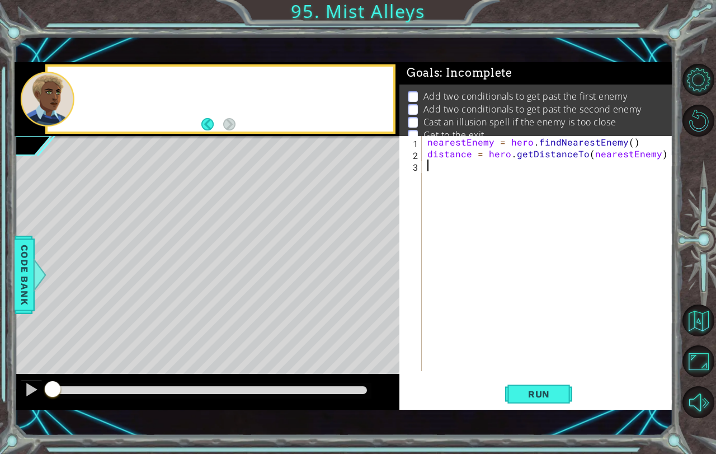
click at [463, 63] on div "Goals : Incomplete" at bounding box center [535, 73] width 273 height 22
click at [526, 390] on span "Run" at bounding box center [539, 393] width 44 height 11
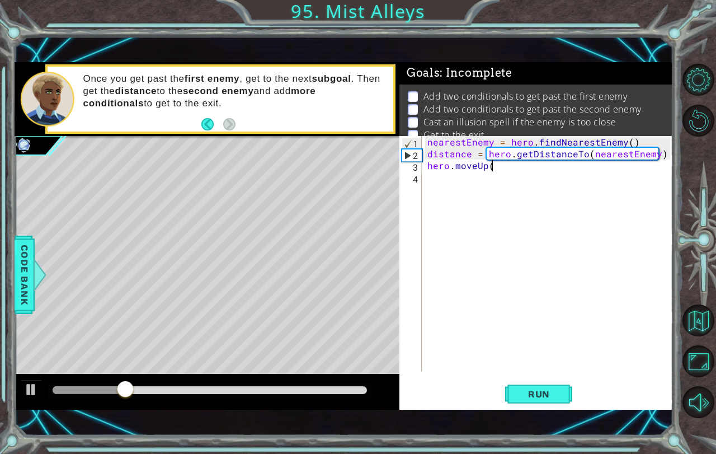
scroll to position [0, 3]
type textarea "hero.moveUp(2)"
type textarea "hero.jumpUp()"
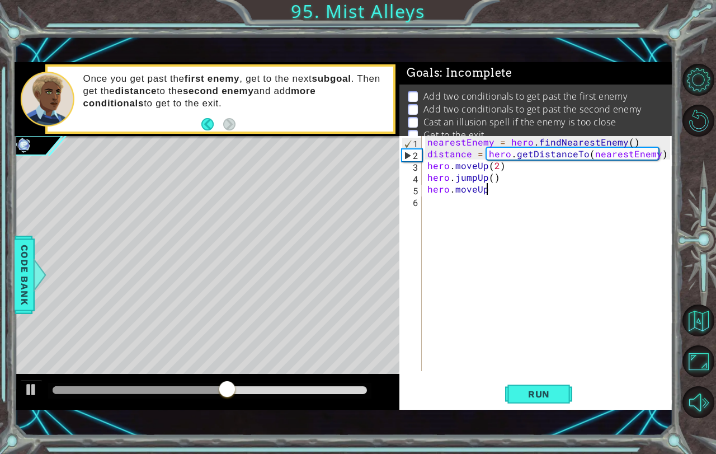
type textarea "hero.moveUp()"
type textarea "hero.moveRight()"
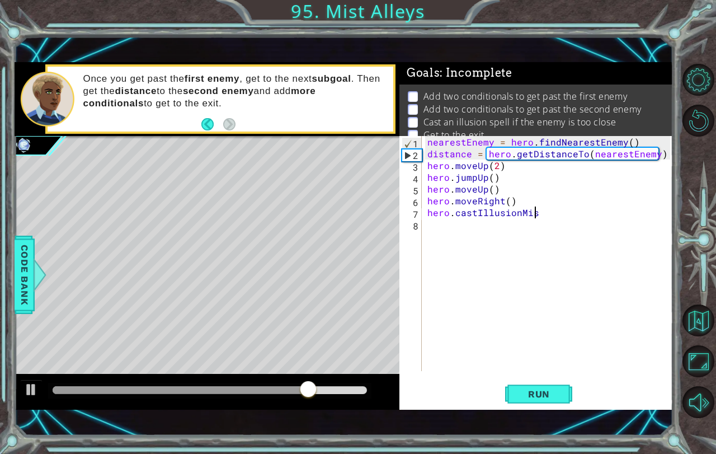
scroll to position [0, 6]
type textarea "hero.castIllusionMist(hero)"
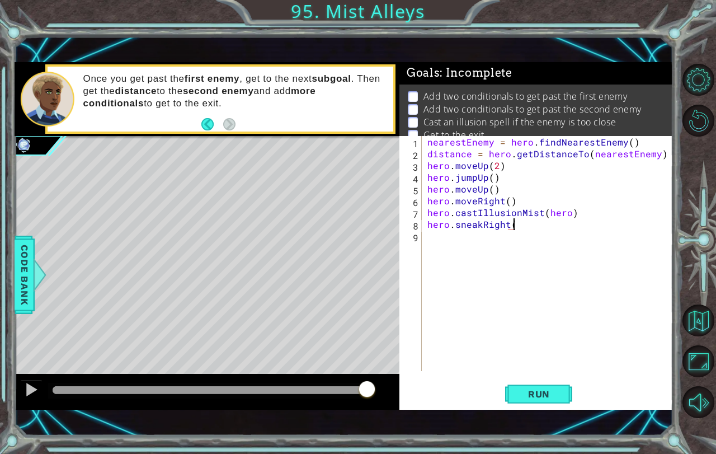
scroll to position [0, 5]
type textarea "hero.sneakRight(2)"
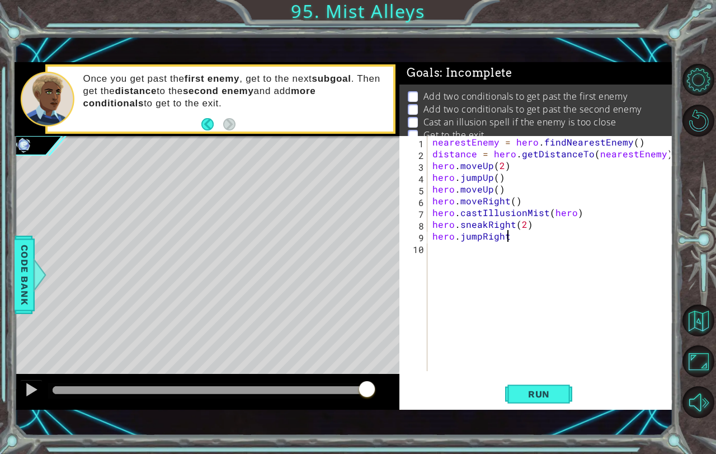
type textarea "hero.jumpRight()"
type textarea "h"
type textarea "hero.jumpRight()"
type textarea "h"
type textarea "her"
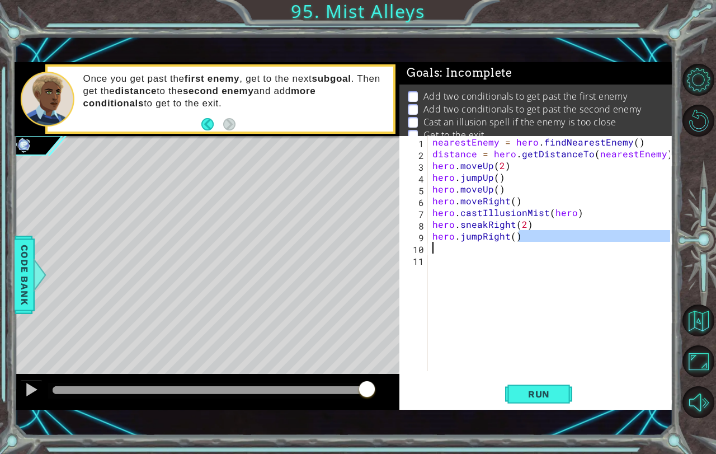
type textarea "hero.moveTig"
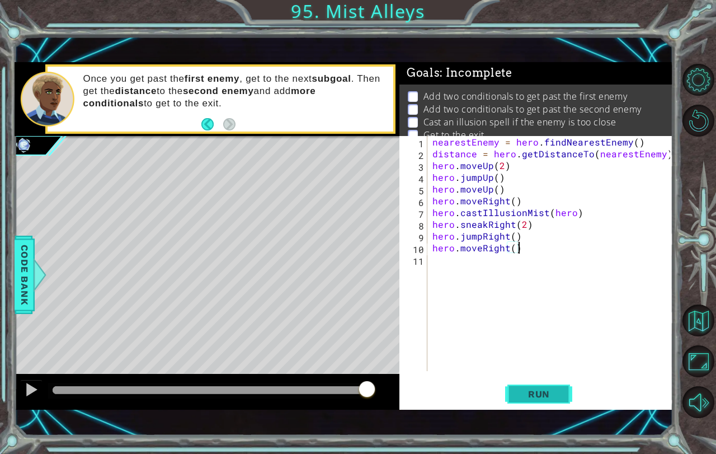
click at [536, 388] on button "Run" at bounding box center [538, 393] width 67 height 27
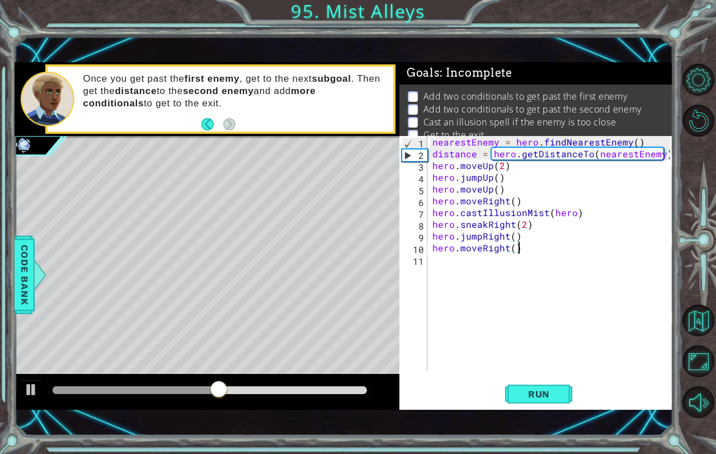
click at [573, 400] on div "Run" at bounding box center [538, 393] width 273 height 27
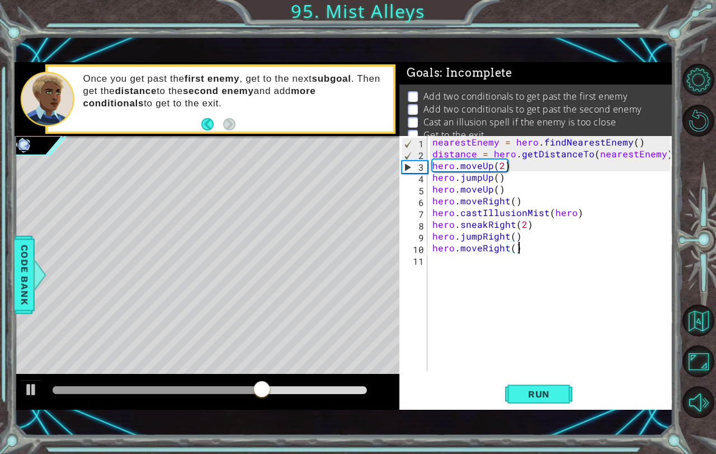
click at [574, 400] on div "Run" at bounding box center [538, 393] width 273 height 27
click at [550, 392] on span "Run" at bounding box center [539, 393] width 44 height 11
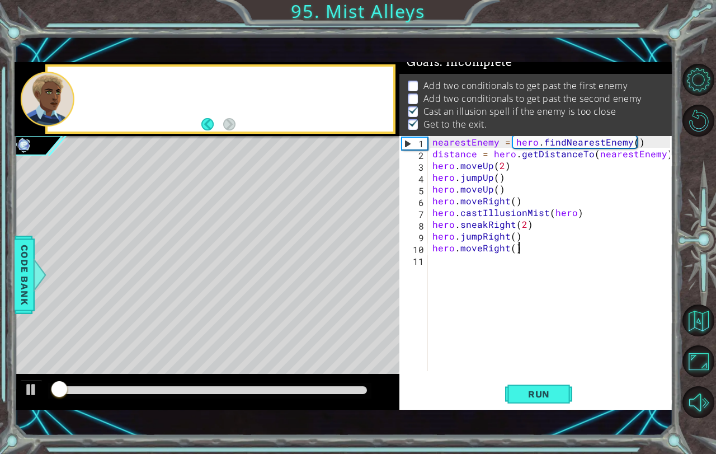
scroll to position [13, 0]
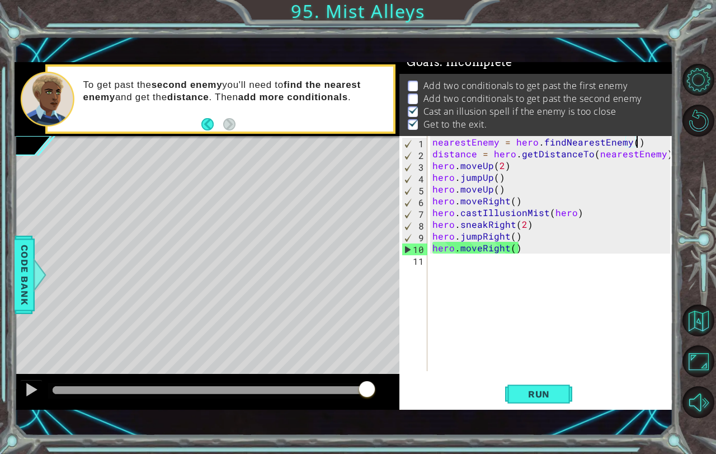
click at [651, 138] on div "nearestEnemy = hero . findNearestEnemy ( ) distance = hero . getDistanceTo ( ne…" at bounding box center [552, 265] width 245 height 258
type textarea "nearestEnemy = hero.findNearestEnemy()"
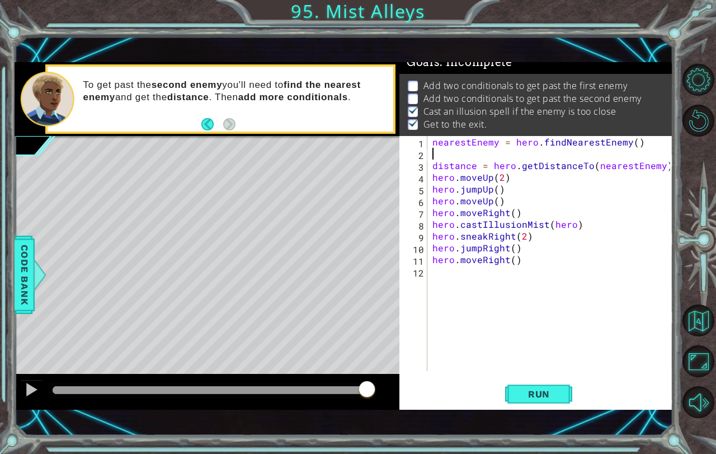
scroll to position [0, 0]
type textarea "nearestEnemy = hero.findNearestEnemy()"
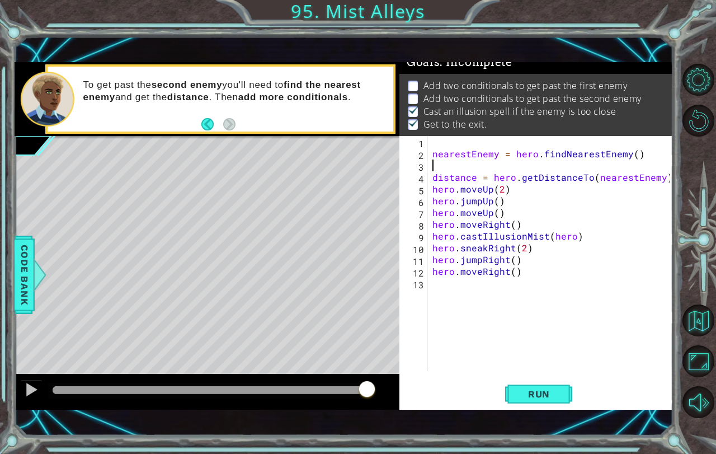
type textarea "nearestEnemy = hero.findNearestEnemy()"
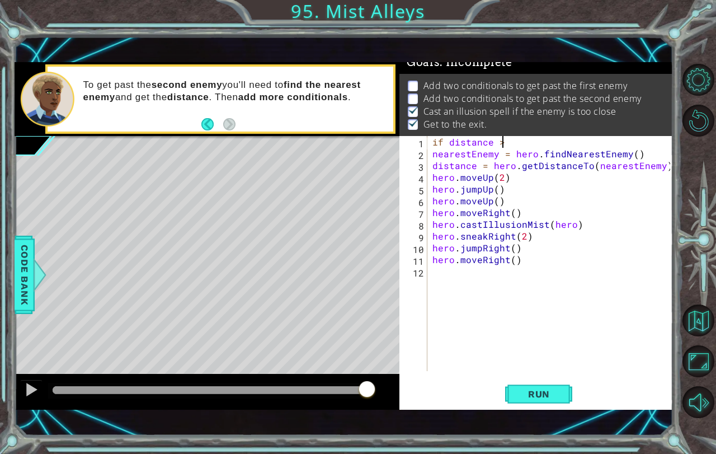
scroll to position [0, 4]
click at [528, 392] on span "Run" at bounding box center [539, 393] width 44 height 11
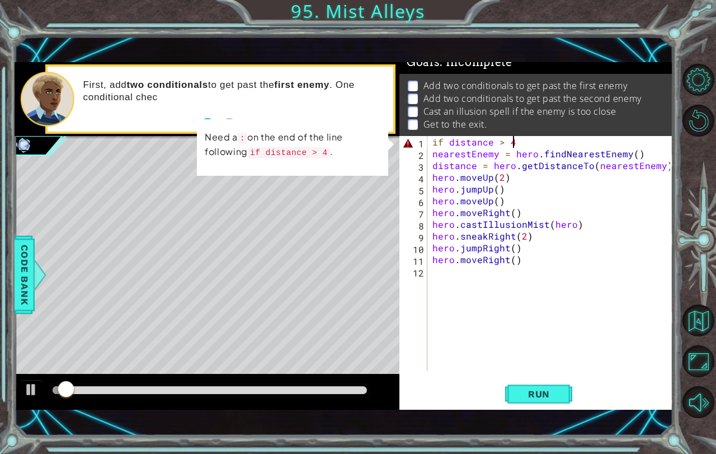
click at [529, 140] on div "if distance > 4 nearestEnemy = hero . findNearestEnemy ( ) distance = hero . ge…" at bounding box center [552, 265] width 245 height 258
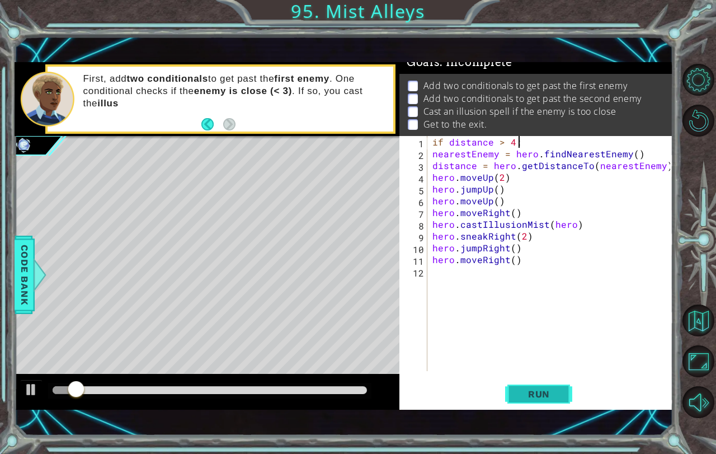
click at [541, 395] on span "Run" at bounding box center [539, 393] width 44 height 11
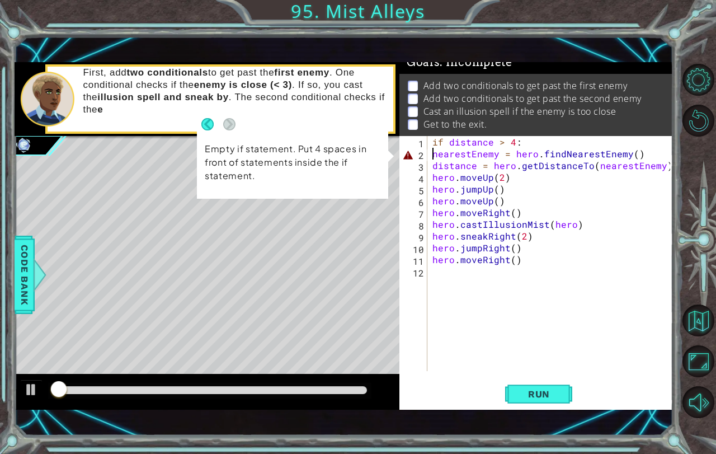
click at [431, 150] on div "if distance > 4 : nearestEnemy = hero . findNearestEnemy ( ) distance = hero . …" at bounding box center [552, 265] width 245 height 258
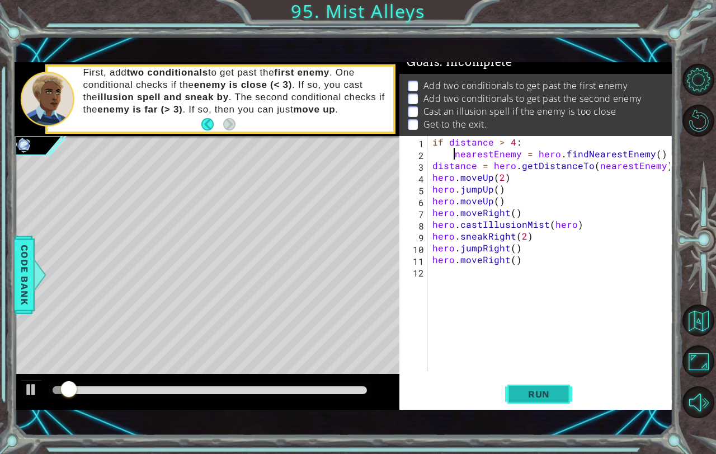
click at [536, 398] on span "Run" at bounding box center [539, 393] width 44 height 11
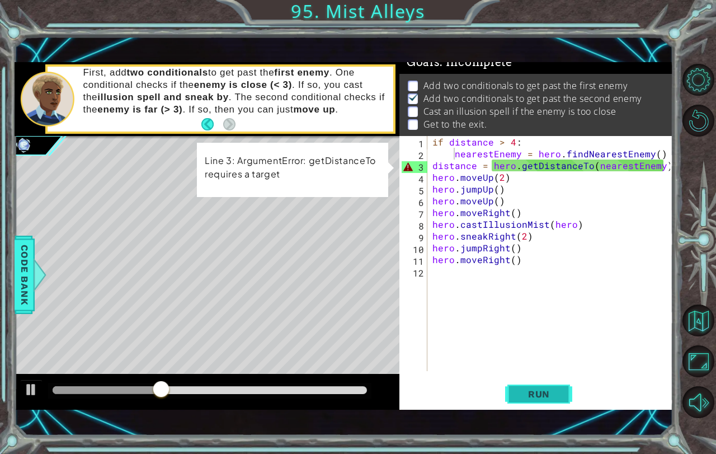
click at [535, 385] on button "Run" at bounding box center [538, 393] width 67 height 27
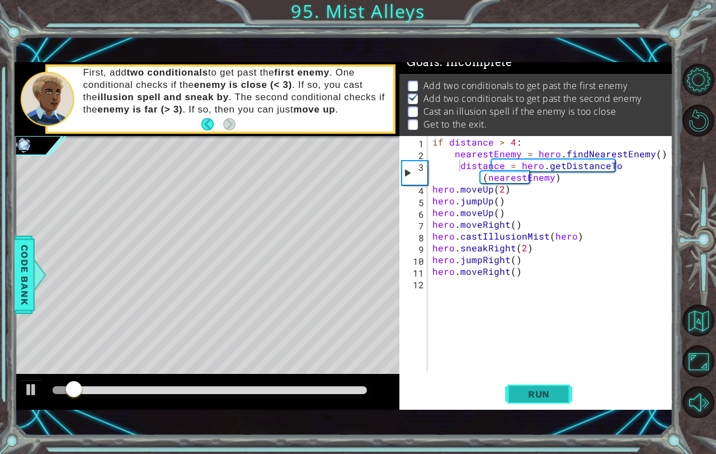
click at [548, 387] on button "Run" at bounding box center [538, 393] width 67 height 27
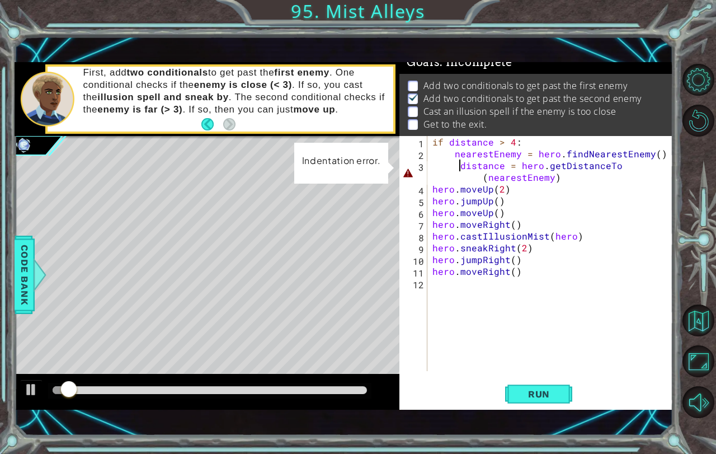
type textarea "distance = hero.getDistanceTo(nearestEnemy)"
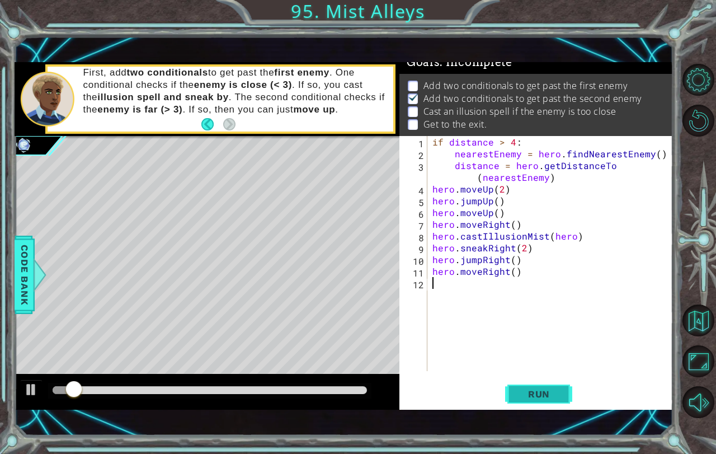
click at [530, 381] on div "distance = hero.getDistanceTo(nearestEnemy) 1 2 3 4 5 6 7 8 9 10 11 12 if dista…" at bounding box center [535, 272] width 273 height 273
click at [531, 381] on button "Run" at bounding box center [538, 393] width 67 height 27
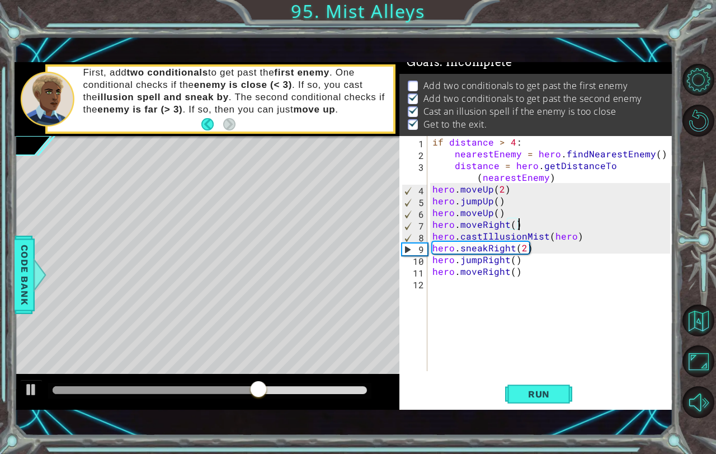
click at [517, 224] on div "if distance > 4 : nearestEnemy = hero . findNearestEnemy ( ) distance = hero . …" at bounding box center [552, 265] width 245 height 258
type textarea "hero.moveRight()"
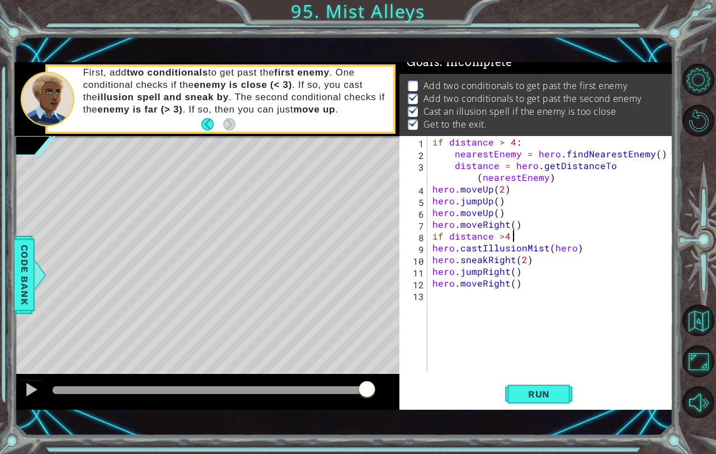
scroll to position [0, 4]
type textarea "if distance > 4:"
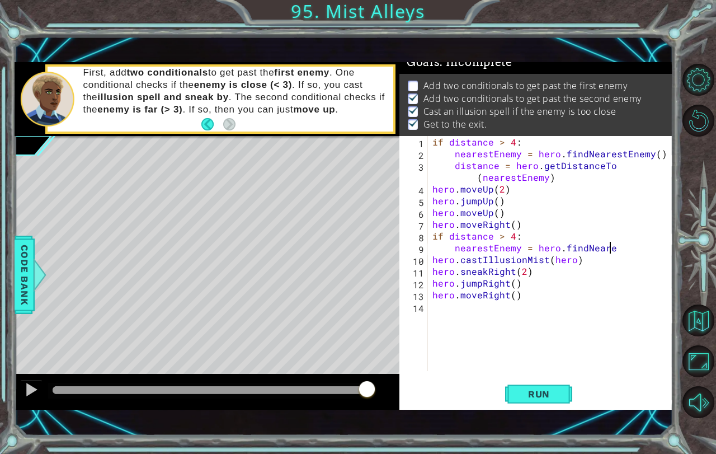
scroll to position [0, 11]
type textarea "nearestEnemy = hero.findNearestEnemy()"
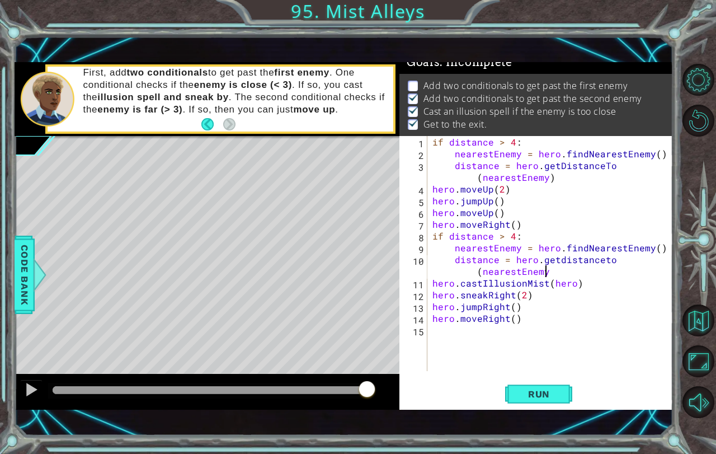
scroll to position [0, 15]
click at [544, 389] on span "Run" at bounding box center [539, 393] width 44 height 11
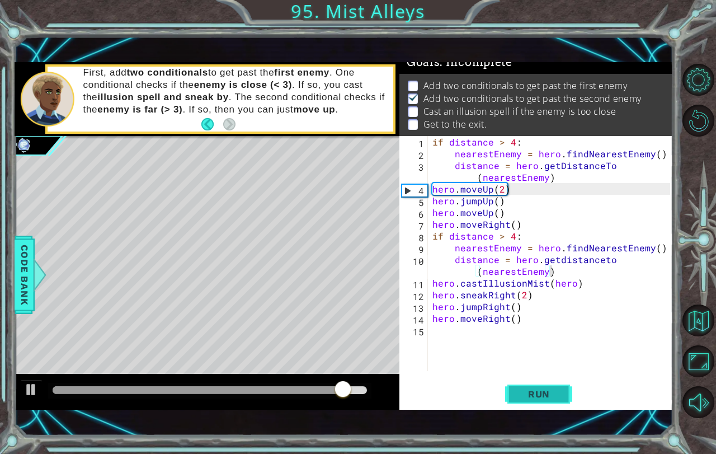
click at [531, 387] on button "Run" at bounding box center [538, 393] width 67 height 27
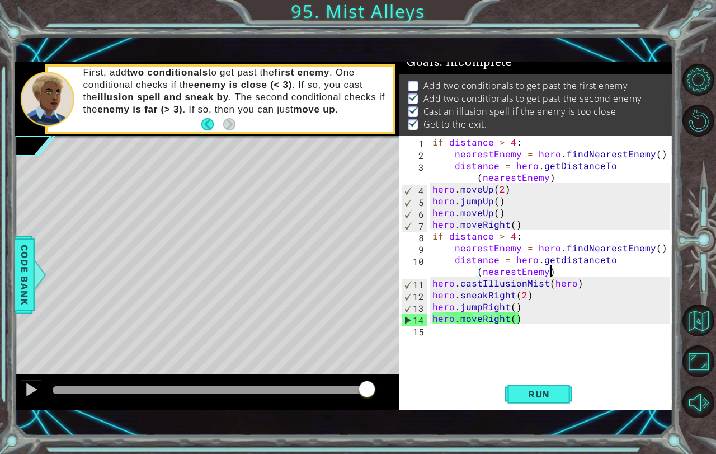
click at [376, 330] on div "methods hero use(thing) moveUp(steps) moveDown(steps) moveLeft(steps) moveRight…" at bounding box center [344, 235] width 659 height 347
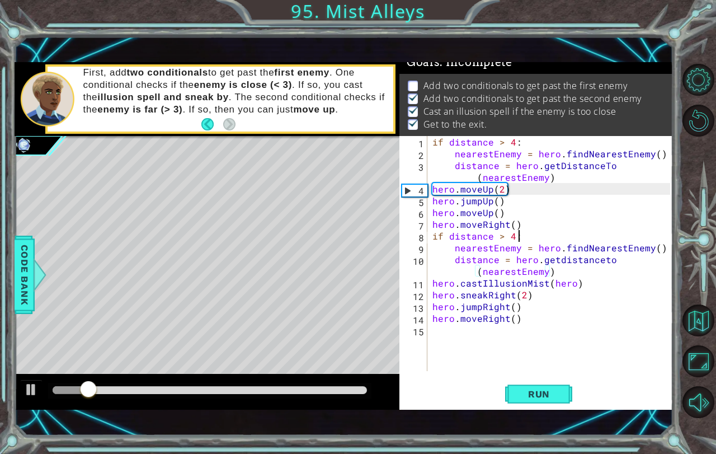
click at [516, 235] on div "if distance > 4 : nearestEnemy = hero . findNearestEnemy ( ) distance = hero . …" at bounding box center [552, 265] width 245 height 258
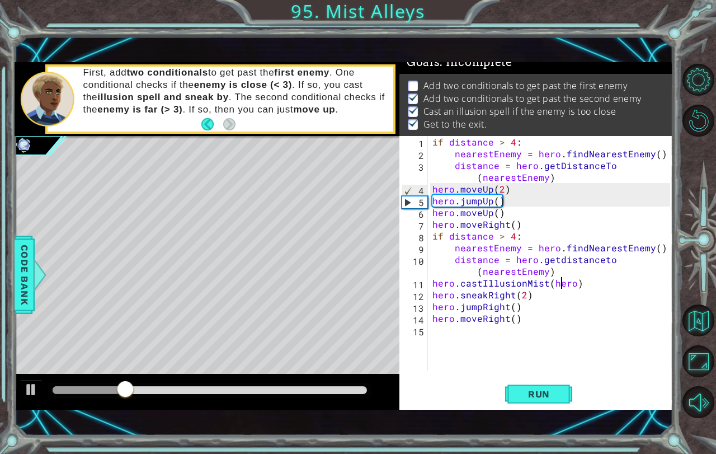
click at [560, 278] on div "if distance > 4 : nearestEnemy = hero . findNearestEnemy ( ) distance = hero . …" at bounding box center [552, 265] width 245 height 258
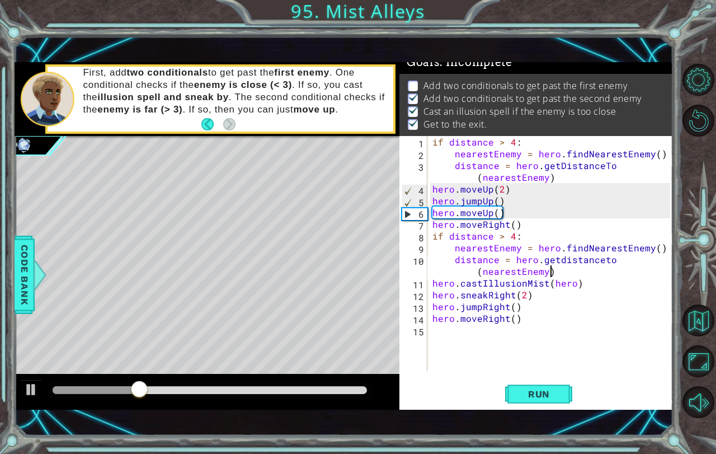
click at [563, 270] on div "if distance > 4 : nearestEnemy = hero . findNearestEnemy ( ) distance = hero . …" at bounding box center [552, 265] width 245 height 258
type textarea "distance = hero.getdistanceto(nearestEnemy)"
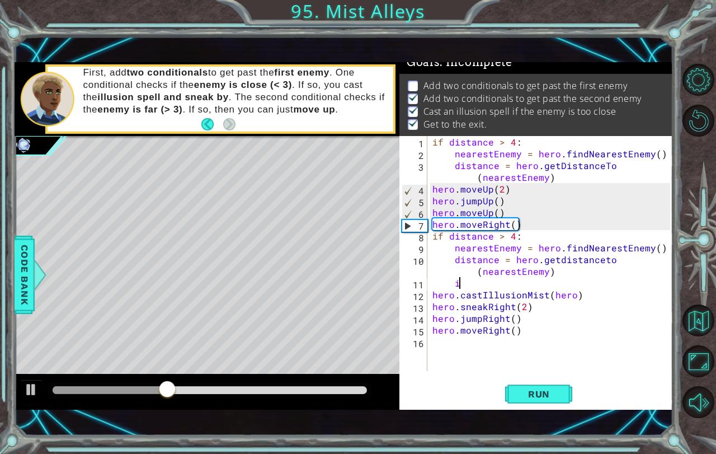
scroll to position [0, 1]
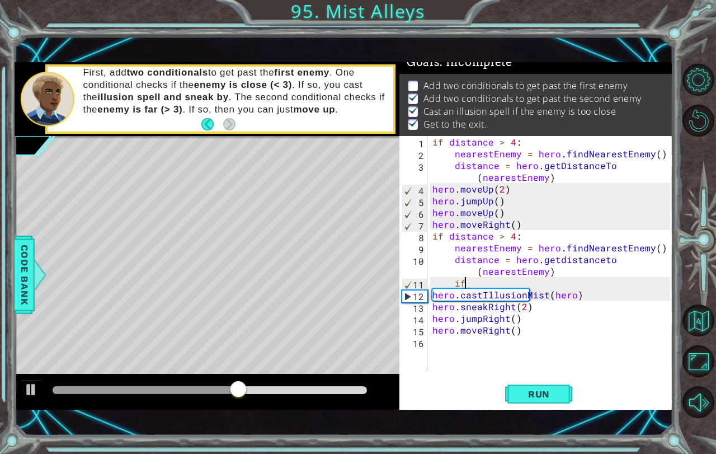
type textarea "i"
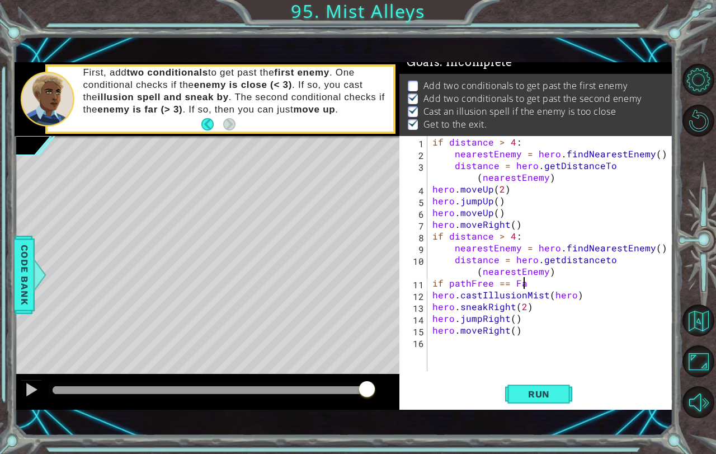
scroll to position [0, 6]
click at [542, 377] on div "hero.castIllusionMist(hero) 1 2 3 4 5 6 7 8 9 10 11 12 13 14 15 16 if distance …" at bounding box center [535, 272] width 273 height 273
click at [540, 393] on span "Run" at bounding box center [539, 393] width 44 height 11
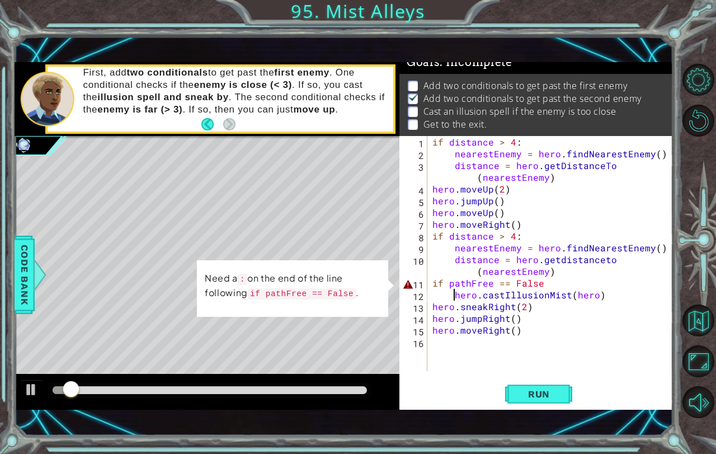
click at [544, 285] on div "if distance > 4 : nearestEnemy = hero . findNearestEnemy ( ) distance = hero . …" at bounding box center [552, 265] width 245 height 258
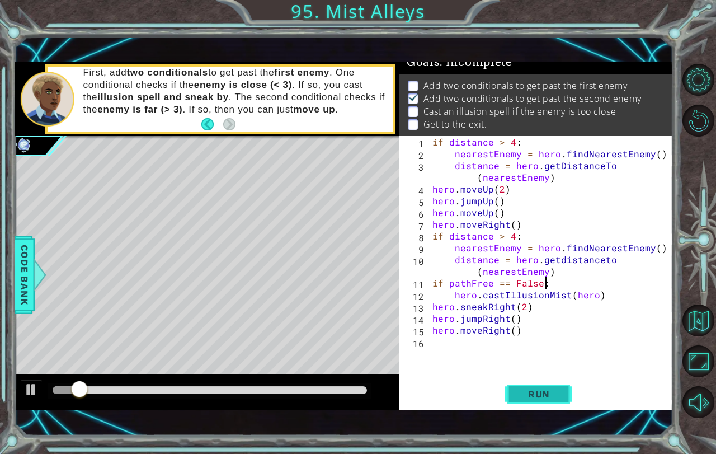
click at [509, 405] on button "Run" at bounding box center [538, 393] width 67 height 27
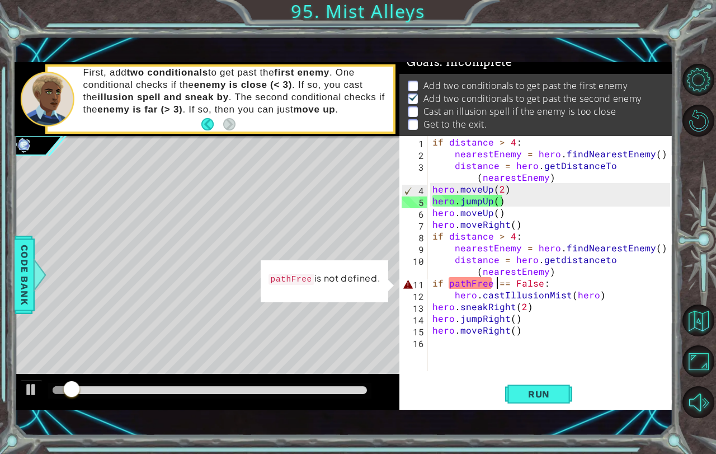
click at [499, 285] on div "if distance > 4 : nearestEnemy = hero . findNearestEnemy ( ) distance = hero . …" at bounding box center [552, 265] width 245 height 258
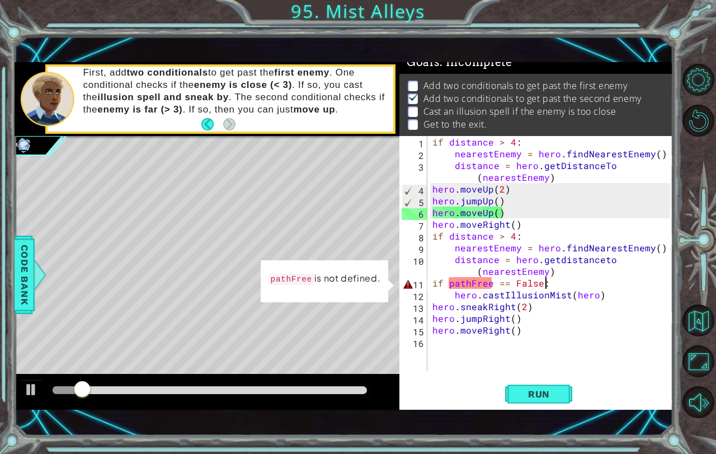
click at [564, 283] on div "if distance > 4 : nearestEnemy = hero . findNearestEnemy ( ) distance = hero . …" at bounding box center [552, 265] width 245 height 258
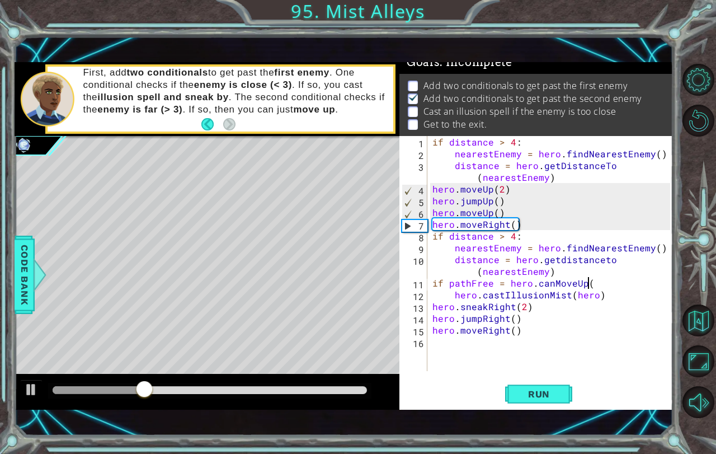
scroll to position [0, 10]
click at [539, 391] on span "Run" at bounding box center [539, 393] width 44 height 11
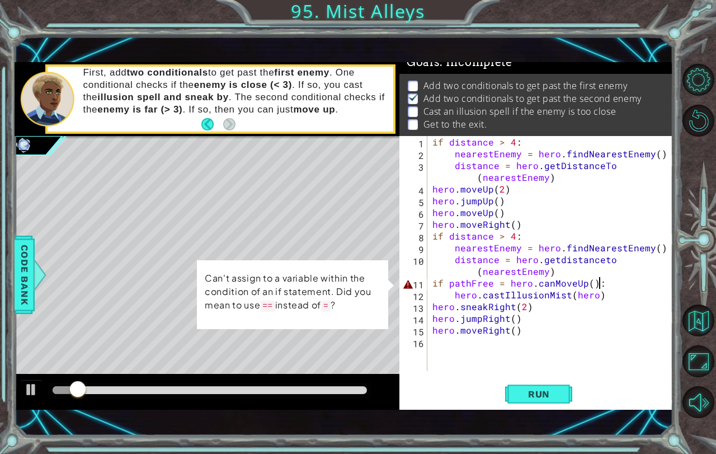
click at [450, 287] on div "if distance > 4 : nearestEnemy = hero . findNearestEnemy ( ) distance = hero . …" at bounding box center [552, 265] width 245 height 258
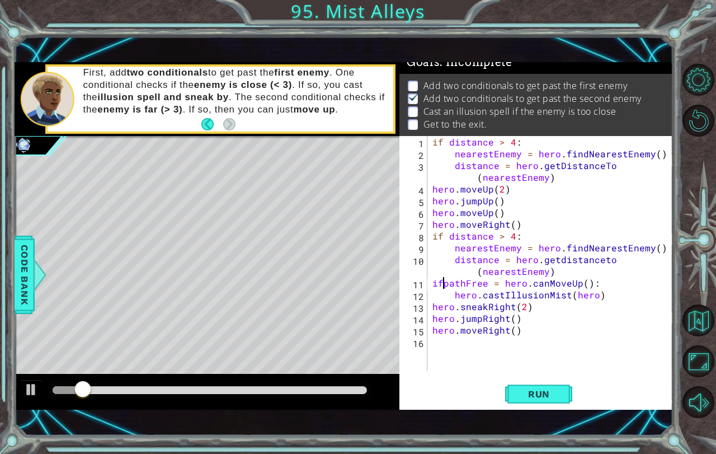
scroll to position [0, 9]
click at [533, 391] on span "Run" at bounding box center [539, 393] width 44 height 11
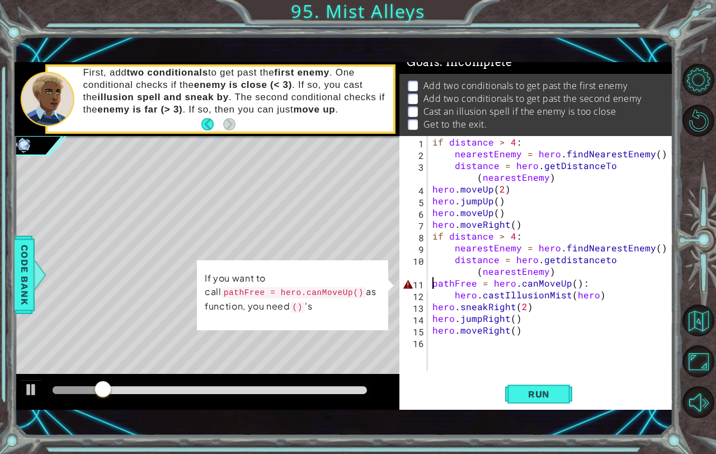
scroll to position [0, 1]
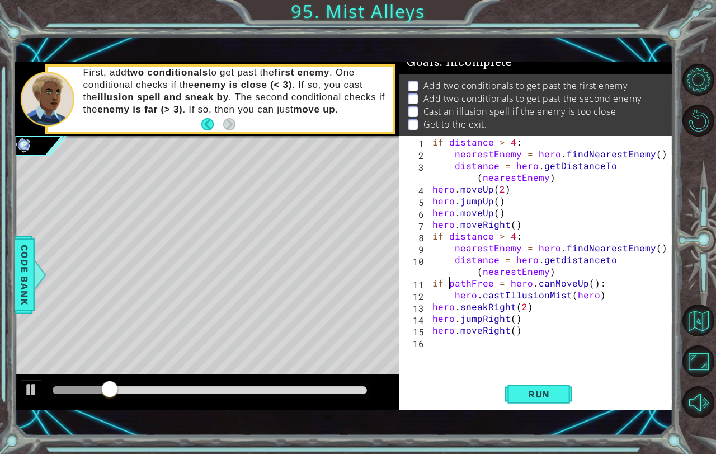
click at [523, 377] on div "if pathFree = hero.canMoveUp(): 1 2 3 4 5 6 7 8 9 10 11 12 13 14 15 16 if dista…" at bounding box center [535, 272] width 273 height 273
click at [533, 394] on span "Run" at bounding box center [539, 393] width 44 height 11
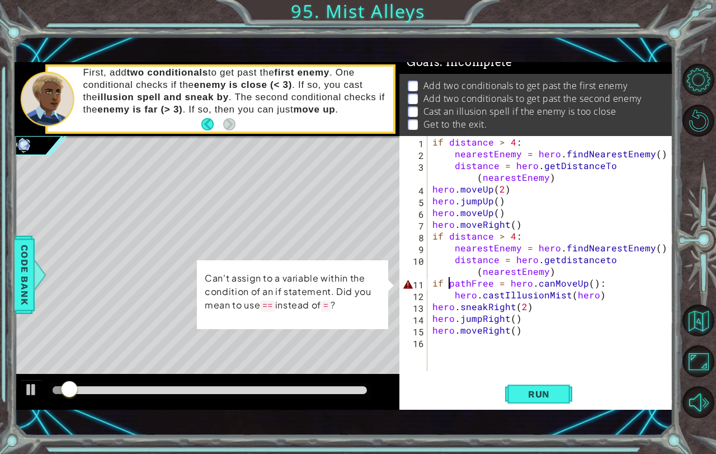
click at [499, 287] on div "if distance > 4 : nearestEnemy = hero . findNearestEnemy ( ) distance = hero . …" at bounding box center [552, 265] width 245 height 258
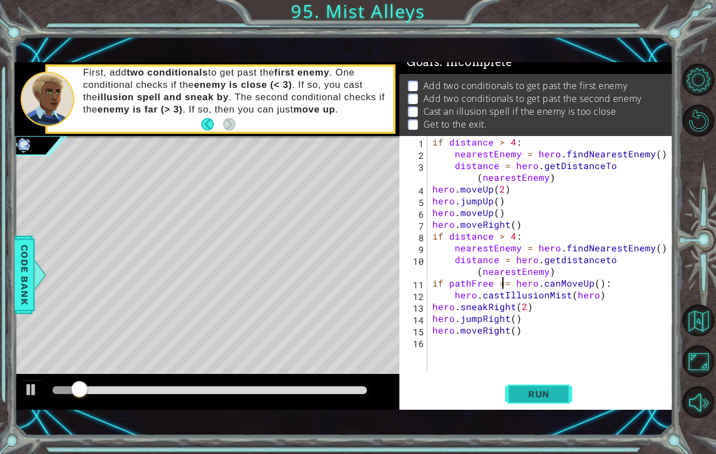
type textarea "if pathFree == hero.canMoveUp():"
click at [517, 387] on button "Run" at bounding box center [538, 393] width 67 height 27
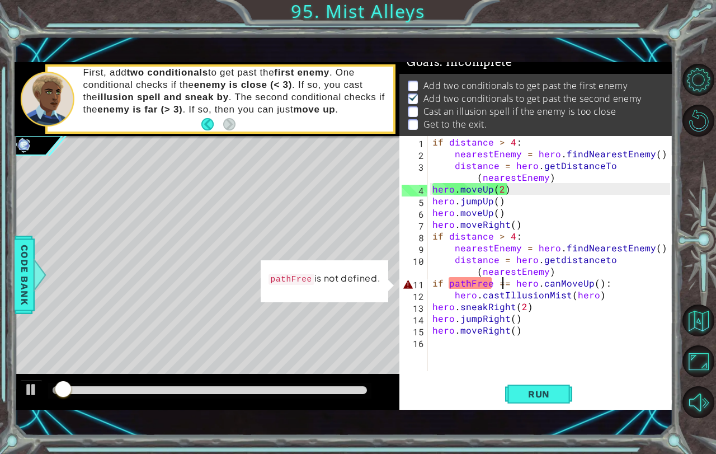
click at [469, 283] on div "if distance > 4 : nearestEnemy = hero . findNearestEnemy ( ) distance = hero . …" at bounding box center [552, 265] width 245 height 258
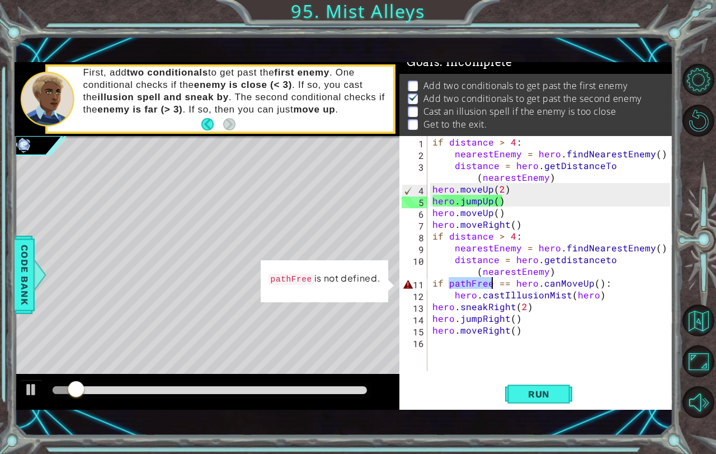
click at [519, 363] on div "if distance > 4 : nearestEnemy = hero . findNearestEnemy ( ) distance = hero . …" at bounding box center [552, 265] width 245 height 258
click at [514, 337] on div "if distance > 4 : nearestEnemy = hero . findNearestEnemy ( ) distance = hero . …" at bounding box center [552, 265] width 245 height 258
click at [535, 328] on div "if distance > 4 : nearestEnemy = hero . findNearestEnemy ( ) distance = hero . …" at bounding box center [552, 265] width 245 height 258
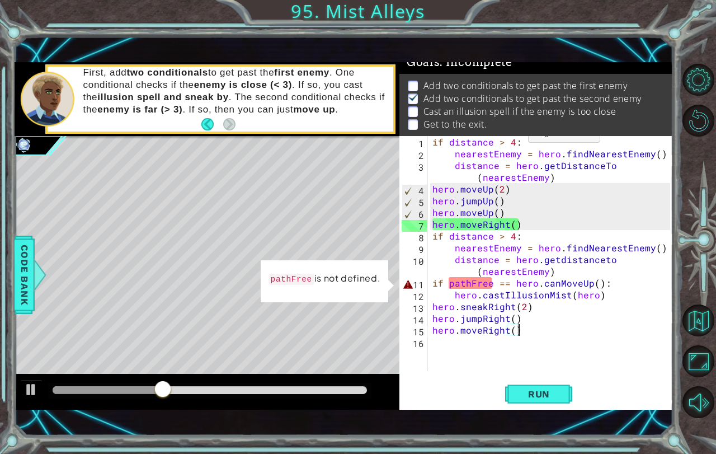
click at [514, 140] on div "if distance > 4 : nearestEnemy = hero . findNearestEnemy ( ) distance = hero . …" at bounding box center [552, 265] width 245 height 258
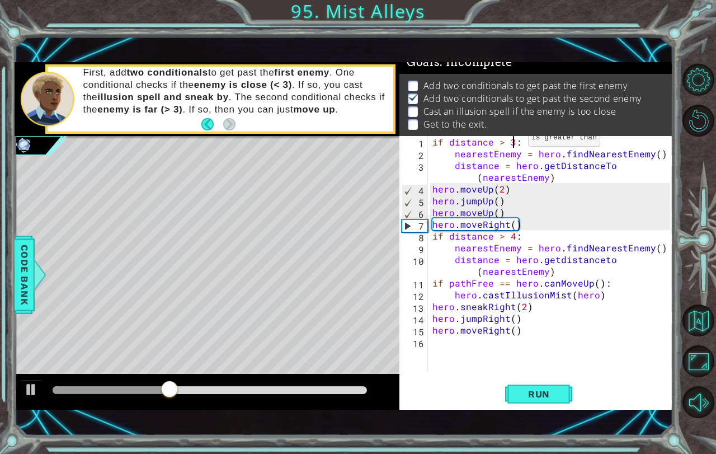
scroll to position [0, 4]
click at [510, 231] on div "if distance > 3 : nearestEnemy = hero . findNearestEnemy ( ) distance = hero . …" at bounding box center [552, 265] width 245 height 258
click at [498, 235] on div "if distance > 3 : nearestEnemy = hero . findNearestEnemy ( ) distance = hero . …" at bounding box center [552, 265] width 245 height 258
click at [511, 235] on div "if distance > 3 : nearestEnemy = hero . findNearestEnemy ( ) distance = hero . …" at bounding box center [552, 265] width 245 height 258
click at [505, 233] on div "if distance > 3 : nearestEnemy = hero . findNearestEnemy ( ) distance = hero . …" at bounding box center [552, 265] width 245 height 258
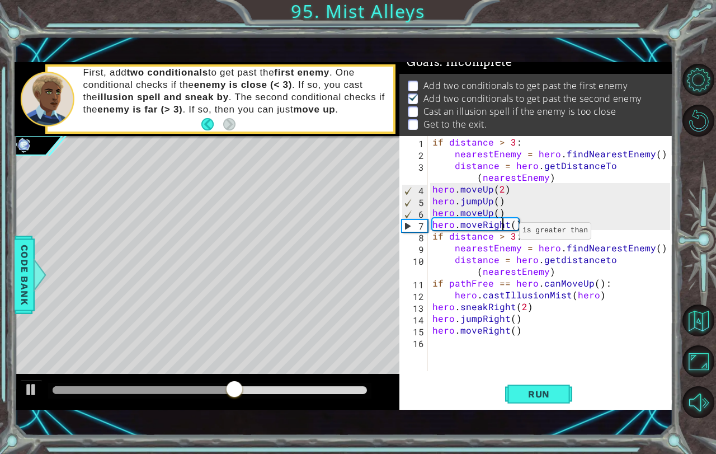
scroll to position [0, 4]
click at [527, 378] on div "if distance < 3: 1 2 3 4 5 6 7 8 9 10 11 12 13 14 15 16 if distance < 3 : neare…" at bounding box center [535, 272] width 273 height 273
click at [527, 381] on button "Run" at bounding box center [538, 393] width 67 height 27
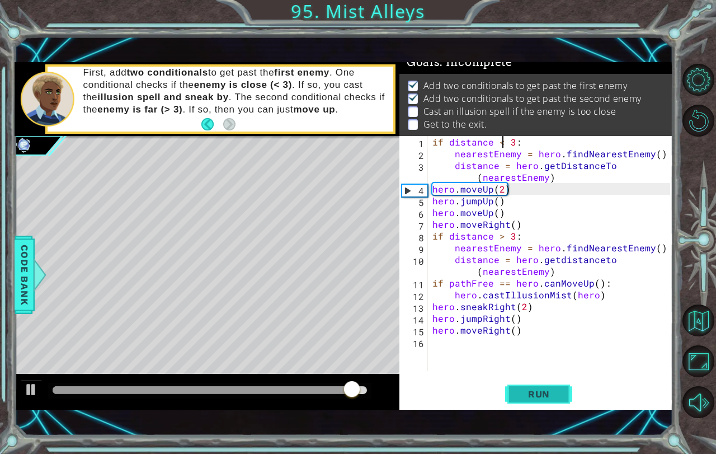
click at [519, 394] on span "Run" at bounding box center [539, 393] width 44 height 11
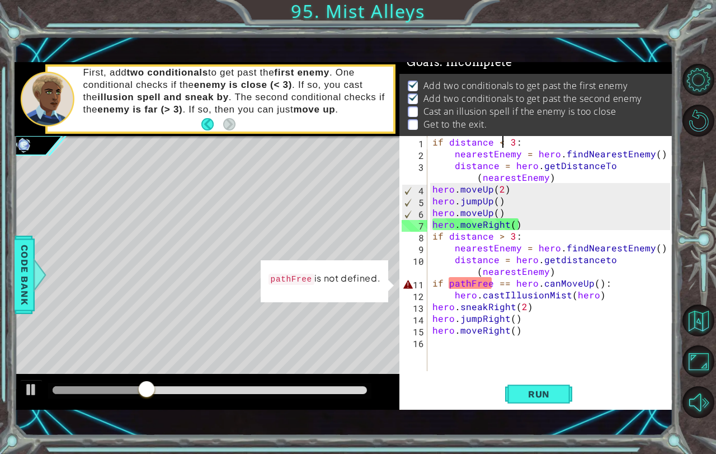
click at [494, 284] on div "if distance < 3 : nearestEnemy = hero . findNearestEnemy ( ) distance = hero . …" at bounding box center [552, 265] width 245 height 258
type textarea "if pathFree == hero.canMoveUp():"
click at [27, 284] on span "Code Bank" at bounding box center [25, 274] width 18 height 68
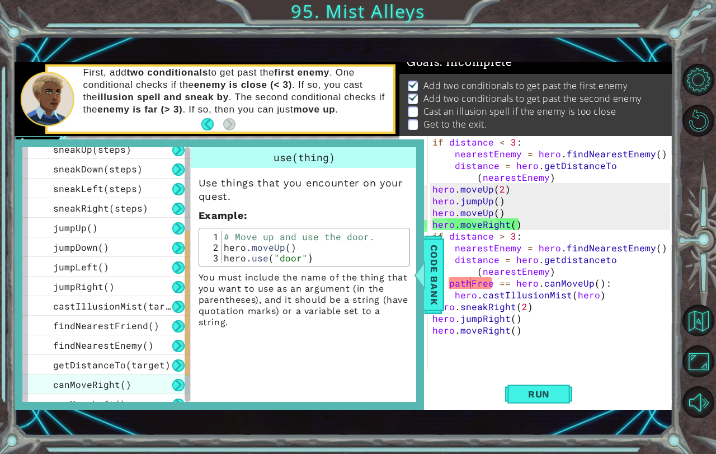
scroll to position [254, 0]
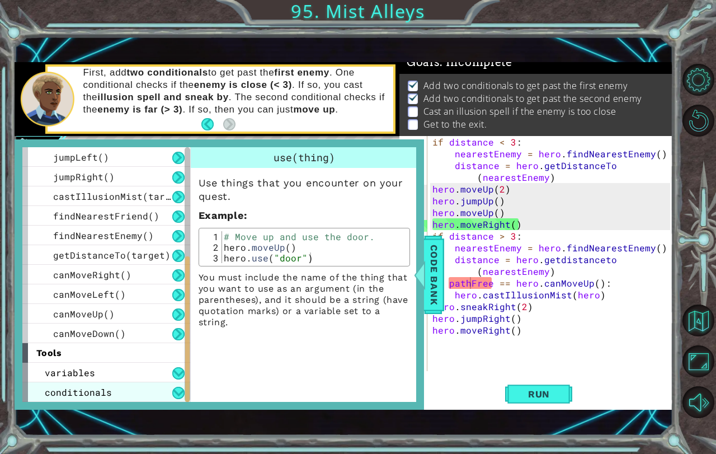
click at [127, 392] on div "conditionals" at bounding box center [106, 392] width 168 height 20
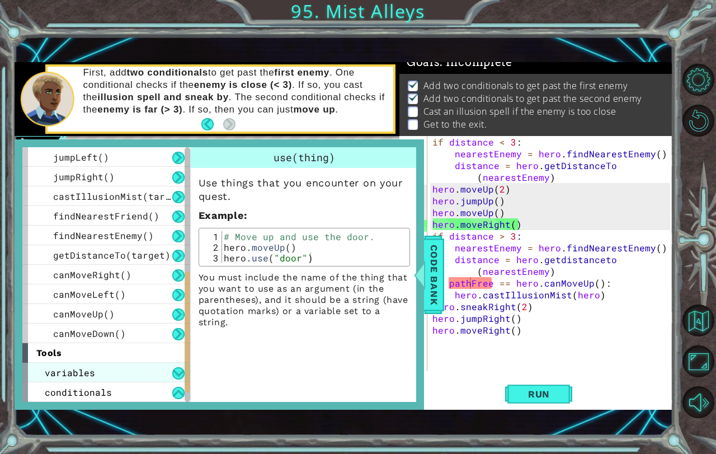
scroll to position [274, 0]
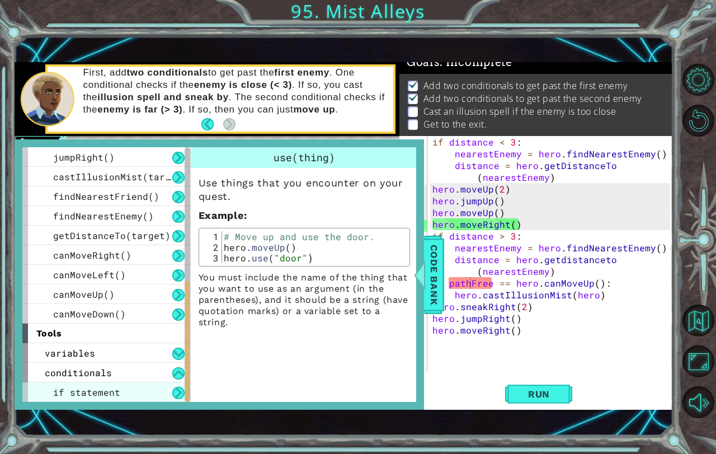
click at [133, 383] on div "if statement" at bounding box center [106, 392] width 168 height 20
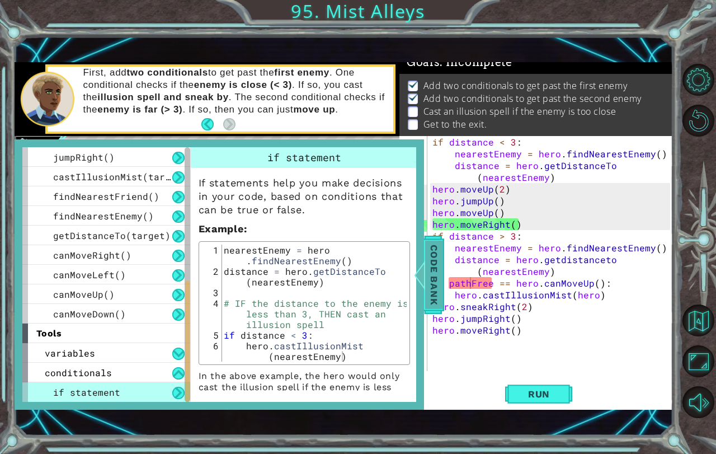
click at [431, 269] on span "Code Bank" at bounding box center [434, 274] width 18 height 68
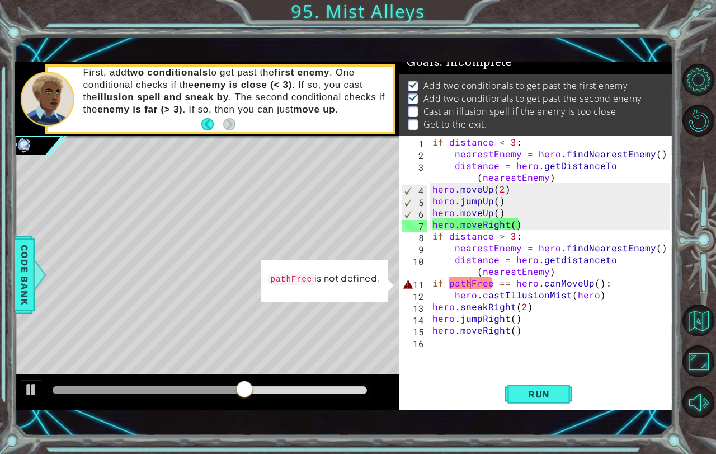
click at [476, 289] on div "if distance < 3 : nearestEnemy = hero . findNearestEnemy ( ) distance = hero . …" at bounding box center [552, 265] width 245 height 258
click at [608, 281] on div "if distance < 3 : nearestEnemy = hero . findNearestEnemy ( ) distance = hero . …" at bounding box center [552, 265] width 245 height 258
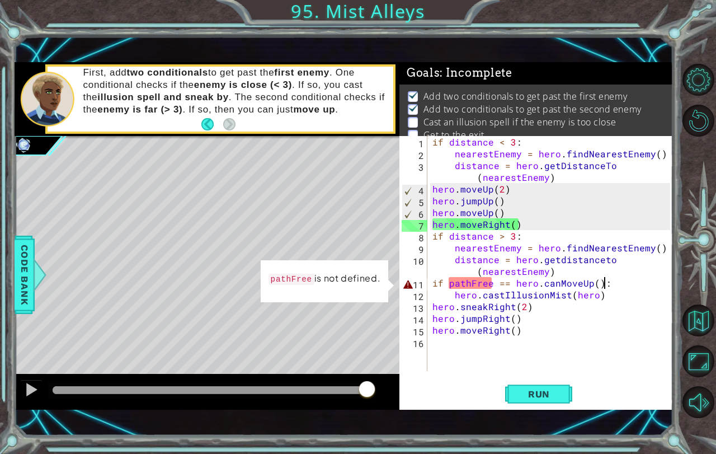
scroll to position [0, 4]
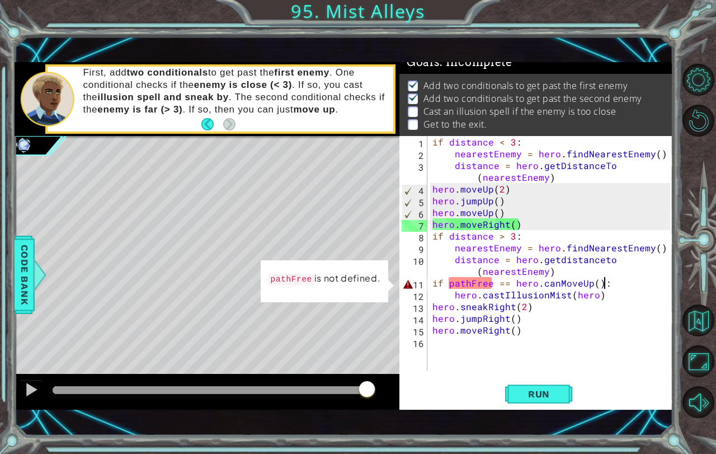
click at [432, 139] on div "if distance < 3 : nearestEnemy = hero . findNearestEnemy ( ) distance = hero . …" at bounding box center [552, 265] width 245 height 258
type textarea "if distance < 3:"
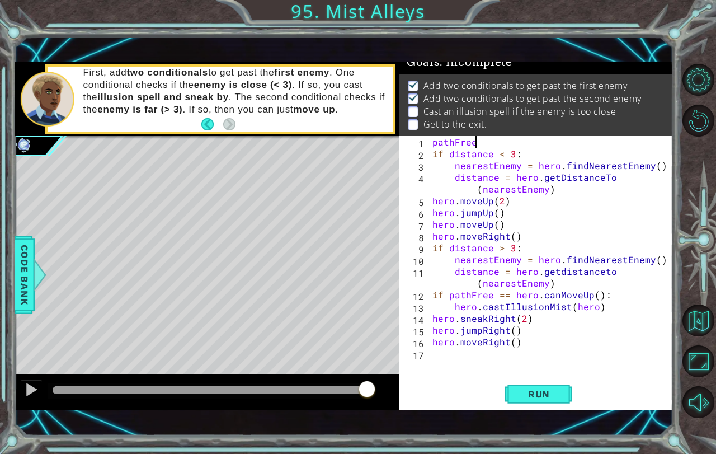
scroll to position [0, 2]
type textarea "pathFree="
click at [697, 319] on button "Back to Map" at bounding box center [698, 320] width 32 height 32
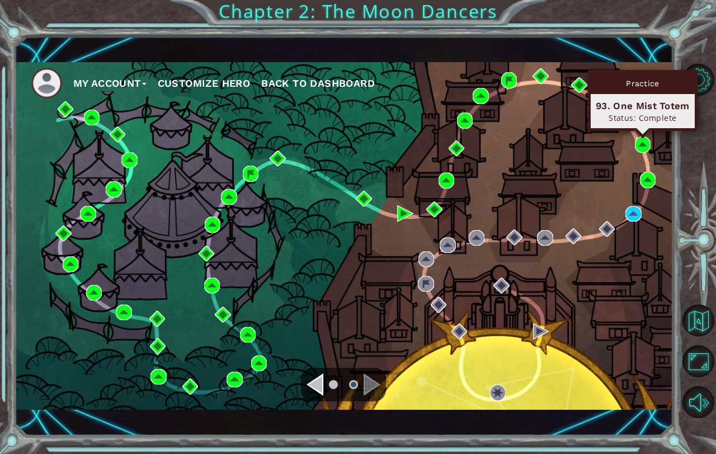
click at [641, 131] on div "Practice 93. One Mist Totem Status: Complete" at bounding box center [643, 100] width 110 height 61
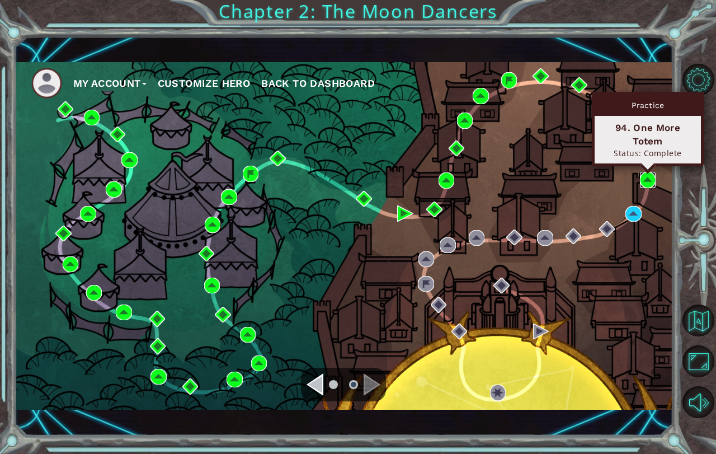
click at [640, 175] on img at bounding box center [648, 180] width 16 height 16
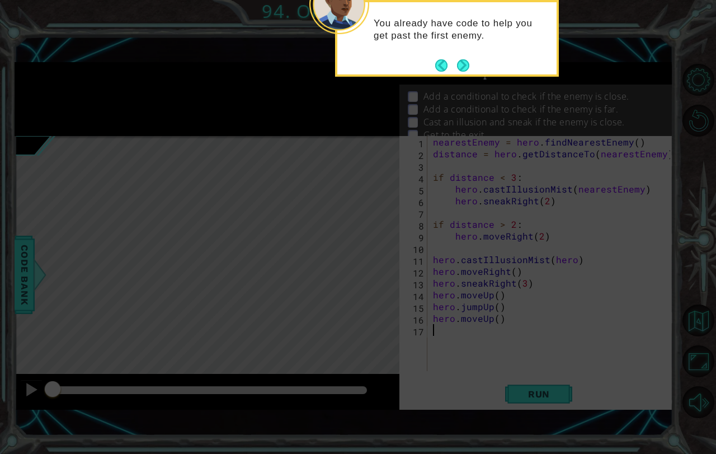
click at [698, 317] on icon at bounding box center [358, 104] width 716 height 700
click at [461, 70] on button "Next" at bounding box center [463, 65] width 12 height 12
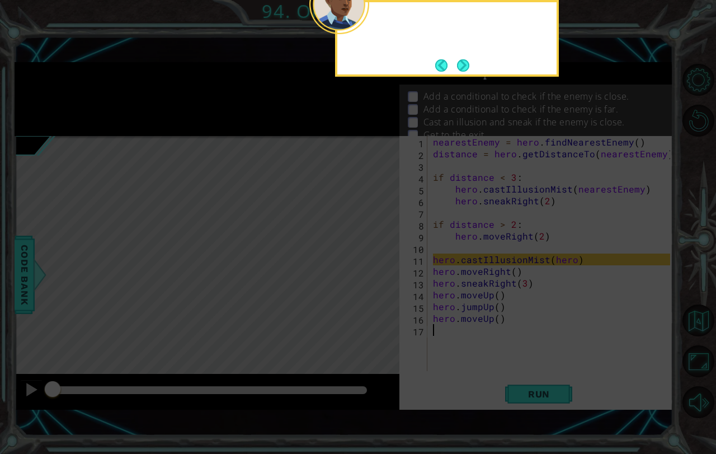
click at [461, 70] on button "Next" at bounding box center [463, 65] width 12 height 12
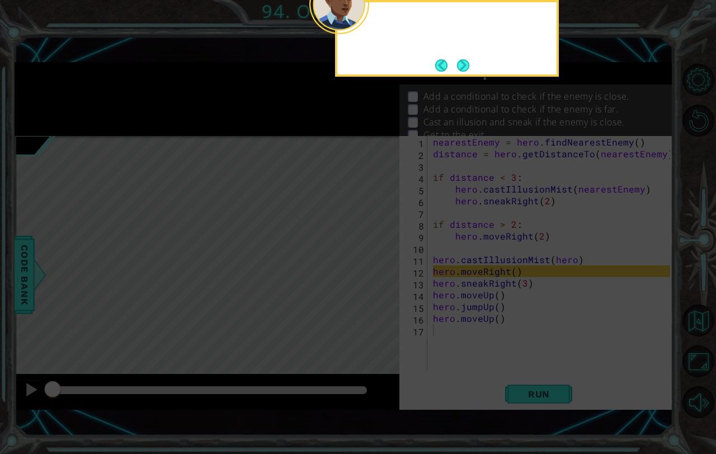
click at [461, 70] on button "Next" at bounding box center [463, 65] width 12 height 12
click at [461, 70] on icon at bounding box center [358, 104] width 716 height 700
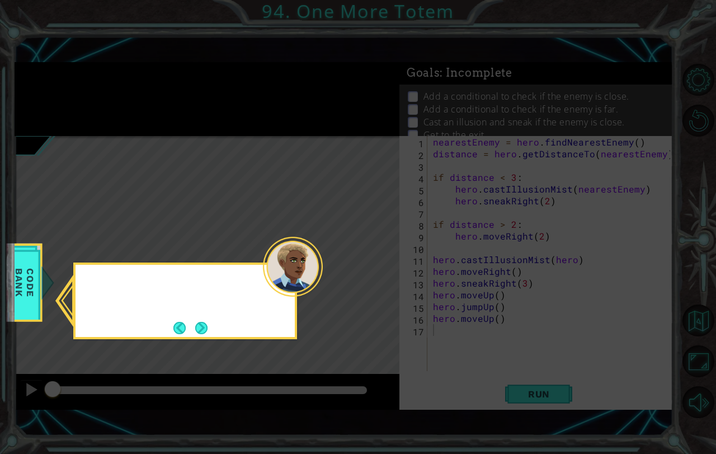
click at [461, 70] on icon at bounding box center [358, 227] width 716 height 454
click at [204, 324] on button "Next" at bounding box center [201, 328] width 12 height 12
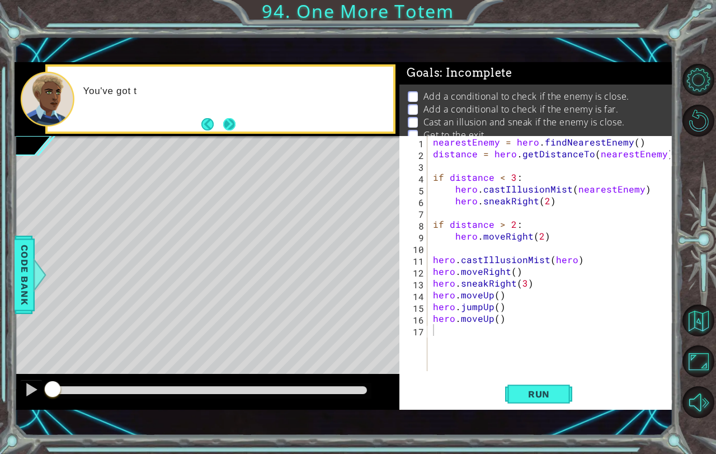
click at [226, 117] on button "Next" at bounding box center [229, 123] width 13 height 13
click at [226, 116] on footer at bounding box center [218, 124] width 34 height 17
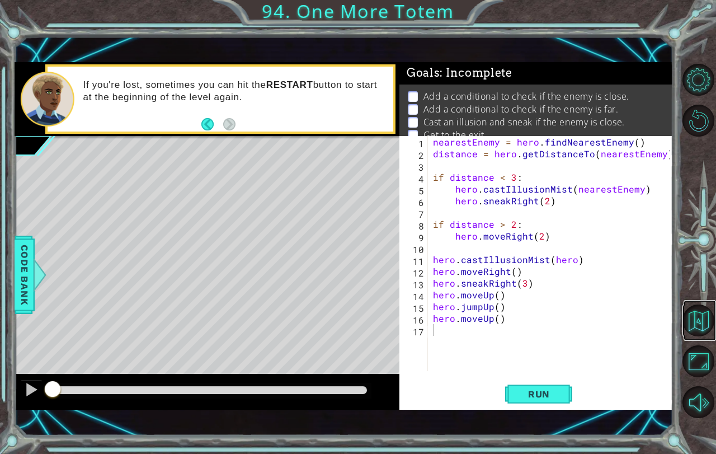
click at [706, 301] on link at bounding box center [699, 320] width 32 height 41
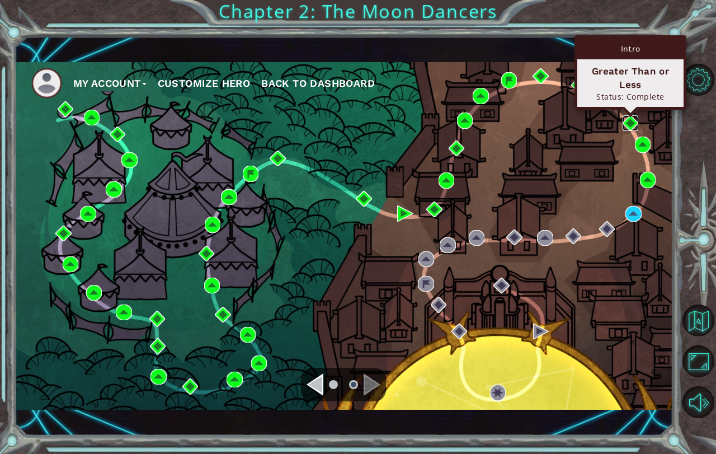
click at [633, 119] on img at bounding box center [630, 123] width 16 height 16
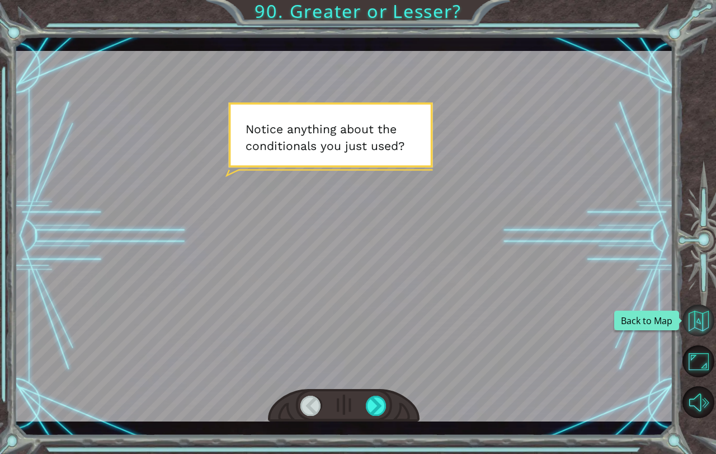
click at [703, 315] on button "Back to Map" at bounding box center [698, 320] width 32 height 32
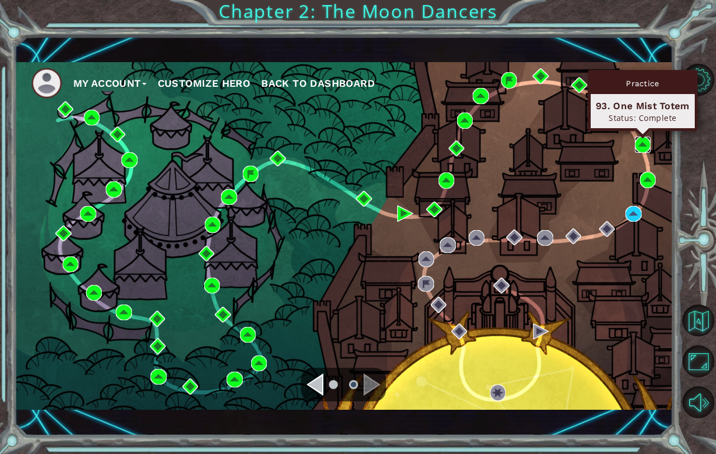
click at [646, 149] on img at bounding box center [643, 144] width 16 height 16
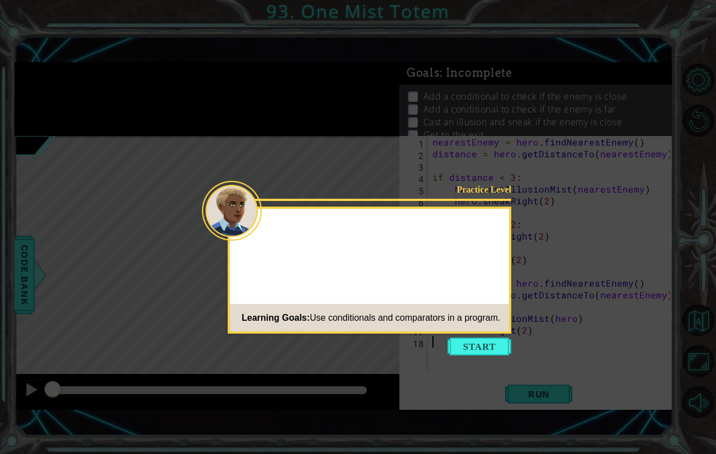
click at [483, 350] on button "Start" at bounding box center [479, 346] width 64 height 18
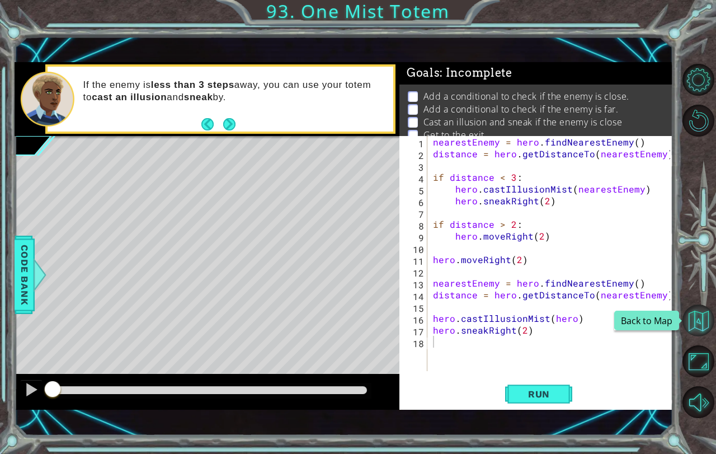
click at [687, 324] on button "Back to Map" at bounding box center [698, 320] width 32 height 32
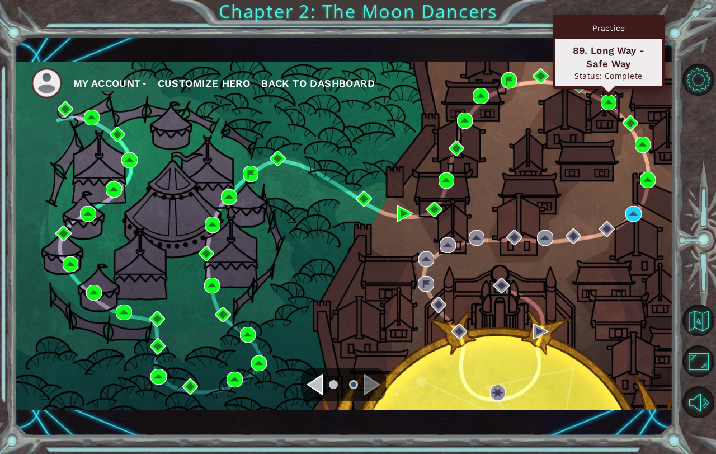
click at [604, 101] on img at bounding box center [609, 103] width 16 height 16
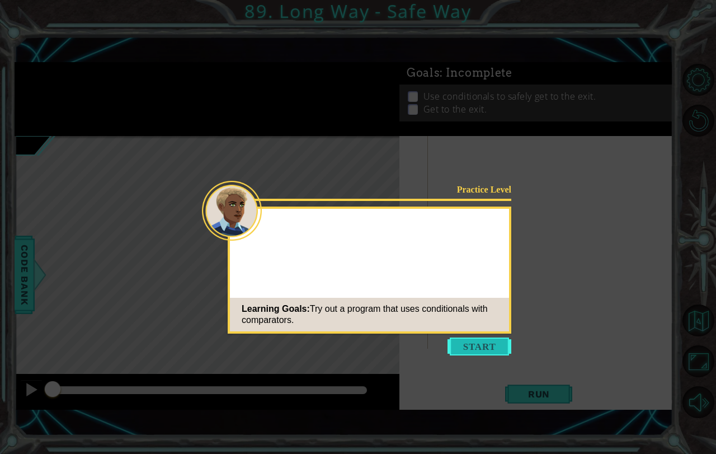
click at [466, 344] on button "Start" at bounding box center [479, 346] width 64 height 18
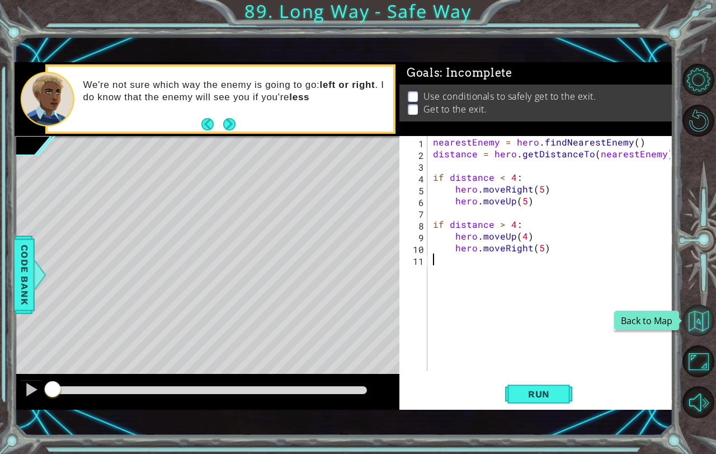
click at [699, 309] on button "Back to Map" at bounding box center [698, 320] width 32 height 32
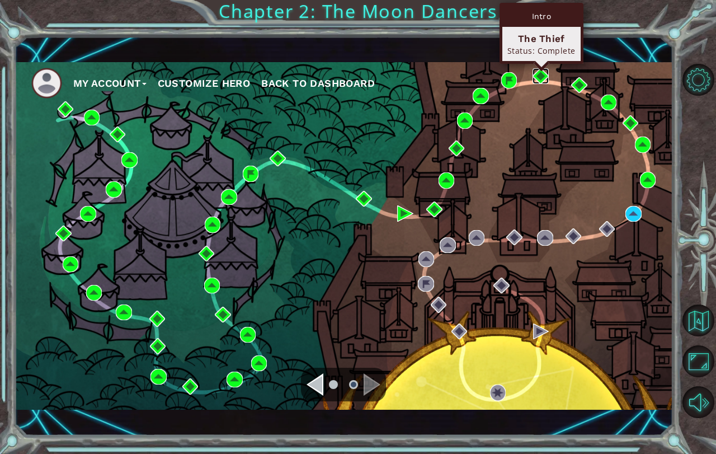
click at [546, 78] on img at bounding box center [540, 76] width 16 height 16
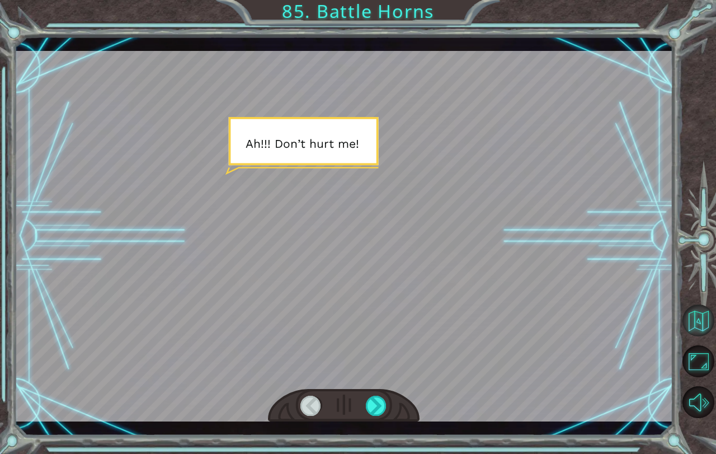
click at [700, 324] on button "Back to Map" at bounding box center [698, 320] width 32 height 32
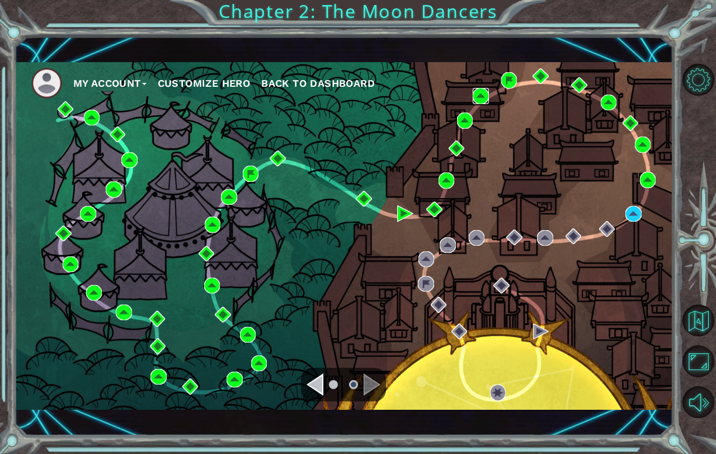
click at [481, 92] on img at bounding box center [481, 96] width 16 height 16
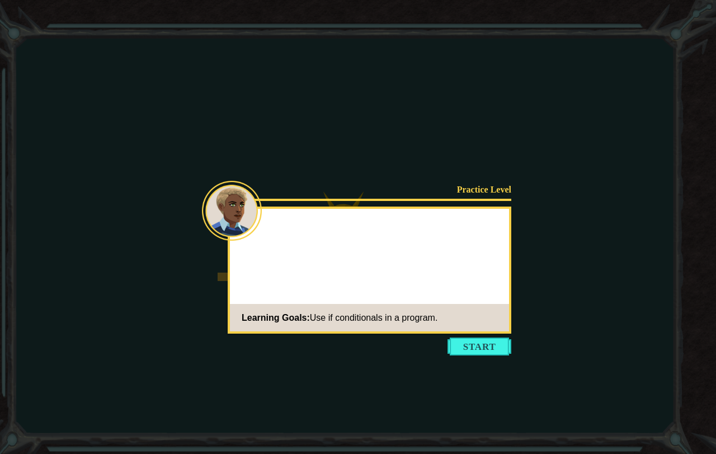
click at [493, 341] on button "Start" at bounding box center [479, 346] width 64 height 18
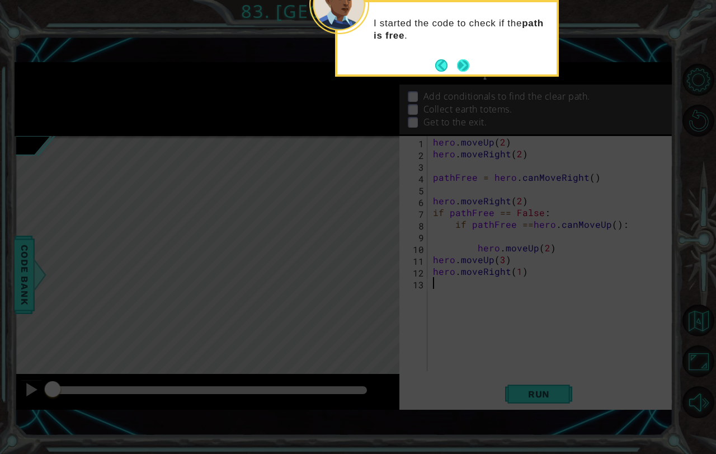
click at [457, 68] on button "Next" at bounding box center [463, 65] width 13 height 13
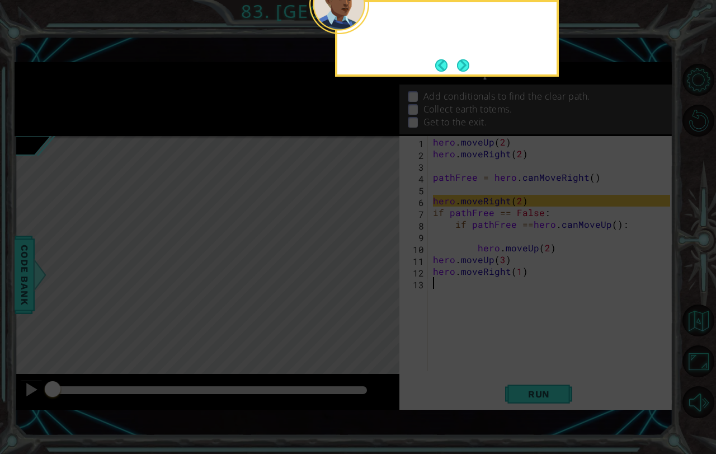
click at [457, 68] on button "Next" at bounding box center [463, 65] width 12 height 12
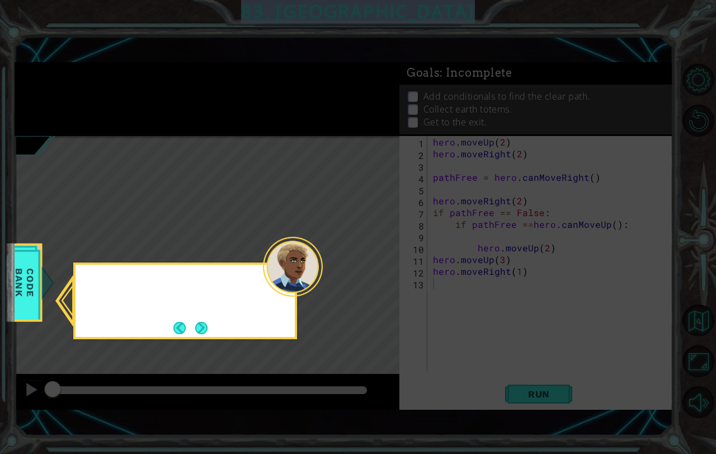
click at [457, 68] on icon at bounding box center [358, 227] width 716 height 454
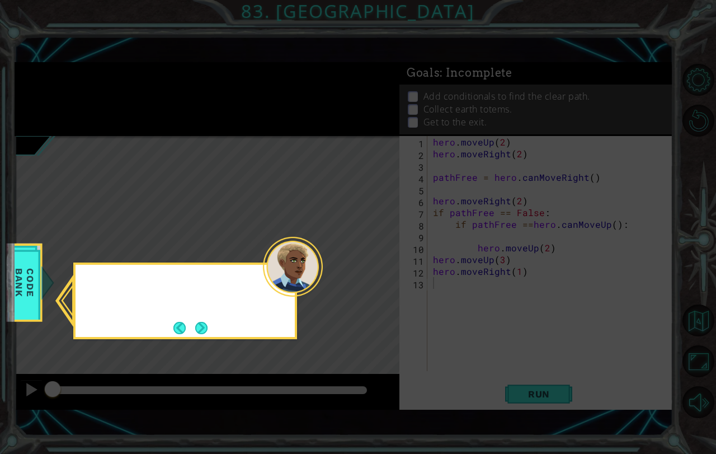
click at [457, 68] on icon at bounding box center [358, 227] width 716 height 454
click at [204, 322] on button "Next" at bounding box center [201, 328] width 12 height 12
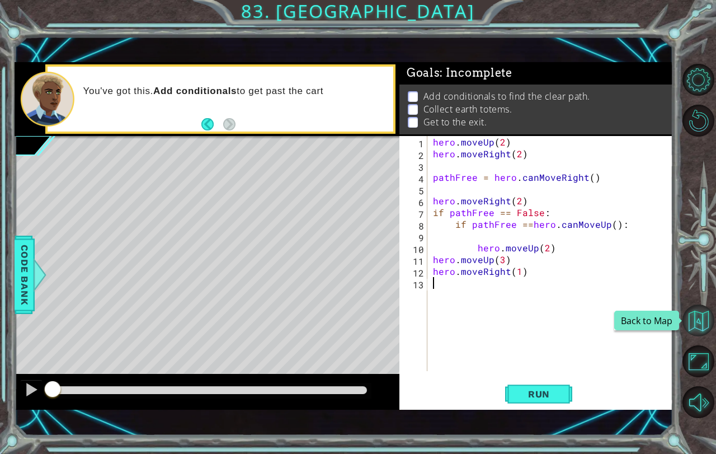
click at [684, 314] on button "Back to Map" at bounding box center [698, 320] width 32 height 32
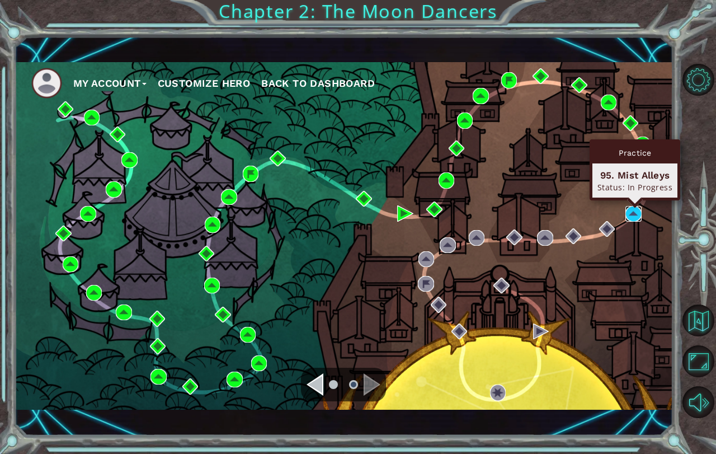
click at [631, 213] on img at bounding box center [633, 214] width 16 height 16
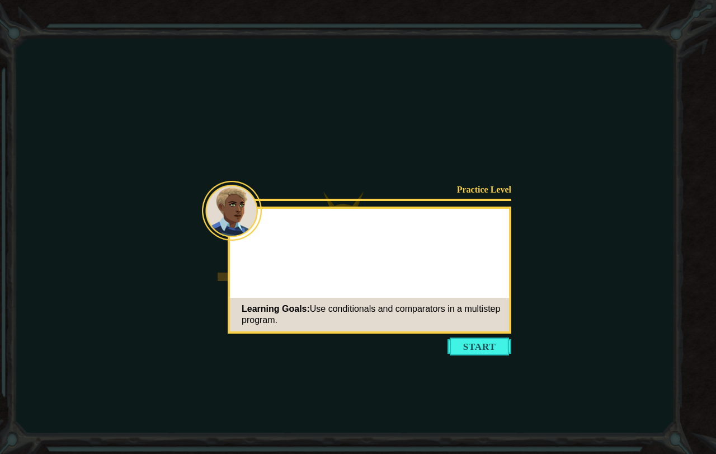
drag, startPoint x: 475, startPoint y: 339, endPoint x: 401, endPoint y: 201, distance: 156.1
click at [476, 343] on button "Start" at bounding box center [479, 346] width 64 height 18
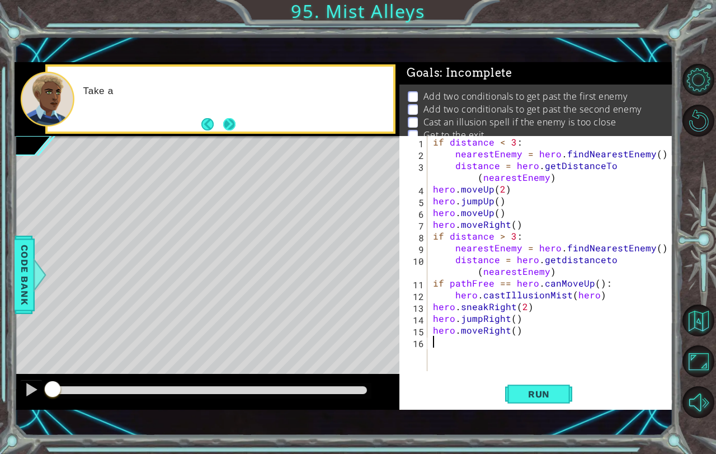
click at [229, 122] on button "Next" at bounding box center [229, 124] width 12 height 12
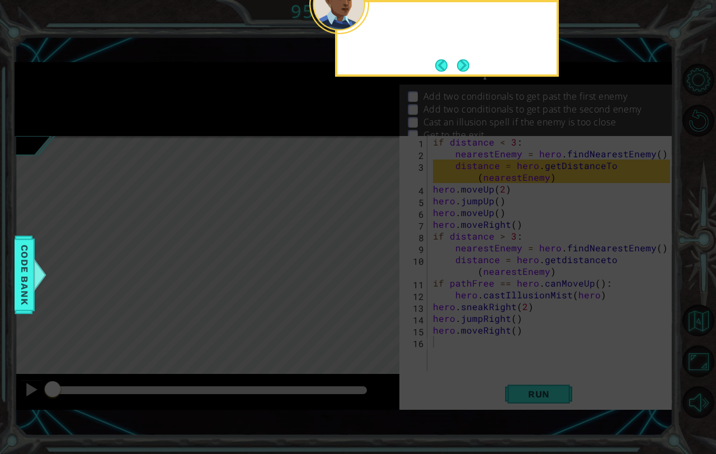
click at [229, 122] on icon at bounding box center [358, 104] width 716 height 700
click at [465, 72] on button "Next" at bounding box center [463, 65] width 12 height 12
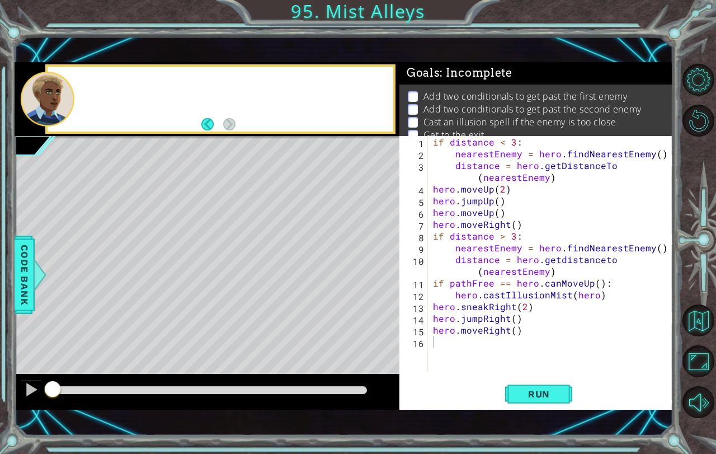
click at [465, 72] on span ": Incomplete" at bounding box center [476, 72] width 72 height 13
click at [537, 142] on div "if distance < 3 : nearestEnemy = hero . findNearestEnemy ( ) distance = hero . …" at bounding box center [553, 265] width 245 height 258
type textarea "if distance < 3:"
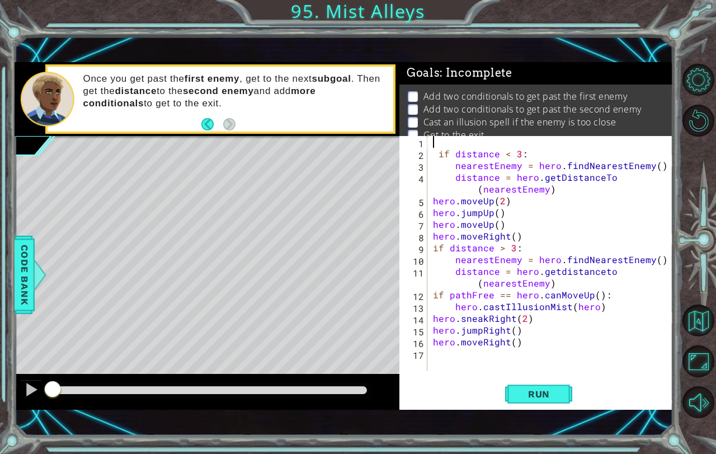
type textarea "if distance < 3:"
click at [531, 393] on button "Run" at bounding box center [538, 393] width 67 height 27
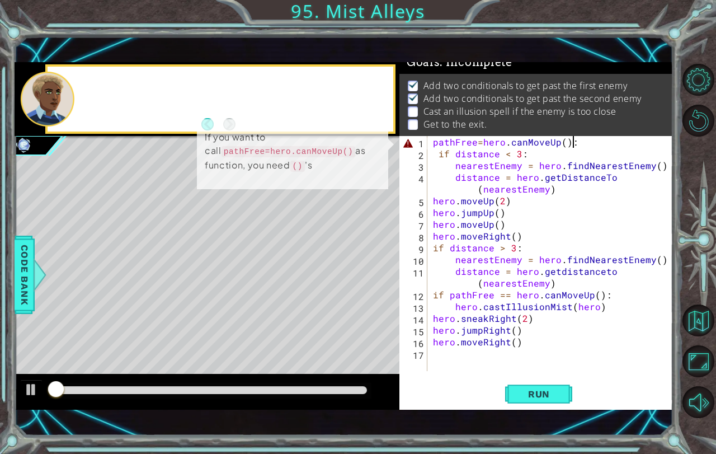
scroll to position [13, 0]
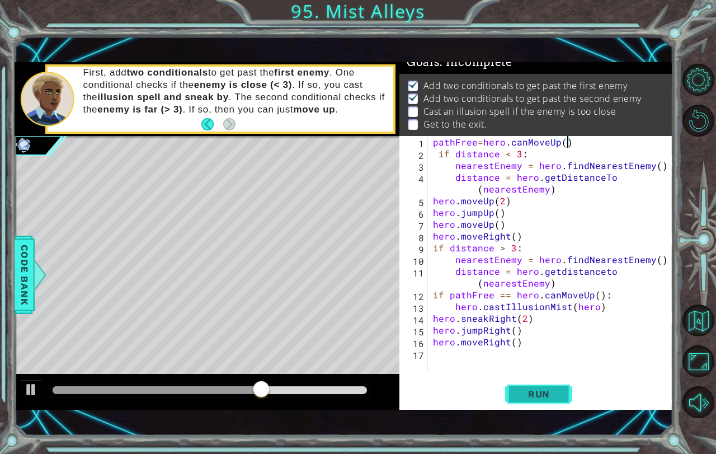
click at [564, 394] on button "Run" at bounding box center [538, 393] width 67 height 27
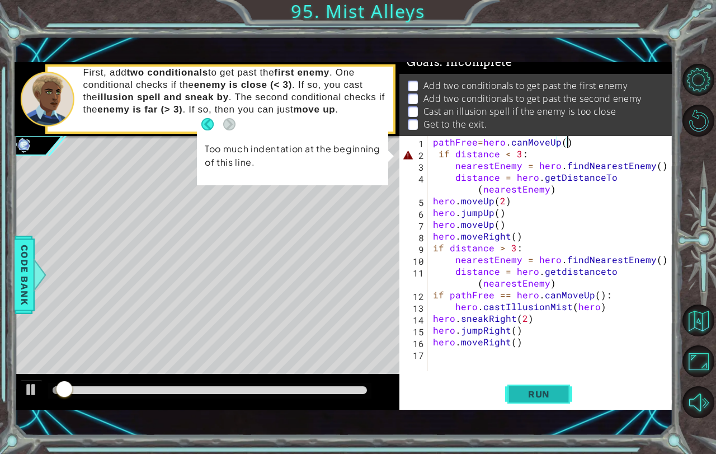
click at [558, 391] on span "Run" at bounding box center [539, 393] width 44 height 11
click at [439, 157] on div "pathFree = hero . canMoveUp ( ) if distance < 3 : nearestEnemy = hero . findNea…" at bounding box center [553, 265] width 245 height 258
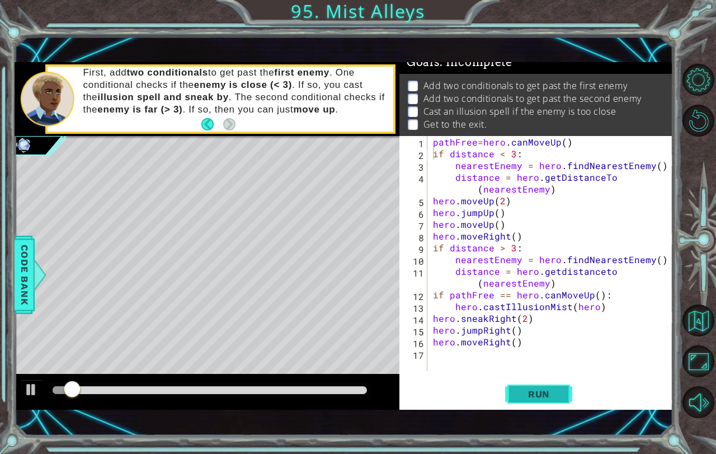
click at [533, 394] on span "Run" at bounding box center [539, 393] width 44 height 11
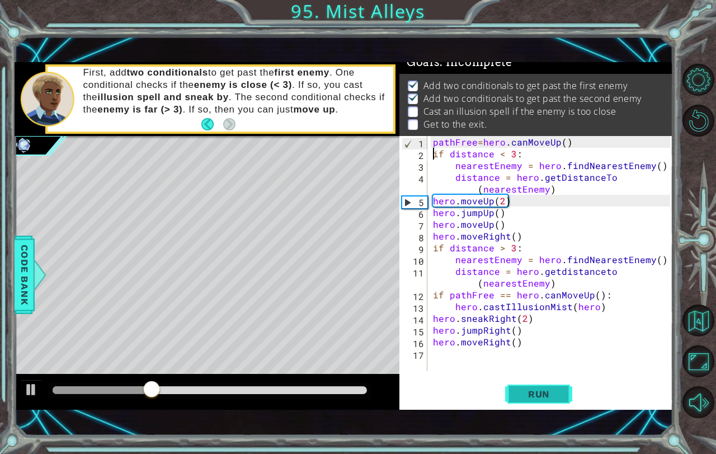
click at [533, 394] on span "Run" at bounding box center [539, 393] width 44 height 11
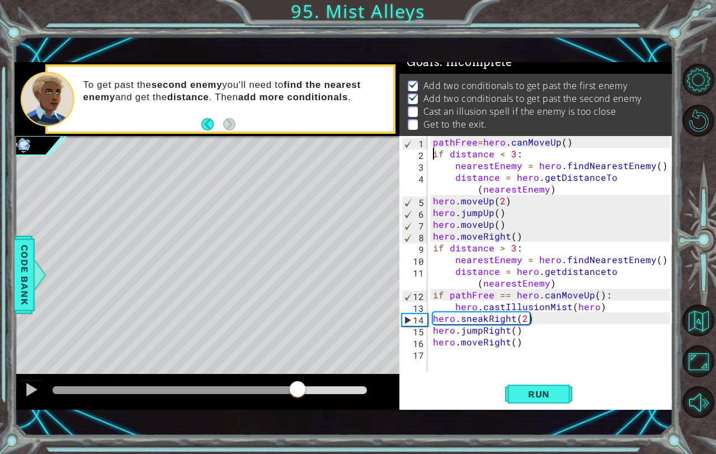
drag, startPoint x: 117, startPoint y: 383, endPoint x: 298, endPoint y: 350, distance: 183.6
click at [298, 350] on div "methods hero use(thing) moveUp(steps) moveDown(steps) moveLeft(steps) moveRight…" at bounding box center [344, 235] width 659 height 347
click at [603, 301] on div "pathFree = hero . canMoveUp ( ) if distance < 3 : nearestEnemy = hero . findNea…" at bounding box center [553, 265] width 245 height 258
click at [610, 292] on div "pathFree = hero . canMoveUp ( ) if distance < 3 : nearestEnemy = hero . findNea…" at bounding box center [553, 265] width 245 height 258
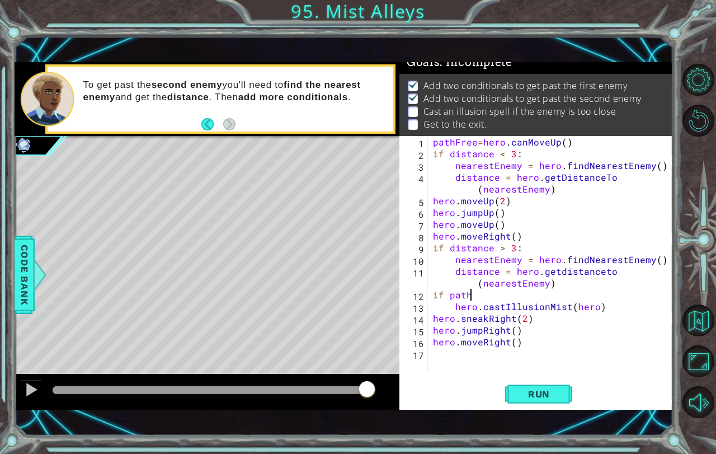
scroll to position [0, 0]
type textarea "i"
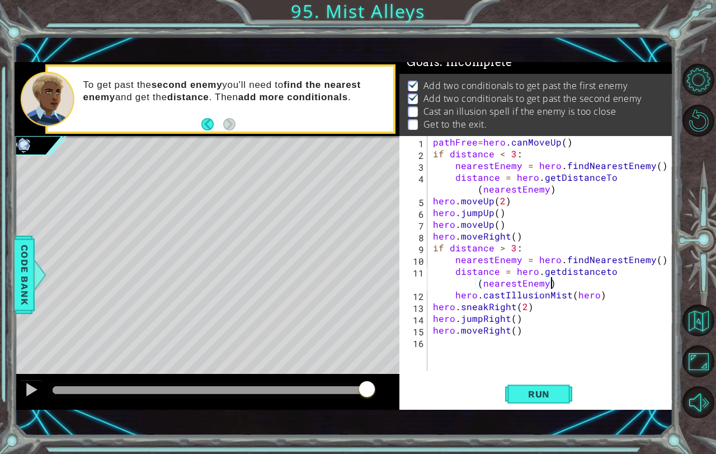
click at [454, 295] on div "pathFree = hero . canMoveUp ( ) if distance < 3 : nearestEnemy = hero . findNea…" at bounding box center [553, 265] width 245 height 258
type textarea "hero.castIllusionMist(hero)"
click at [545, 398] on span "Run" at bounding box center [539, 393] width 44 height 11
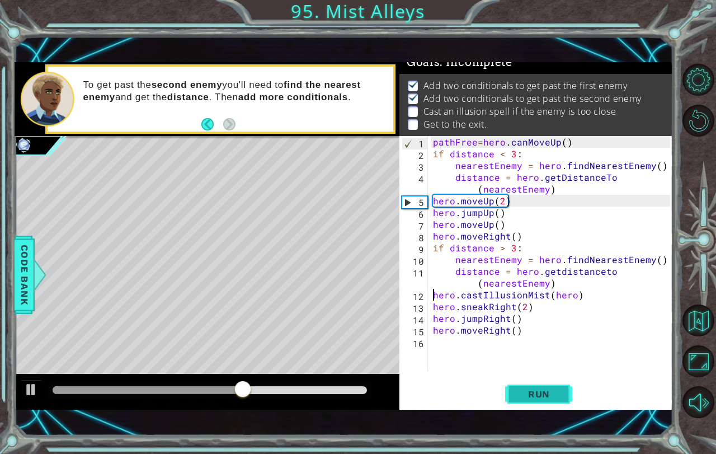
click at [529, 398] on span "Run" at bounding box center [539, 393] width 44 height 11
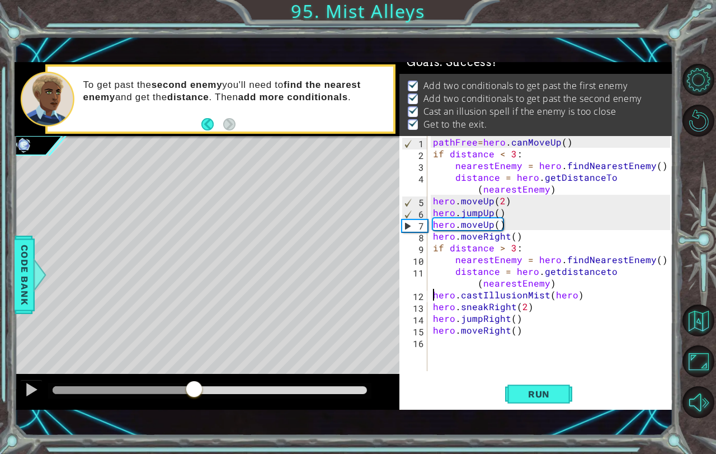
drag, startPoint x: 69, startPoint y: 394, endPoint x: 710, endPoint y: 377, distance: 641.6
click at [707, 377] on div "1 ההההההההההההההההההההההההההההההההההההההההההההההההההההההההההההההההההההההההההההה…" at bounding box center [358, 227] width 716 height 454
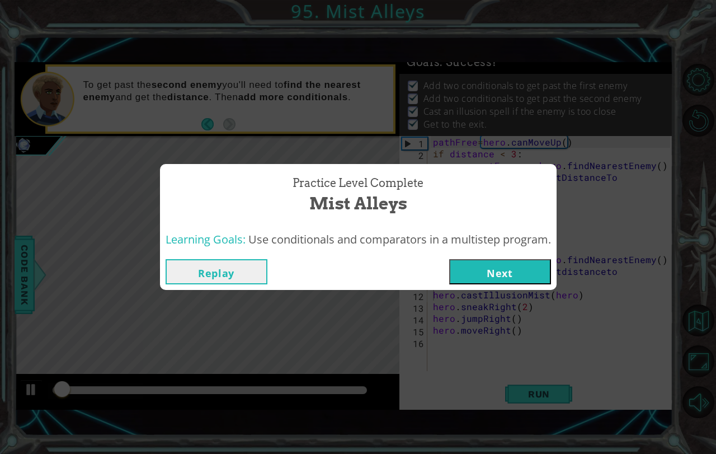
click at [479, 263] on button "Next" at bounding box center [500, 271] width 102 height 25
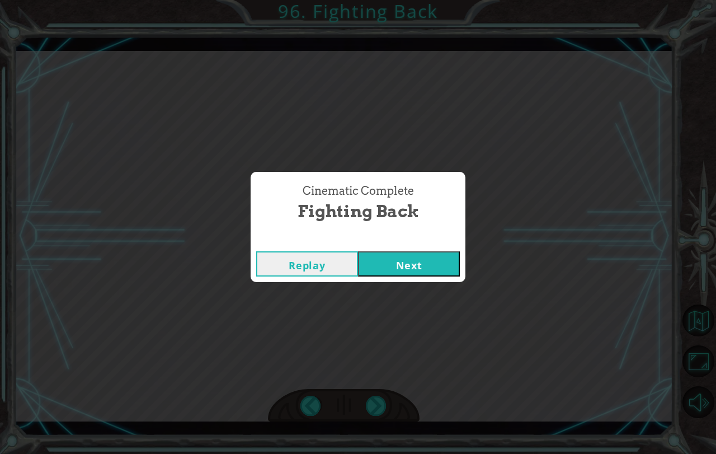
click at [372, 266] on button "Next" at bounding box center [409, 263] width 102 height 25
click at [396, 271] on button "Next" at bounding box center [409, 263] width 102 height 25
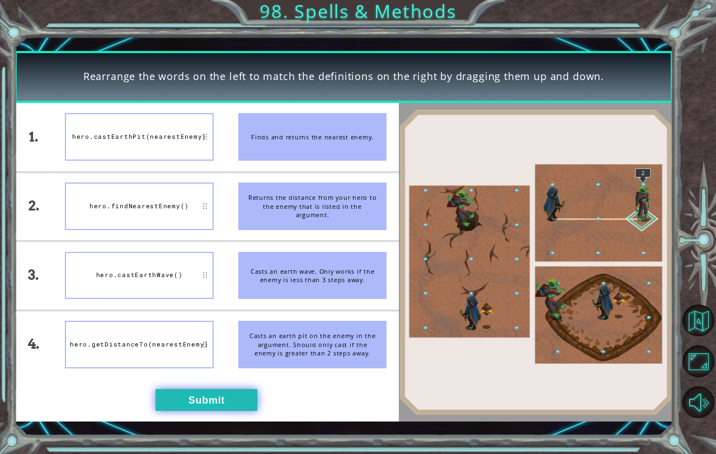
click at [212, 400] on button "Submit" at bounding box center [206, 400] width 102 height 22
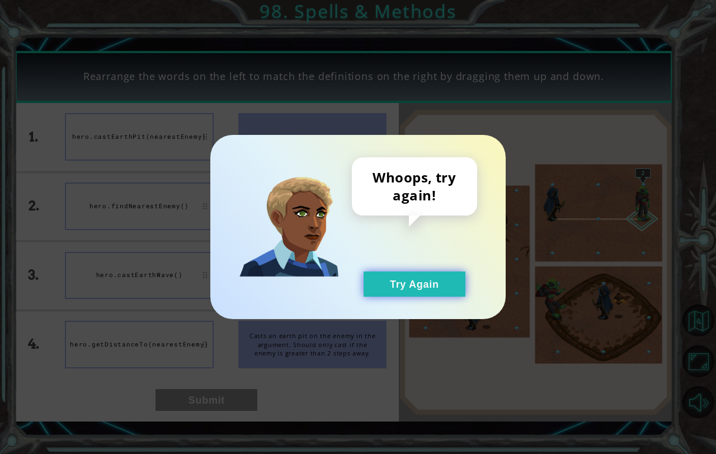
click at [417, 289] on button "Try Again" at bounding box center [414, 283] width 102 height 25
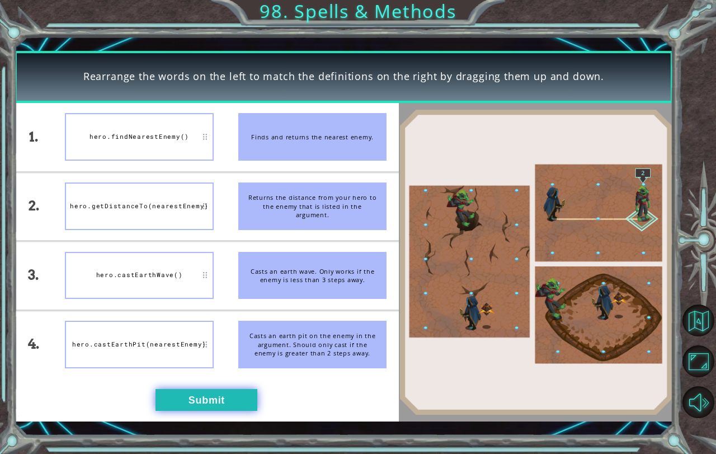
click at [218, 397] on button "Submit" at bounding box center [206, 400] width 102 height 22
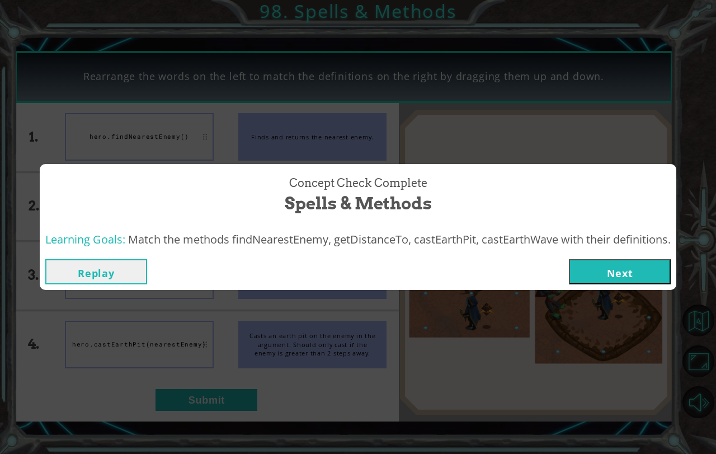
click at [584, 267] on button "Next" at bounding box center [620, 271] width 102 height 25
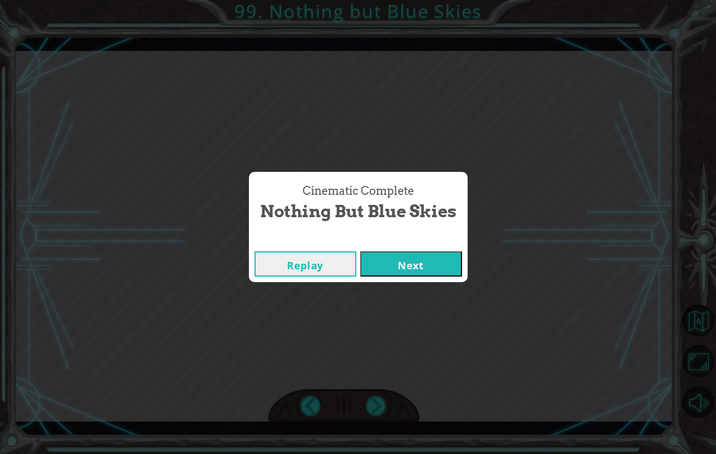
click at [391, 254] on button "Next" at bounding box center [411, 263] width 102 height 25
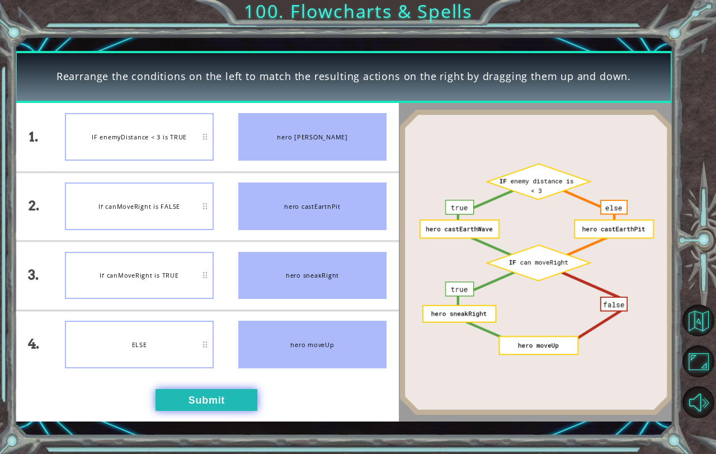
click at [223, 390] on div "1. 2. 3. 4. IF enemyDistance < 3 is TRUE If canMoveRight is FALSE If canMoveRig…" at bounding box center [207, 262] width 385 height 318
click at [232, 391] on button "Submit" at bounding box center [206, 400] width 102 height 22
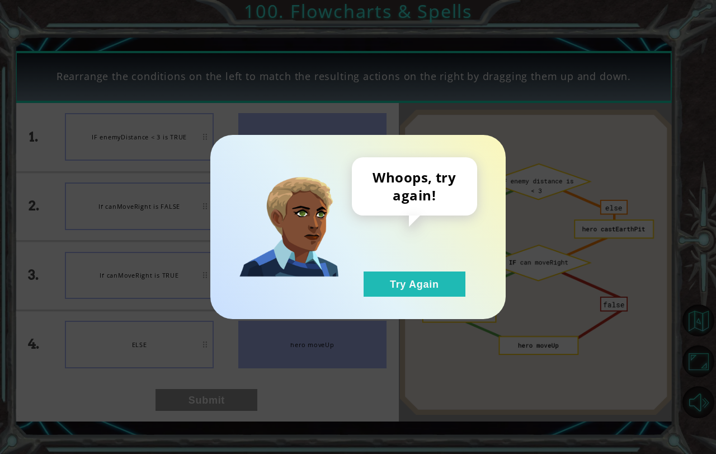
click at [411, 268] on div "Whoops, try again! Try Again" at bounding box center [414, 226] width 125 height 139
click at [413, 291] on button "Try Again" at bounding box center [414, 283] width 102 height 25
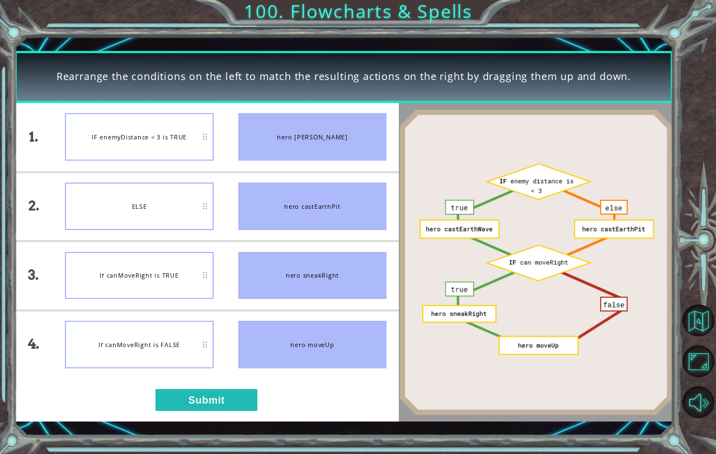
click at [200, 375] on li "If canMoveRight is FALSE" at bounding box center [139, 344] width 173 height 68
click at [200, 388] on div "1. 2. 3. 4. IF enemyDistance < 3 is TRUE ELSE If canMoveRight is TRUE If canMov…" at bounding box center [207, 262] width 385 height 318
click at [201, 394] on button "Submit" at bounding box center [206, 400] width 102 height 22
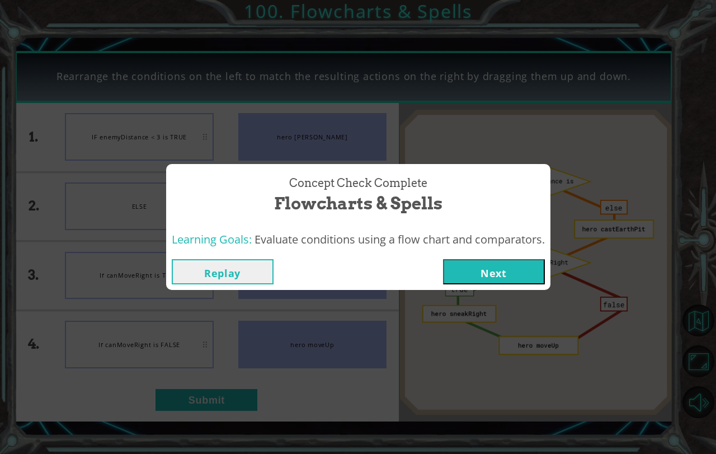
click at [464, 273] on button "Next" at bounding box center [494, 271] width 102 height 25
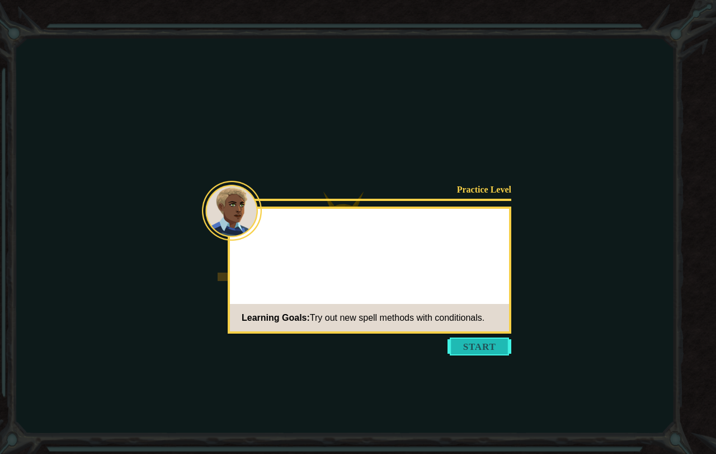
click at [487, 344] on button "Start" at bounding box center [479, 346] width 64 height 18
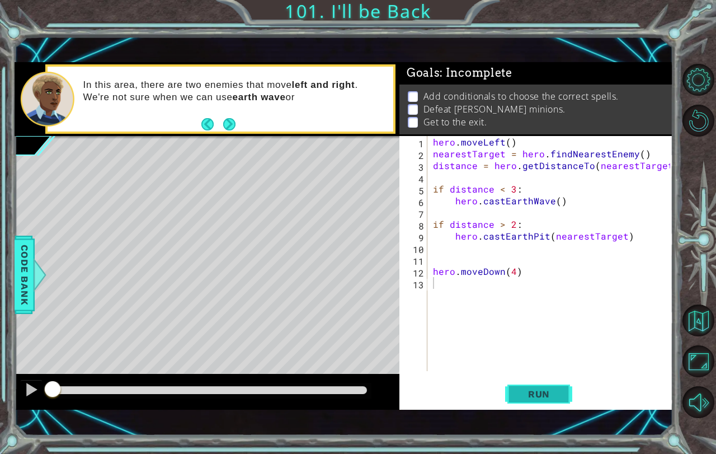
click at [560, 402] on button "Run" at bounding box center [538, 393] width 67 height 27
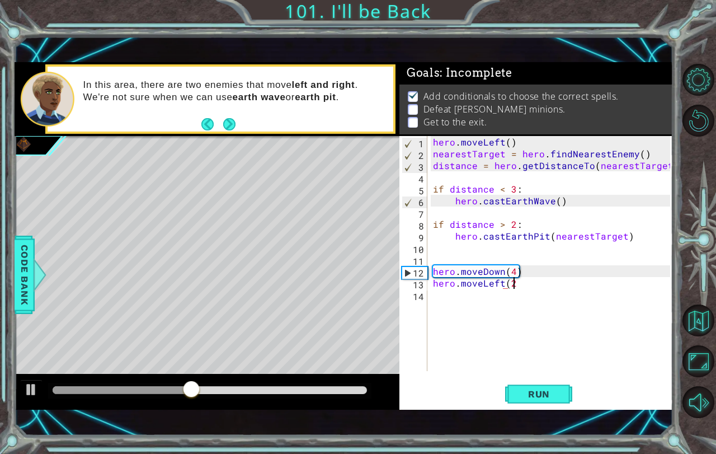
scroll to position [0, 4]
type textarea "hero.moveLeft(2)"
type textarea "h"
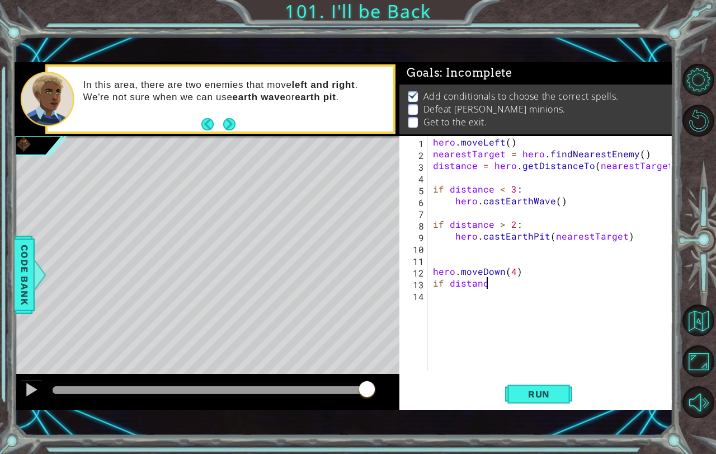
scroll to position [0, 2]
type textarea "i"
type textarea "hero.moveLeft(1)"
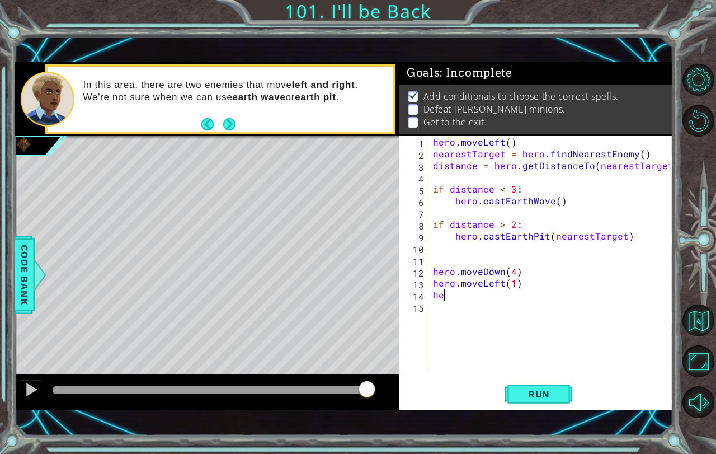
type textarea "h"
type textarea "i"
click at [530, 398] on span "Run" at bounding box center [539, 393] width 44 height 11
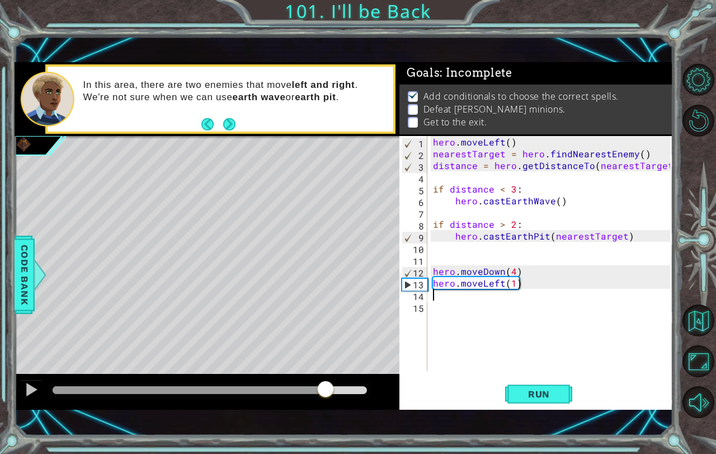
click at [325, 361] on div "methods hero use(thing) moveUp(steps) moveDown(steps) moveLeft(steps) moveRight…" at bounding box center [344, 235] width 659 height 347
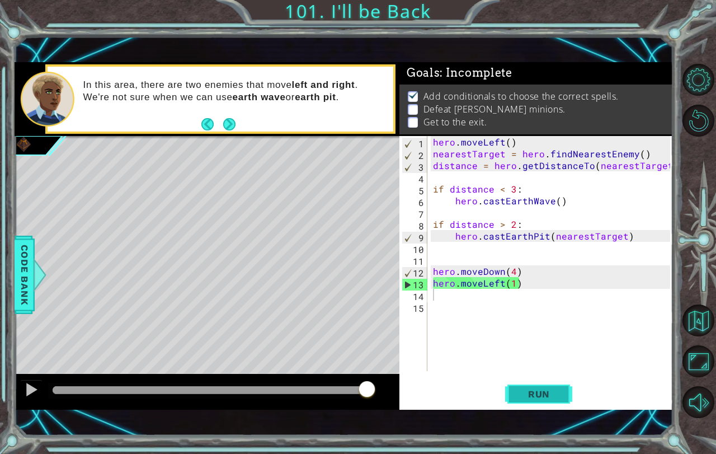
click at [538, 384] on button "Run" at bounding box center [538, 393] width 67 height 27
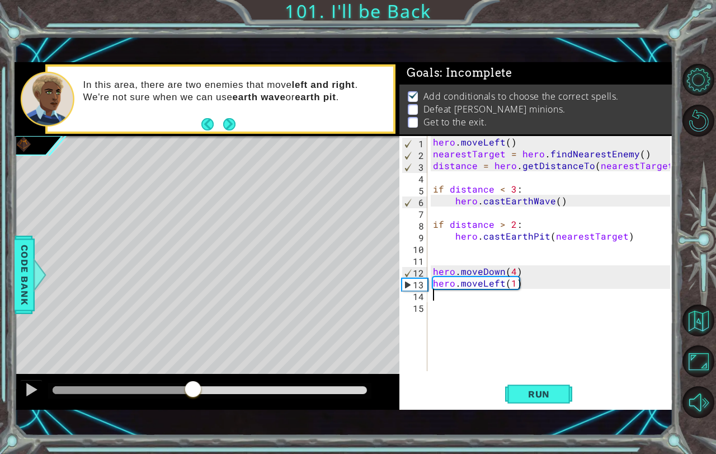
drag, startPoint x: 76, startPoint y: 389, endPoint x: 193, endPoint y: 384, distance: 117.0
click at [193, 384] on div at bounding box center [193, 390] width 20 height 20
click at [511, 285] on div "hero . moveLeft ( ) nearestTarget = hero . findNearestEnemy ( ) distance = hero…" at bounding box center [553, 265] width 245 height 258
type textarea "hero.moveLeft(2)"
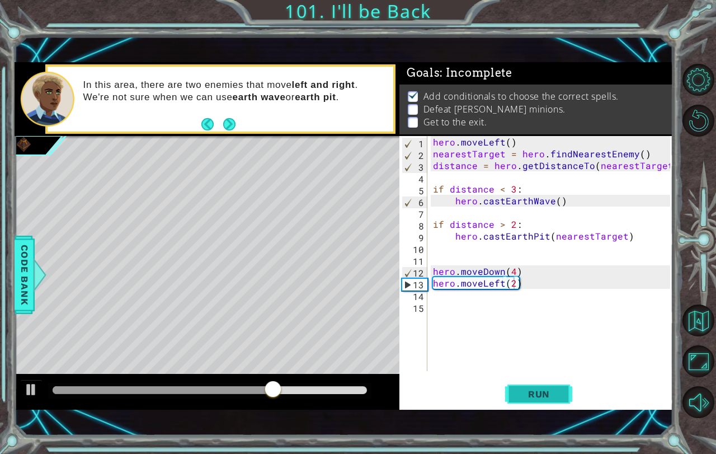
click at [568, 381] on button "Run" at bounding box center [538, 393] width 67 height 27
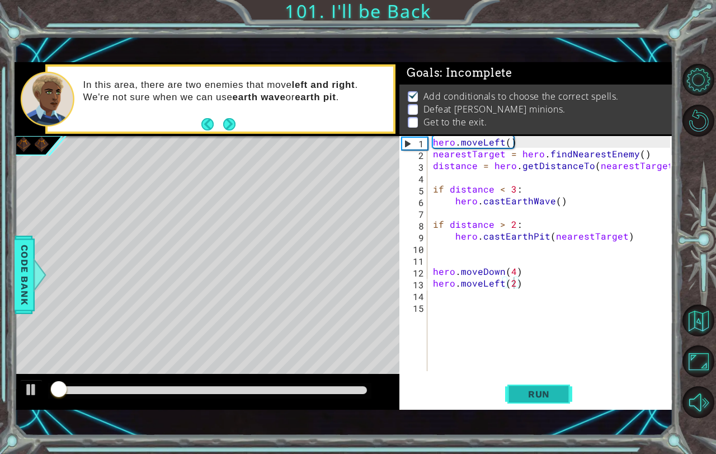
click at [568, 381] on button "Run" at bounding box center [538, 393] width 67 height 27
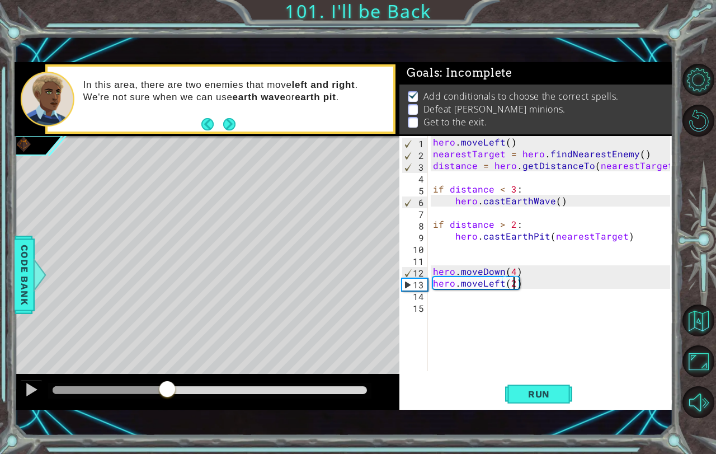
drag, startPoint x: 64, startPoint y: 386, endPoint x: 167, endPoint y: 374, distance: 104.2
click at [167, 374] on div at bounding box center [207, 392] width 385 height 36
click at [432, 297] on div "hero . moveLeft ( ) nearestTarget = hero . findNearestEnemy ( ) distance = hero…" at bounding box center [553, 265] width 245 height 258
type textarea "if distance<3:"
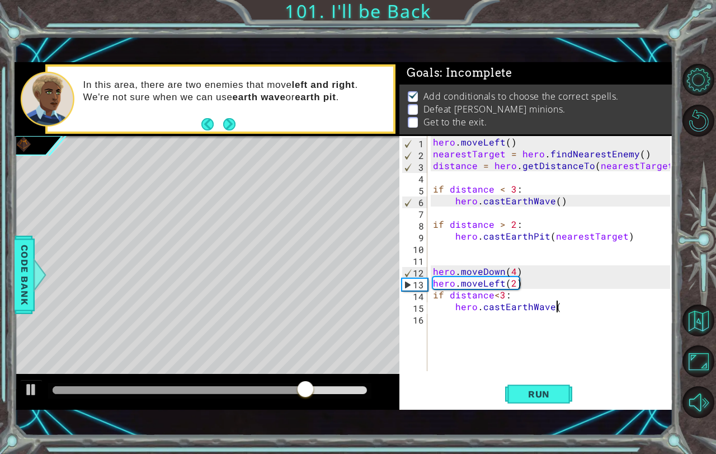
scroll to position [0, 7]
type textarea "hero.castEarthWave()"
click at [504, 388] on div "Run" at bounding box center [538, 393] width 273 height 27
click at [516, 387] on button "Run" at bounding box center [538, 393] width 67 height 27
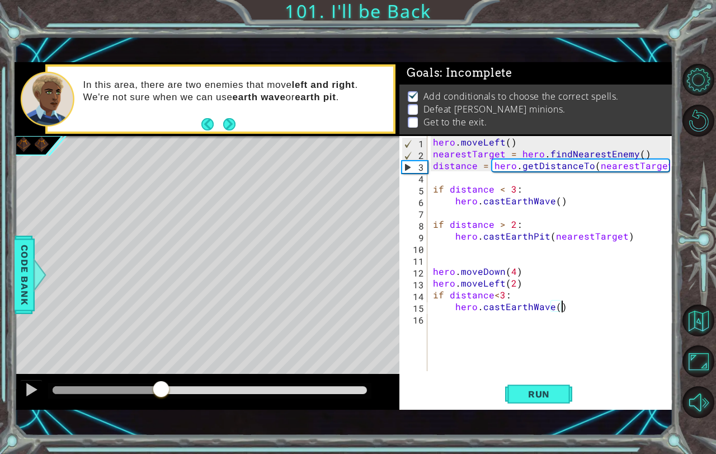
drag, startPoint x: 69, startPoint y: 387, endPoint x: 162, endPoint y: 386, distance: 92.8
click at [162, 386] on div at bounding box center [161, 390] width 20 height 20
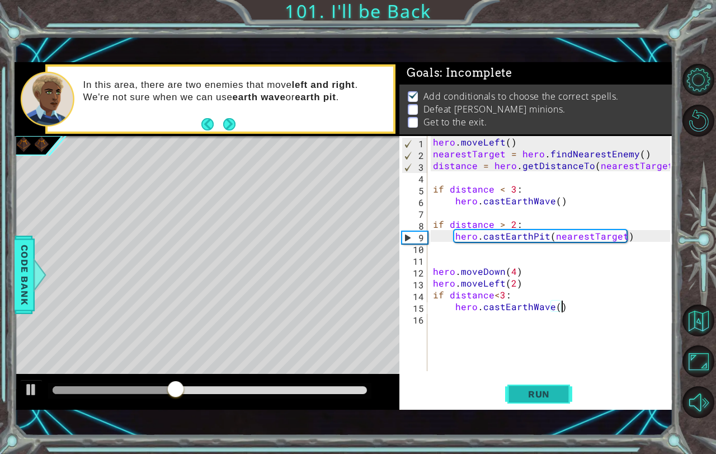
click at [520, 399] on button "Run" at bounding box center [538, 393] width 67 height 27
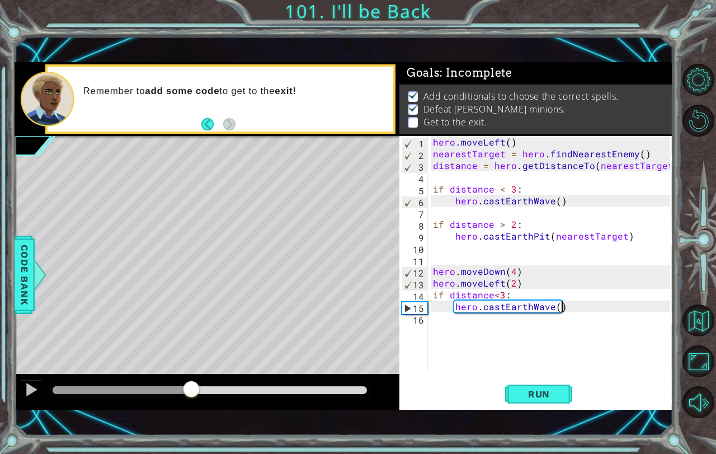
drag, startPoint x: 55, startPoint y: 389, endPoint x: 191, endPoint y: 380, distance: 135.6
click at [191, 380] on div at bounding box center [191, 390] width 20 height 20
click at [443, 325] on div "hero . moveLeft ( ) nearestTarget = hero . findNearestEnemy ( ) distance = hero…" at bounding box center [553, 265] width 245 height 258
type textarea "hero.moveRight(2)"
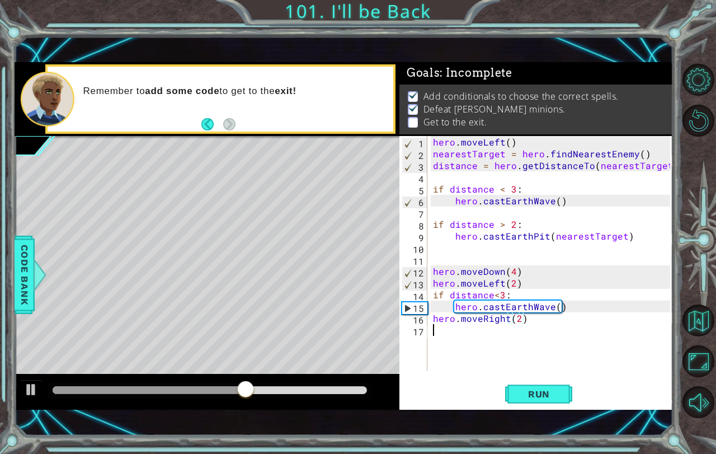
scroll to position [0, 0]
type textarea "hero.jumpRight()"
type textarea "h"
click at [518, 408] on div "hero.jumpRight() 1 2 3 4 5 6 7 8 9 10 11 12 13 14 15 16 17 18 hero . moveLeft (…" at bounding box center [535, 272] width 273 height 273
click at [521, 398] on span "Run" at bounding box center [539, 393] width 44 height 11
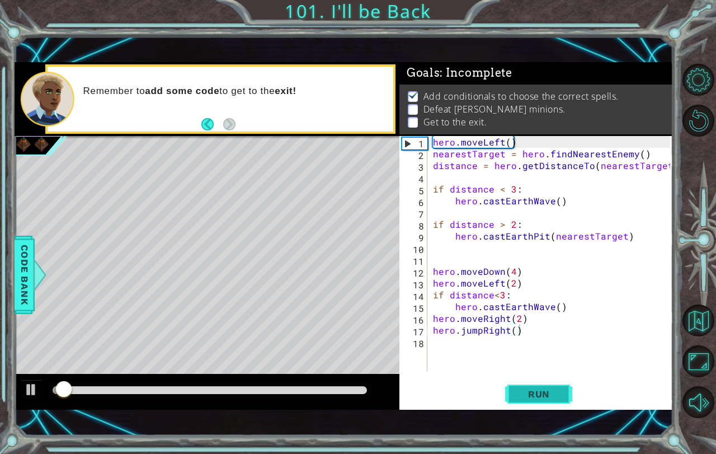
click at [521, 396] on span "Run" at bounding box center [539, 393] width 44 height 11
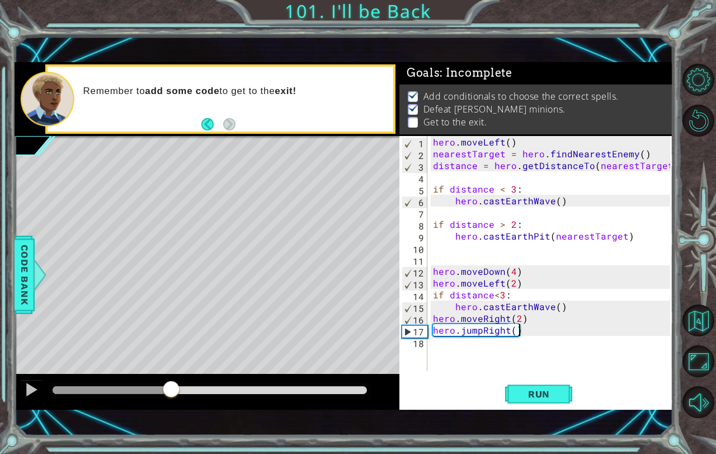
drag, startPoint x: 62, startPoint y: 393, endPoint x: 171, endPoint y: 379, distance: 110.6
click at [171, 379] on div at bounding box center [207, 392] width 385 height 36
click at [501, 320] on div "hero . moveLeft ( ) nearestTarget = hero . findNearestEnemy ( ) distance = hero…" at bounding box center [553, 265] width 245 height 258
click at [541, 396] on span "Run" at bounding box center [539, 393] width 44 height 11
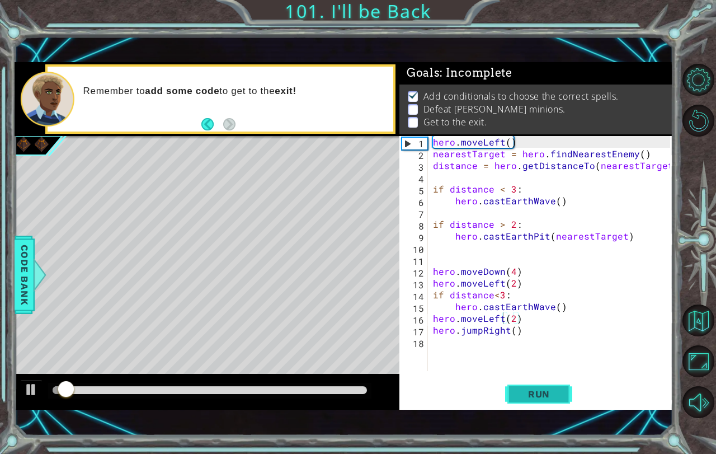
click at [541, 396] on span "Run" at bounding box center [539, 393] width 44 height 11
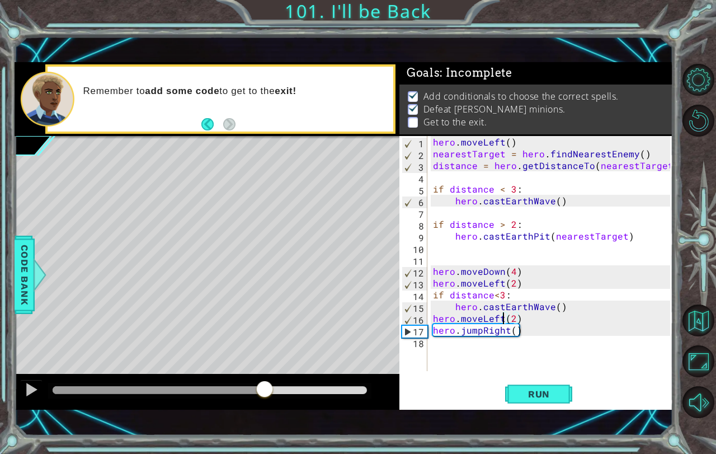
drag, startPoint x: 67, startPoint y: 390, endPoint x: 264, endPoint y: 388, distance: 196.9
click at [264, 388] on div at bounding box center [264, 390] width 20 height 20
click at [508, 327] on div "hero . moveLeft ( ) nearestTarget = hero . findNearestEnemy ( ) distance = hero…" at bounding box center [553, 265] width 245 height 258
type textarea "hero.jumpLeft()"
click at [525, 396] on span "Run" at bounding box center [539, 393] width 44 height 11
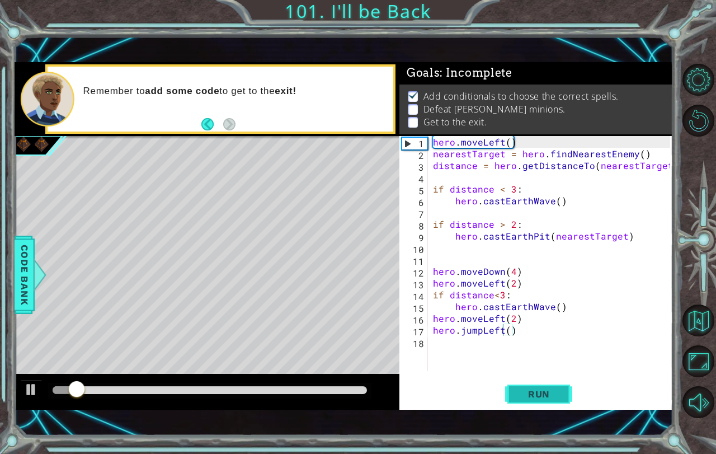
click at [526, 396] on span "Run" at bounding box center [539, 393] width 44 height 11
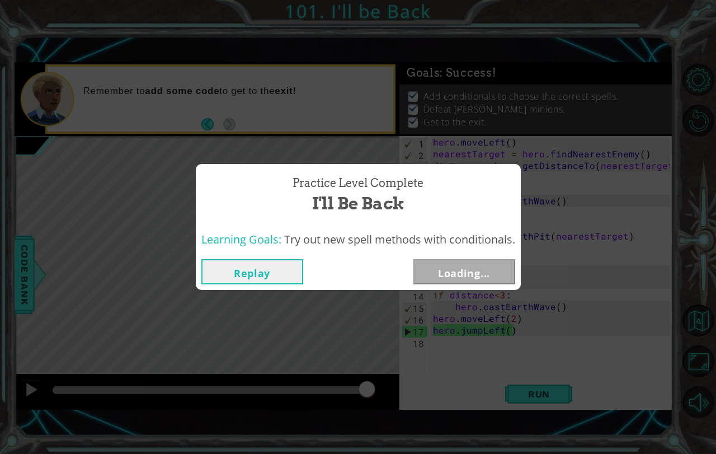
drag, startPoint x: 64, startPoint y: 400, endPoint x: 715, endPoint y: 414, distance: 651.6
click at [715, 414] on body "1 ההההההההההההההההההההההההההההההההההההההההההההההההההההההההההההההההההההההההההההה…" at bounding box center [358, 227] width 716 height 454
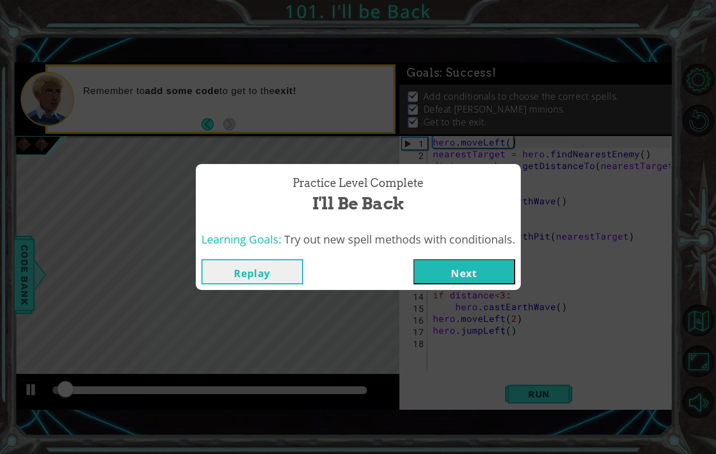
click at [486, 263] on button "Next" at bounding box center [464, 271] width 102 height 25
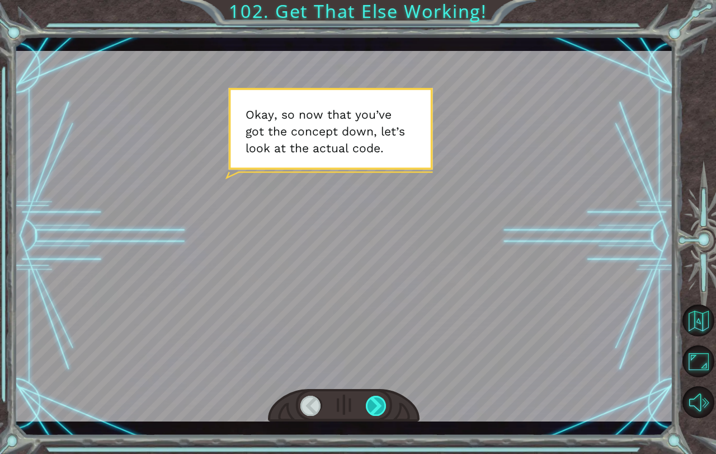
click at [367, 401] on div at bounding box center [376, 405] width 21 height 20
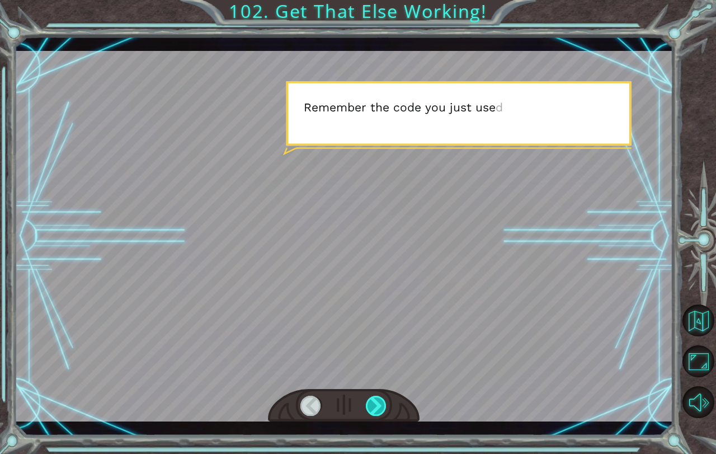
click at [367, 401] on div at bounding box center [376, 405] width 21 height 20
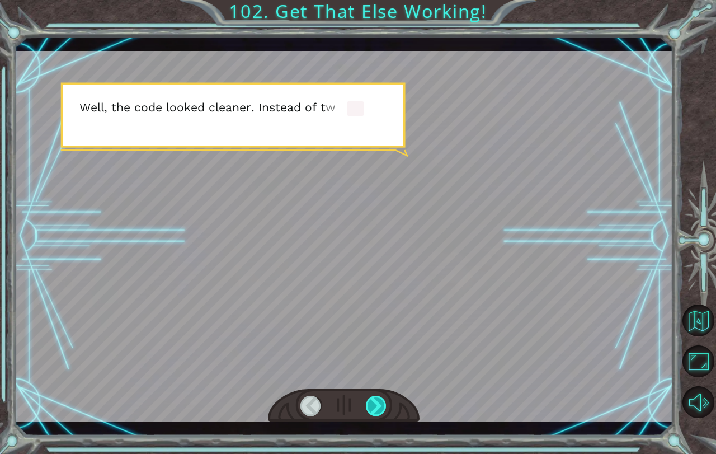
click at [367, 401] on div at bounding box center [376, 405] width 21 height 20
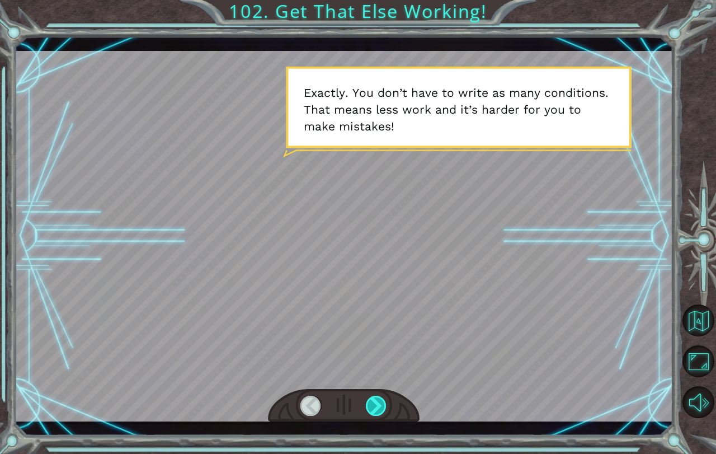
click at [367, 401] on div at bounding box center [376, 405] width 21 height 20
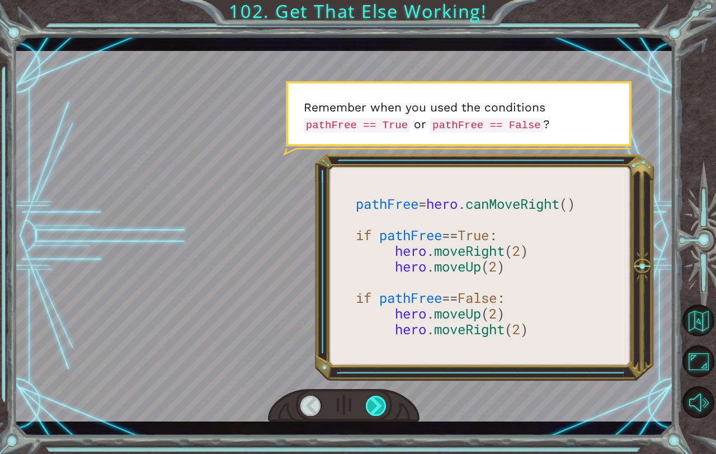
click at [367, 401] on div at bounding box center [376, 405] width 21 height 20
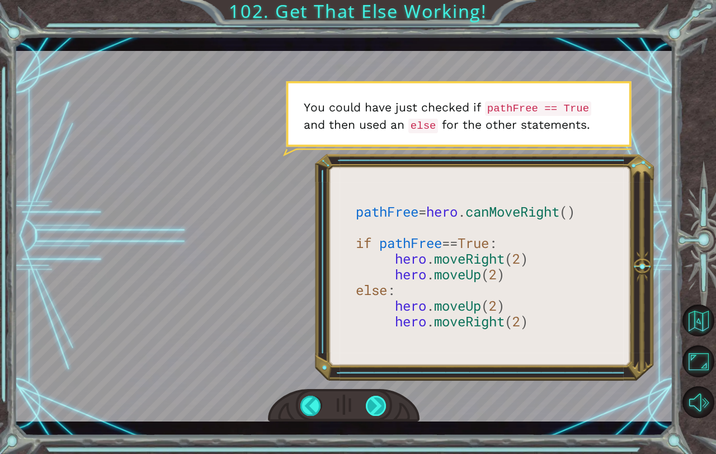
click at [369, 405] on div at bounding box center [376, 405] width 21 height 20
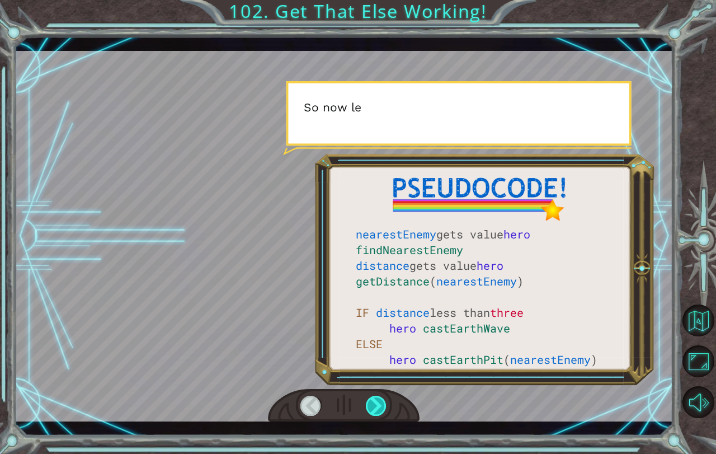
click at [369, 405] on div at bounding box center [376, 405] width 21 height 20
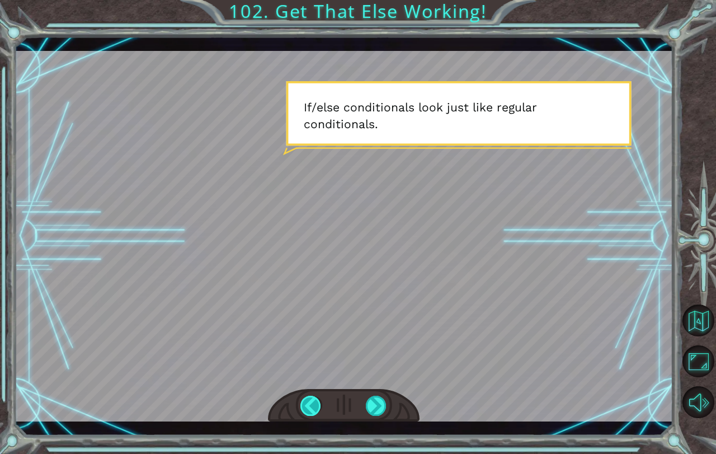
click at [316, 413] on div at bounding box center [310, 405] width 21 height 20
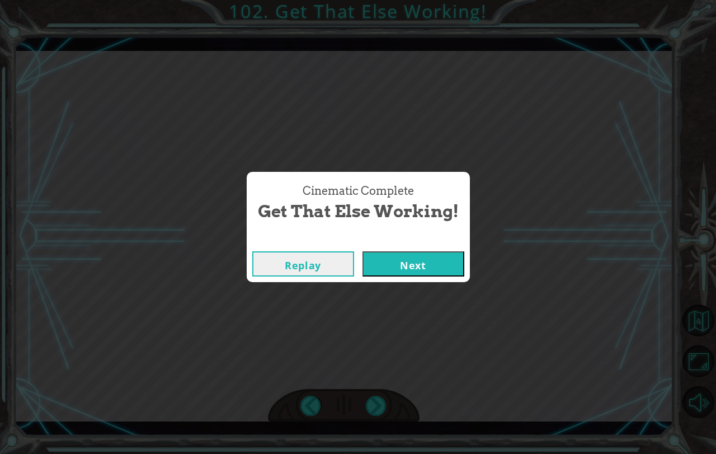
click at [426, 264] on button "Next" at bounding box center [413, 263] width 102 height 25
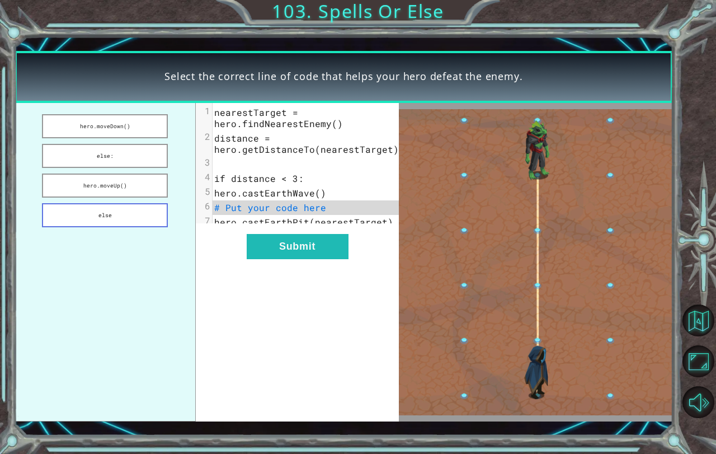
click at [141, 222] on button "else" at bounding box center [105, 215] width 126 height 24
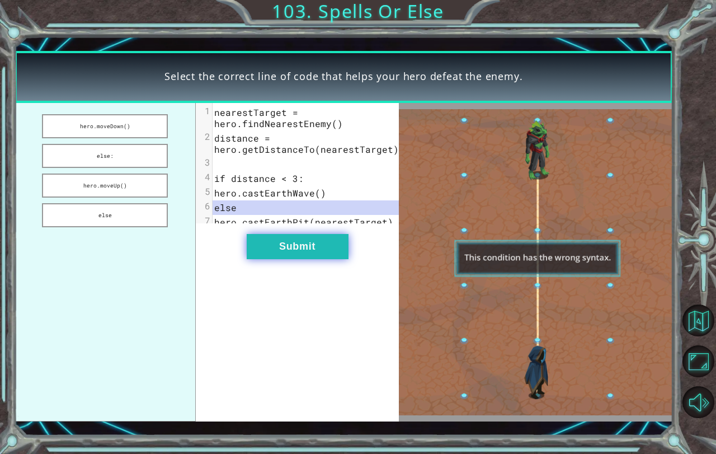
click at [294, 258] on button "Submit" at bounding box center [298, 246] width 102 height 25
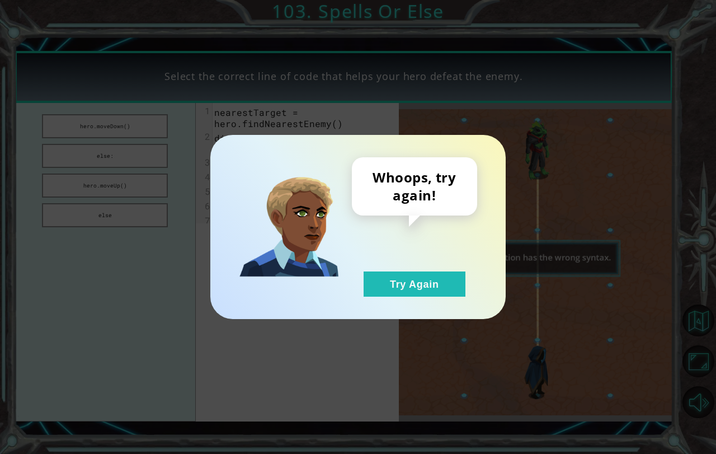
click at [475, 298] on div "Whoops, try again! Try Again" at bounding box center [357, 227] width 295 height 184
click at [432, 281] on button "Try Again" at bounding box center [414, 283] width 102 height 25
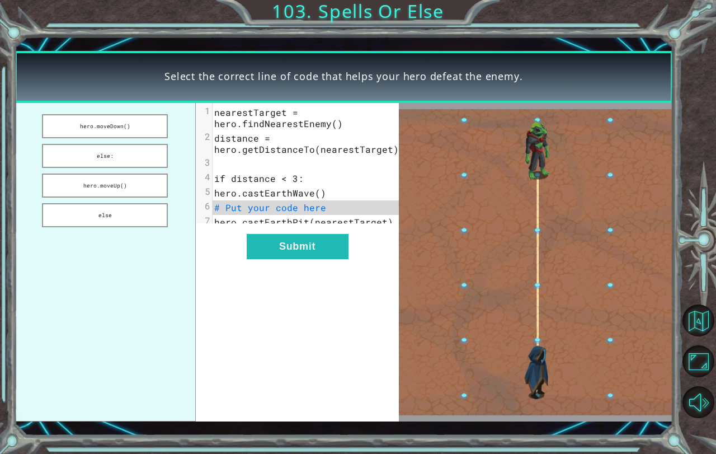
drag, startPoint x: 88, startPoint y: 169, endPoint x: 82, endPoint y: 172, distance: 6.3
click at [82, 171] on ul "hero.moveDown() else: hero.moveUp() else" at bounding box center [105, 262] width 181 height 318
click at [98, 199] on ul "hero.moveDown() else: hero.moveUp() else" at bounding box center [105, 262] width 181 height 318
click at [140, 197] on ul "hero.moveDown() else: hero.moveUp() else" at bounding box center [105, 262] width 181 height 318
click at [328, 259] on button "Submit" at bounding box center [298, 246] width 102 height 25
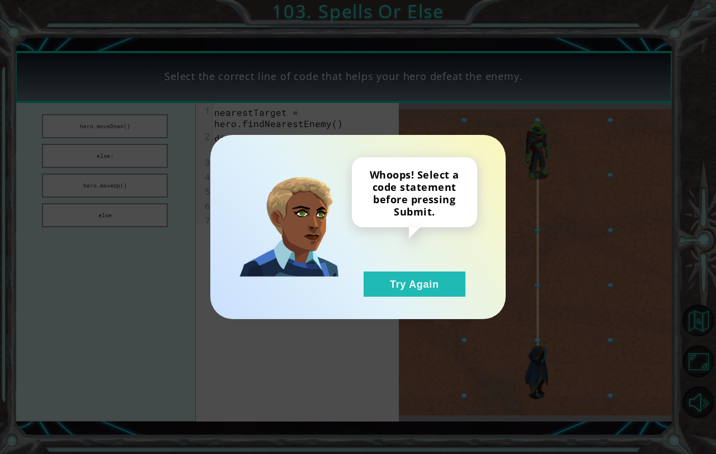
click at [435, 310] on div "Whoops! Select a code statement before pressing Submit. Try Again" at bounding box center [357, 227] width 295 height 184
drag, startPoint x: 429, startPoint y: 299, endPoint x: 417, endPoint y: 293, distance: 13.8
click at [429, 298] on div "Whoops! Select a code statement before pressing Submit. Try Again" at bounding box center [357, 227] width 295 height 184
click at [428, 296] on div "Whoops! Select a code statement before pressing Submit. Try Again" at bounding box center [357, 227] width 295 height 184
click at [426, 288] on button "Try Again" at bounding box center [414, 283] width 102 height 25
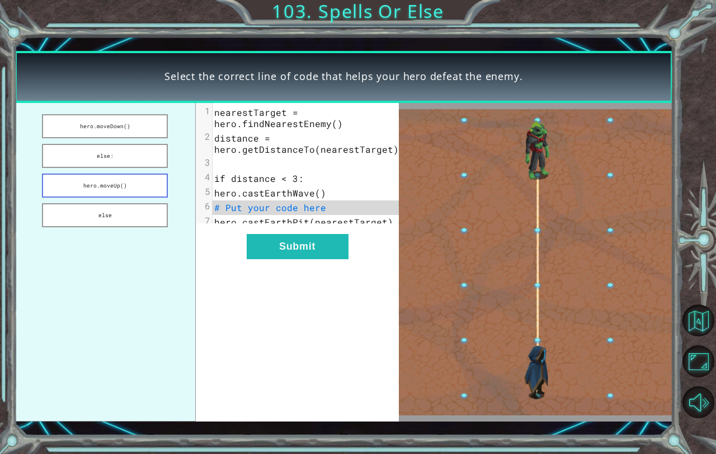
click at [166, 183] on button "hero.moveUp()" at bounding box center [105, 185] width 126 height 24
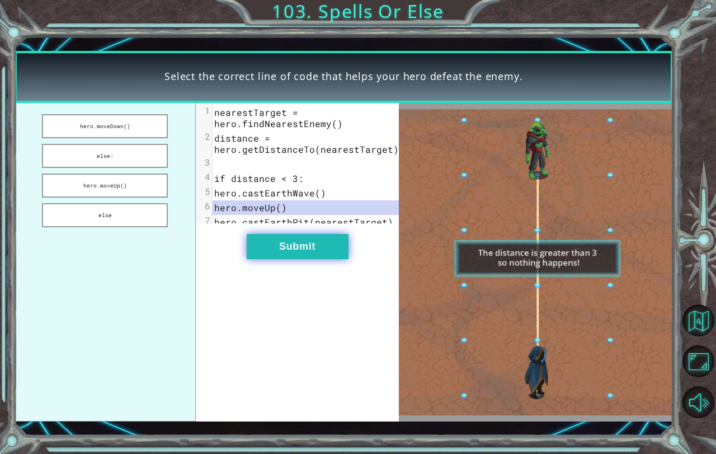
click at [314, 259] on button "Submit" at bounding box center [298, 246] width 102 height 25
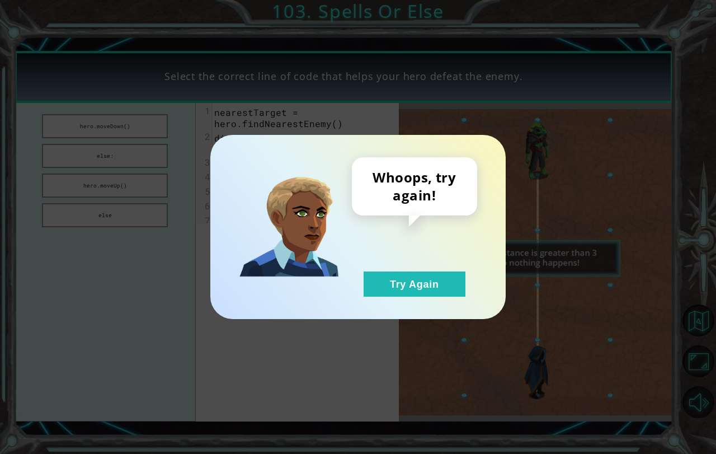
click at [462, 301] on div "Whoops, try again! Try Again" at bounding box center [357, 227] width 295 height 184
click at [447, 295] on button "Try Again" at bounding box center [414, 283] width 102 height 25
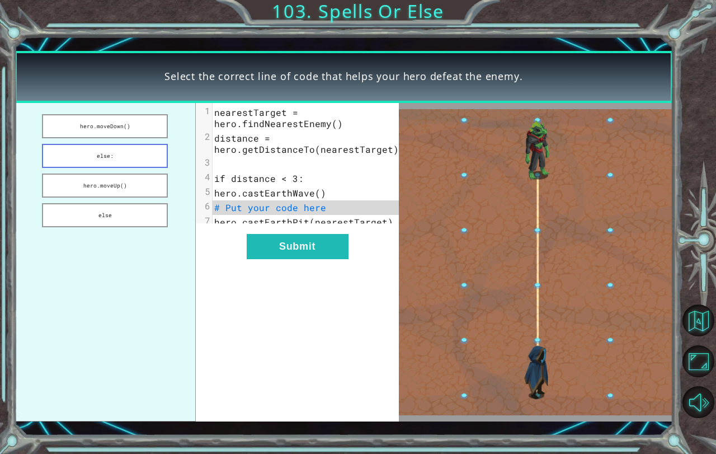
click at [148, 149] on button "else:" at bounding box center [105, 156] width 126 height 24
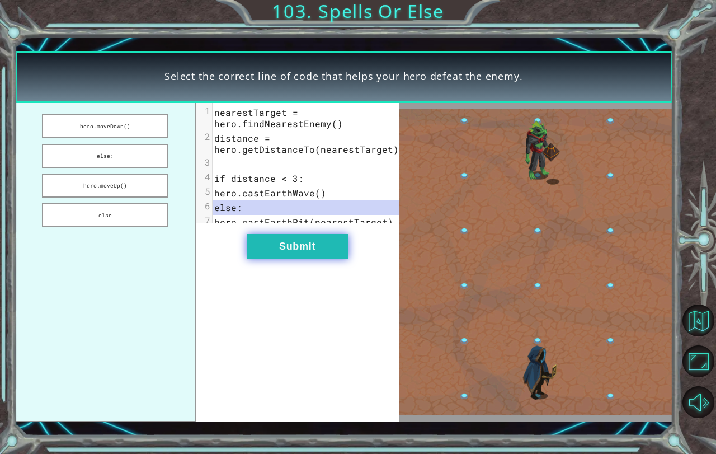
click at [300, 258] on button "Submit" at bounding box center [298, 246] width 102 height 25
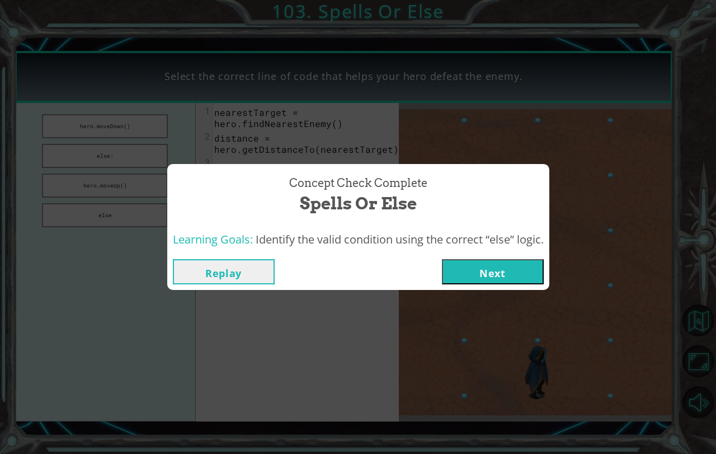
click at [503, 277] on button "Next" at bounding box center [493, 271] width 102 height 25
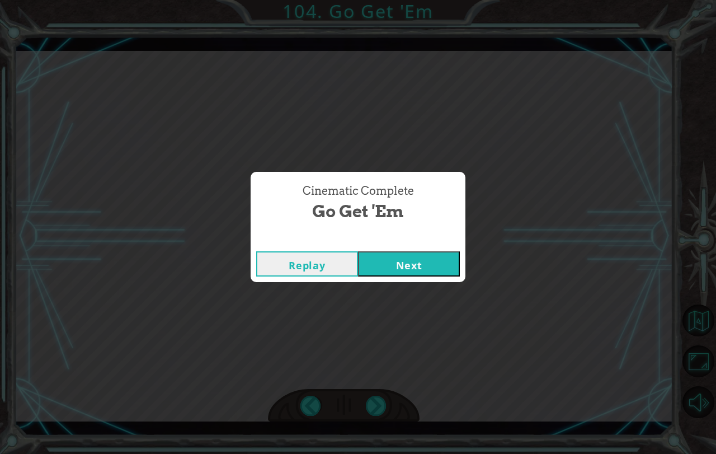
click at [424, 270] on button "Next" at bounding box center [409, 263] width 102 height 25
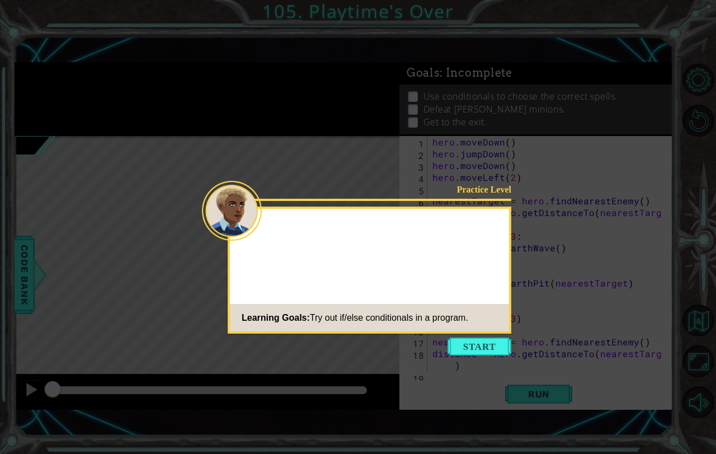
click at [468, 352] on button "Start" at bounding box center [479, 346] width 64 height 18
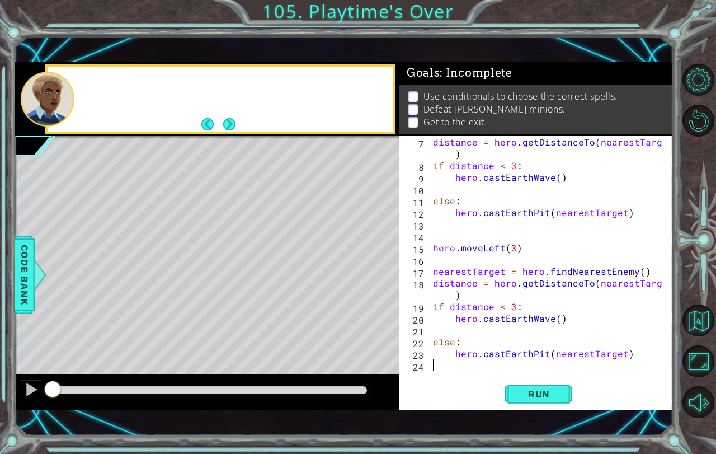
scroll to position [70, 0]
click at [227, 126] on button "Next" at bounding box center [229, 123] width 13 height 13
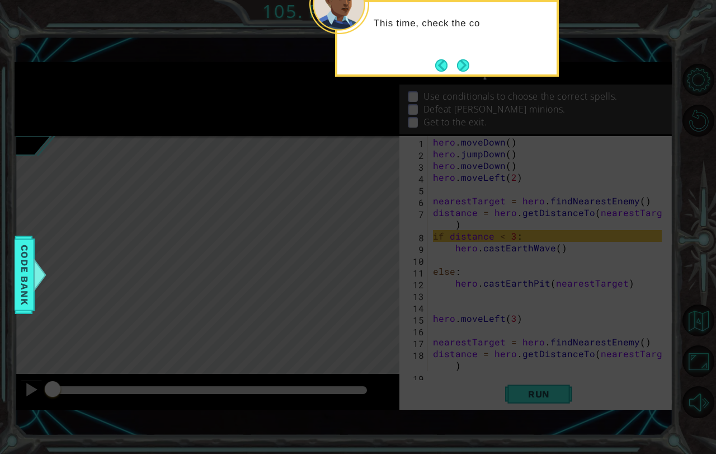
click at [475, 53] on div "This time, check the co" at bounding box center [447, 38] width 224 height 77
click at [475, 53] on div "This time, check the condition" at bounding box center [447, 38] width 224 height 77
click at [470, 57] on div "This time, check the condition: if distan" at bounding box center [446, 35] width 219 height 57
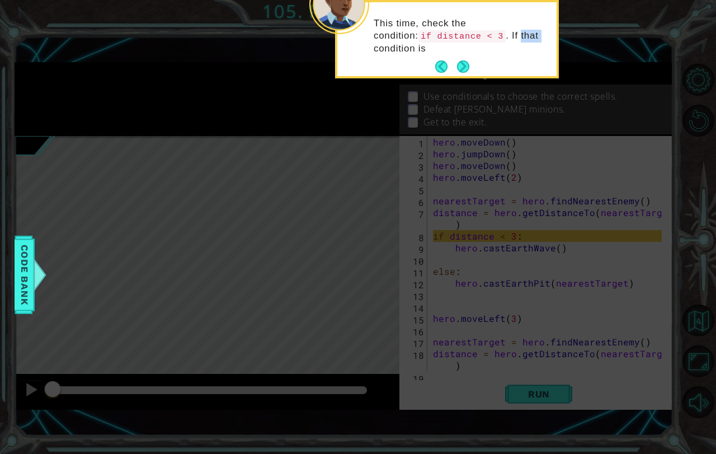
click at [470, 57] on div "This time, check the condition: if distance < 3 . If that condition is" at bounding box center [446, 41] width 219 height 69
click at [465, 63] on button "Next" at bounding box center [463, 66] width 13 height 13
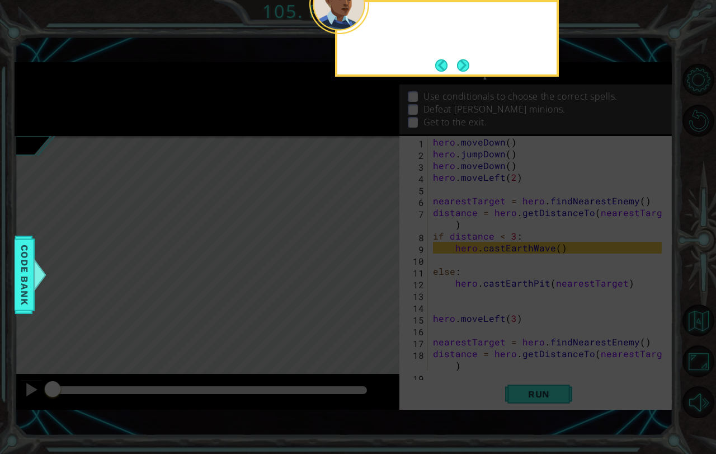
click at [465, 63] on button "Next" at bounding box center [463, 65] width 12 height 12
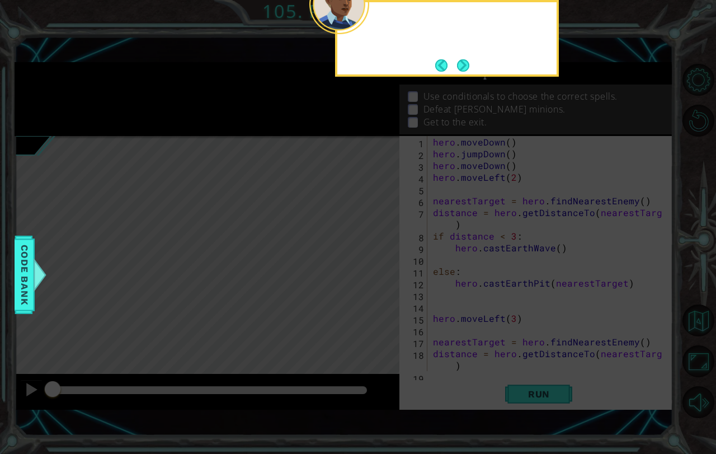
click at [465, 63] on button "Next" at bounding box center [463, 65] width 12 height 12
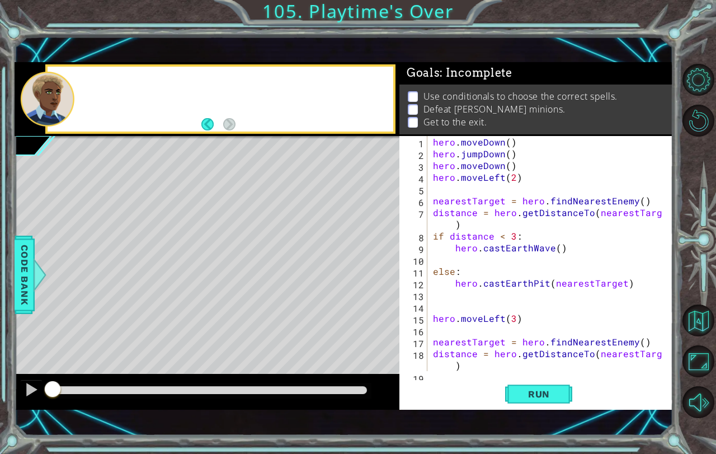
click at [465, 63] on div "Goals : Incomplete" at bounding box center [535, 73] width 273 height 22
click at [567, 405] on button "Run" at bounding box center [538, 393] width 67 height 27
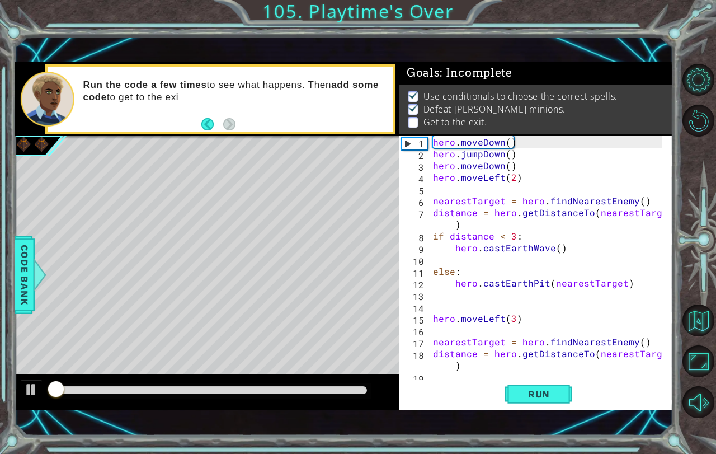
scroll to position [6, 0]
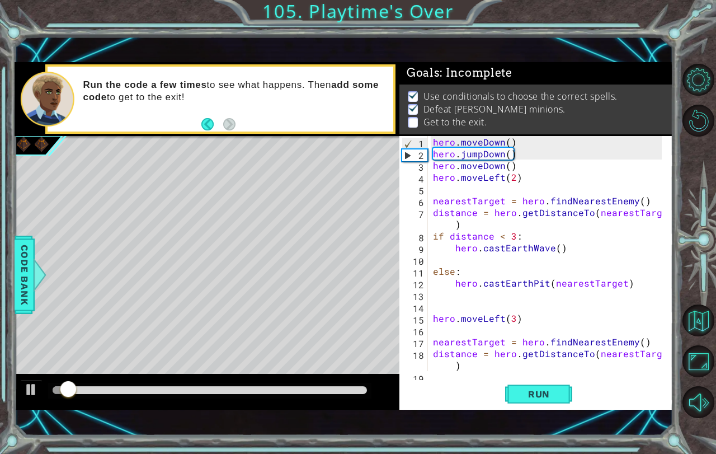
drag, startPoint x: 86, startPoint y: 378, endPoint x: 78, endPoint y: 381, distance: 8.5
click at [78, 381] on div at bounding box center [207, 392] width 385 height 36
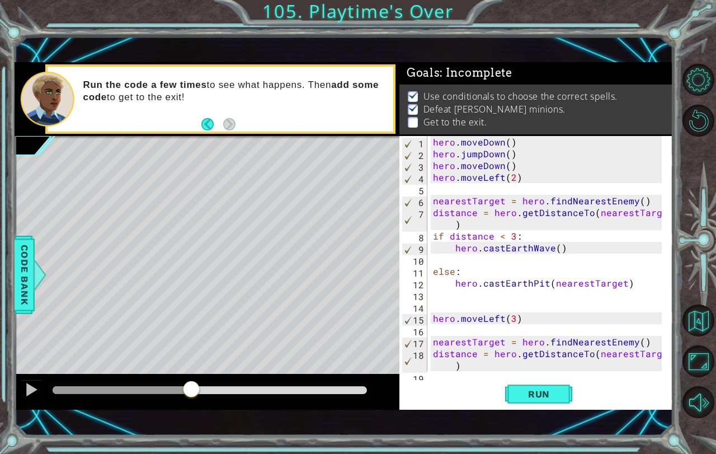
drag, startPoint x: 73, startPoint y: 383, endPoint x: 191, endPoint y: 383, distance: 118.0
click at [191, 383] on div at bounding box center [191, 390] width 20 height 20
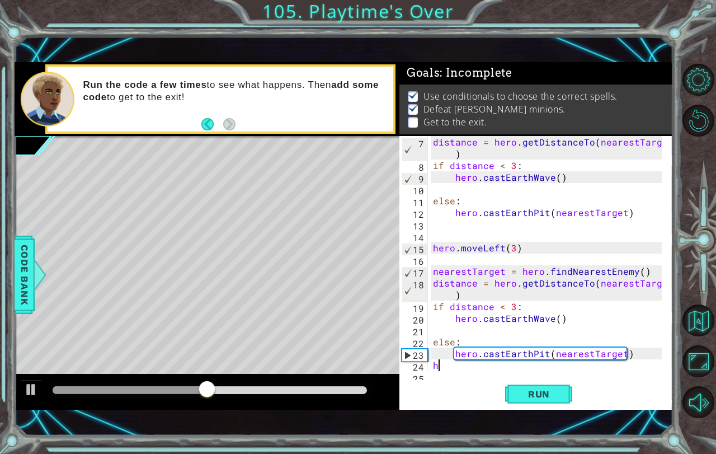
scroll to position [82, 0]
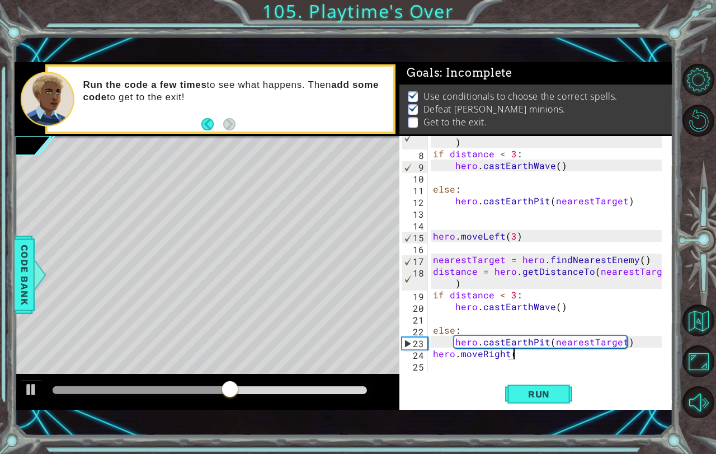
type textarea "hero.moveRight()"
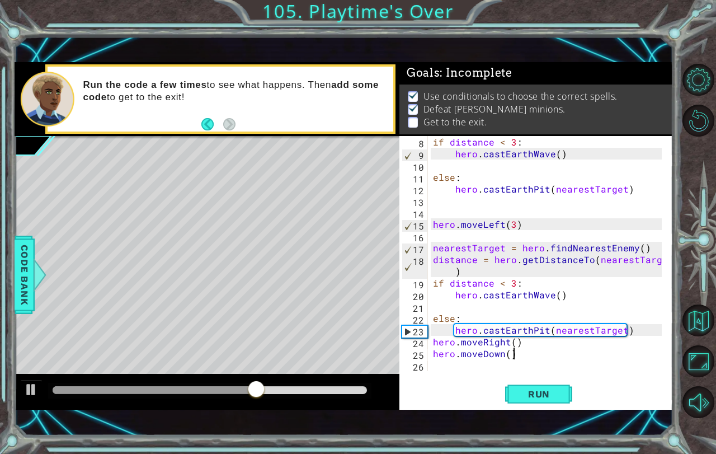
scroll to position [0, 4]
click at [535, 397] on span "Run" at bounding box center [539, 393] width 44 height 11
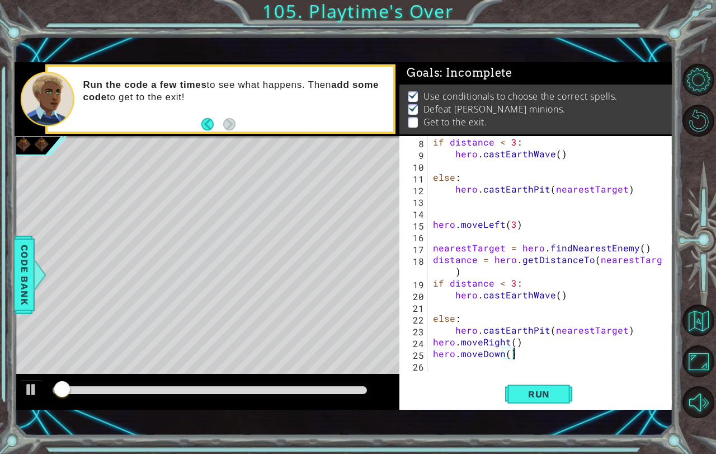
click at [503, 403] on div "Run" at bounding box center [538, 393] width 273 height 27
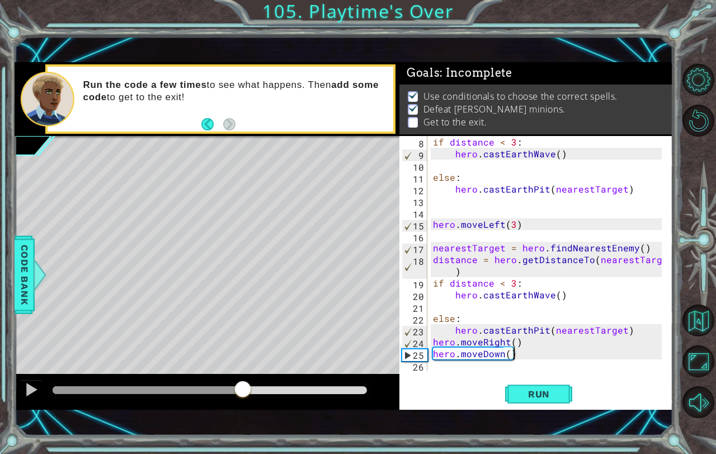
drag, startPoint x: 103, startPoint y: 393, endPoint x: 244, endPoint y: 399, distance: 141.0
click at [244, 394] on div at bounding box center [210, 390] width 314 height 8
drag, startPoint x: 237, startPoint y: 399, endPoint x: 225, endPoint y: 399, distance: 12.3
click at [225, 399] on div at bounding box center [225, 390] width 20 height 20
click at [507, 340] on div "if distance < 3 : hero . castEarthWave ( ) else : hero . castEarthPit ( nearest…" at bounding box center [549, 265] width 237 height 258
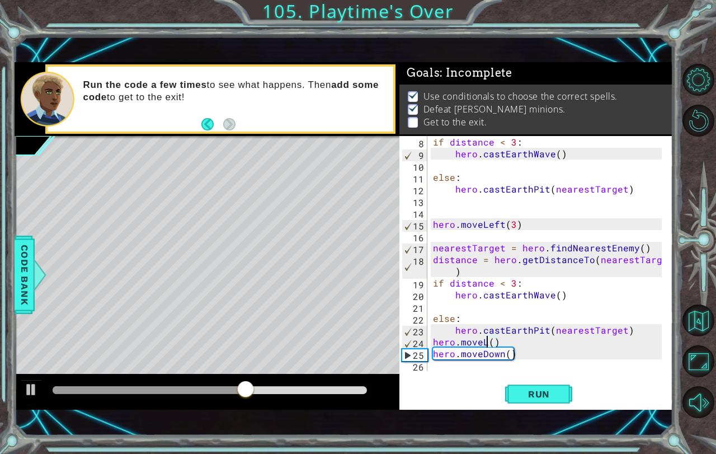
scroll to position [0, 4]
type textarea "hero.moveLeft()"
click at [534, 393] on span "Run" at bounding box center [539, 393] width 44 height 11
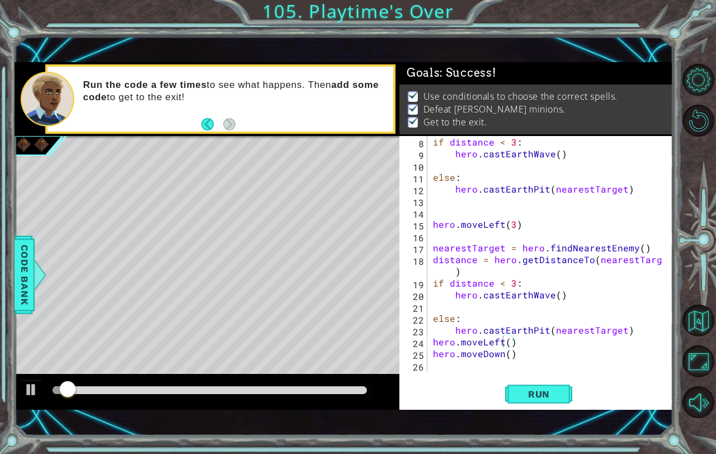
drag, startPoint x: 78, startPoint y: 383, endPoint x: 285, endPoint y: 373, distance: 207.2
click at [285, 373] on div "methods hero use(thing) moveUp(steps) moveDown(steps) moveLeft(steps) moveRight…" at bounding box center [344, 235] width 659 height 347
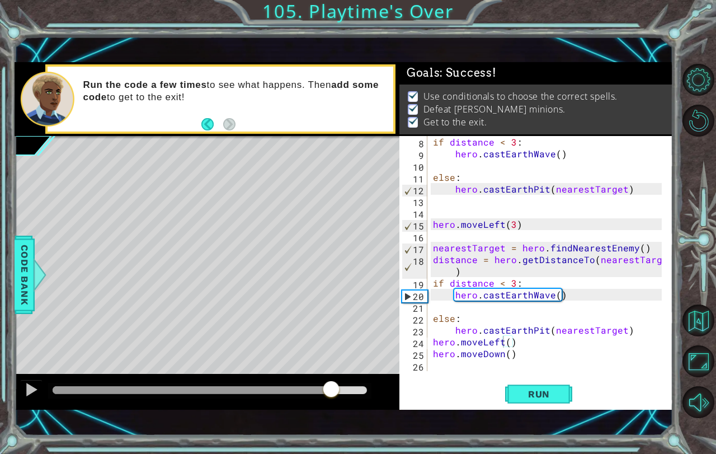
drag, startPoint x: 79, startPoint y: 389, endPoint x: 392, endPoint y: 383, distance: 312.7
click at [388, 383] on div at bounding box center [207, 392] width 385 height 36
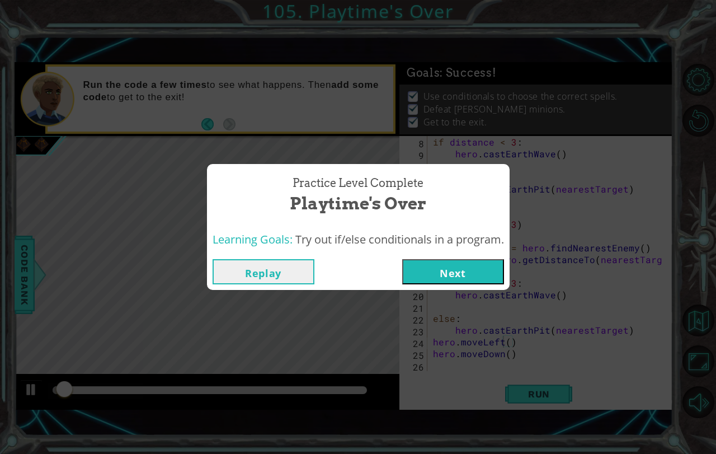
click at [439, 279] on button "Next" at bounding box center [453, 271] width 102 height 25
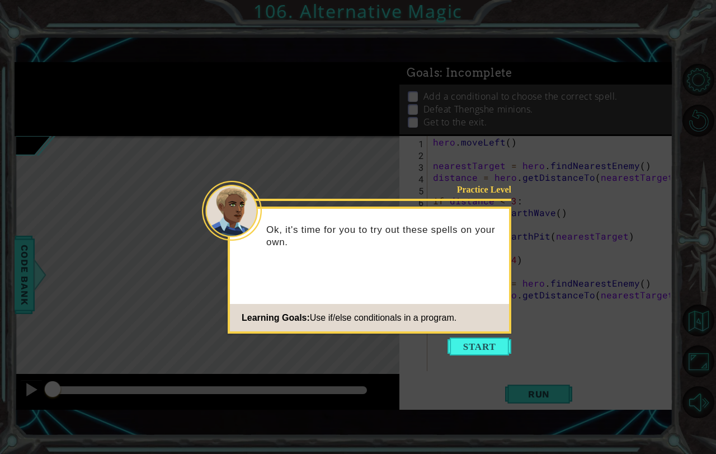
click at [471, 346] on button "Start" at bounding box center [479, 346] width 64 height 18
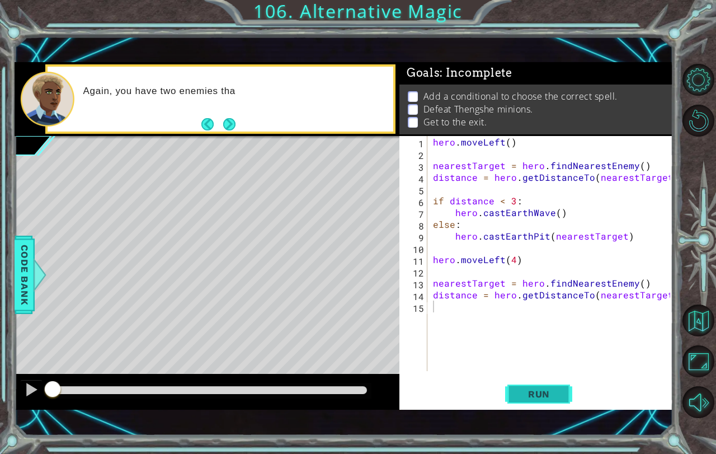
click at [523, 395] on span "Run" at bounding box center [539, 393] width 44 height 11
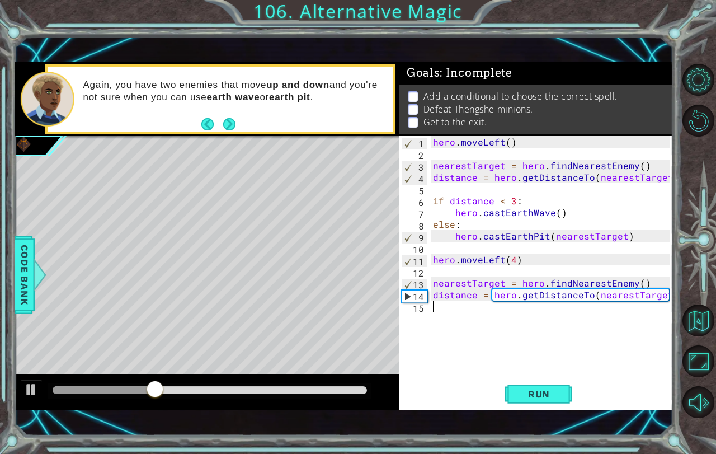
click at [508, 309] on div "hero . moveLeft ( ) nearestTarget = hero . findNearestEnemy ( ) distance = hero…" at bounding box center [553, 265] width 245 height 258
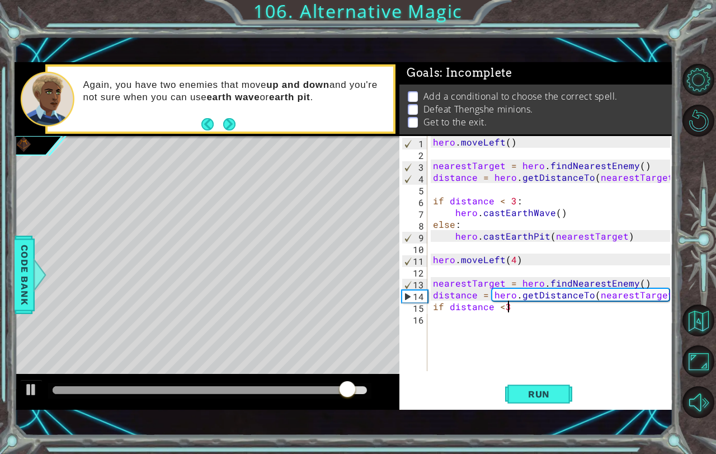
type textarea "if distance <3:"
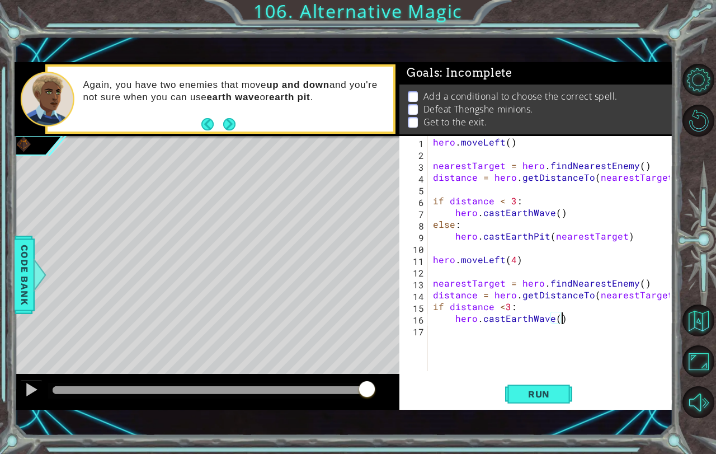
scroll to position [0, 7]
type textarea "hero.castEarthWave()"
click at [550, 403] on button "Run" at bounding box center [538, 393] width 67 height 27
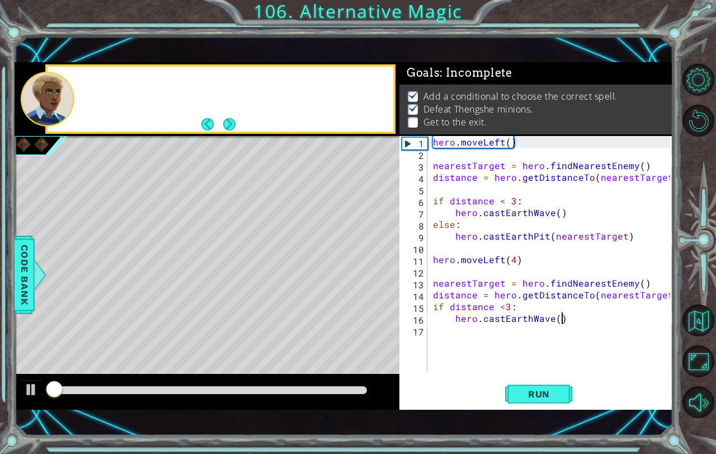
scroll to position [6, 0]
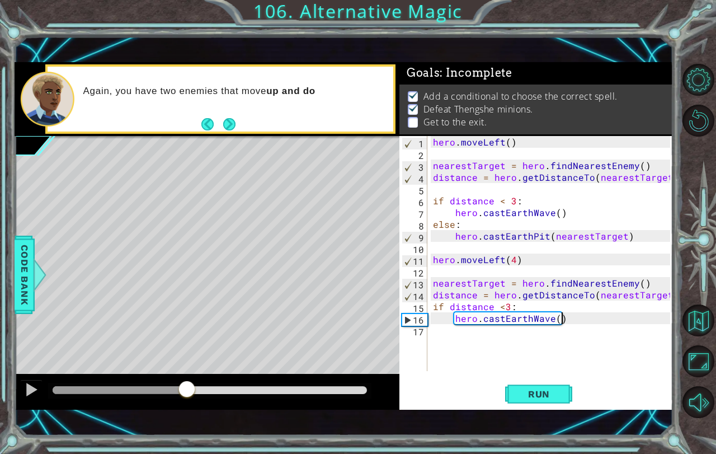
drag, startPoint x: 62, startPoint y: 396, endPoint x: 313, endPoint y: 388, distance: 250.7
click at [189, 402] on div at bounding box center [207, 392] width 385 height 36
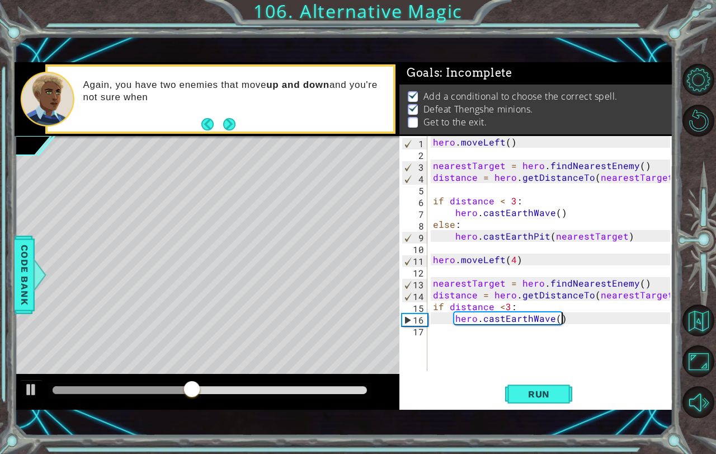
click at [442, 341] on div "hero . moveLeft ( ) nearestTarget = hero . findNearestEnemy ( ) distance = hero…" at bounding box center [553, 265] width 245 height 258
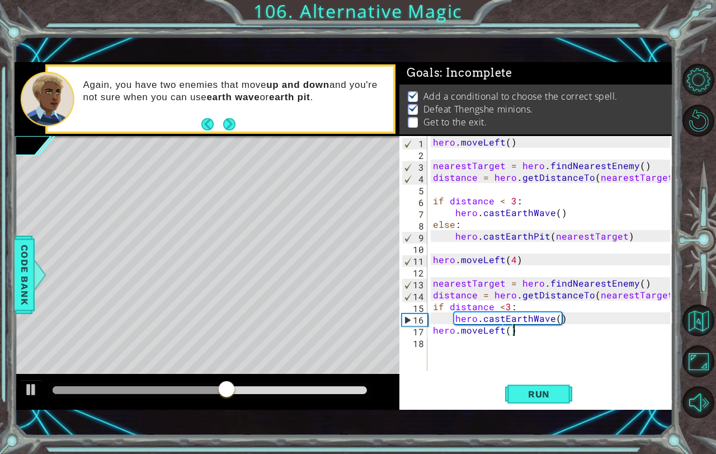
scroll to position [0, 4]
type textarea "hero.moveLeft()"
click at [556, 387] on div "hero.moveLeft() 1 2 3 4 5 6 7 8 9 10 11 12 13 14 15 16 17 18 hero . moveLeft ( …" at bounding box center [535, 272] width 273 height 273
click at [556, 387] on button "Run" at bounding box center [538, 393] width 67 height 27
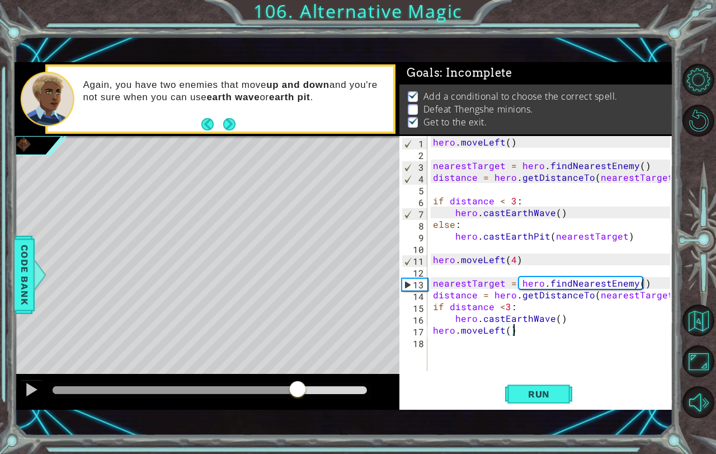
drag, startPoint x: 66, startPoint y: 384, endPoint x: 297, endPoint y: 389, distance: 231.0
click at [297, 389] on div at bounding box center [297, 390] width 20 height 20
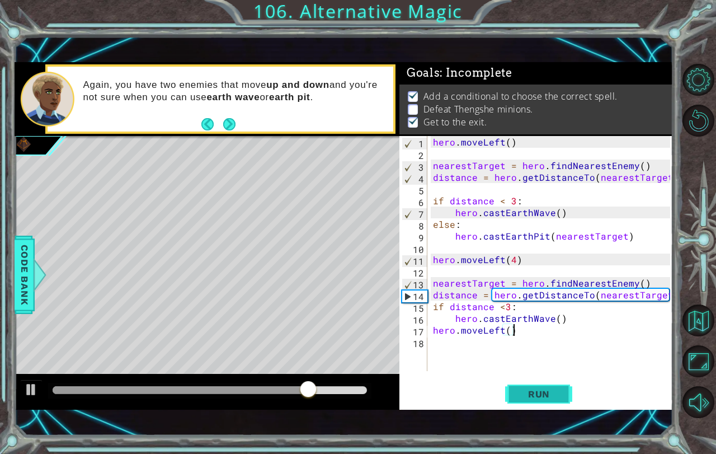
click at [560, 399] on button "Run" at bounding box center [538, 393] width 67 height 27
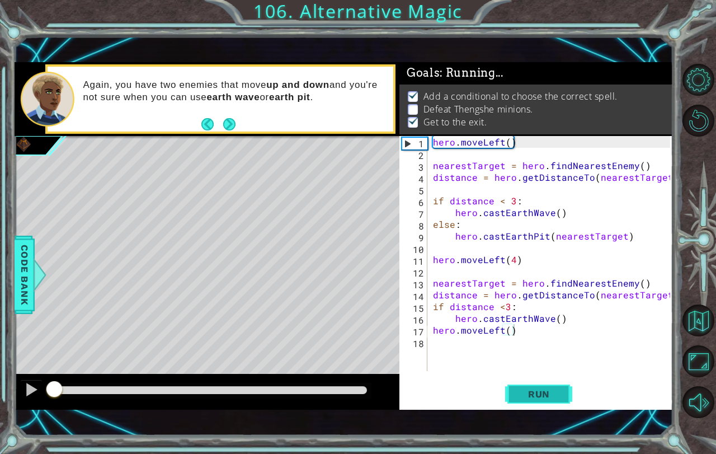
click at [560, 399] on button "Run" at bounding box center [538, 393] width 67 height 27
click at [519, 390] on span "Run" at bounding box center [539, 393] width 44 height 11
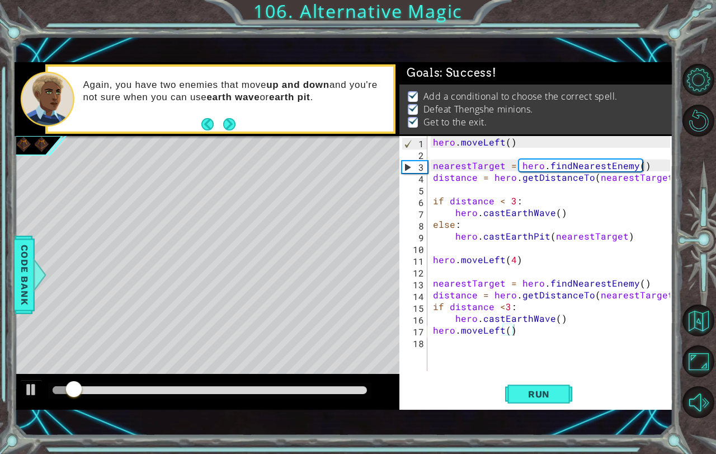
drag, startPoint x: 62, startPoint y: 379, endPoint x: 169, endPoint y: 393, distance: 108.4
click at [167, 393] on div at bounding box center [207, 392] width 385 height 36
drag, startPoint x: 81, startPoint y: 388, endPoint x: 618, endPoint y: 461, distance: 542.4
click at [618, 453] on html "1 ההההההההההההההההההההההההההההההההההההההההההההההההההההההההההההההההההההההההההההה…" at bounding box center [358, 227] width 716 height 454
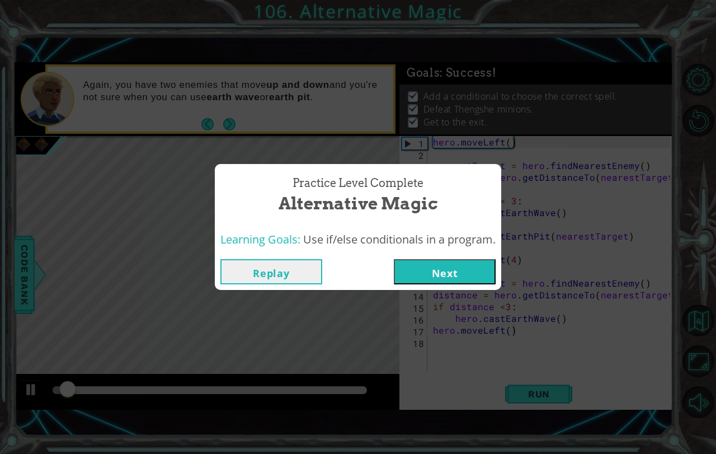
click at [437, 254] on div "Replay Next" at bounding box center [358, 271] width 286 height 36
click at [438, 270] on button "Next" at bounding box center [445, 271] width 102 height 25
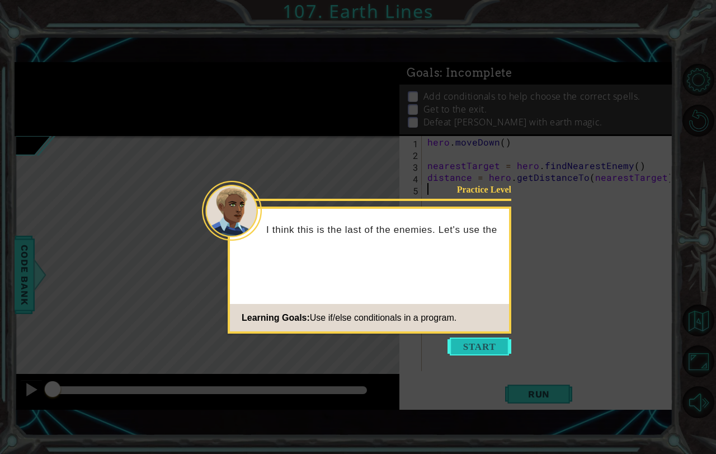
click at [474, 350] on button "Start" at bounding box center [479, 346] width 64 height 18
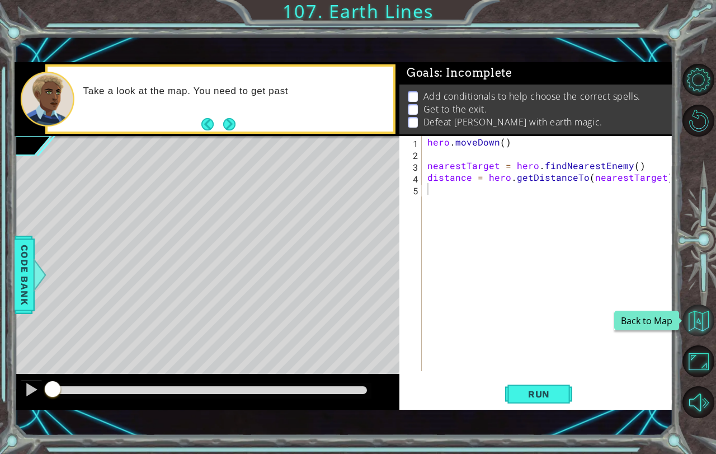
click at [690, 314] on button "Back to Map" at bounding box center [698, 320] width 32 height 32
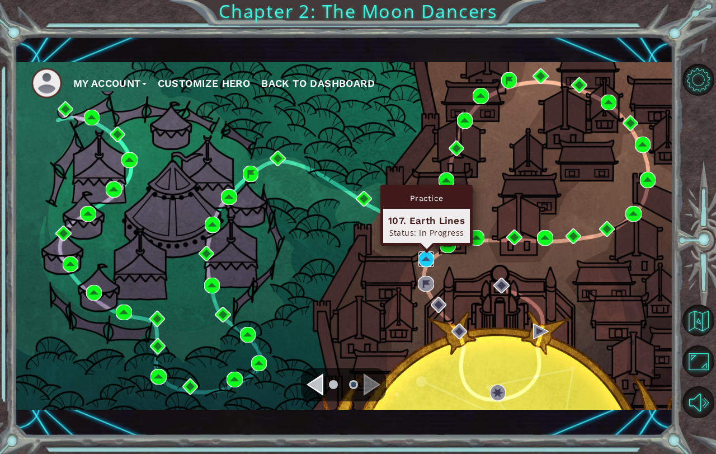
click at [427, 259] on img at bounding box center [426, 259] width 16 height 16
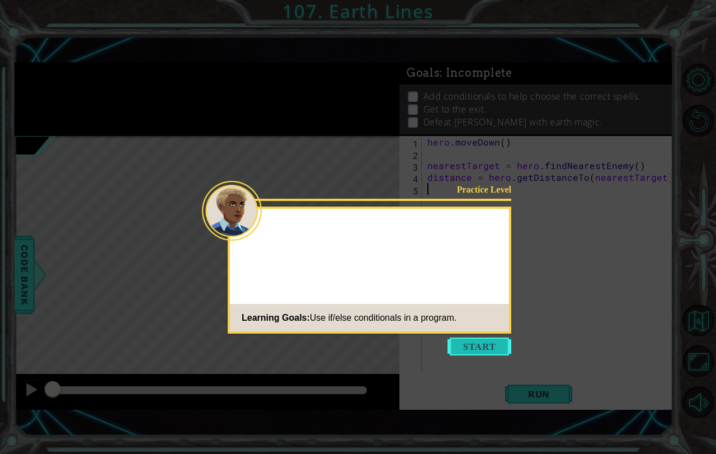
click at [490, 331] on div "Practice Level Learning Goals: Use if/else conditionals in a program." at bounding box center [370, 269] width 284 height 127
click at [488, 343] on button "Start" at bounding box center [479, 346] width 64 height 18
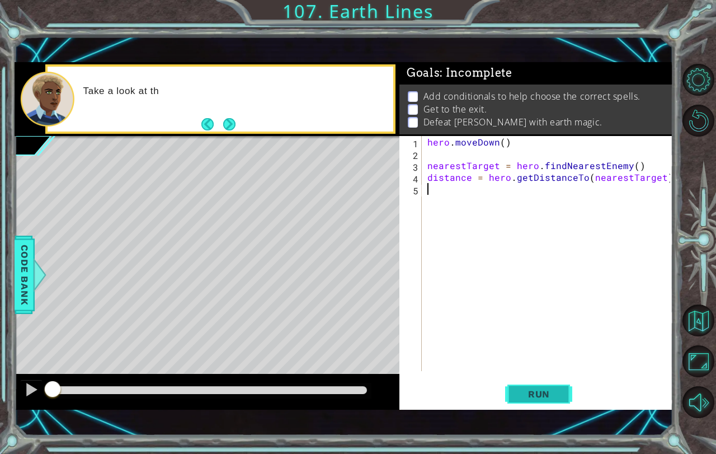
click at [533, 386] on button "Run" at bounding box center [538, 393] width 67 height 27
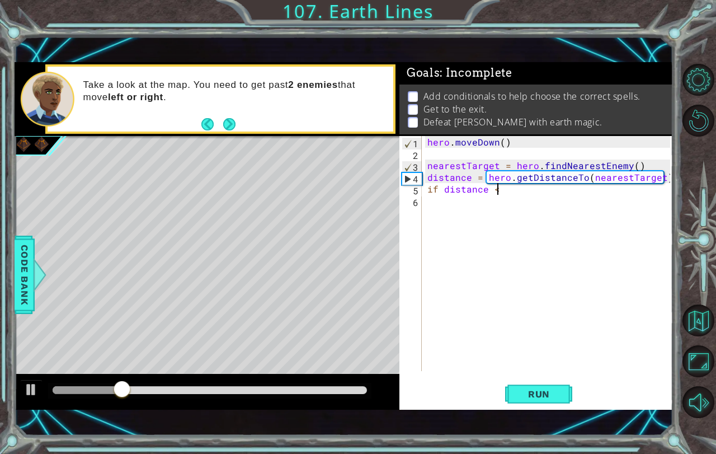
scroll to position [0, 4]
type textarea "if distance <3:"
type textarea "H"
type textarea "g"
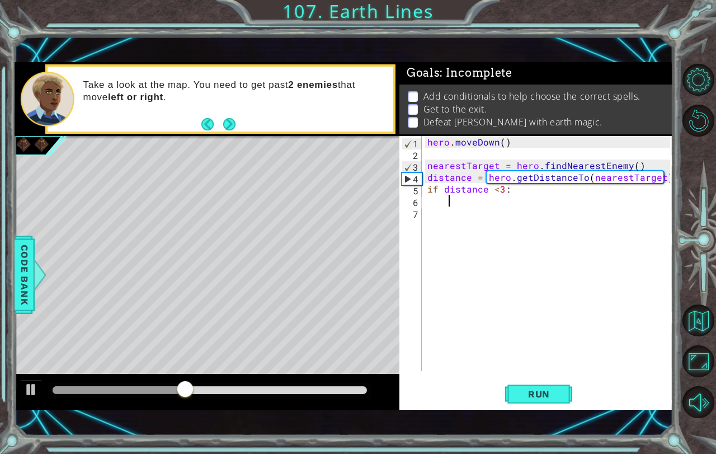
type textarea "e"
type textarea "hero."
click at [29, 278] on span "Code Bank" at bounding box center [25, 274] width 18 height 68
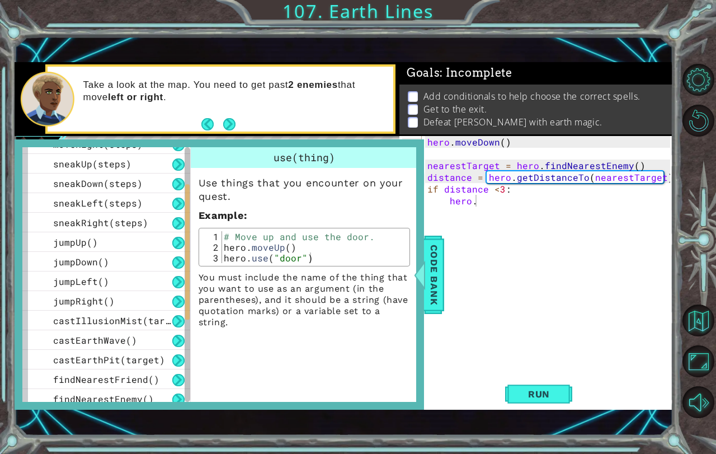
scroll to position [294, 0]
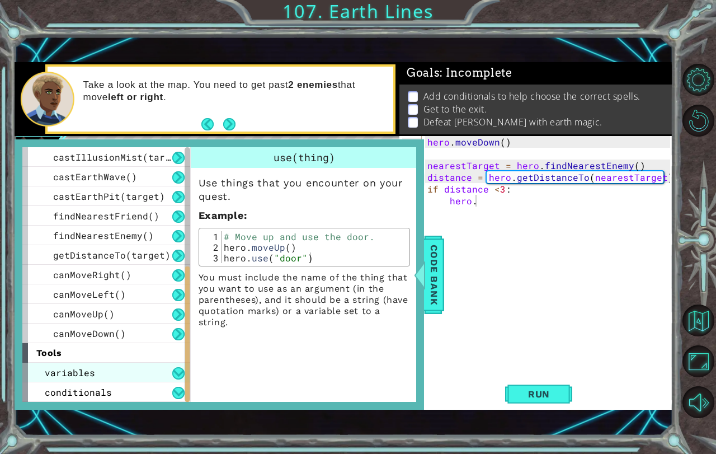
click at [86, 367] on span "variables" at bounding box center [70, 372] width 50 height 12
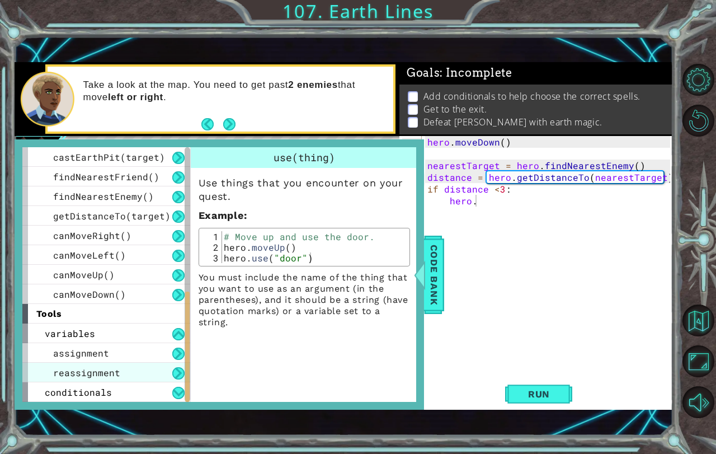
click at [106, 371] on span "reassignment" at bounding box center [86, 372] width 67 height 12
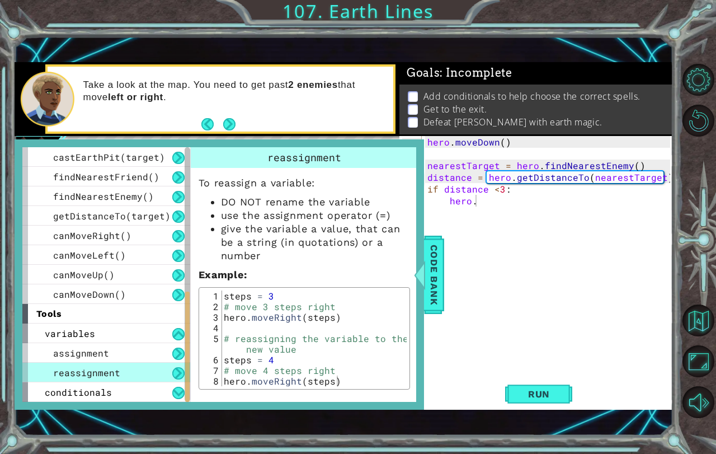
scroll to position [4, 0]
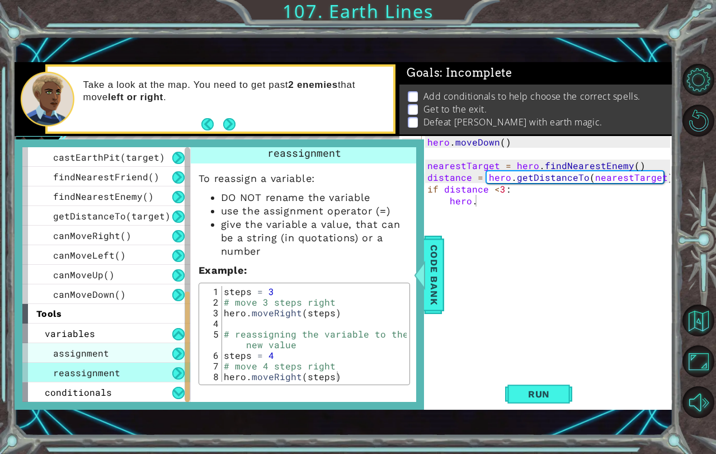
click at [148, 355] on div "assignment" at bounding box center [106, 353] width 168 height 20
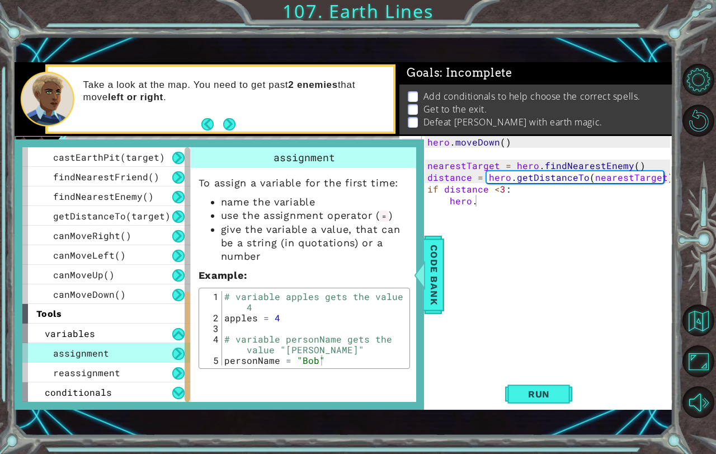
scroll to position [0, 0]
click at [130, 380] on div "reassignment" at bounding box center [106, 372] width 168 height 20
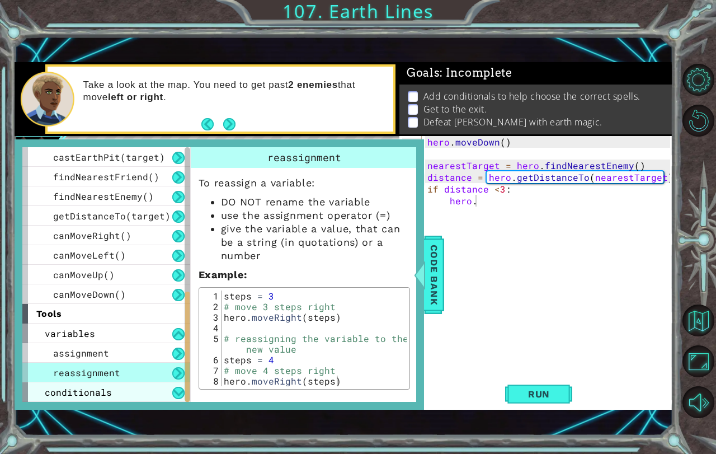
click at [123, 393] on div "conditionals" at bounding box center [106, 392] width 168 height 20
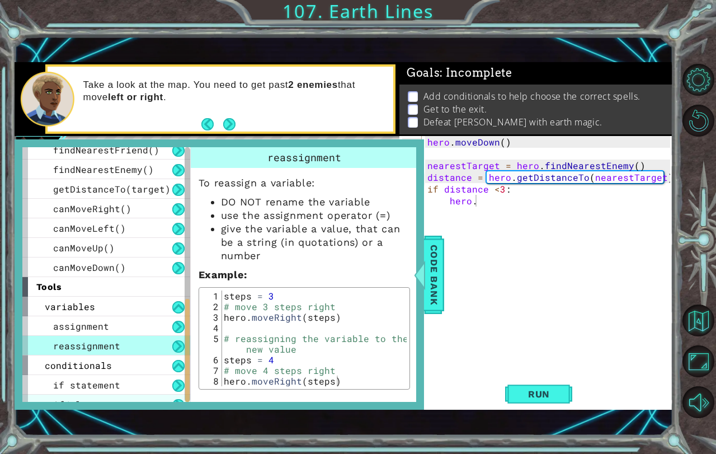
scroll to position [372, 0]
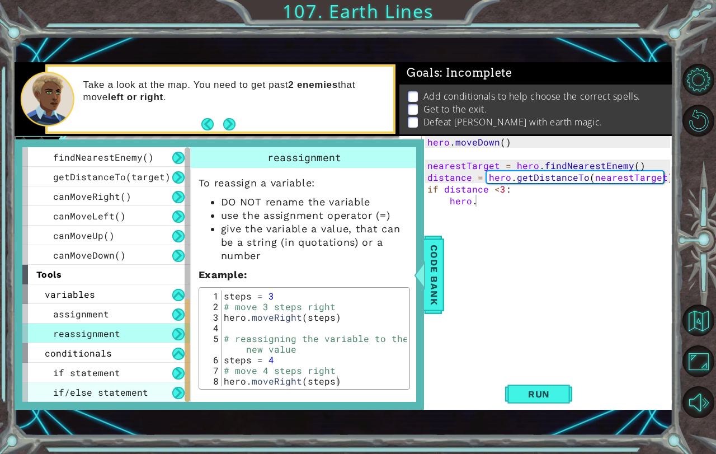
click at [124, 391] on span "if/else statement" at bounding box center [100, 392] width 95 height 12
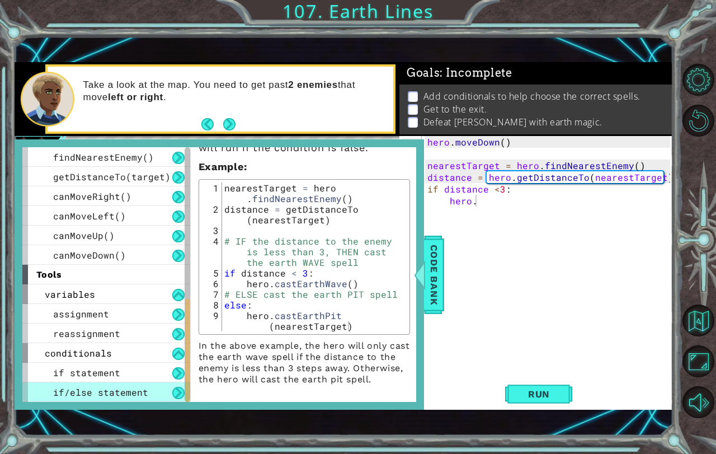
scroll to position [114, 0]
drag, startPoint x: 423, startPoint y: 289, endPoint x: 430, endPoint y: 284, distance: 8.4
click at [424, 289] on div at bounding box center [419, 275] width 14 height 34
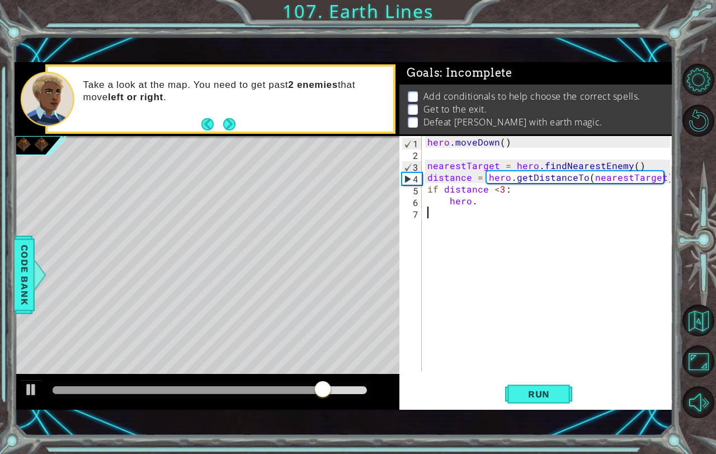
click at [487, 208] on div "hero . moveDown ( ) nearestTarget = hero . findNearestEnemy ( ) distance = hero…" at bounding box center [550, 265] width 251 height 258
click at [487, 202] on div "hero . moveDown ( ) nearestTarget = hero . findNearestEnemy ( ) distance = hero…" at bounding box center [550, 265] width 251 height 258
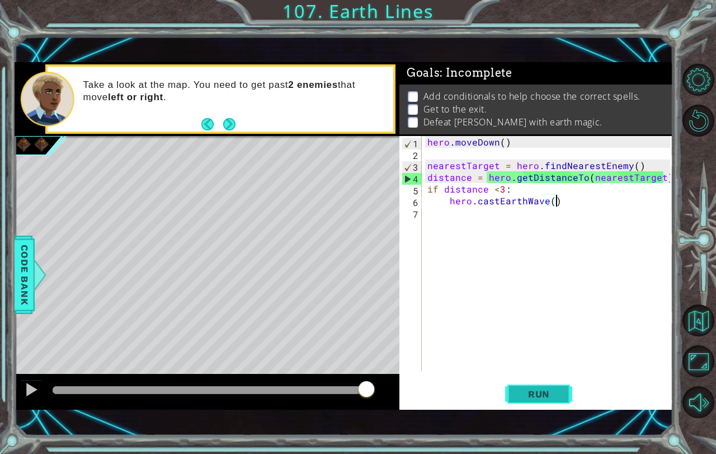
type textarea "hero.castEarthWave()"
click at [570, 391] on button "Run" at bounding box center [538, 393] width 67 height 27
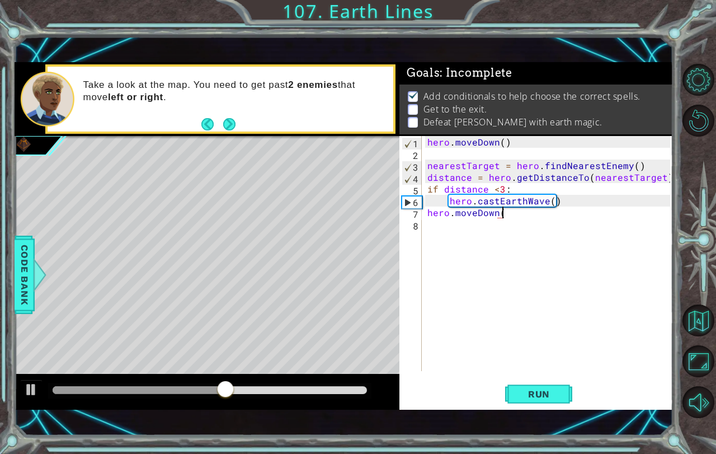
scroll to position [0, 4]
type textarea "hero.moveDown(4)"
type textarea "hero.moveLeft(2)"
click at [536, 393] on span "Run" at bounding box center [539, 393] width 44 height 11
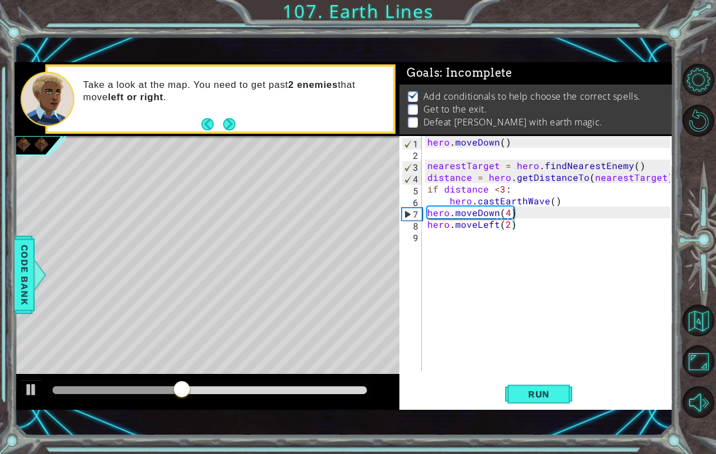
click at [503, 394] on div "Run" at bounding box center [538, 393] width 273 height 27
click at [527, 392] on span "Run" at bounding box center [539, 393] width 44 height 11
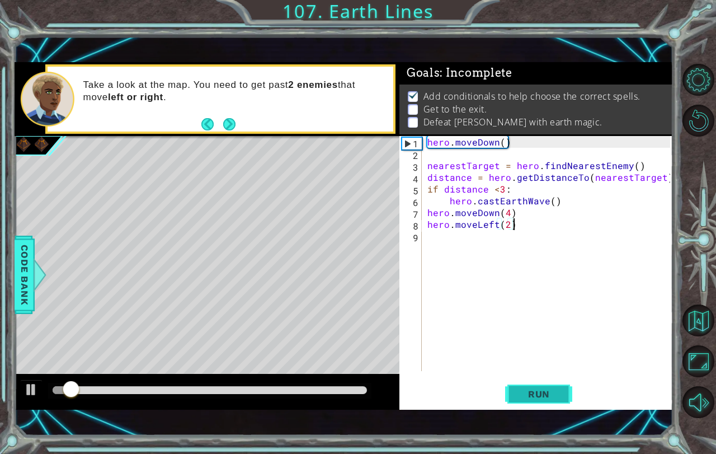
click at [527, 392] on span "Run" at bounding box center [539, 393] width 44 height 11
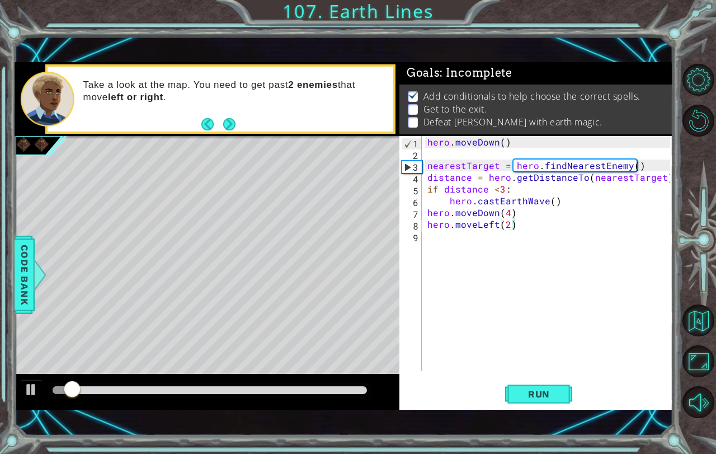
click at [154, 383] on div at bounding box center [207, 392] width 385 height 36
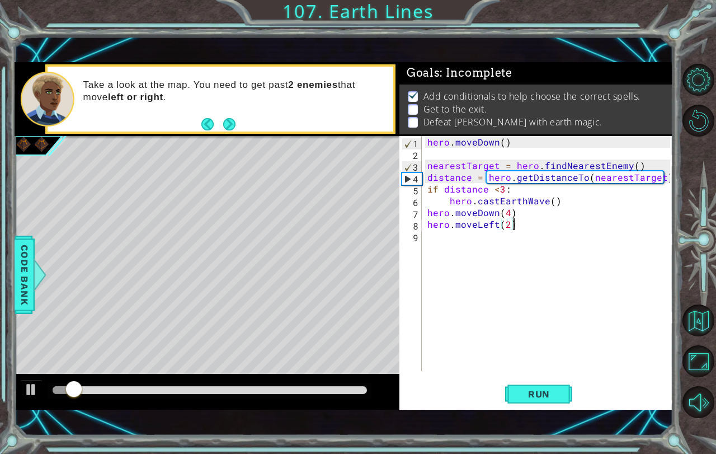
click at [154, 385] on div at bounding box center [209, 391] width 323 height 16
click at [154, 386] on div at bounding box center [210, 390] width 314 height 8
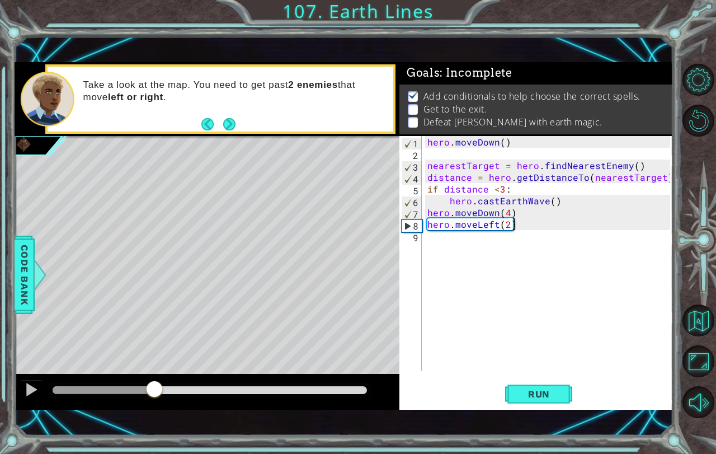
click at [436, 263] on div "hero . moveDown ( ) nearestTarget = hero . findNearestEnemy ( ) distance = hero…" at bounding box center [550, 265] width 251 height 258
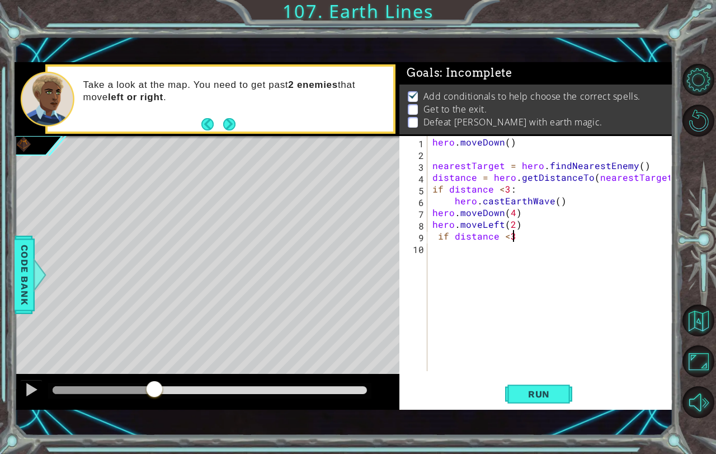
type textarea "if distance <3:"
type textarea "hero.castEarthWave()"
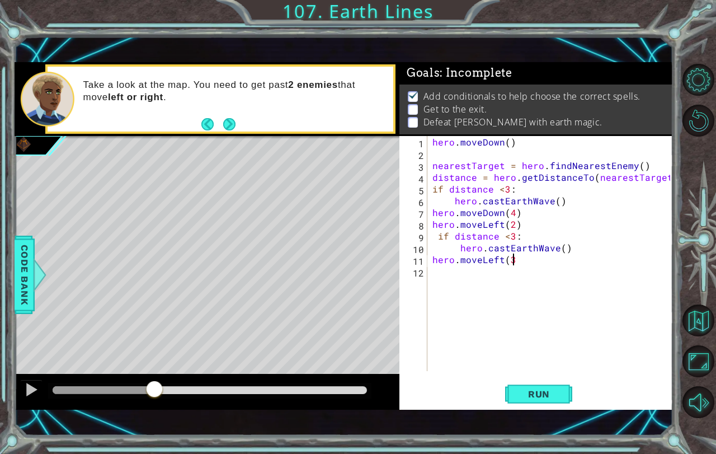
scroll to position [0, 4]
click at [517, 384] on button "Run" at bounding box center [538, 393] width 67 height 27
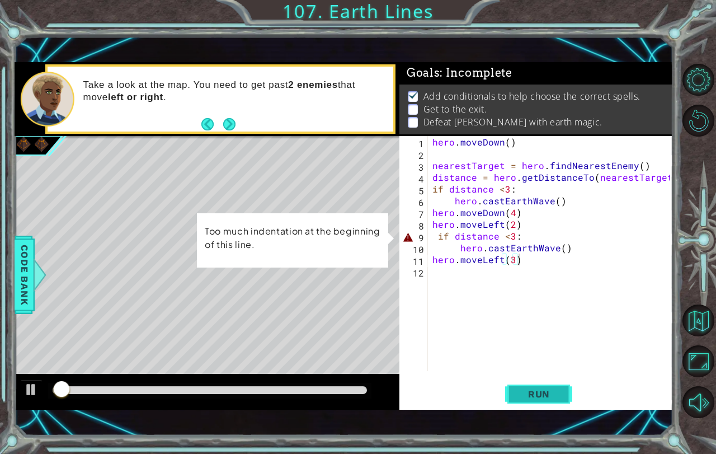
click at [536, 398] on span "Run" at bounding box center [539, 393] width 44 height 11
click at [440, 238] on div "hero . moveDown ( ) nearestTarget = hero . findNearestEnemy ( ) distance = hero…" at bounding box center [552, 265] width 245 height 258
type textarea "if distance <3:"
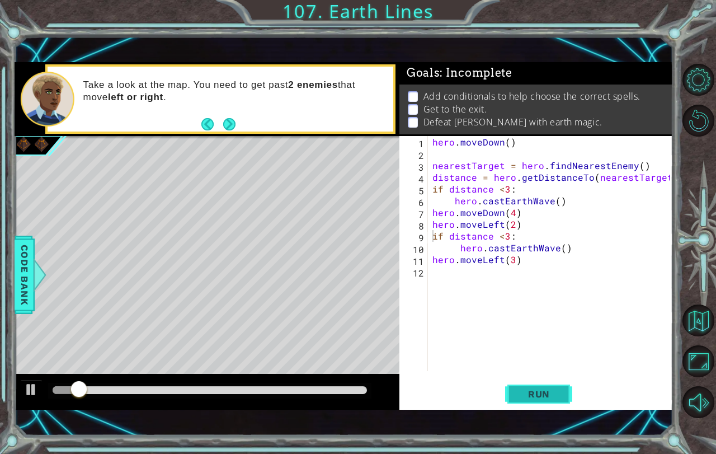
click at [533, 380] on button "Run" at bounding box center [538, 393] width 67 height 27
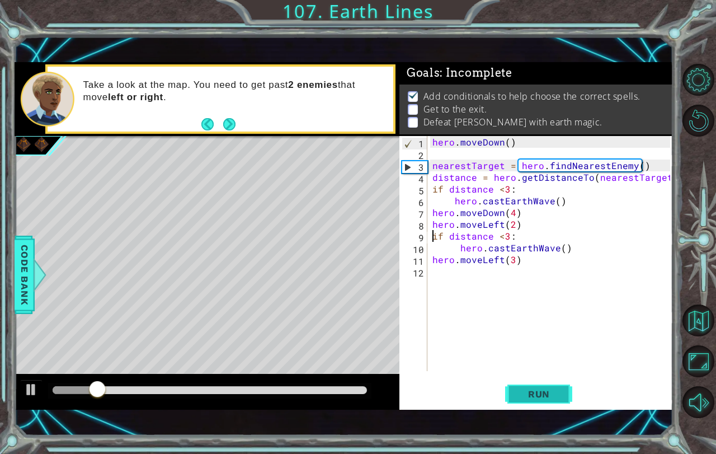
click at [529, 394] on span "Run" at bounding box center [539, 393] width 44 height 11
drag, startPoint x: 73, startPoint y: 390, endPoint x: 553, endPoint y: 384, distance: 480.4
click at [553, 384] on div "1 ההההההההההההההההההההההההההההההההההההההההההההההההההההההההההההההההההההההההההההה…" at bounding box center [344, 235] width 659 height 347
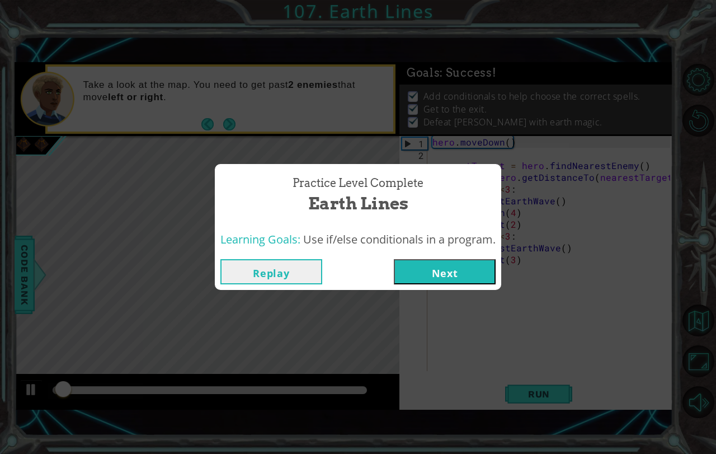
click at [475, 260] on button "Next" at bounding box center [445, 271] width 102 height 25
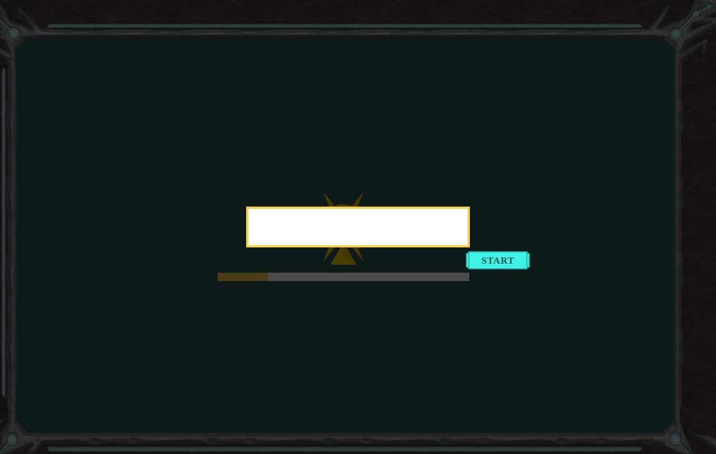
click at [470, 247] on div at bounding box center [358, 226] width 224 height 41
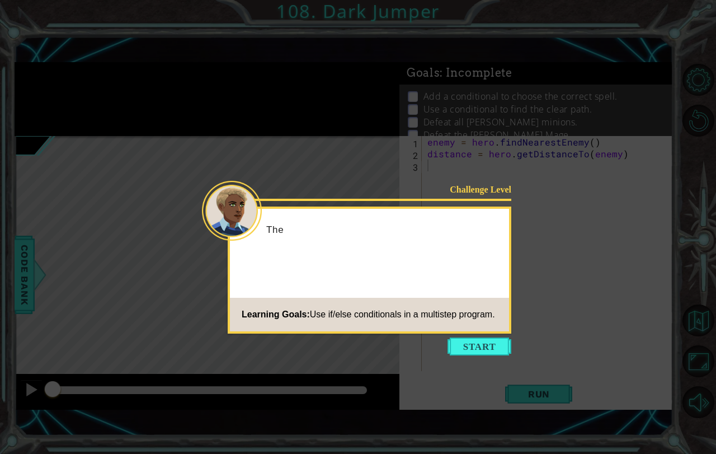
drag, startPoint x: 461, startPoint y: 311, endPoint x: 470, endPoint y: 337, distance: 26.5
click at [461, 316] on span "Use if/else conditionals in a multistep program." at bounding box center [402, 314] width 185 height 10
click at [471, 339] on button "Start" at bounding box center [479, 346] width 64 height 18
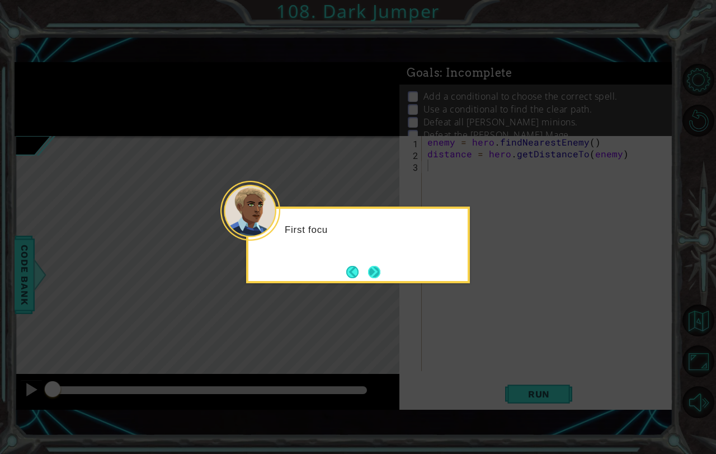
click at [371, 273] on button "Next" at bounding box center [374, 272] width 12 height 12
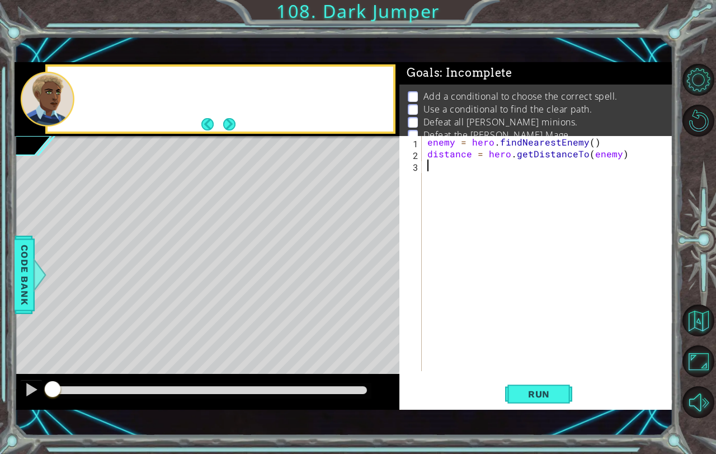
click at [371, 273] on div "Level Map" at bounding box center [273, 300] width 517 height 329
click at [232, 118] on button "Next" at bounding box center [229, 124] width 12 height 12
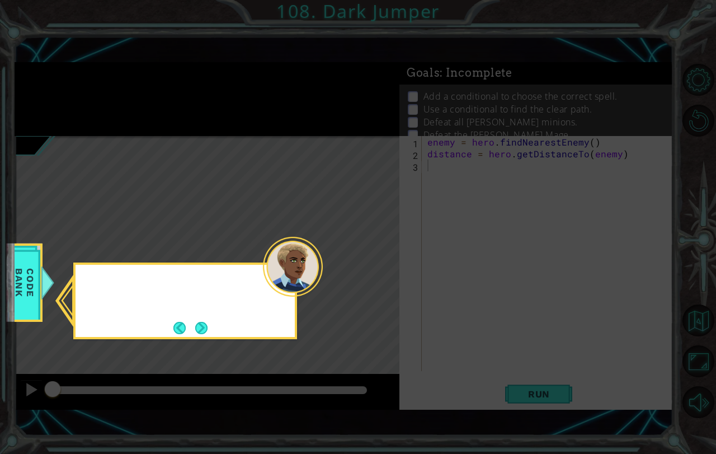
click at [232, 117] on icon at bounding box center [358, 227] width 716 height 454
click at [202, 322] on button "Next" at bounding box center [201, 328] width 12 height 12
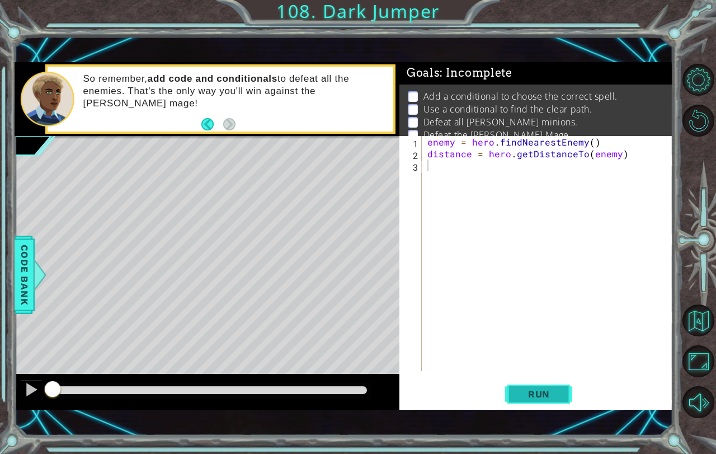
click at [535, 384] on button "Run" at bounding box center [538, 393] width 67 height 27
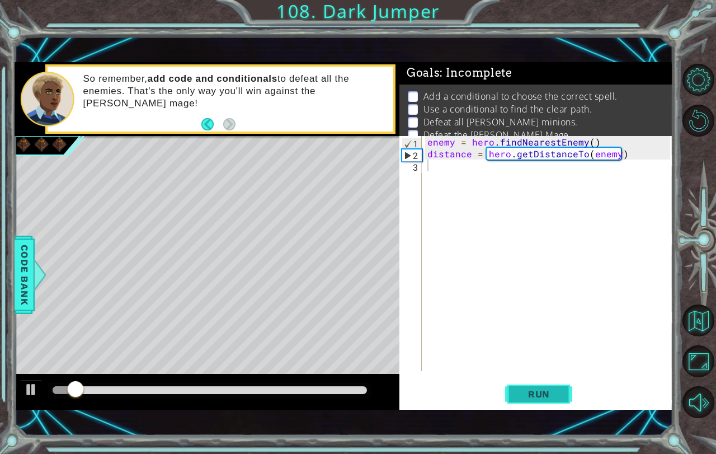
click at [535, 384] on button "Run" at bounding box center [538, 393] width 67 height 27
type textarea "enemy = hero.findNearestEnemy()"
type textarea "distance = hero.getDistanceTo(enemy)"
type textarea "if distance"
